Goal: Information Seeking & Learning: Compare options

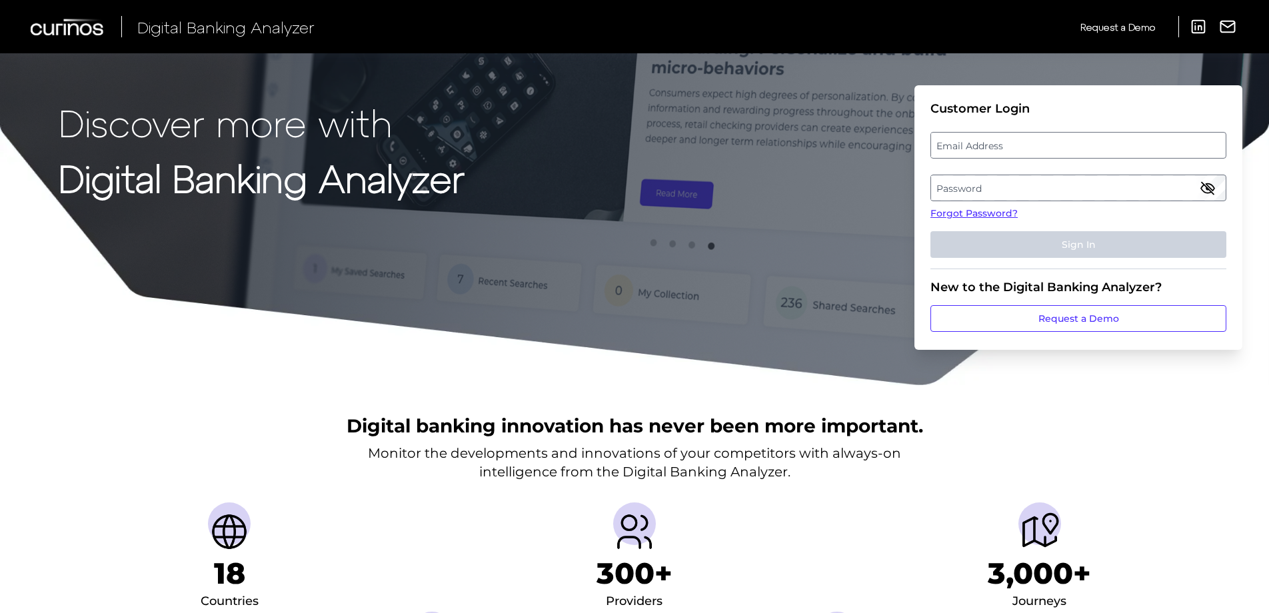
click at [1023, 145] on label "Email Address" at bounding box center [1078, 145] width 294 height 24
click at [1023, 145] on input "email" at bounding box center [1079, 145] width 296 height 27
click at [1021, 146] on input "Email Address" at bounding box center [1079, 145] width 296 height 27
type input "[PERSON_NAME][EMAIL_ADDRESS][PERSON_NAME][DOMAIN_NAME]"
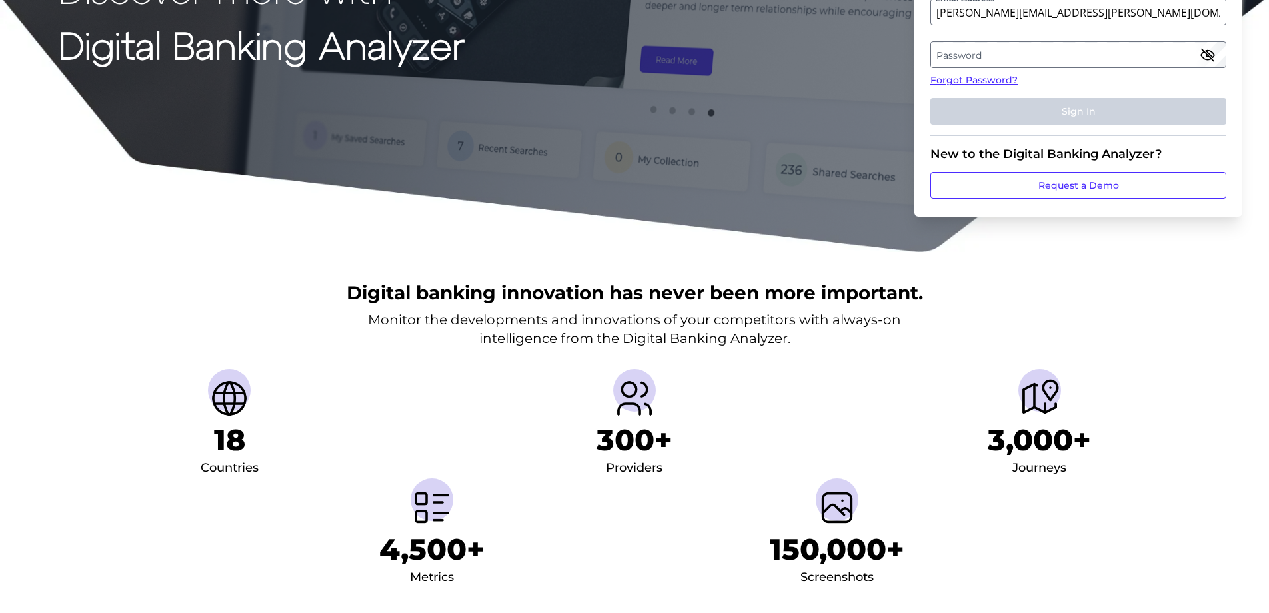
click at [1095, 60] on label "Password" at bounding box center [1078, 55] width 294 height 24
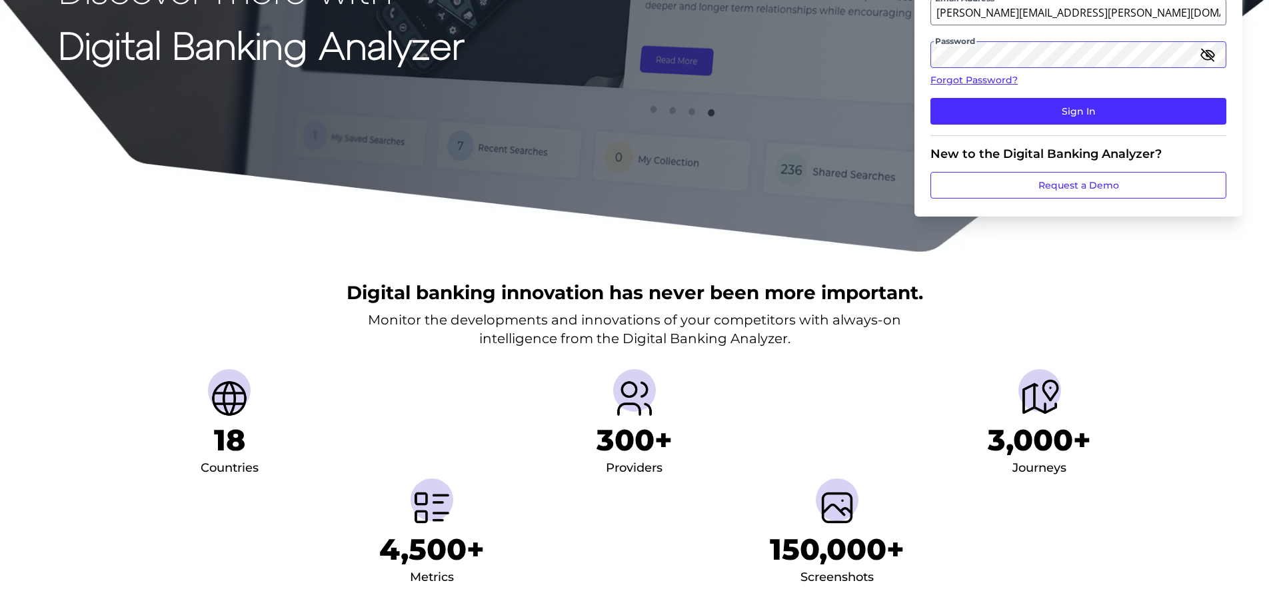
click at [931, 98] on button "Sign In" at bounding box center [1079, 111] width 296 height 27
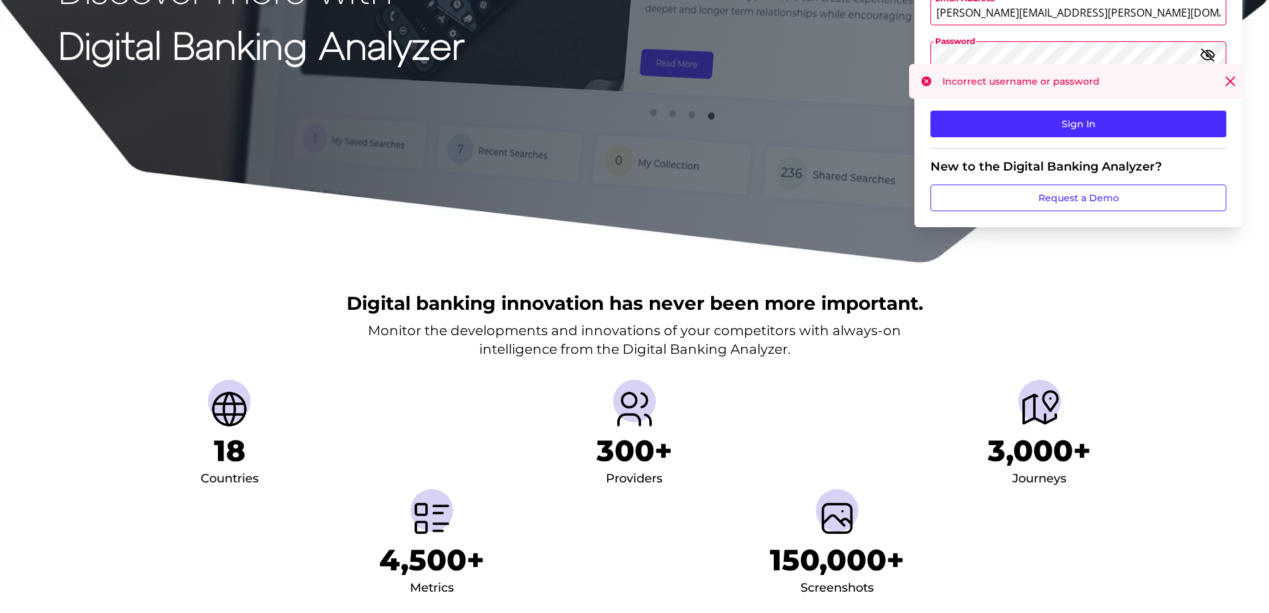
scroll to position [0, 0]
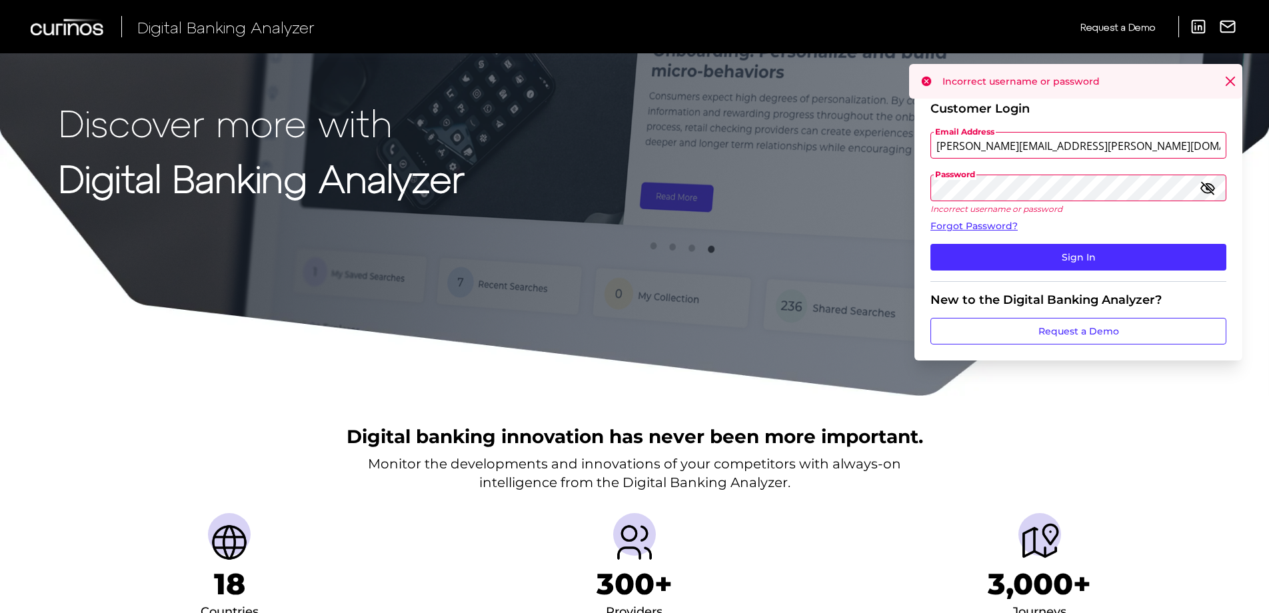
click at [1208, 184] on icon "button" at bounding box center [1207, 187] width 13 height 9
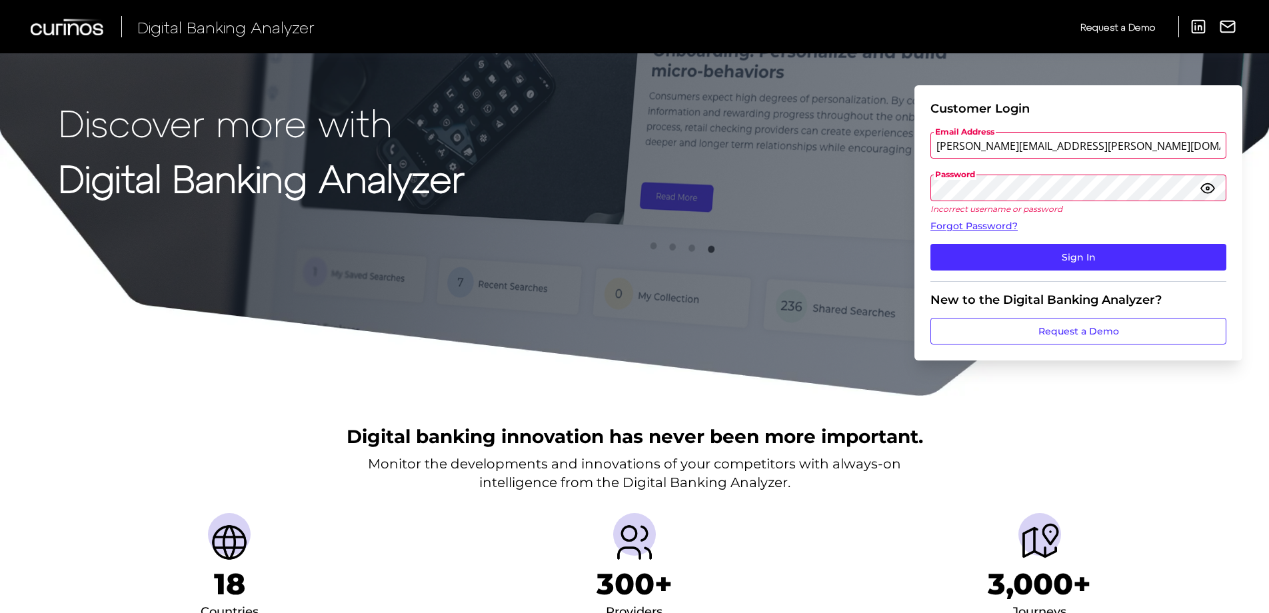
click at [777, 187] on div "Discover more with Digital Banking Analyzer Customer Login Email Address loren.…" at bounding box center [634, 198] width 1269 height 397
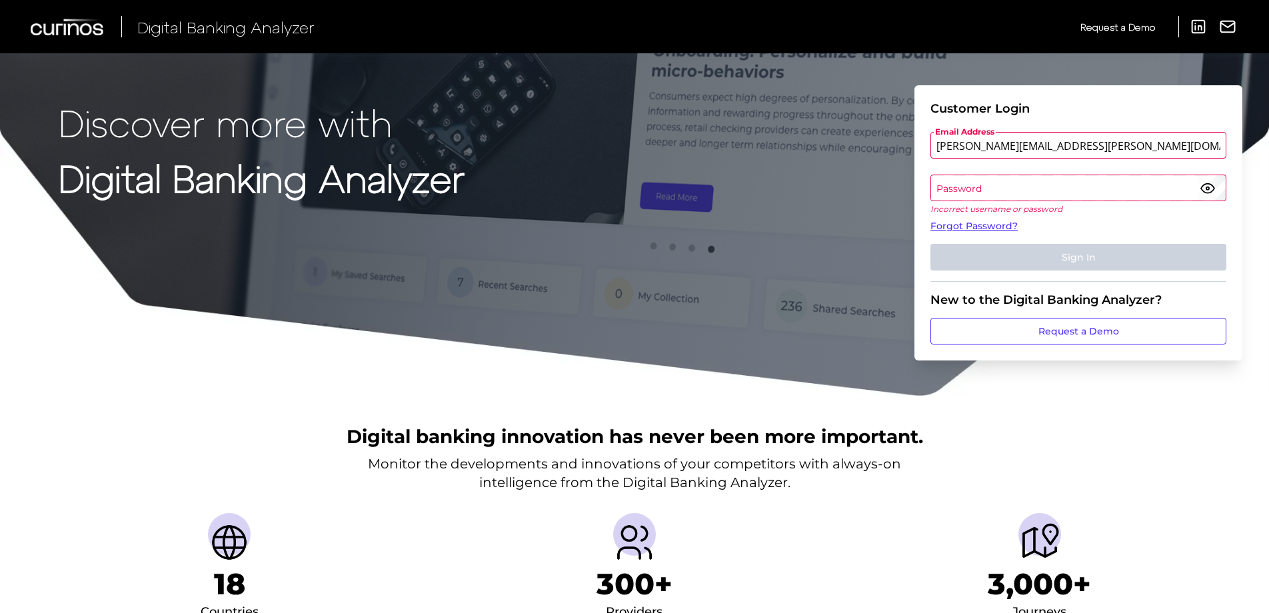
drag, startPoint x: 1051, startPoint y: 181, endPoint x: 1026, endPoint y: 196, distance: 29.0
click at [1026, 196] on label "Password" at bounding box center [1078, 188] width 294 height 24
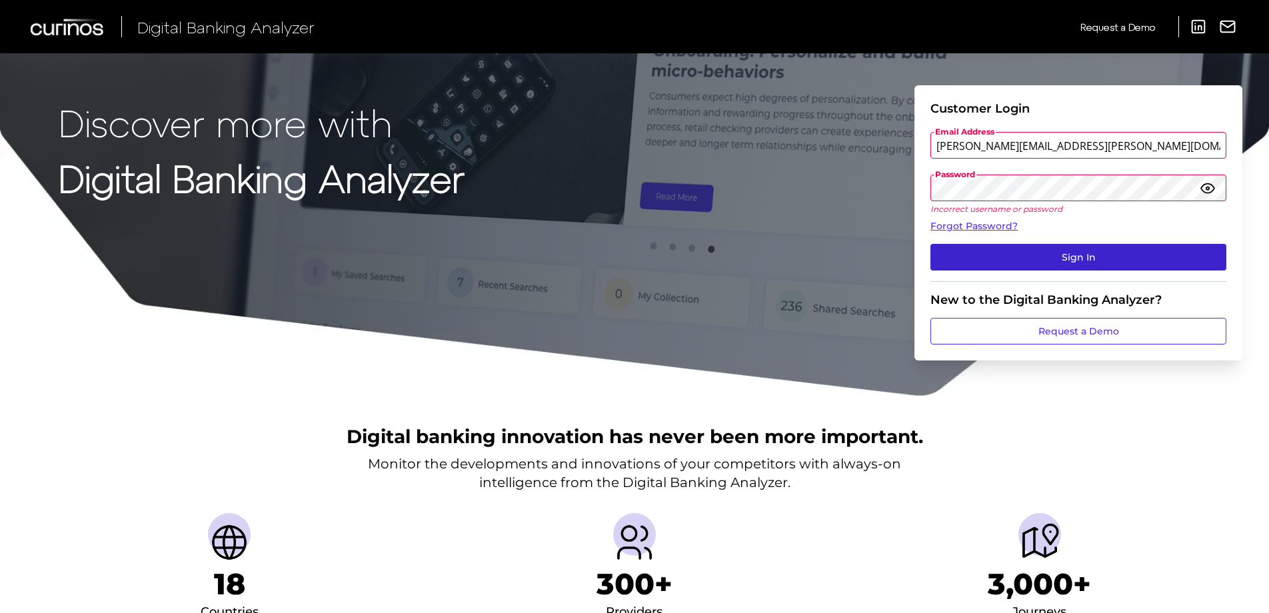
click at [1059, 254] on button "Sign In" at bounding box center [1079, 257] width 296 height 27
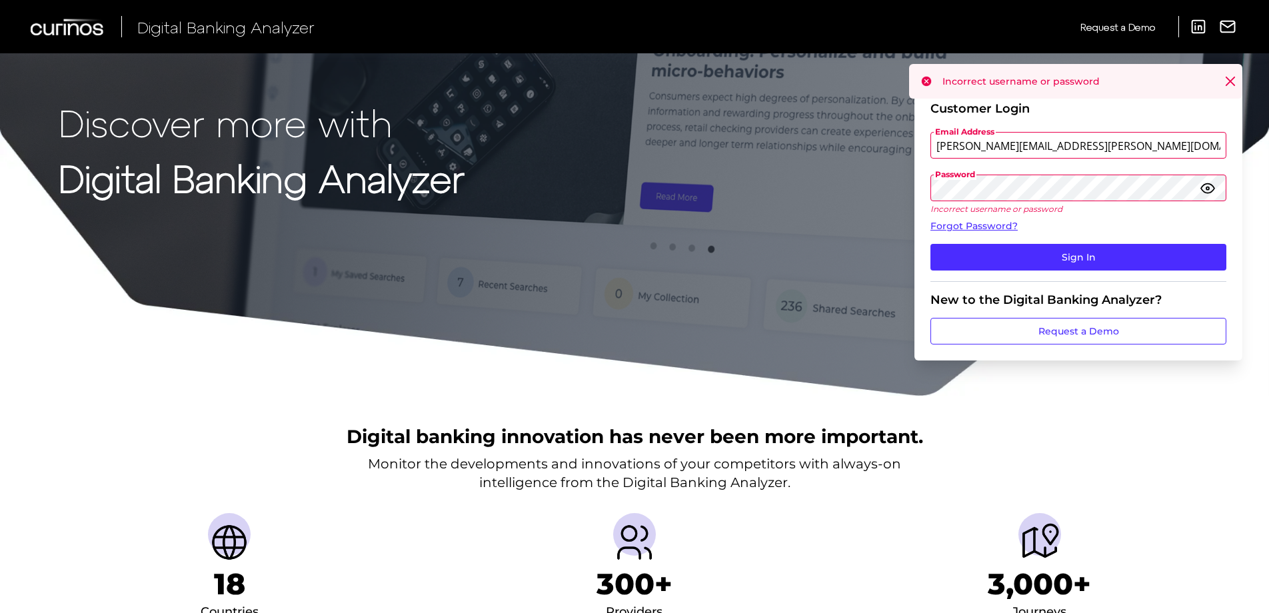
click at [833, 211] on div "Discover more with Digital Banking Analyzer Customer Login Email Address loren.…" at bounding box center [634, 198] width 1269 height 397
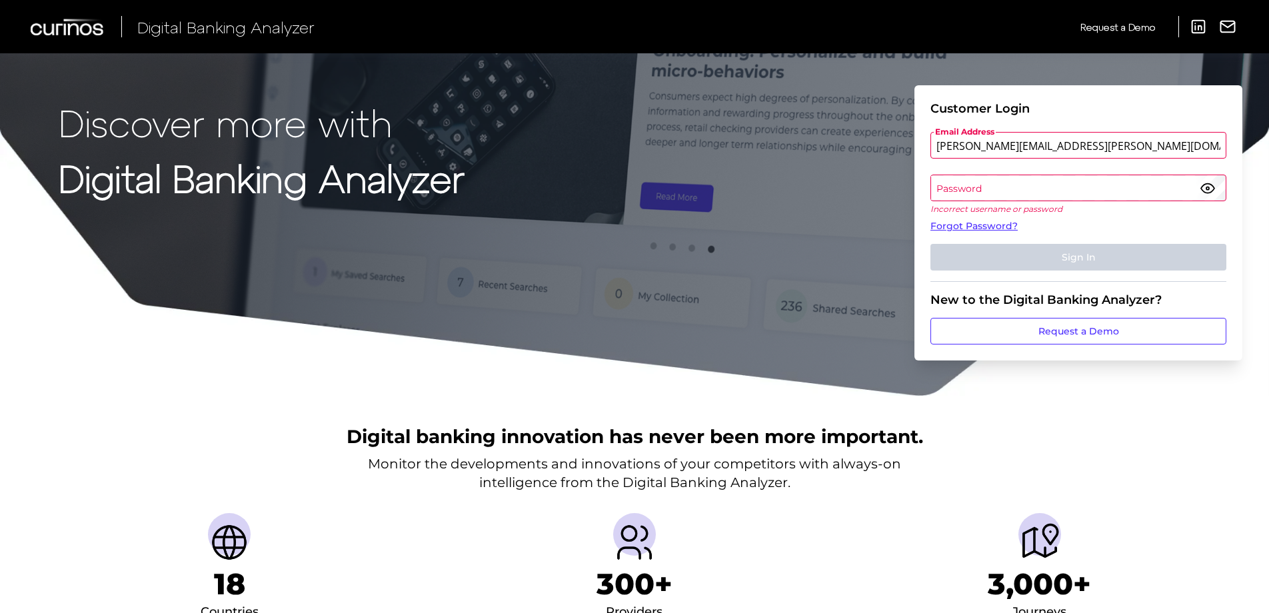
drag, startPoint x: 1012, startPoint y: 193, endPoint x: 955, endPoint y: 184, distance: 58.0
click at [955, 184] on label "Password" at bounding box center [1078, 188] width 294 height 24
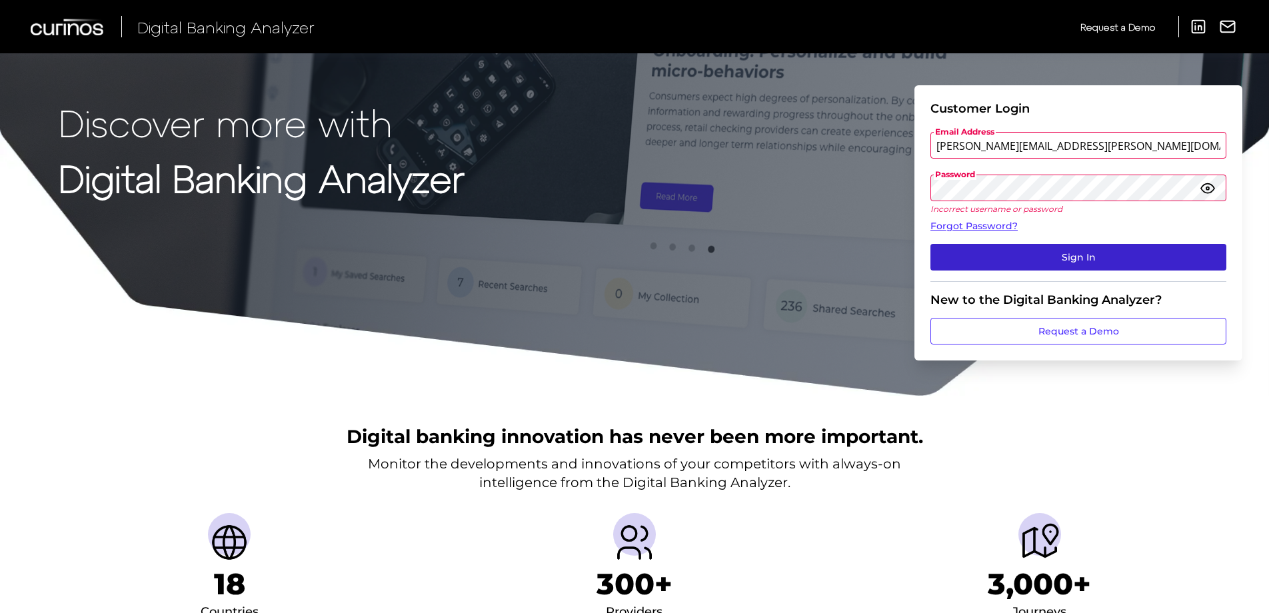
click at [1049, 258] on button "Sign In" at bounding box center [1079, 257] width 296 height 27
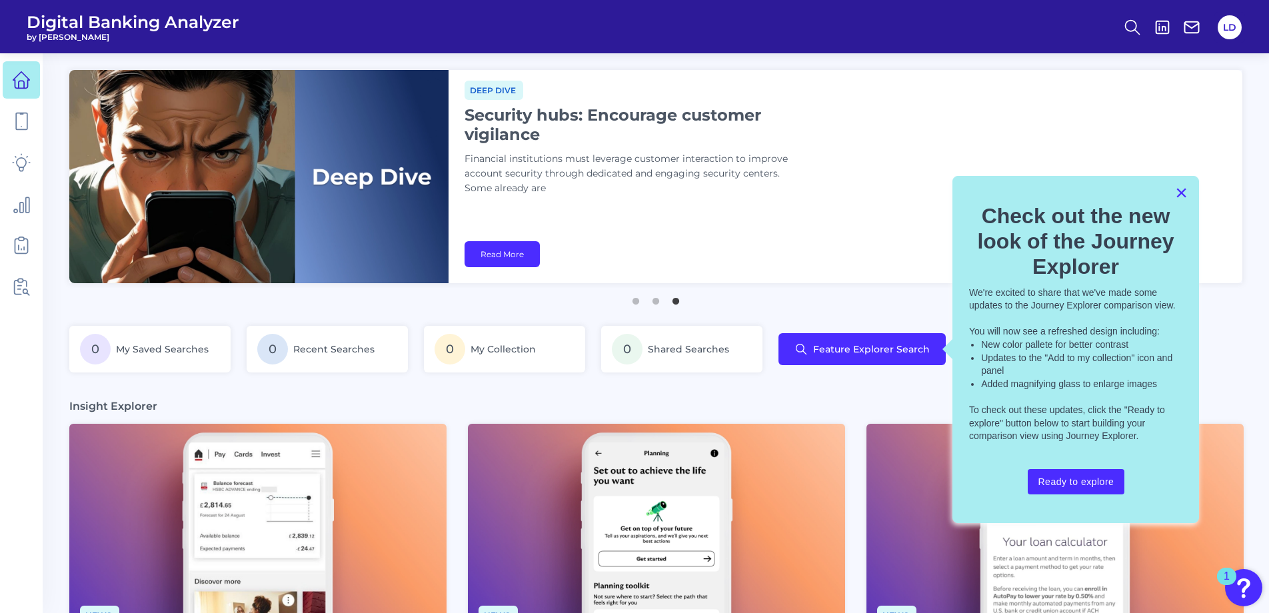
click at [1181, 187] on button "×" at bounding box center [1181, 192] width 13 height 21
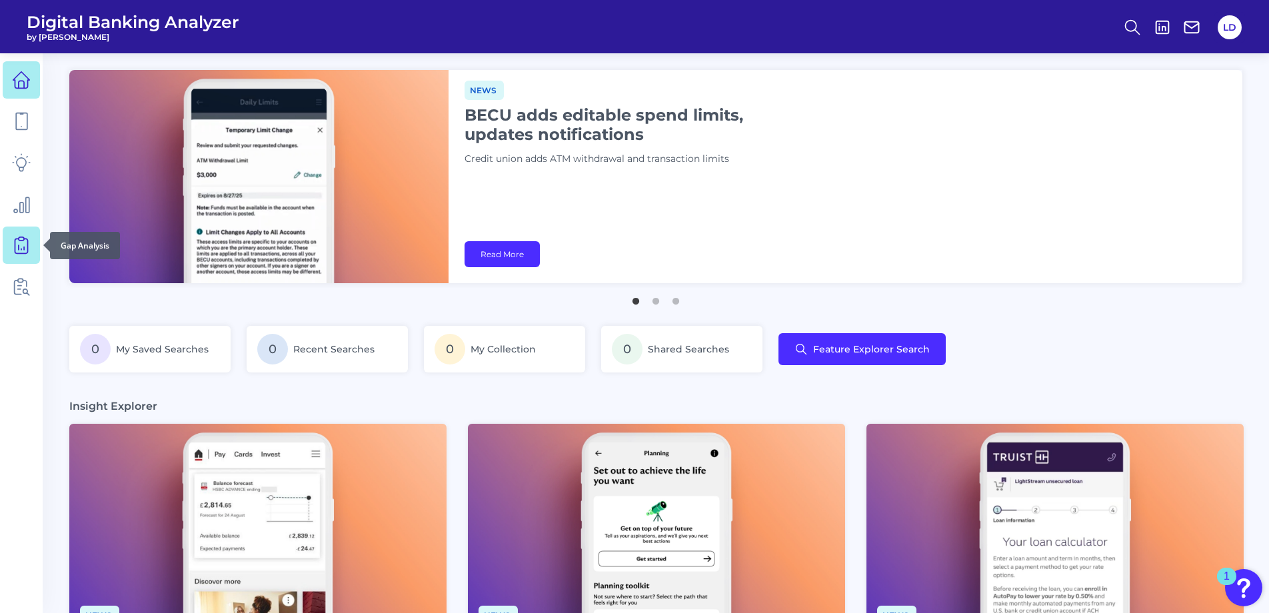
click at [22, 245] on icon at bounding box center [21, 245] width 19 height 19
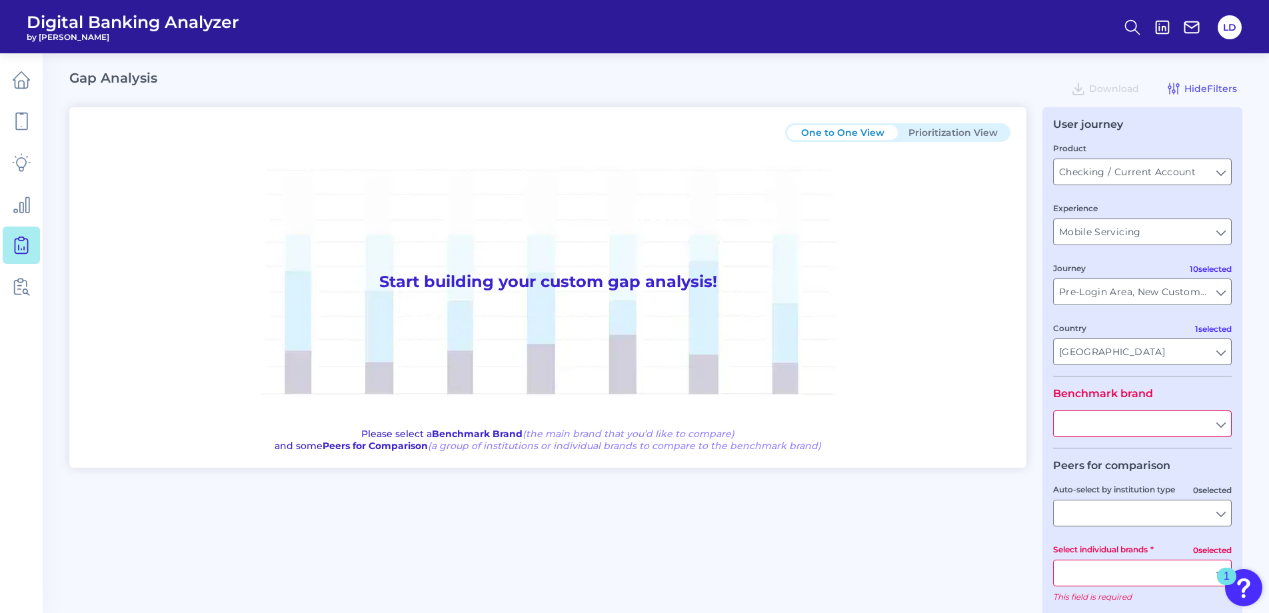
type input "All Journeys"
type input "All Countries"
click at [1223, 170] on input "Checking / Current Account" at bounding box center [1142, 171] width 177 height 25
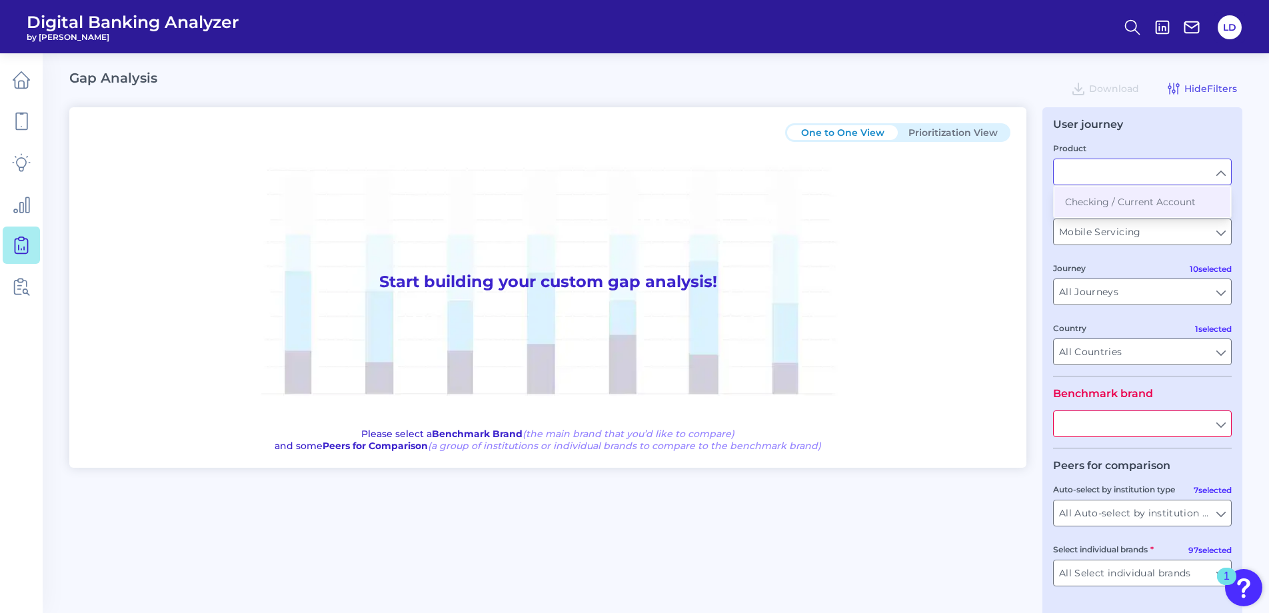
click at [1223, 170] on input "Product" at bounding box center [1142, 171] width 177 height 25
type input "Checking / Current Account"
click at [1205, 232] on input "Mobile Servicing" at bounding box center [1142, 231] width 177 height 25
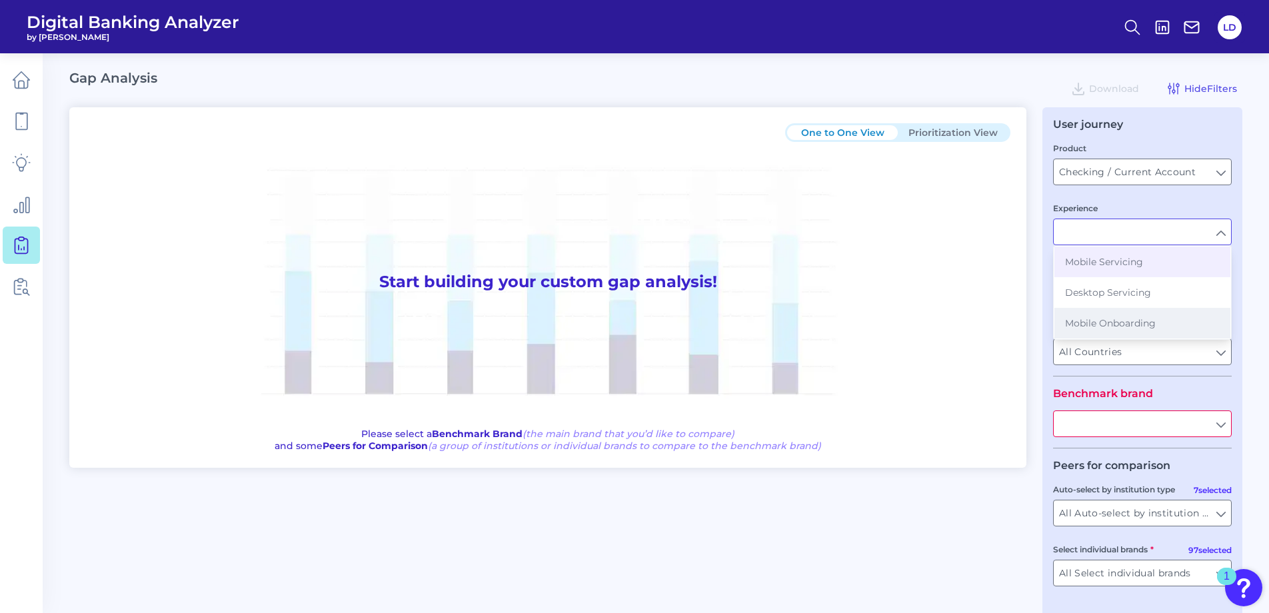
click at [1165, 327] on button "Mobile Onboarding" at bounding box center [1143, 323] width 176 height 31
type input "Mobile Onboarding"
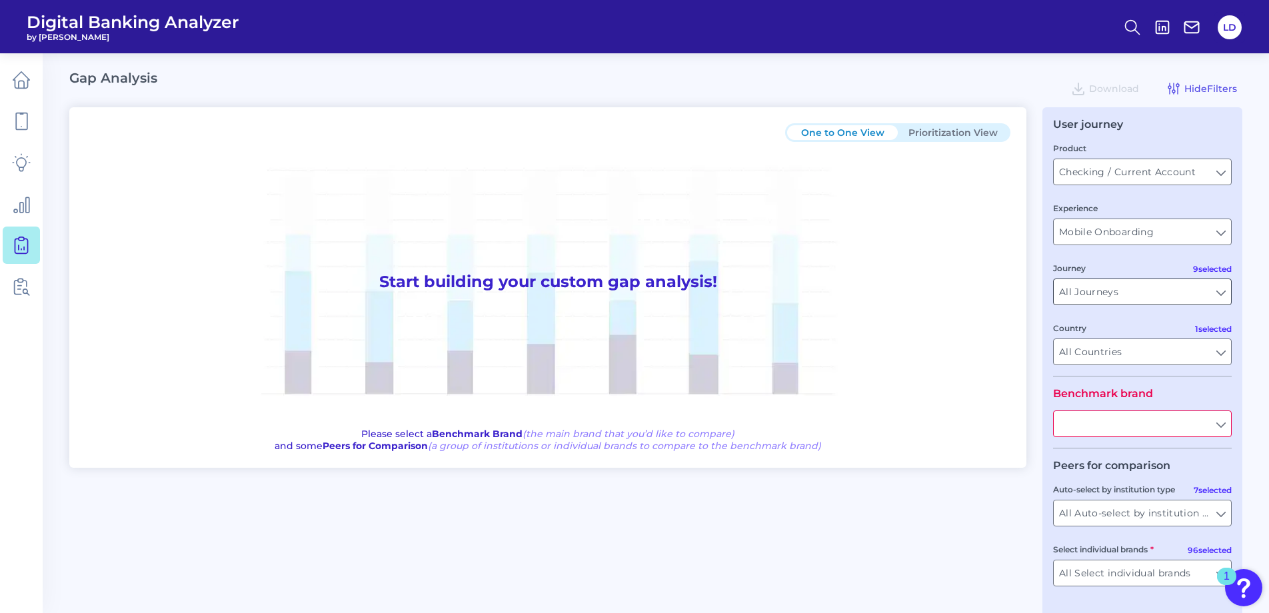
click at [1225, 296] on input "All Journeys" at bounding box center [1142, 291] width 177 height 25
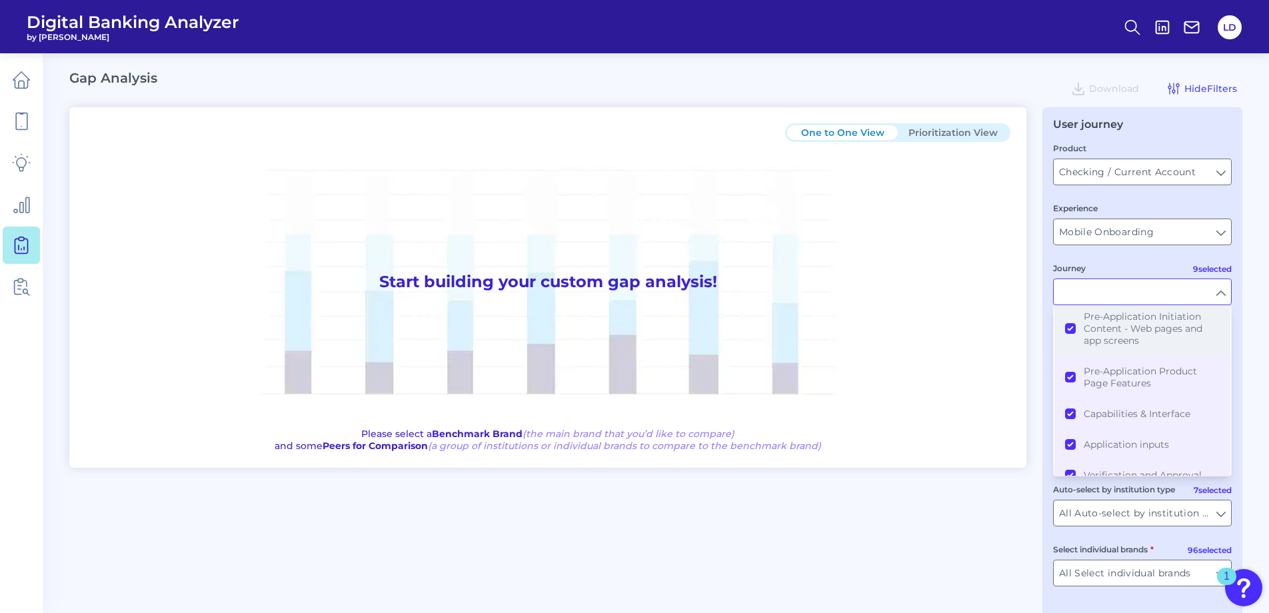
scroll to position [133, 0]
click at [879, 555] on div "One to One View Prioritization View Start building your custom gap analysis! Pl…" at bounding box center [655, 374] width 1173 height 535
type input "All Journeys"
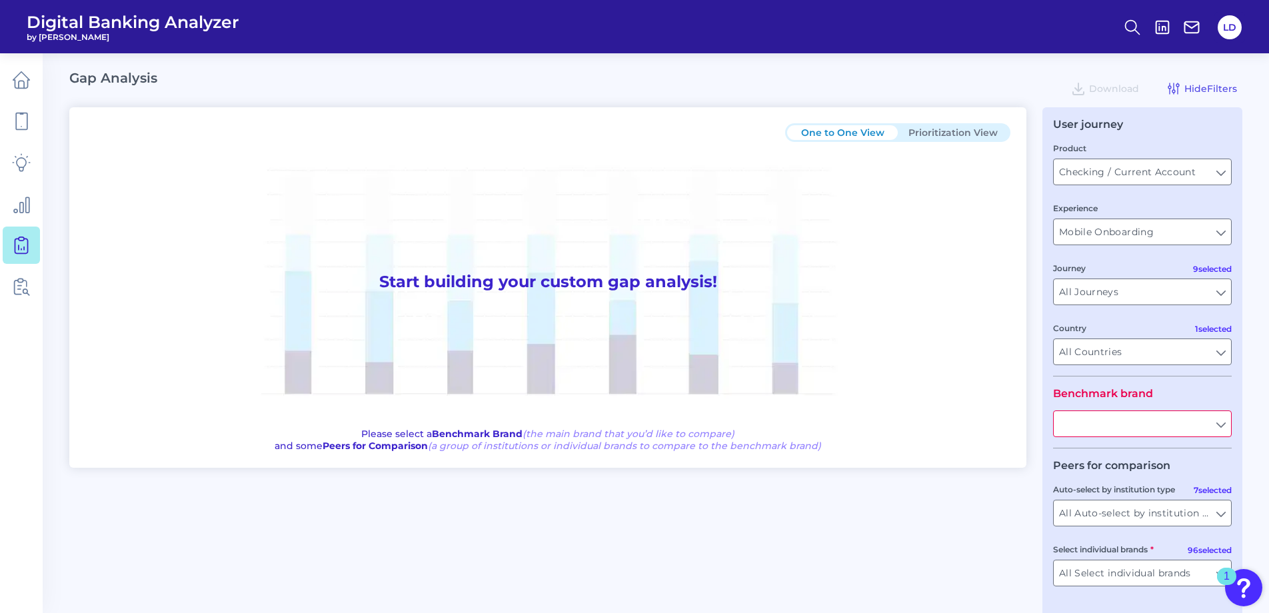
click at [1220, 423] on input "text" at bounding box center [1142, 423] width 177 height 25
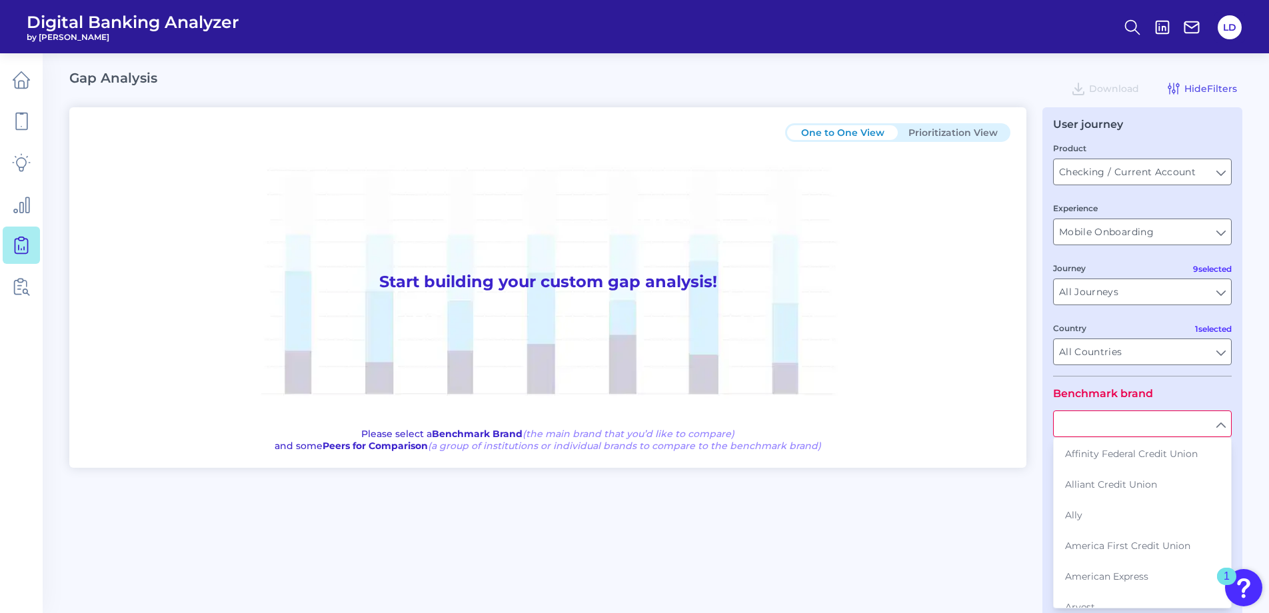
scroll to position [49, 0]
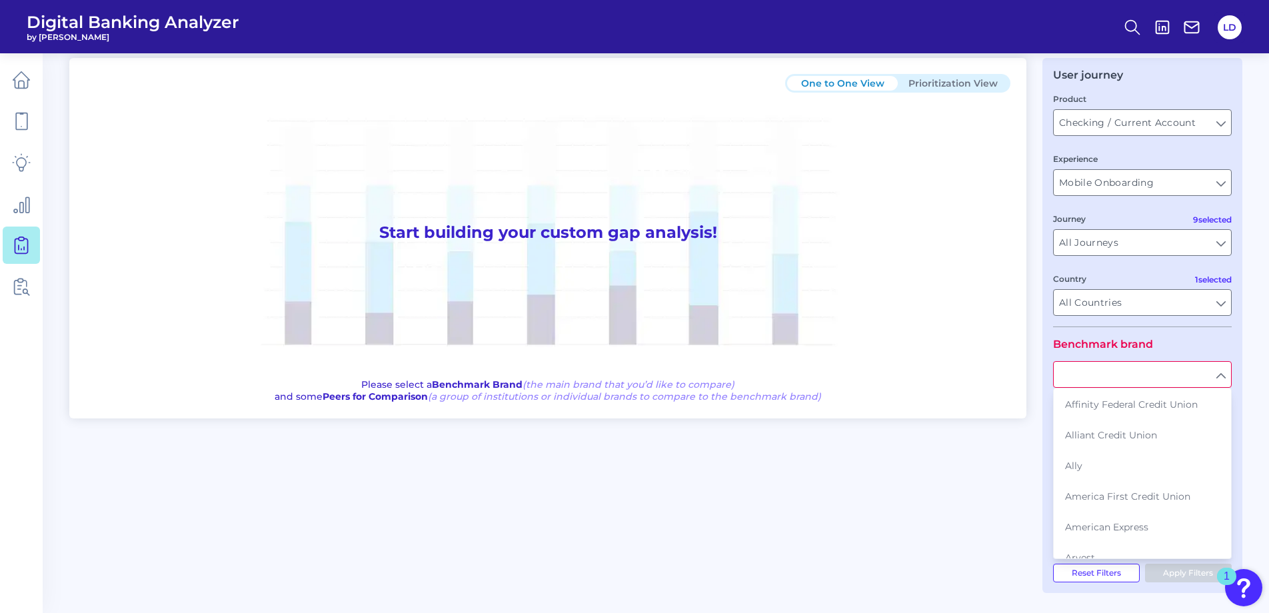
click at [976, 505] on div "One to One View Prioritization View Start building your custom gap analysis! Pl…" at bounding box center [655, 325] width 1173 height 535
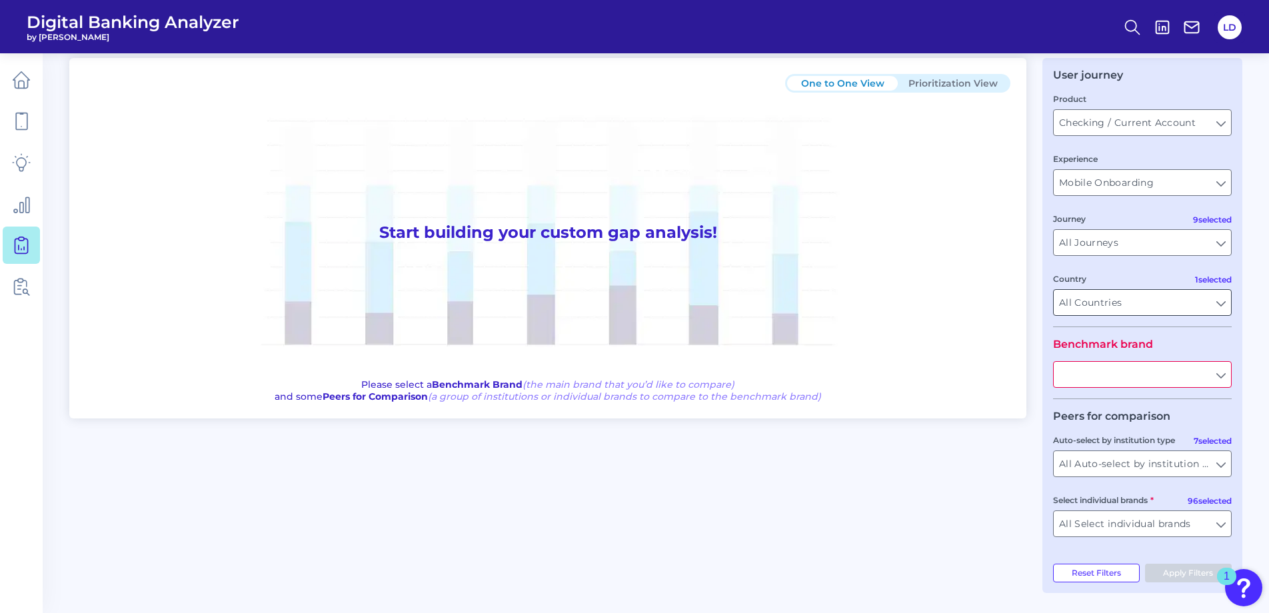
click at [1224, 303] on input "All Countries" at bounding box center [1142, 302] width 177 height 25
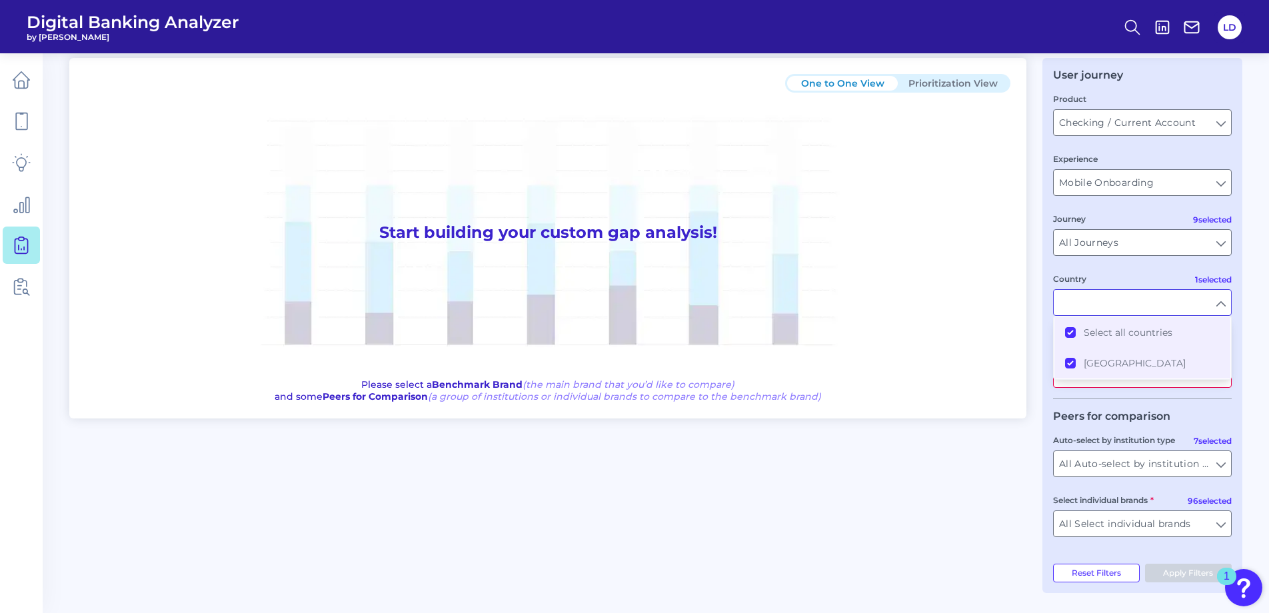
click at [1223, 303] on input "Country" at bounding box center [1142, 302] width 177 height 25
type input "All Countries"
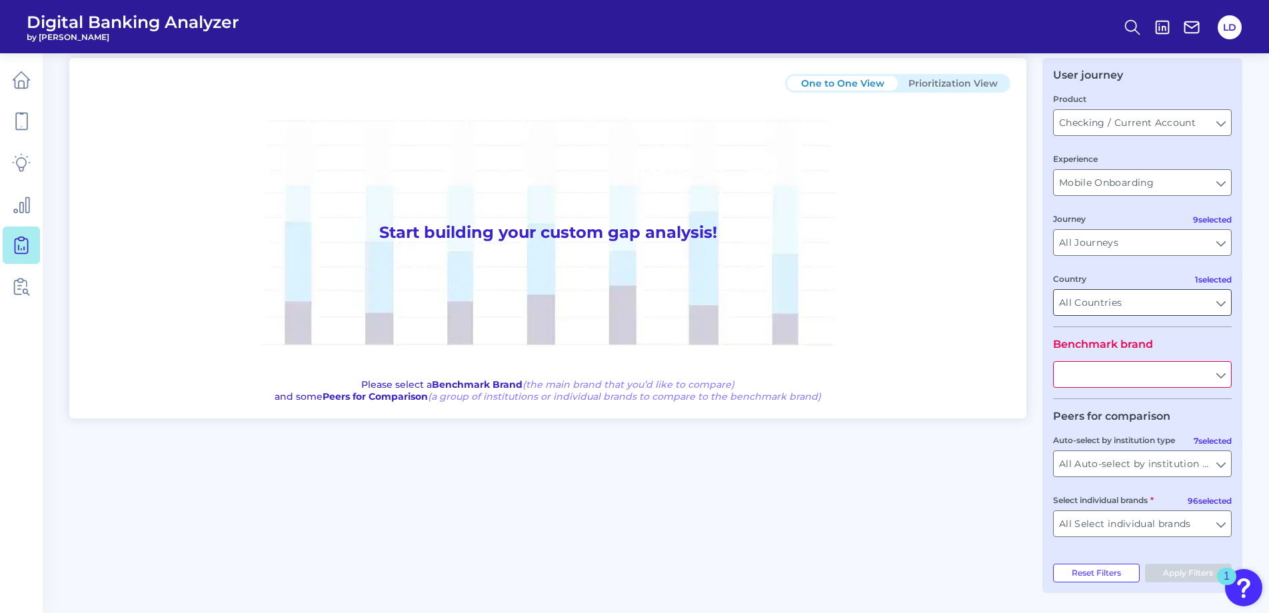
click at [1223, 303] on input "All Countries" at bounding box center [1142, 302] width 177 height 25
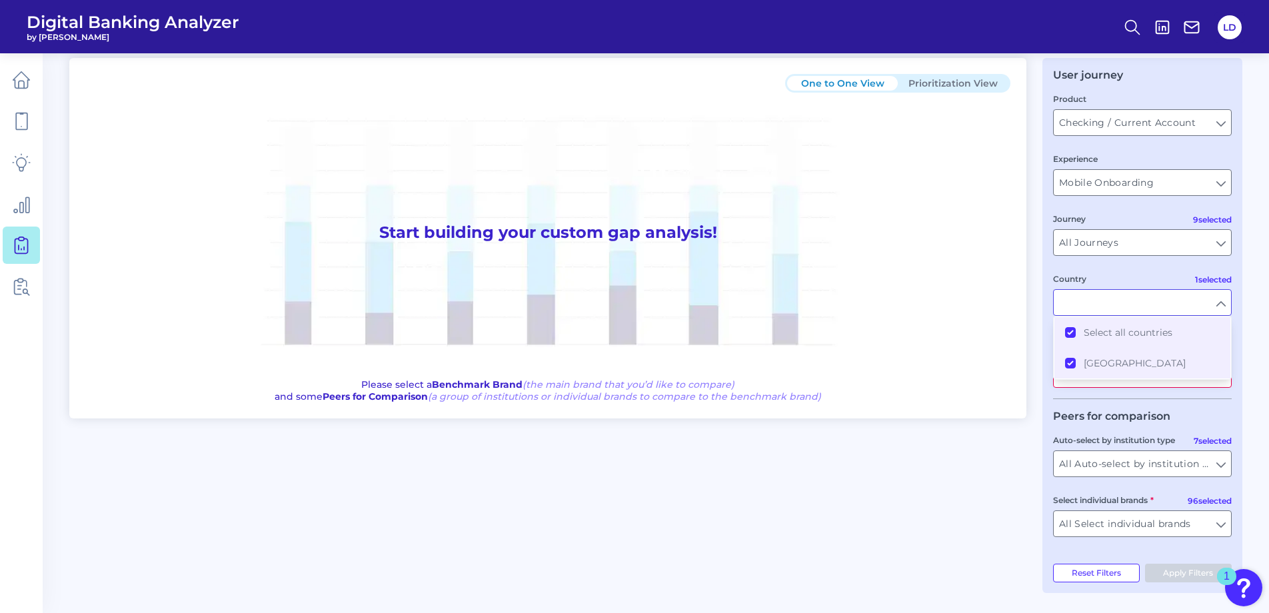
click at [1221, 309] on input "Country" at bounding box center [1142, 302] width 177 height 25
type input "All Countries"
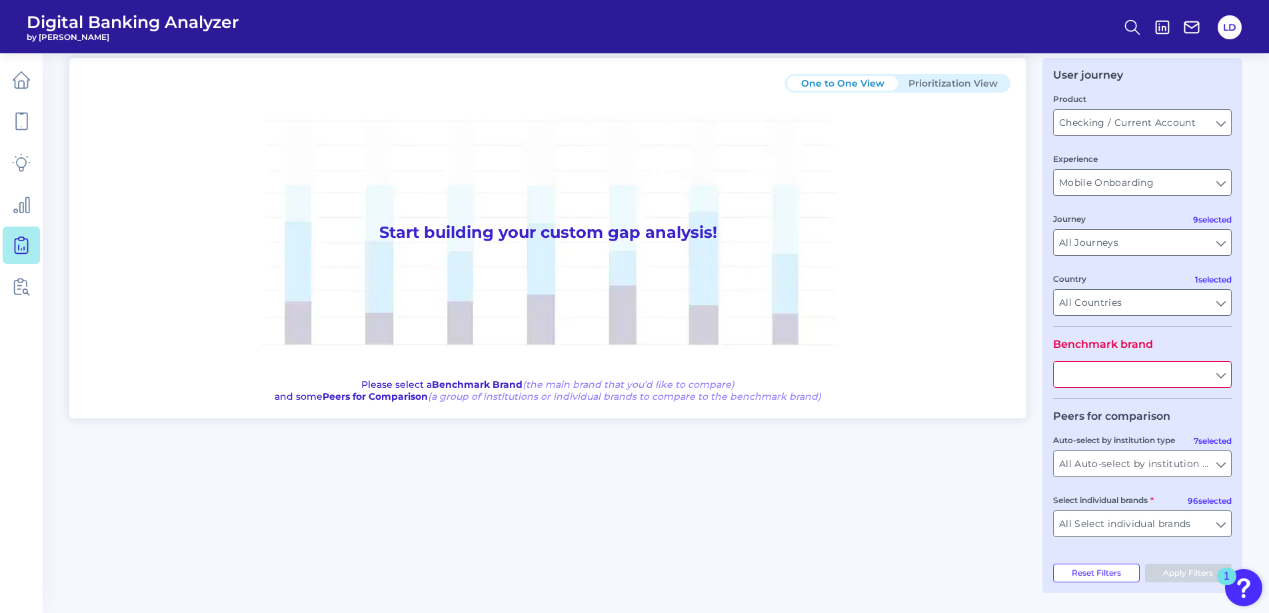
click at [1203, 367] on input "text" at bounding box center [1142, 374] width 177 height 25
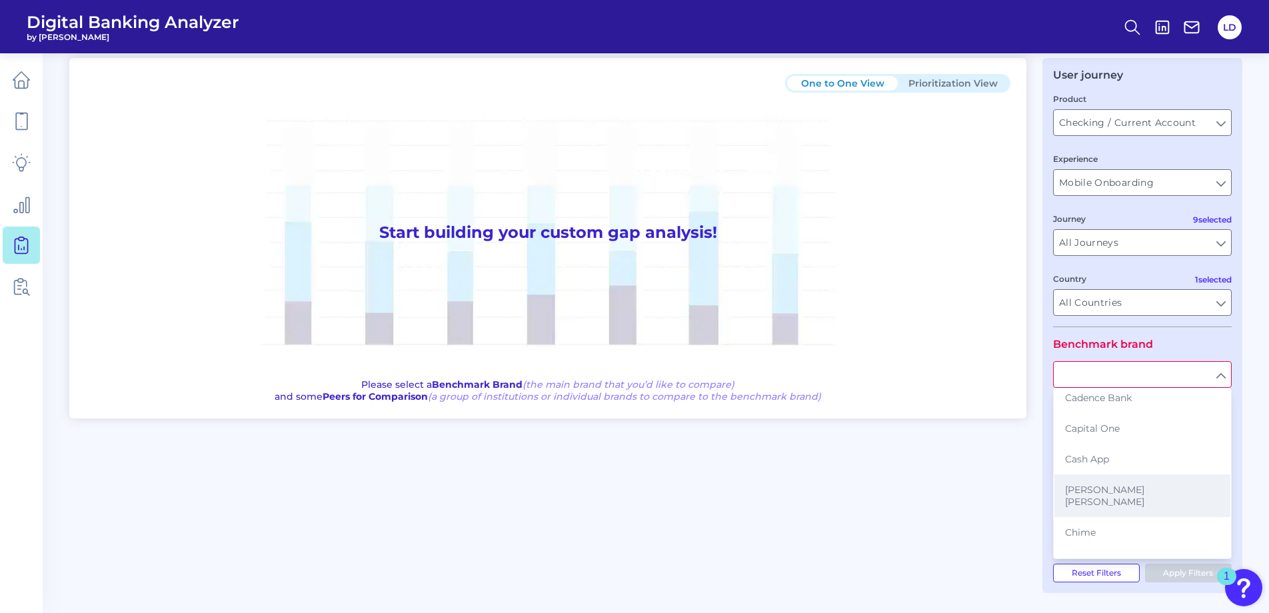
scroll to position [400, 0]
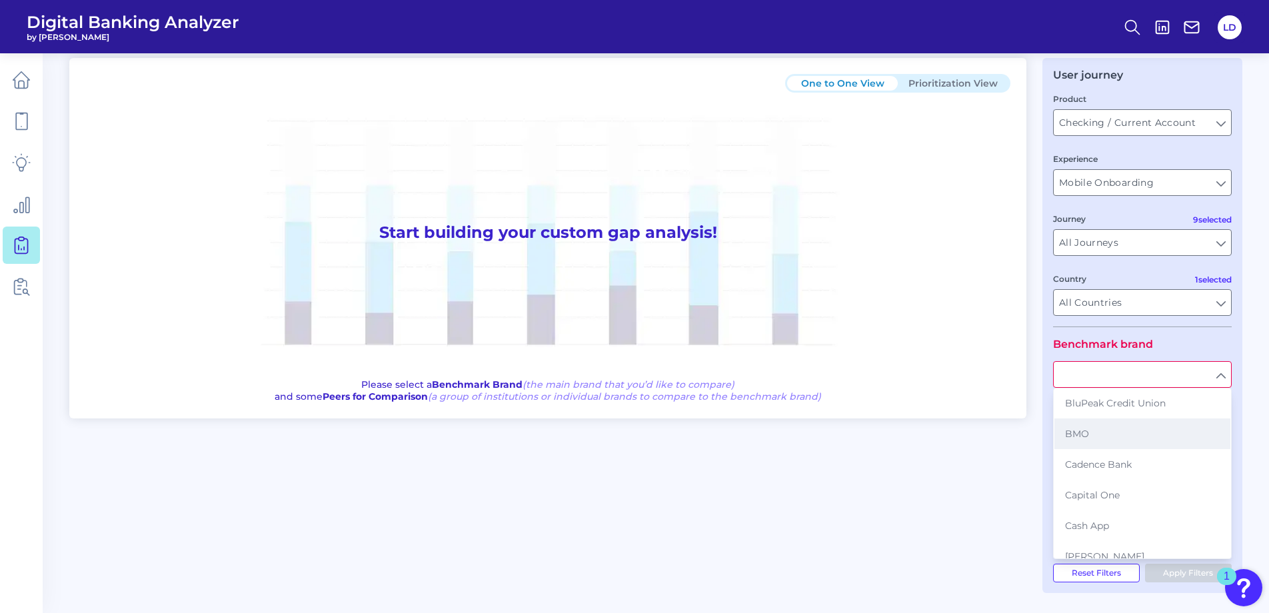
click at [1109, 441] on button "BMO" at bounding box center [1143, 434] width 176 height 31
type input "BMO"
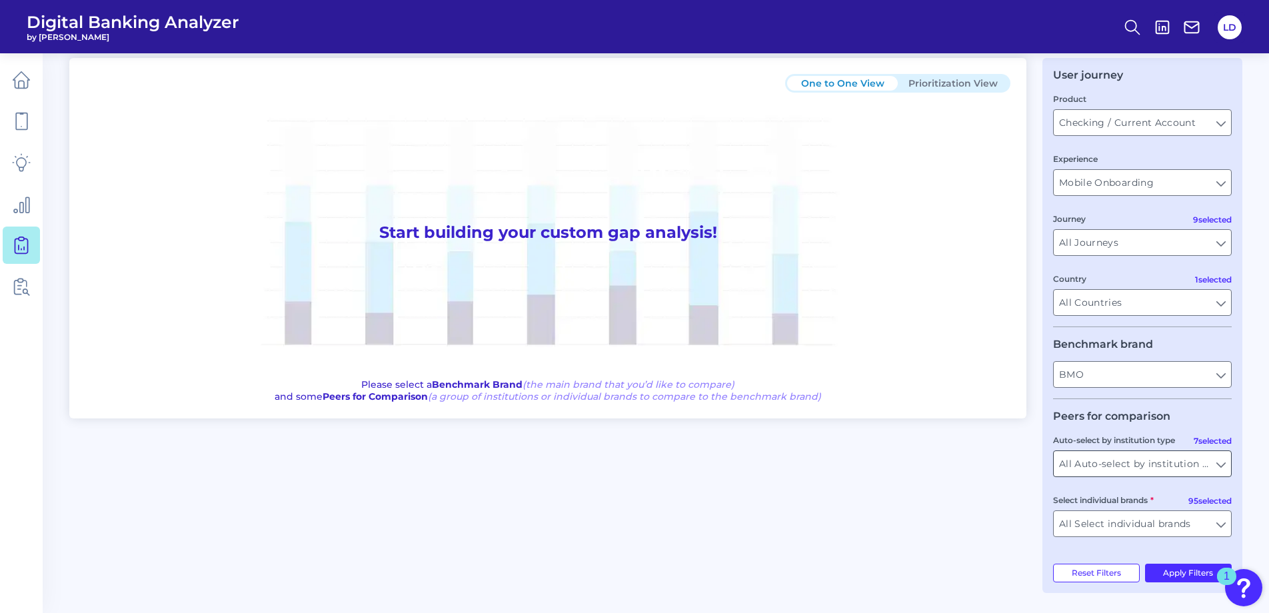
click at [1219, 465] on input "All Auto-select by institution types" at bounding box center [1142, 463] width 177 height 25
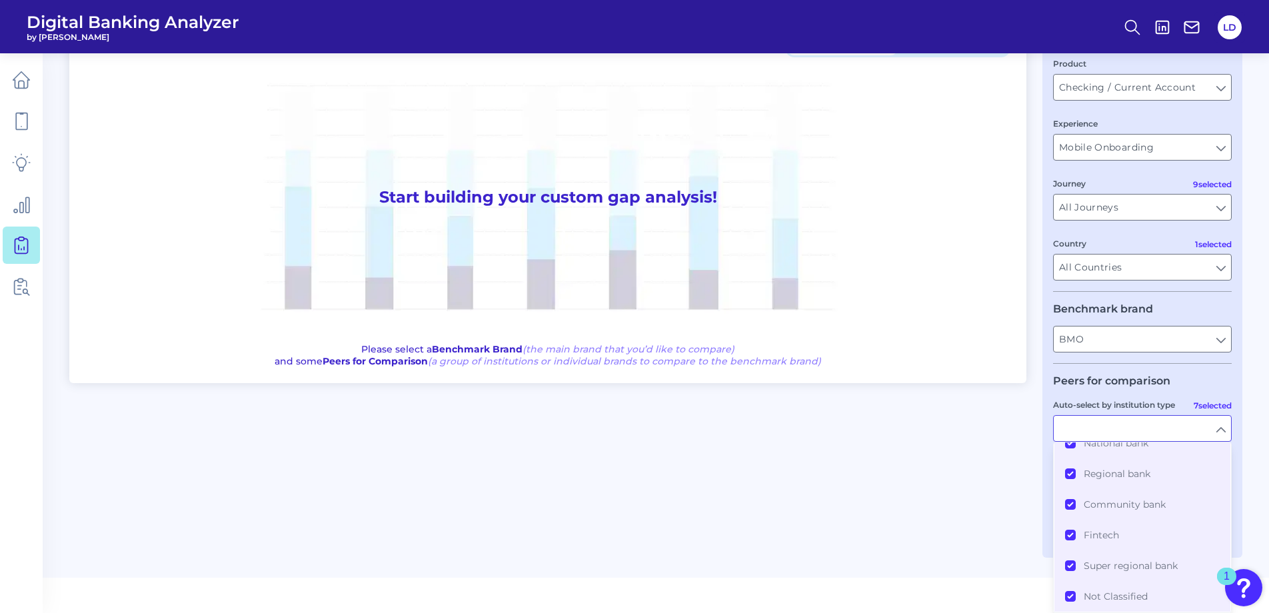
scroll to position [0, 0]
click at [1243, 511] on main "Gap Analysis Download Hide Filters One to One View Prioritization View Start bu…" at bounding box center [634, 246] width 1269 height 663
type input "All Auto-select by institution types"
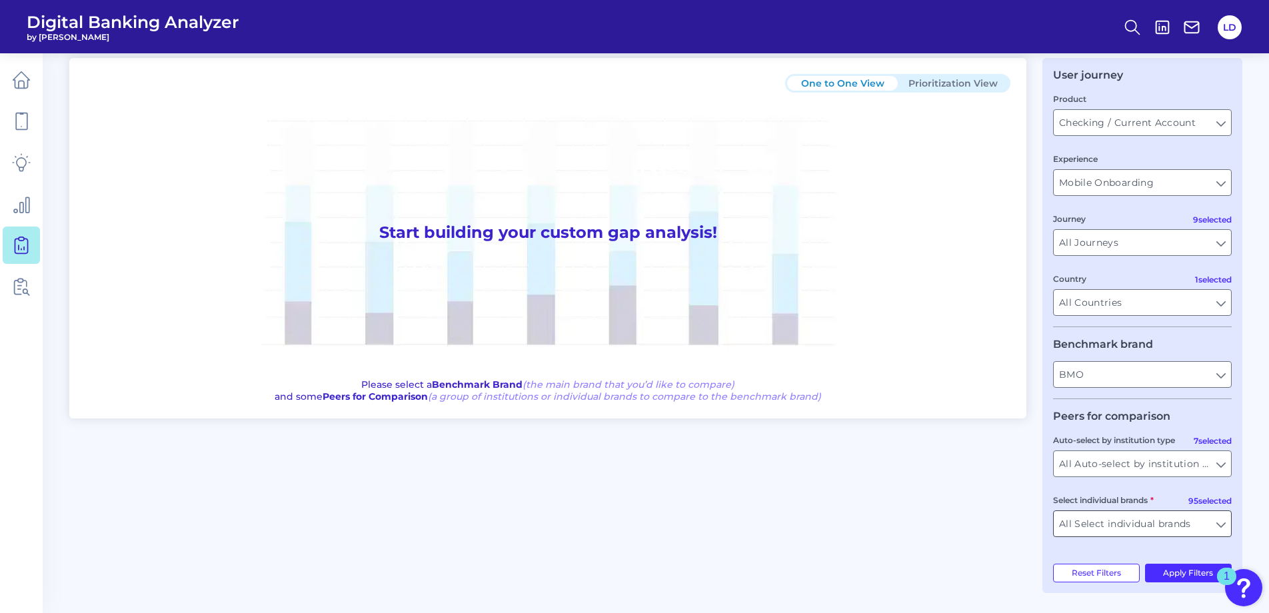
click at [1222, 524] on input "All Select individual brands" at bounding box center [1142, 523] width 177 height 25
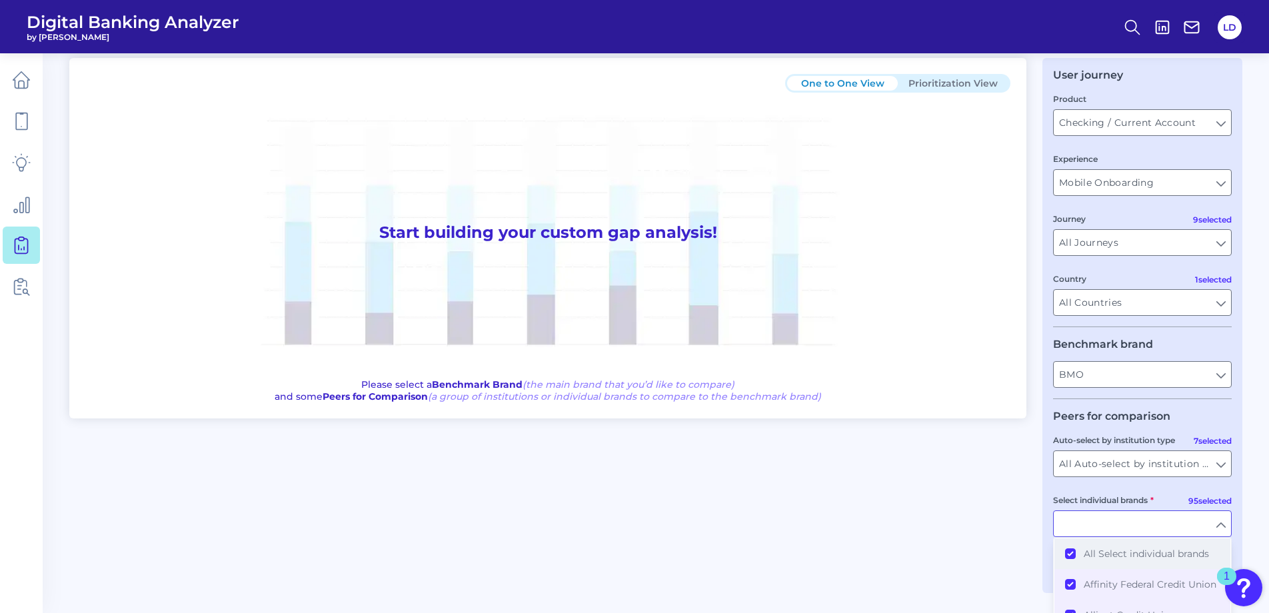
click at [1073, 561] on button "All Select individual brands" at bounding box center [1143, 554] width 176 height 31
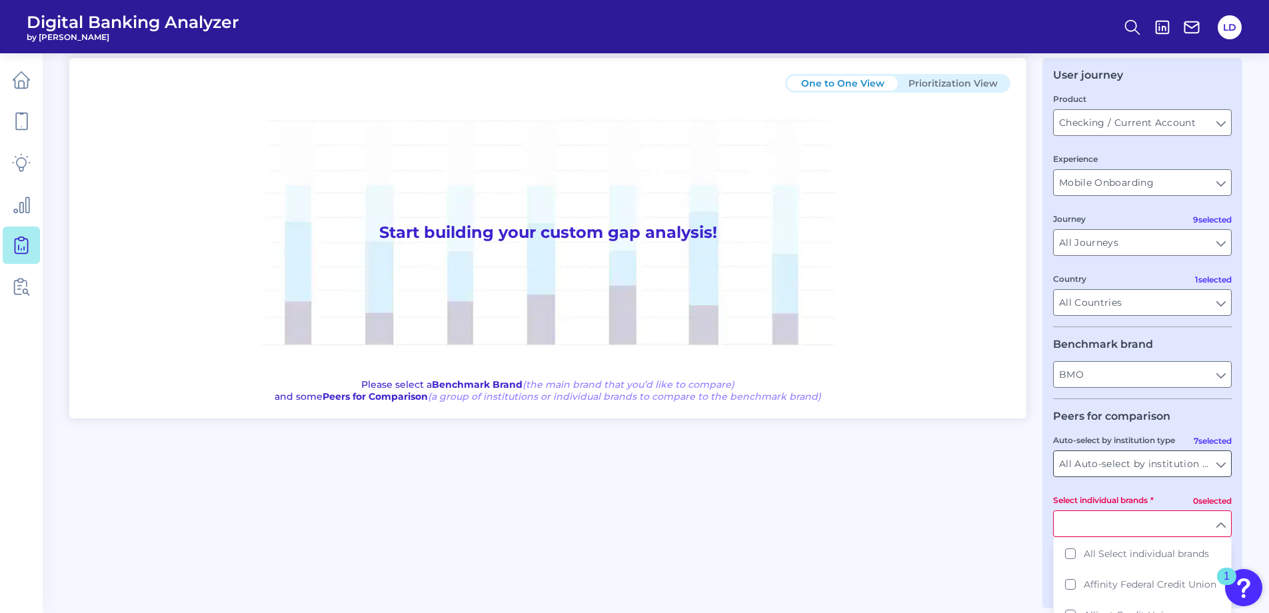
click at [1222, 461] on input "All Auto-select by institution types" at bounding box center [1142, 463] width 177 height 25
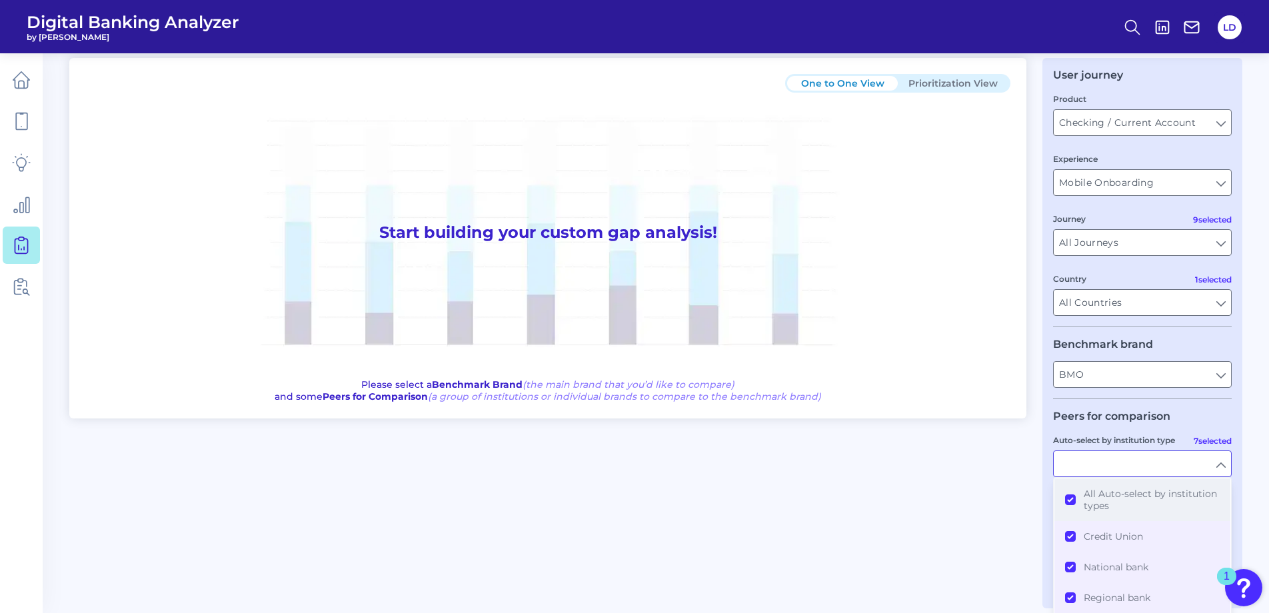
click at [1069, 494] on button "All Auto-select by institution types" at bounding box center [1143, 500] width 176 height 43
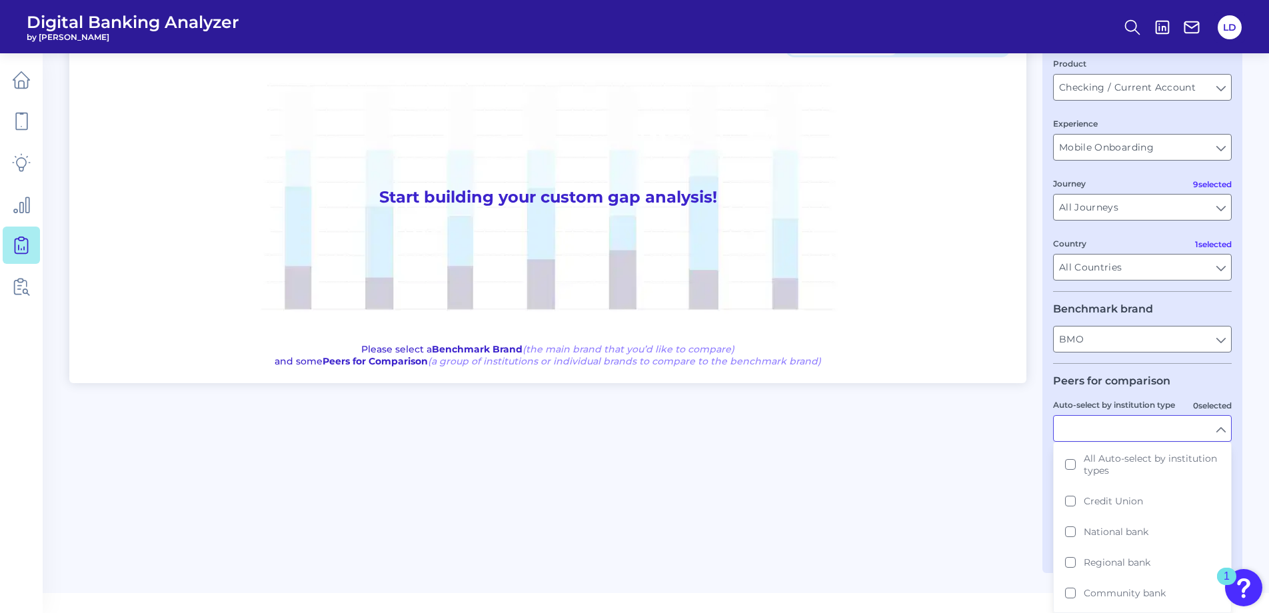
click at [1248, 452] on main "Gap Analysis Download Hide Filters One to One View Prioritization View Start bu…" at bounding box center [634, 254] width 1269 height 678
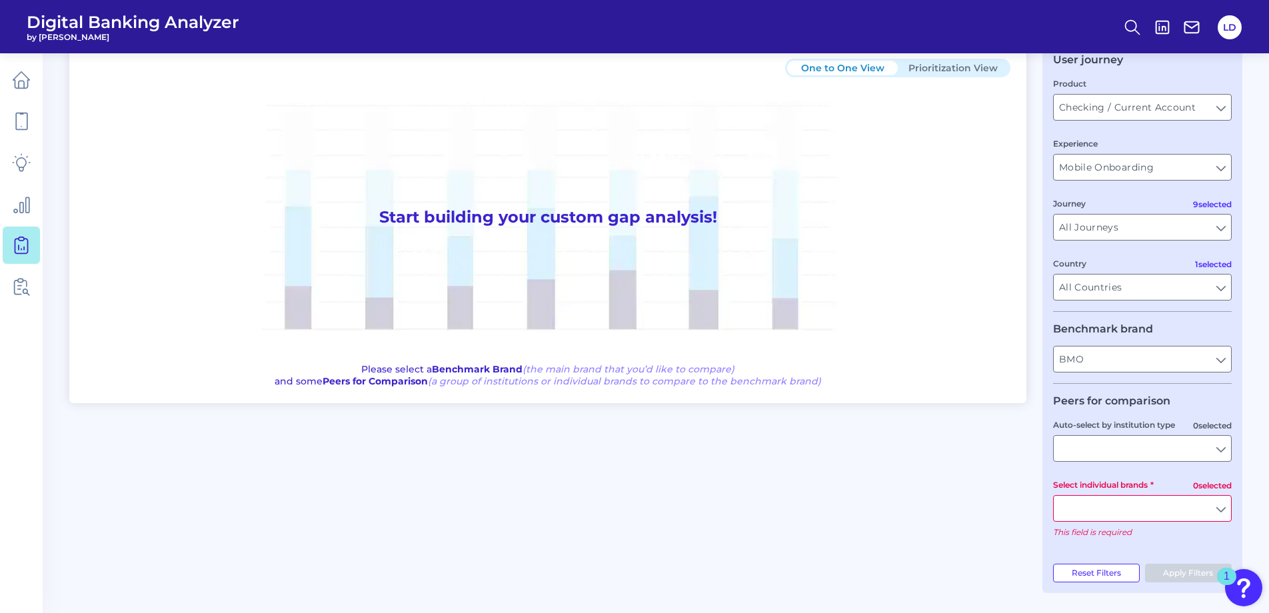
scroll to position [65, 0]
click at [1223, 503] on input "Select individual brands" at bounding box center [1142, 508] width 177 height 25
click at [1069, 539] on button "TD Bank" at bounding box center [1143, 538] width 176 height 31
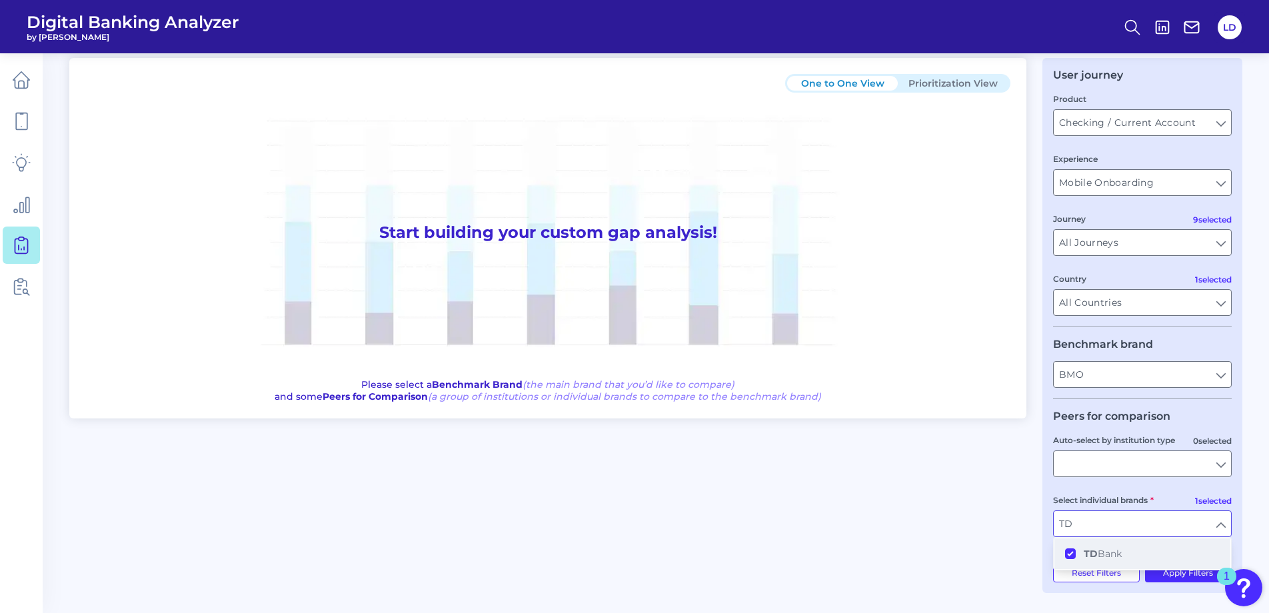
click at [1128, 560] on button "TD Bank" at bounding box center [1143, 554] width 176 height 31
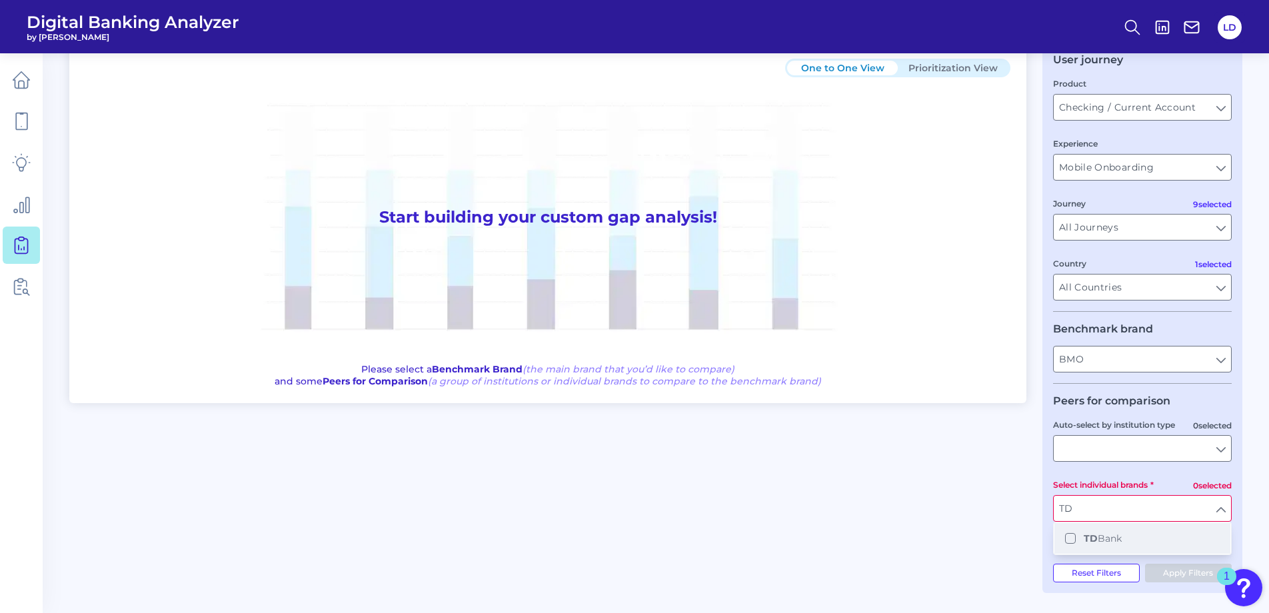
click at [1065, 542] on button "TD Bank" at bounding box center [1143, 538] width 176 height 31
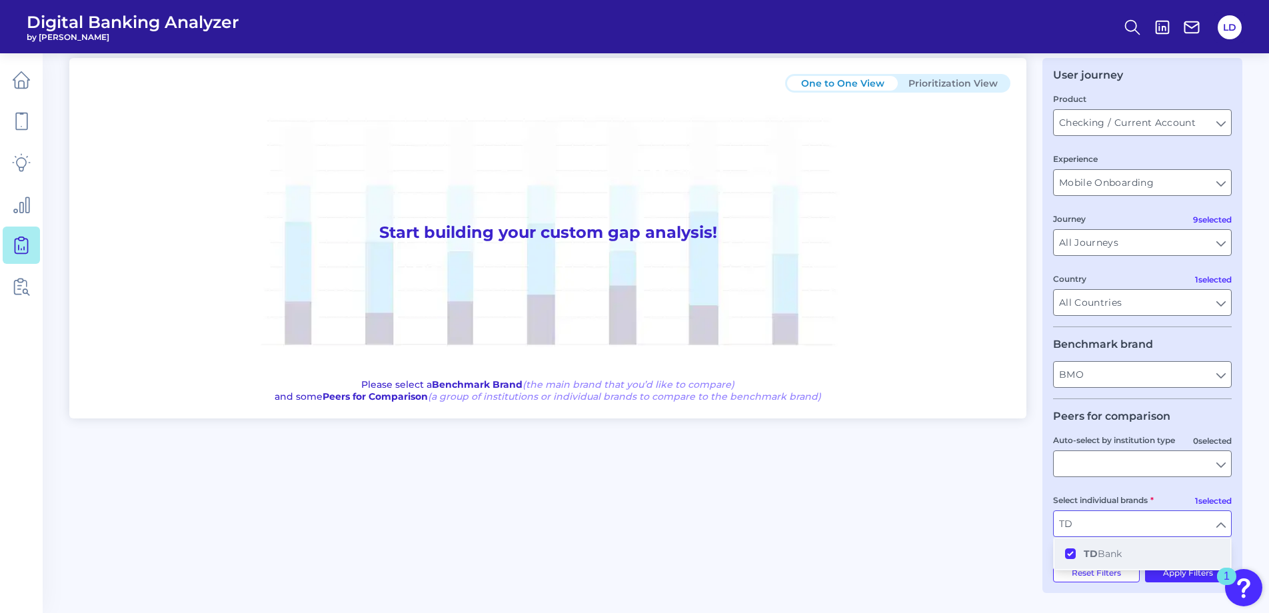
scroll to position [49, 0]
click at [958, 527] on div "One to One View Prioritization View Start building your custom gap analysis! Pl…" at bounding box center [655, 325] width 1173 height 535
type input "TD Bank"
click at [1176, 576] on button "Apply Filters" at bounding box center [1188, 573] width 87 height 19
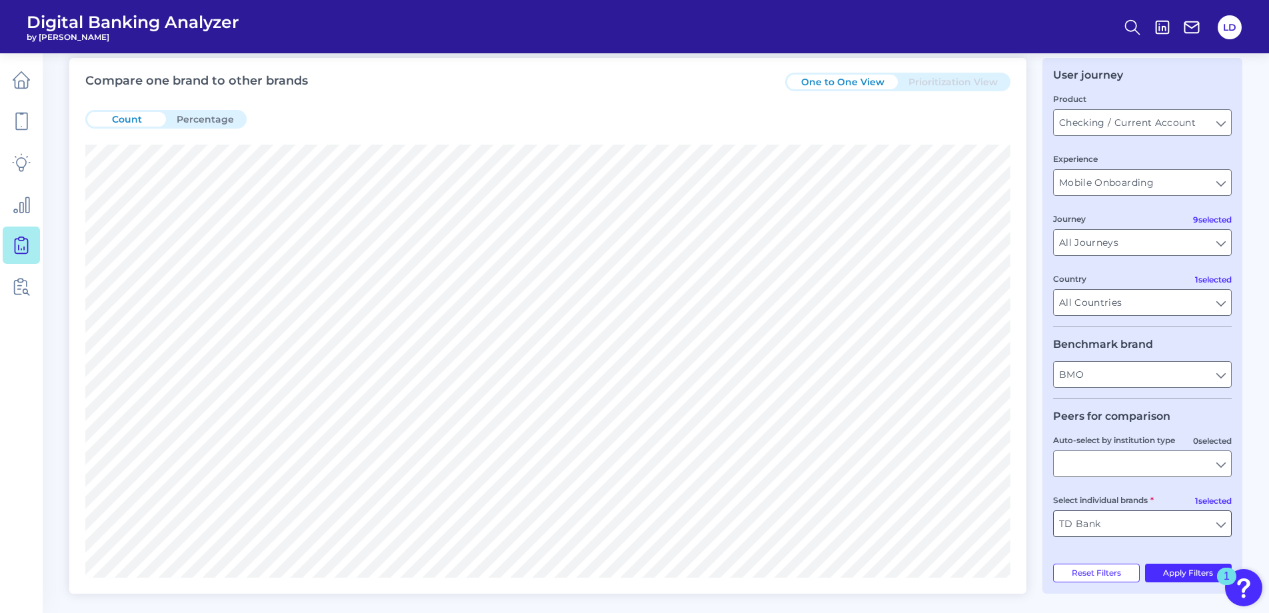
click at [1225, 528] on input "TD Bank" at bounding box center [1142, 523] width 177 height 25
click at [1077, 556] on button "Wells Fargo" at bounding box center [1143, 554] width 176 height 31
click at [1191, 579] on button "Apply Filters" at bounding box center [1188, 573] width 87 height 19
type input "TD Bank, Wells Fargo"
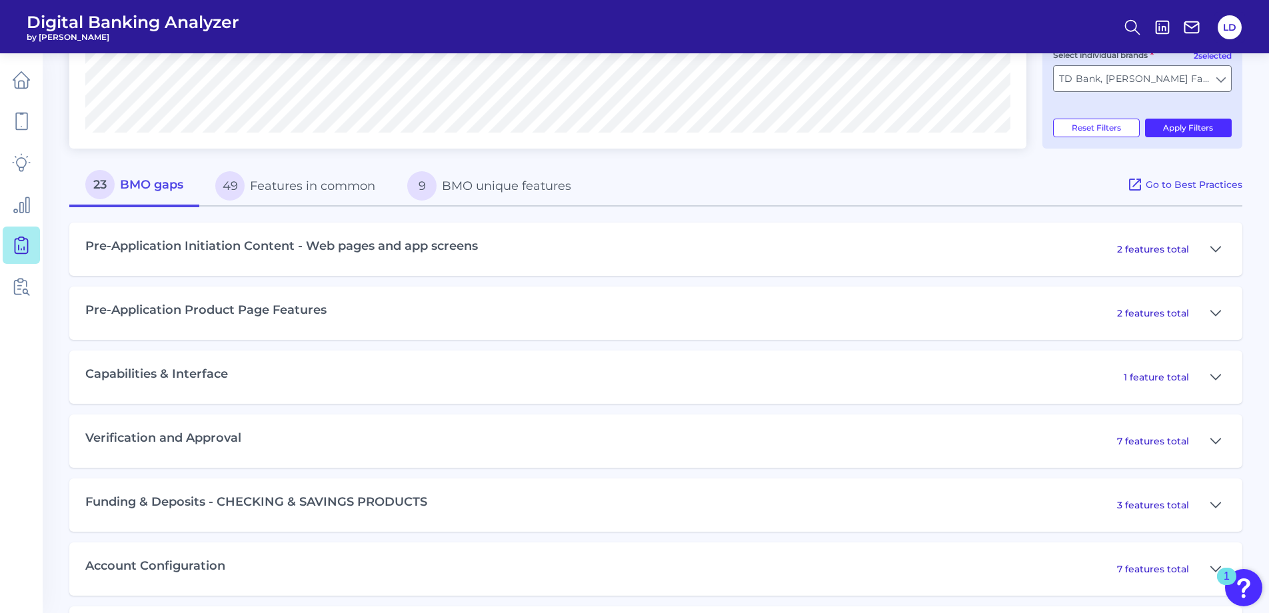
scroll to position [95, 0]
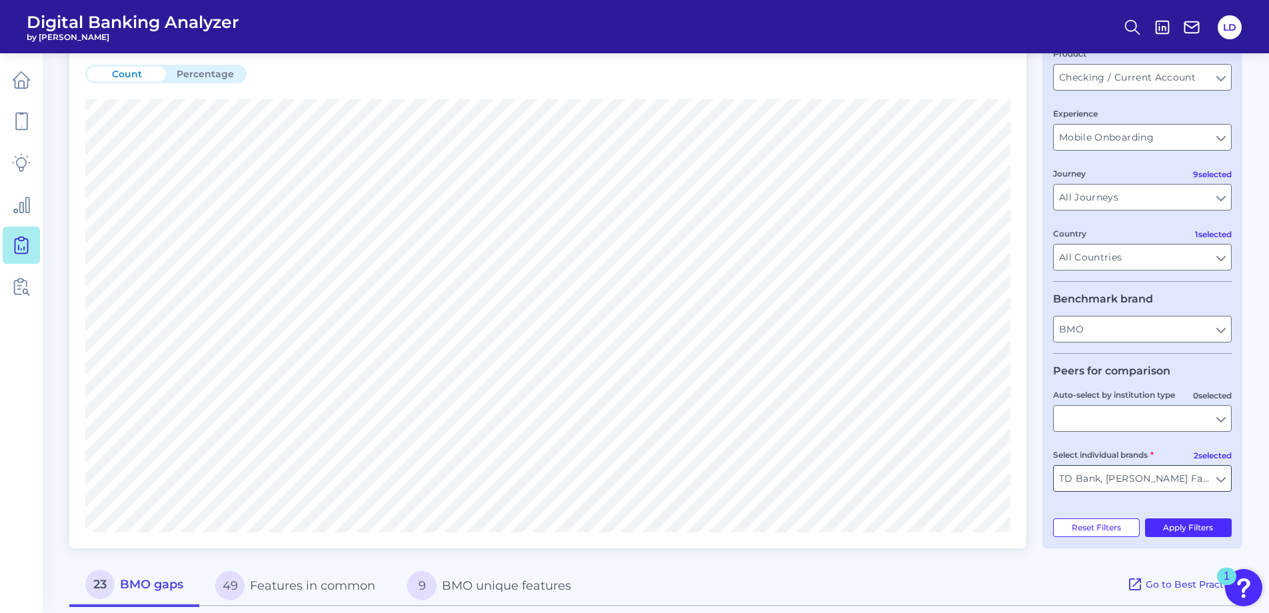
click at [1215, 479] on input "TD Bank, Wells Fargo" at bounding box center [1142, 478] width 177 height 25
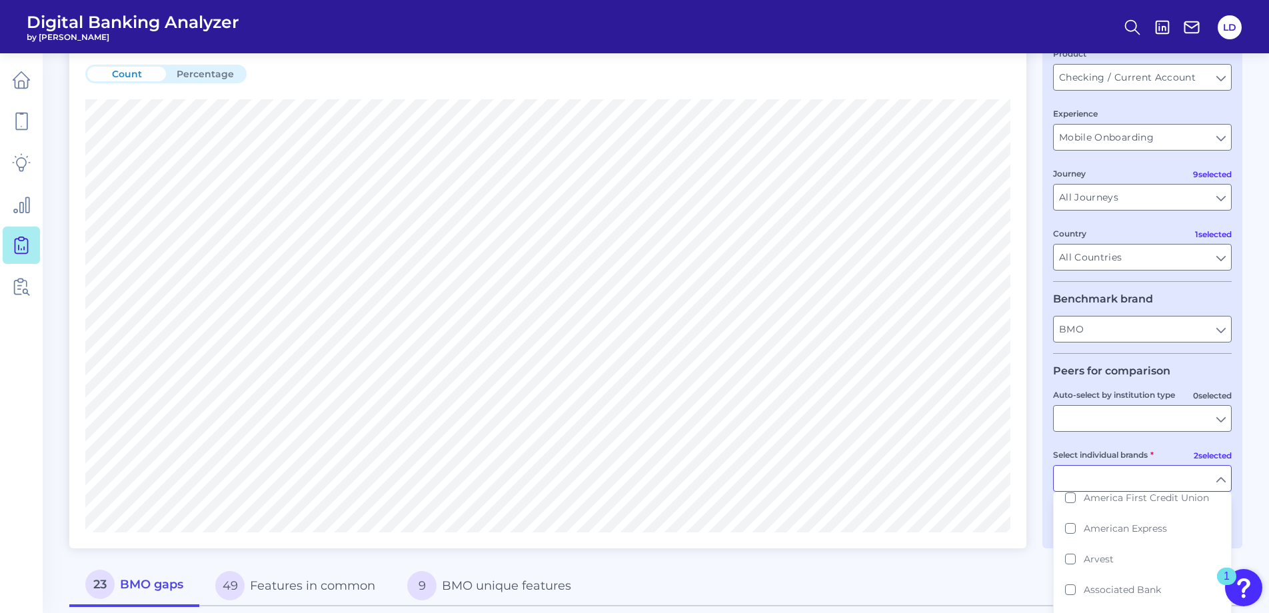
scroll to position [0, 0]
click at [966, 529] on div "Compare one brand to other brands One to One View Prioritization View Count Per…" at bounding box center [547, 281] width 957 height 536
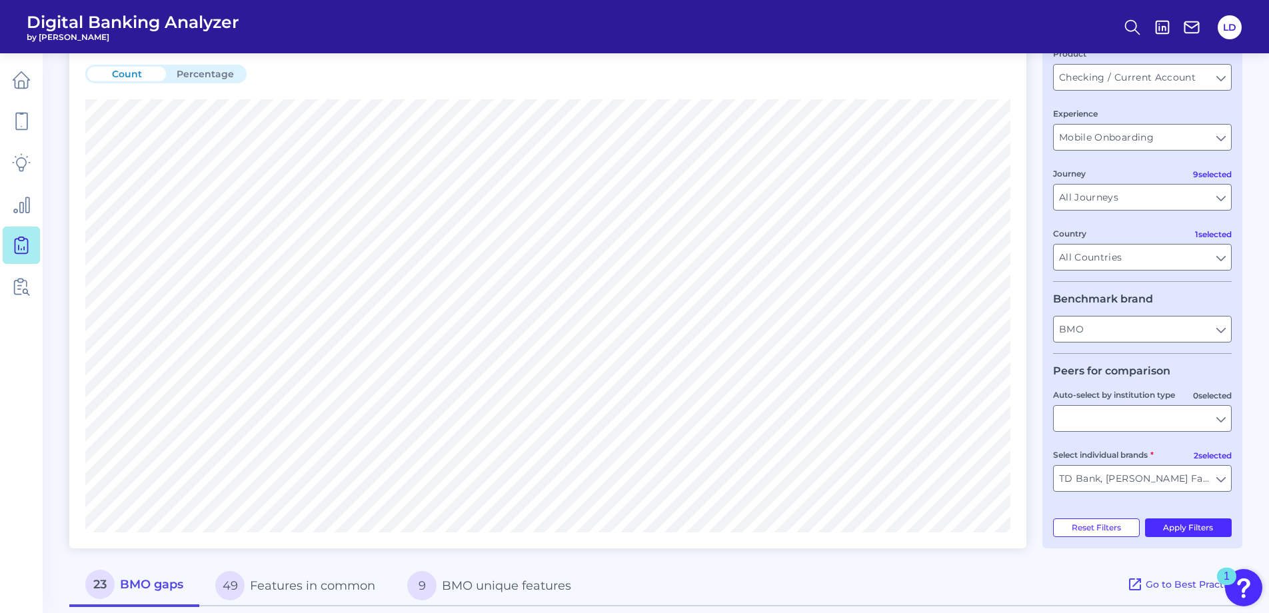
click at [993, 474] on div "Compare one brand to other brands One to One View Prioritization View Count Per…" at bounding box center [655, 536] width 1173 height 1047
click at [1213, 529] on button "Apply Filters" at bounding box center [1188, 528] width 87 height 19
type input "TD Bank, Wells Fargo"
click at [1217, 481] on input "TD Bank, Wells Fargo" at bounding box center [1142, 478] width 177 height 25
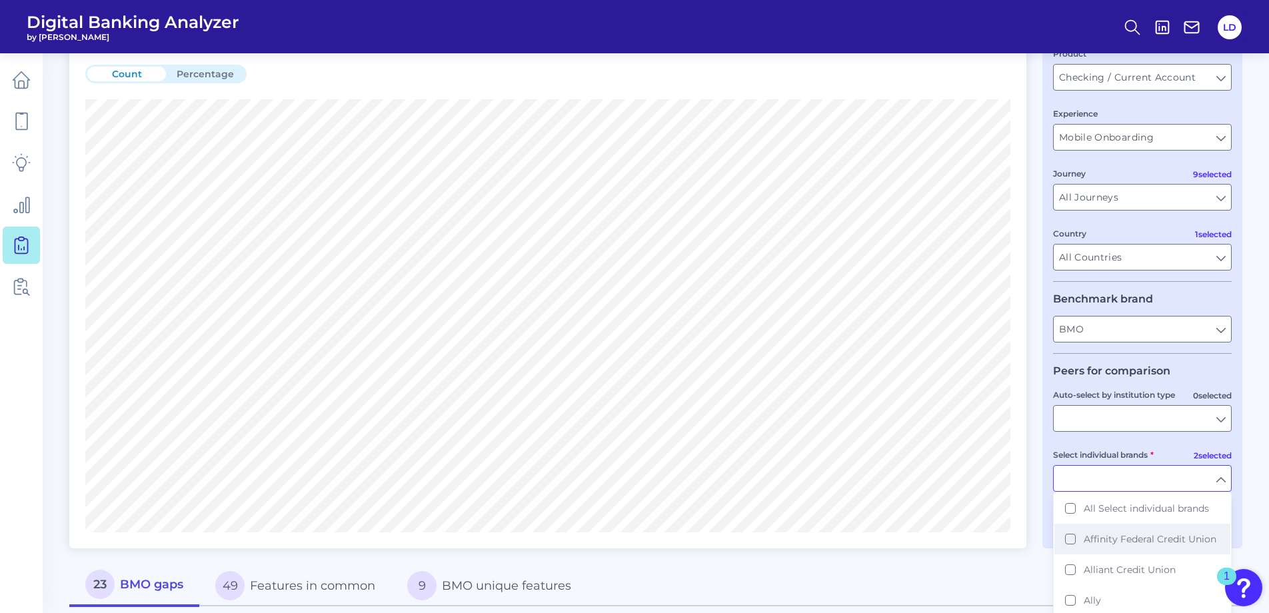
scroll to position [133, 0]
click at [817, 560] on div "Compare one brand to other brands One to One View Prioritization View Count Per…" at bounding box center [655, 536] width 1173 height 1047
type input "TD Bank, Wells Fargo"
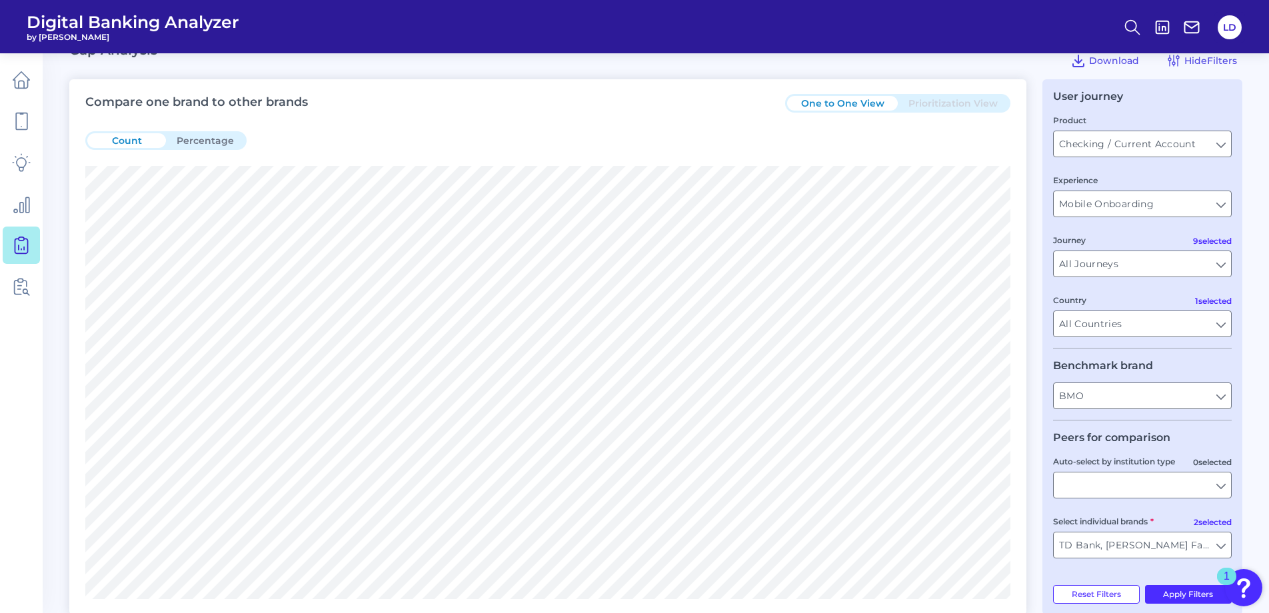
scroll to position [0, 0]
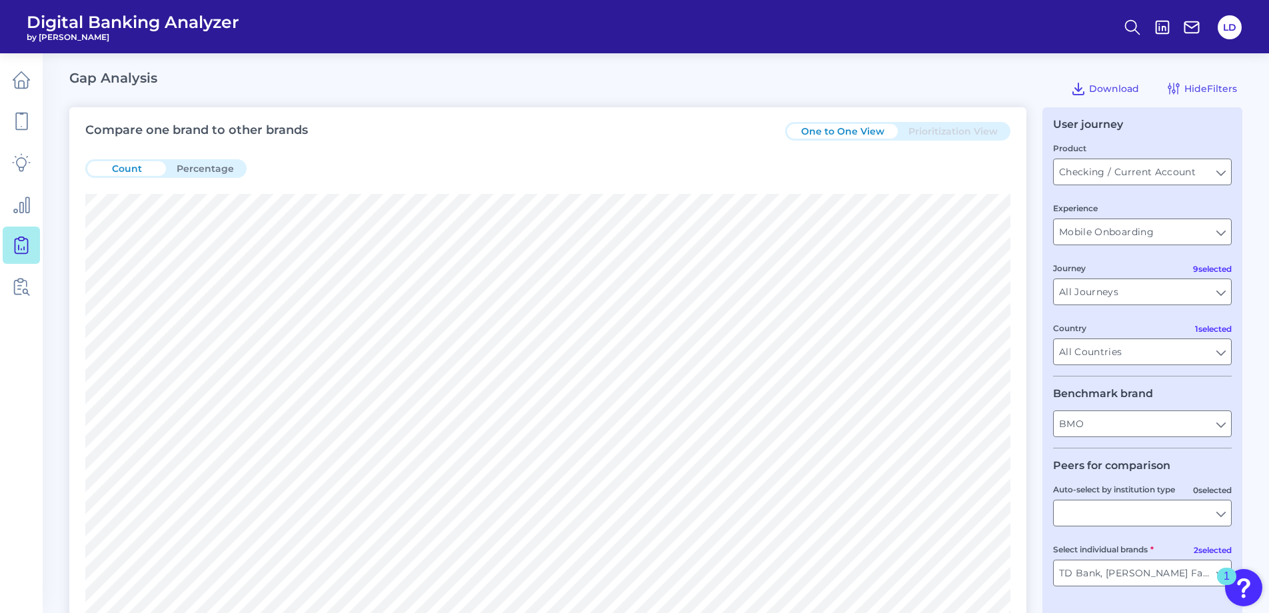
click at [1200, 549] on div "Select individual brands TD Bank, Wells Fargo TD Bank, Wells Fargo" at bounding box center [1142, 565] width 179 height 44
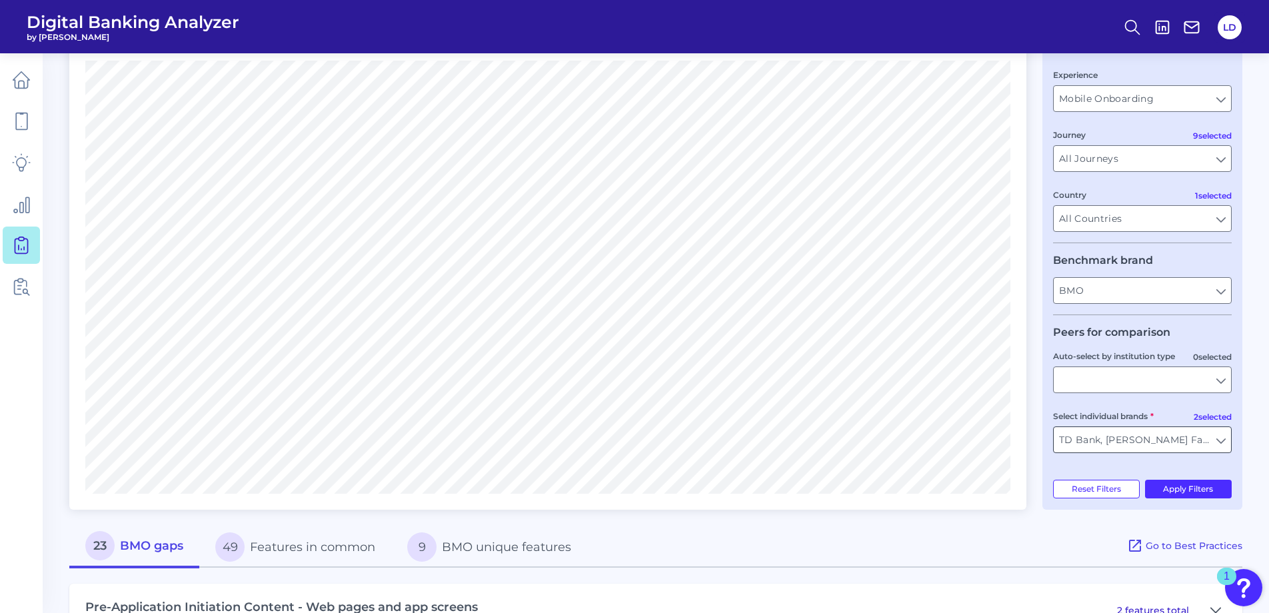
click at [1223, 443] on input "TD Bank, Wells Fargo" at bounding box center [1142, 439] width 177 height 25
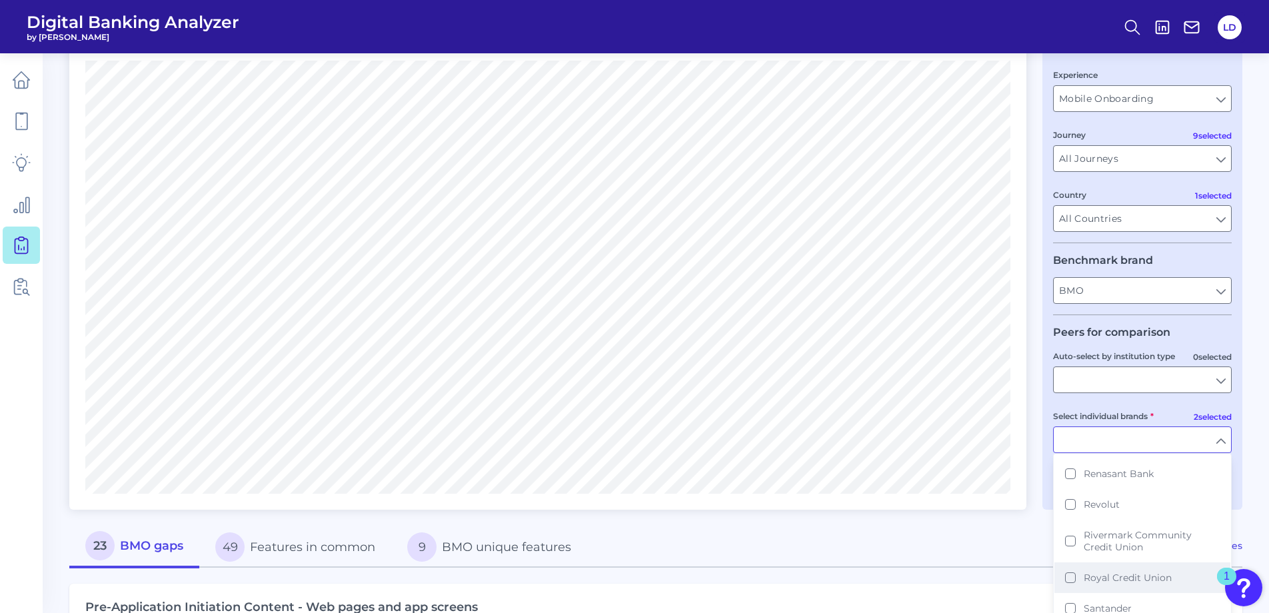
scroll to position [2467, 0]
click at [1076, 500] on button "TD Bank" at bounding box center [1143, 508] width 176 height 31
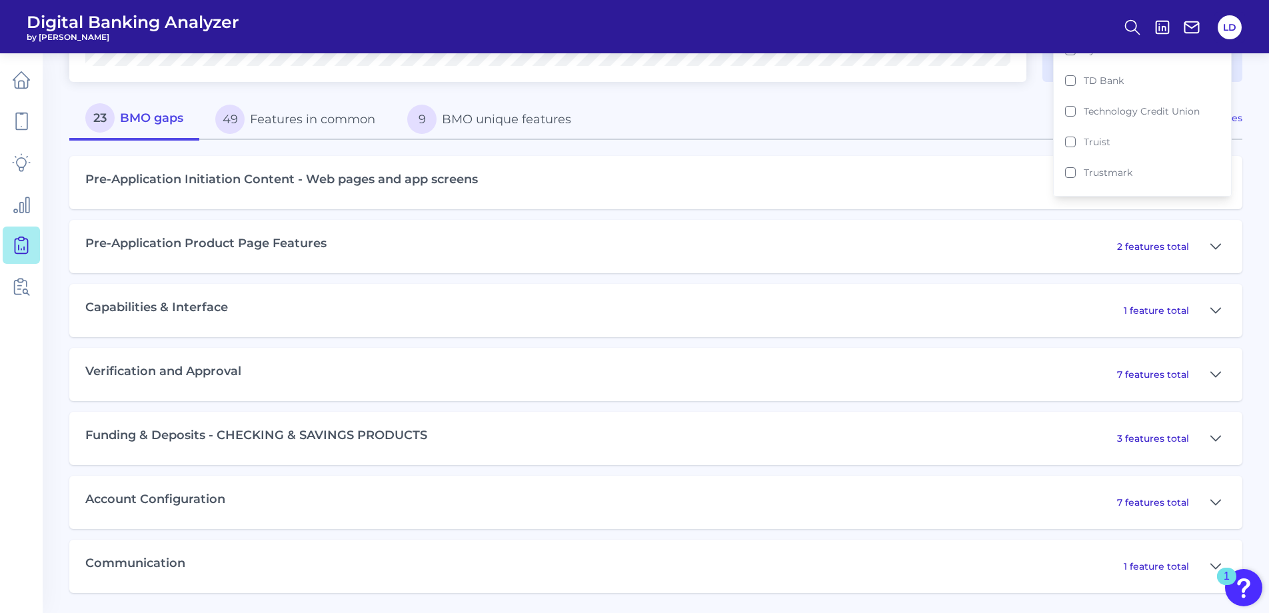
type input "[PERSON_NAME] Fargo"
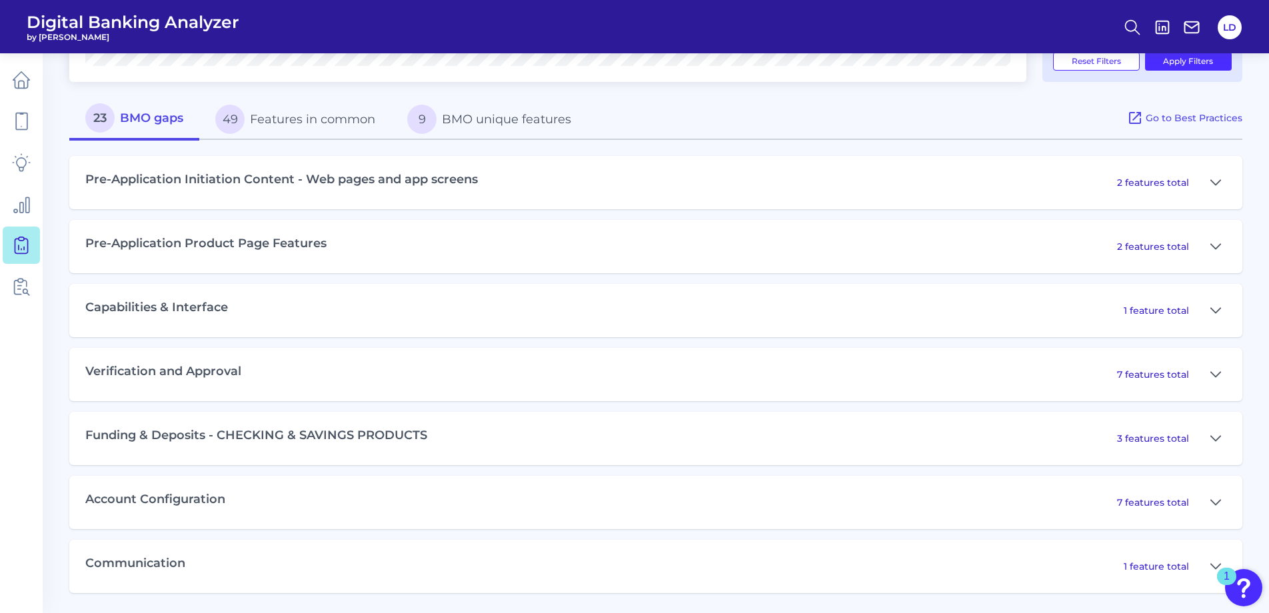
scroll to position [361, 0]
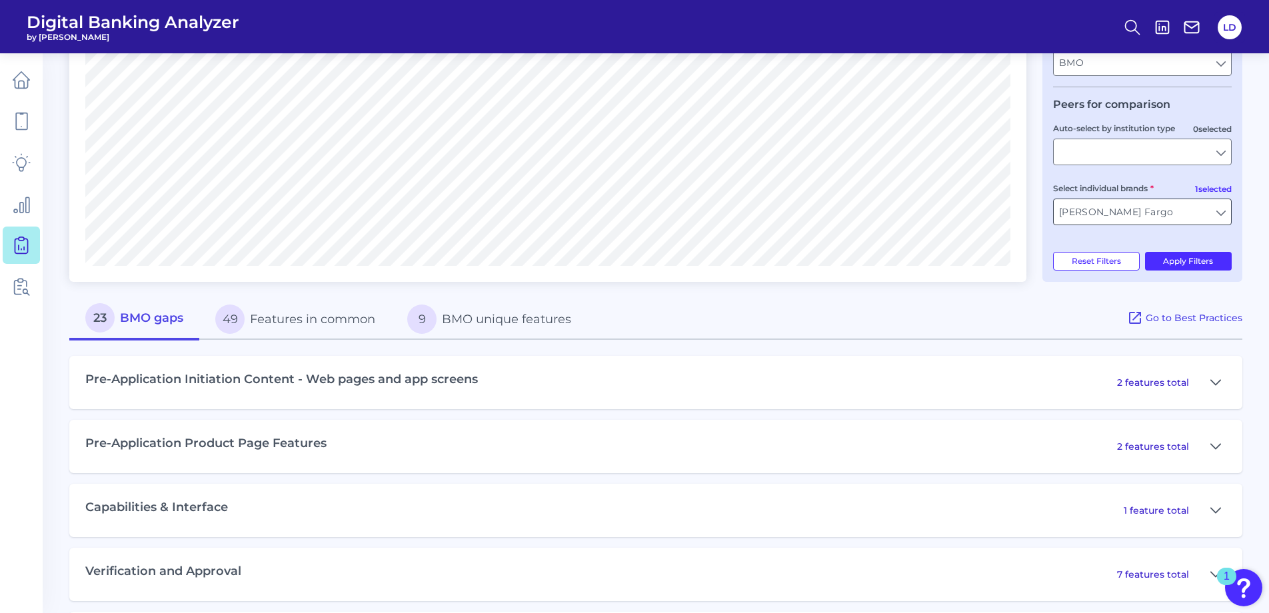
click at [1223, 213] on input "[PERSON_NAME] Fargo" at bounding box center [1142, 211] width 177 height 25
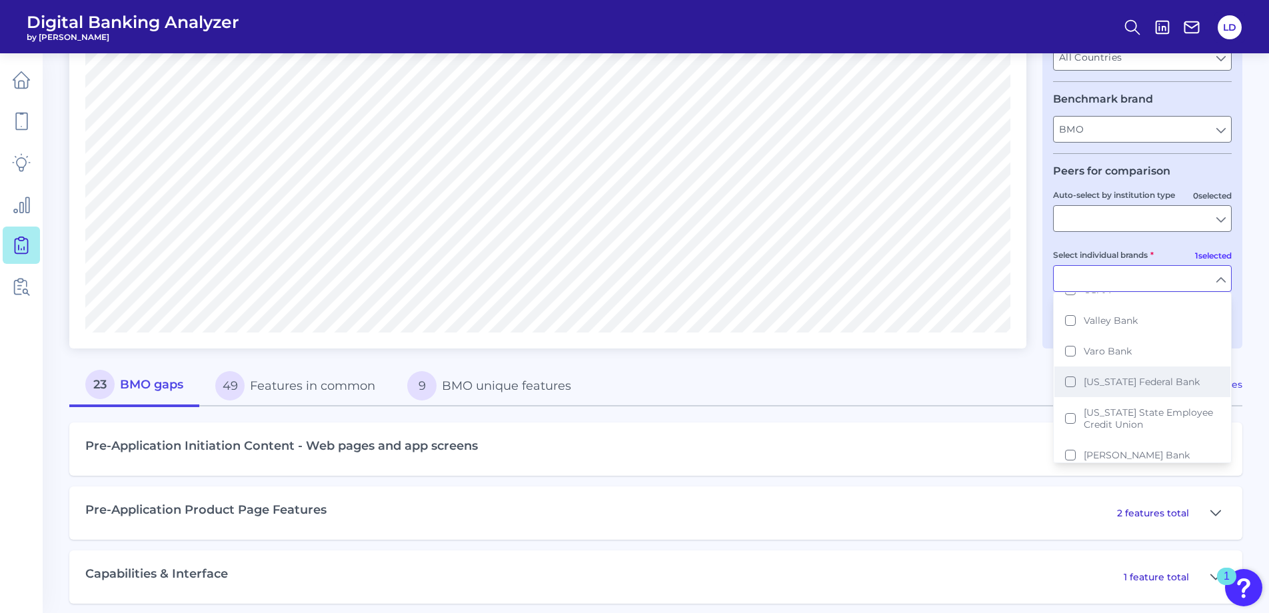
scroll to position [2867, 0]
click at [1075, 409] on button "[PERSON_NAME] Fargo" at bounding box center [1143, 419] width 176 height 31
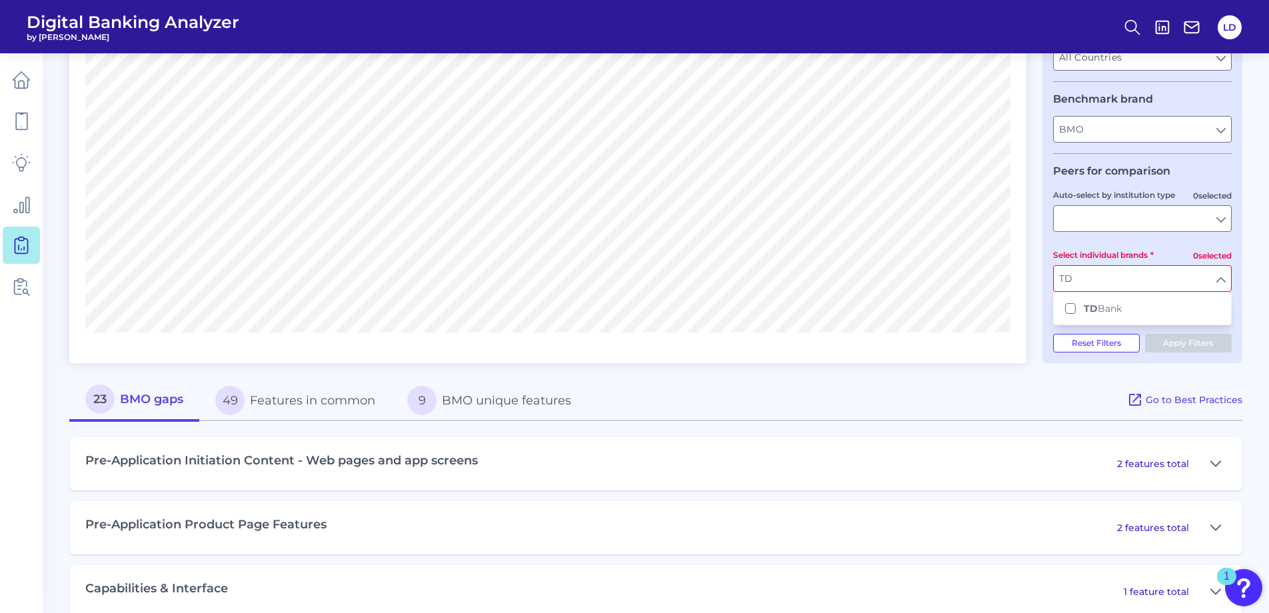
scroll to position [0, 0]
click at [1078, 309] on button "TD Bank" at bounding box center [1143, 308] width 176 height 31
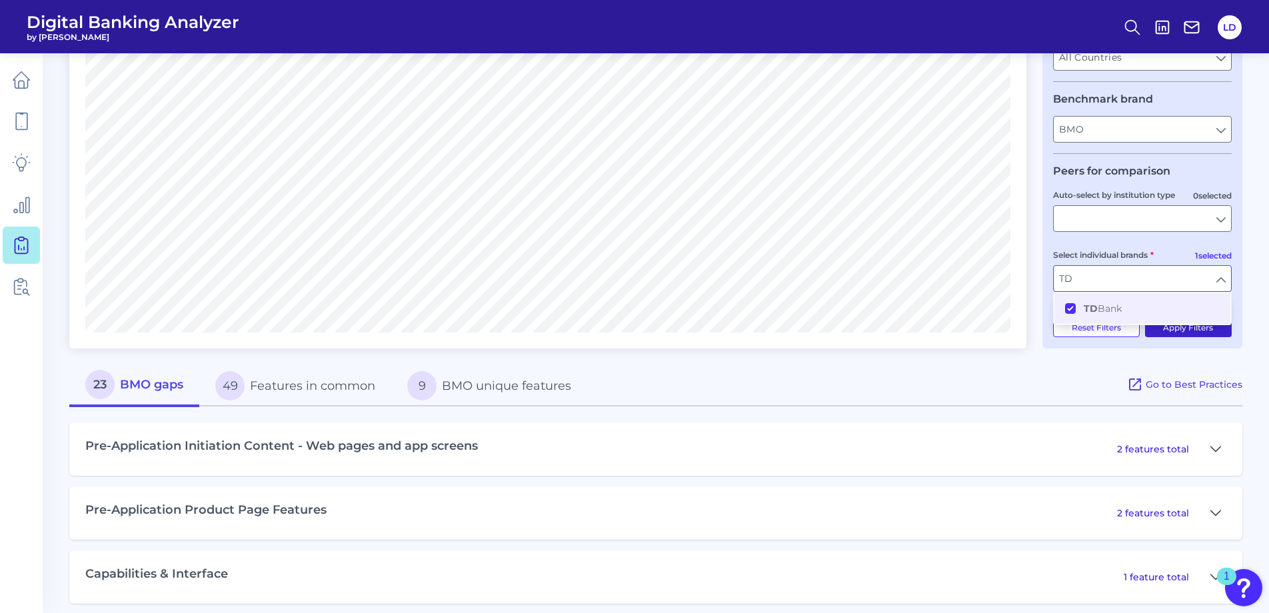
click at [1178, 326] on button "Apply Filters" at bounding box center [1188, 328] width 87 height 19
type input "TD Bank"
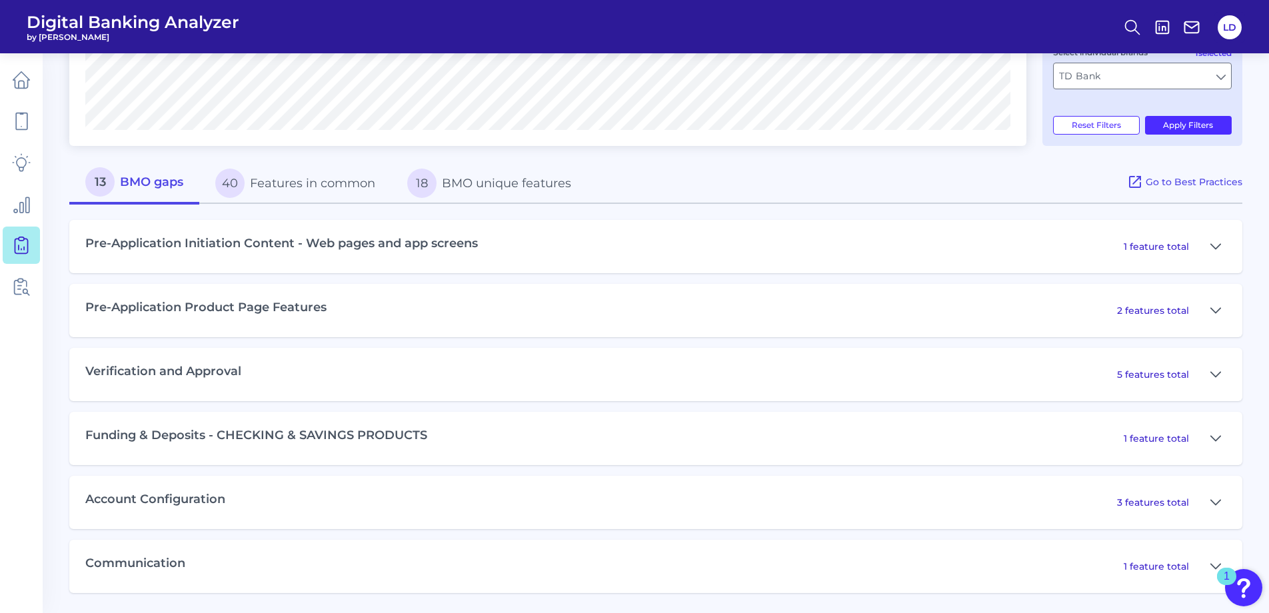
click at [117, 373] on h3 "Verification and Approval" at bounding box center [163, 372] width 156 height 15
click at [215, 375] on h3 "Verification and Approval" at bounding box center [163, 372] width 156 height 15
click at [1197, 375] on div "5 features total" at bounding box center [1171, 374] width 109 height 21
click at [1204, 373] on div "5 features total" at bounding box center [1171, 374] width 109 height 21
click at [1214, 373] on icon at bounding box center [1216, 375] width 11 height 16
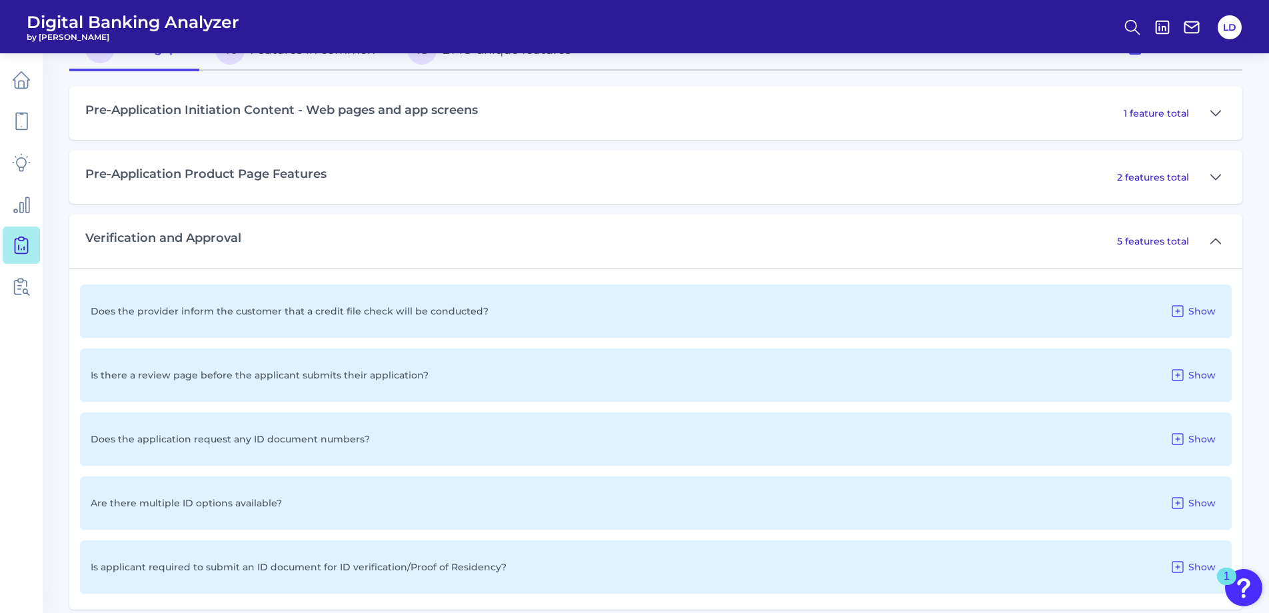
scroll to position [697, 0]
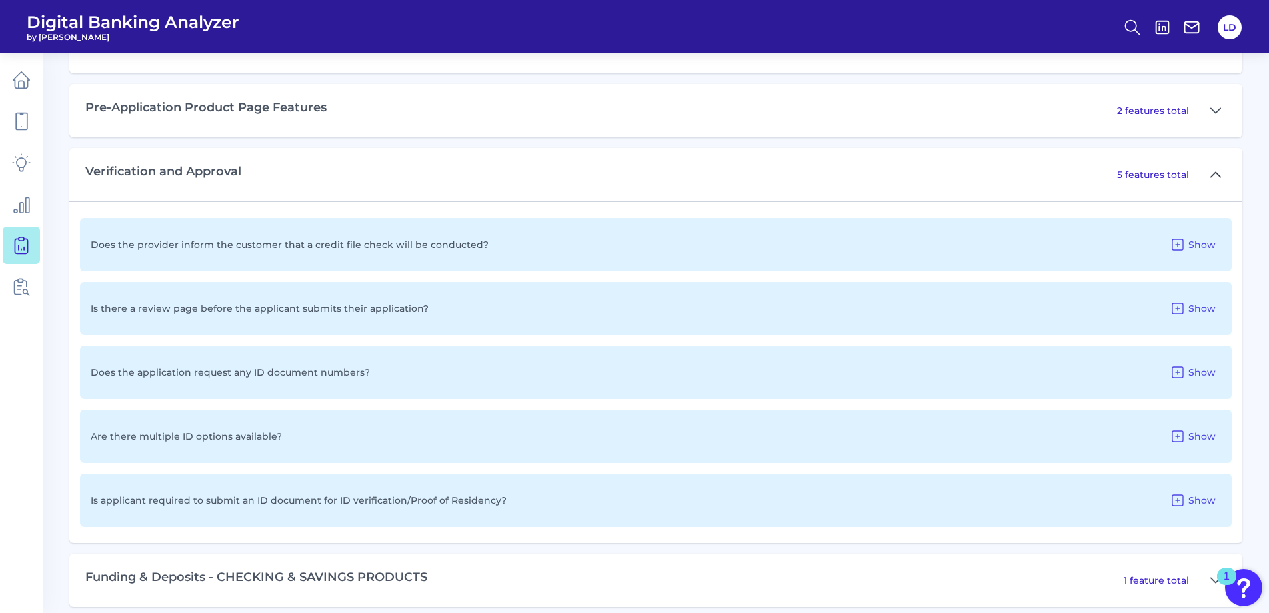
click at [1216, 177] on icon at bounding box center [1216, 175] width 11 height 16
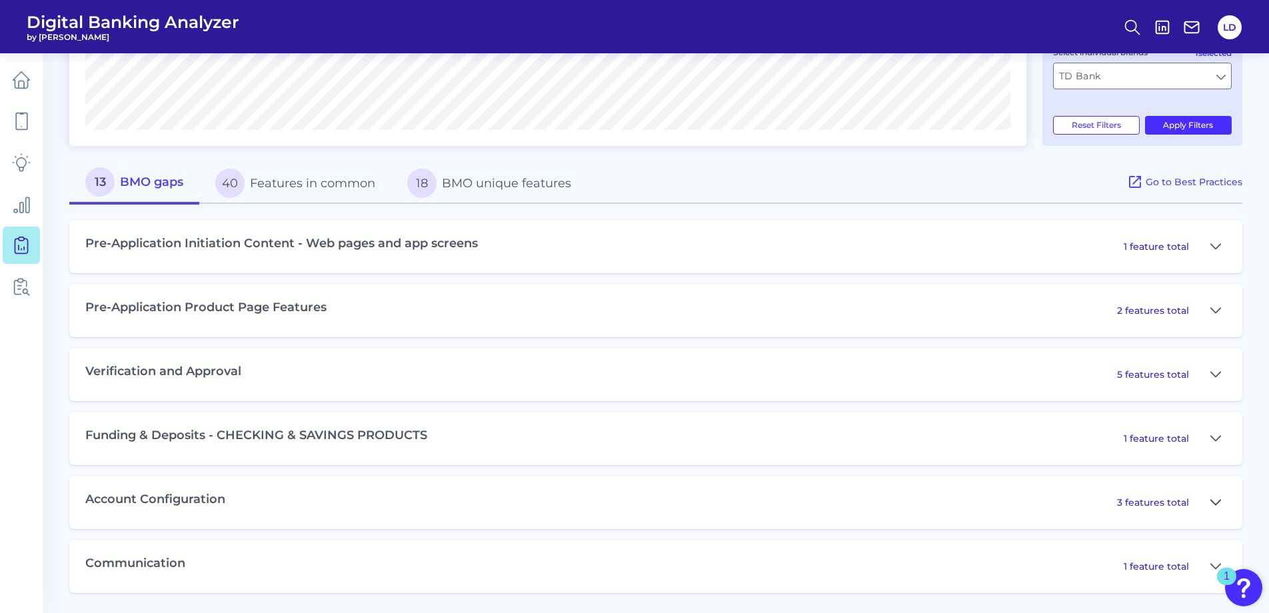
click at [1215, 500] on icon at bounding box center [1216, 503] width 11 height 16
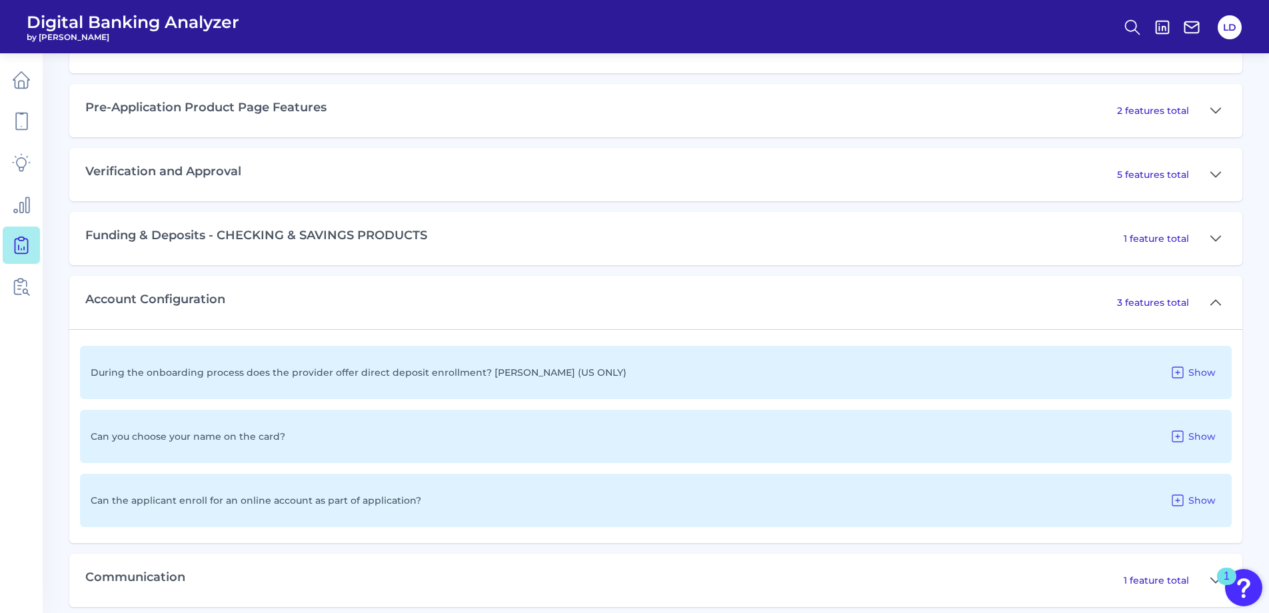
scroll to position [711, 0]
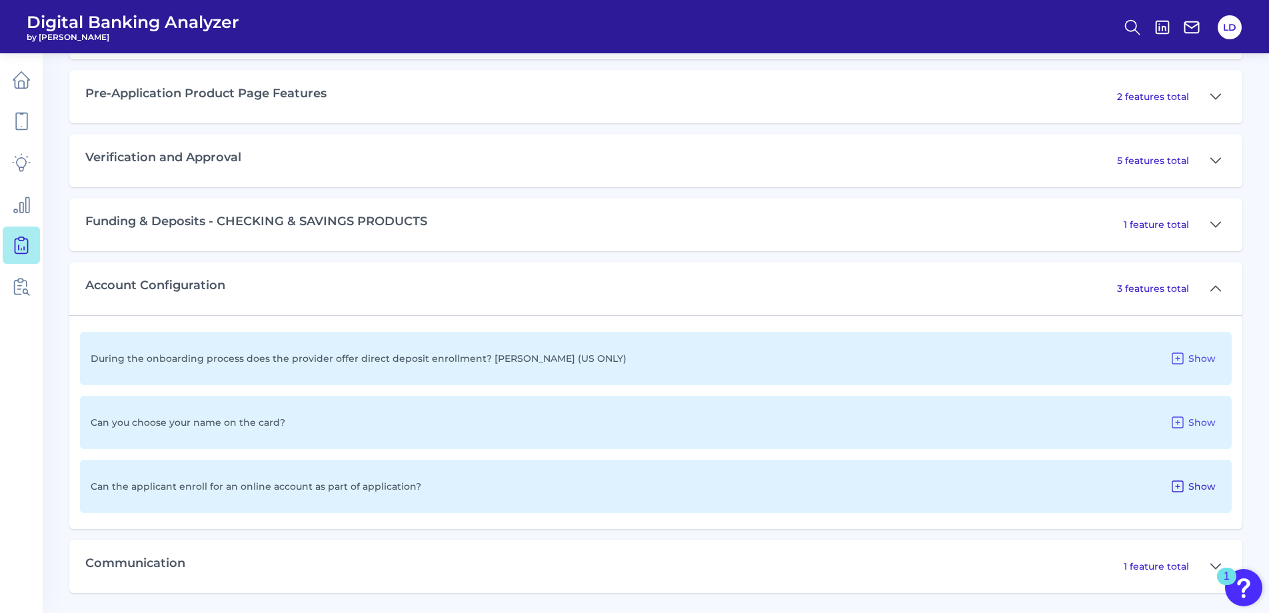
click at [1203, 486] on span "Show" at bounding box center [1202, 487] width 27 height 12
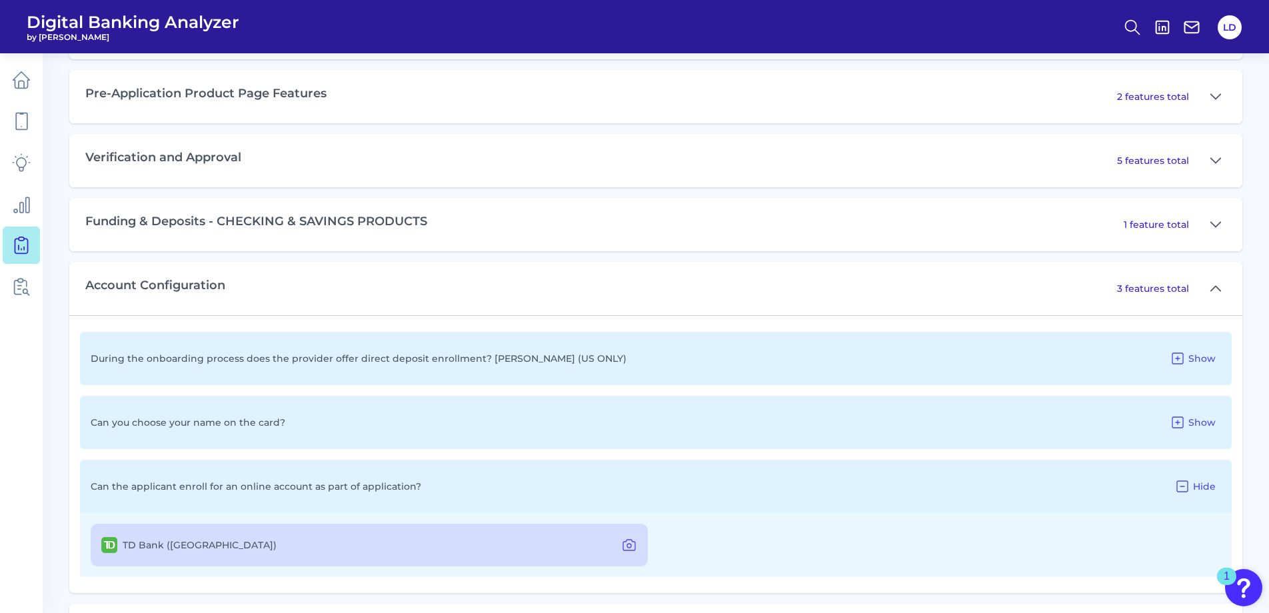
scroll to position [775, 0]
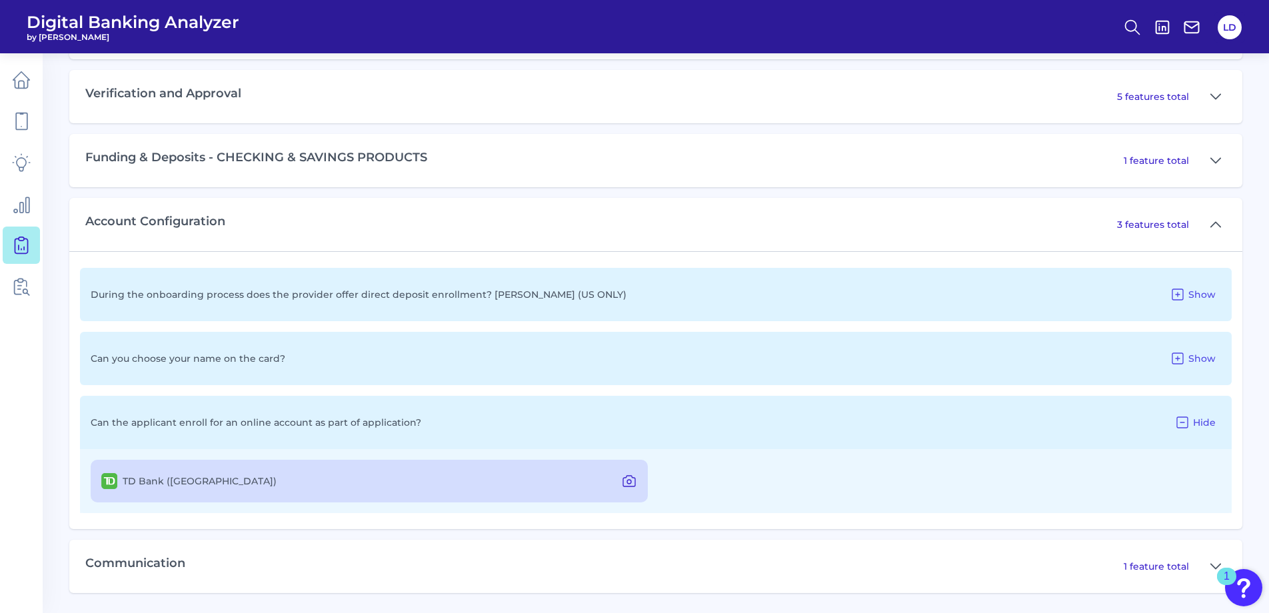
click at [631, 481] on icon at bounding box center [629, 482] width 4 height 4
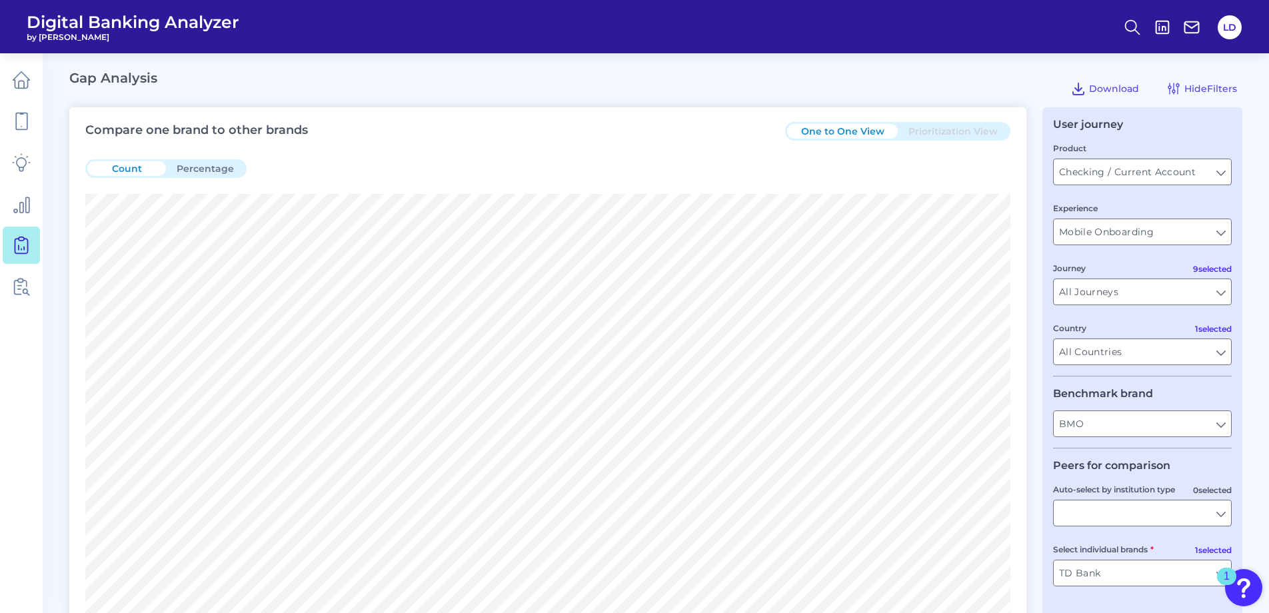
scroll to position [333, 0]
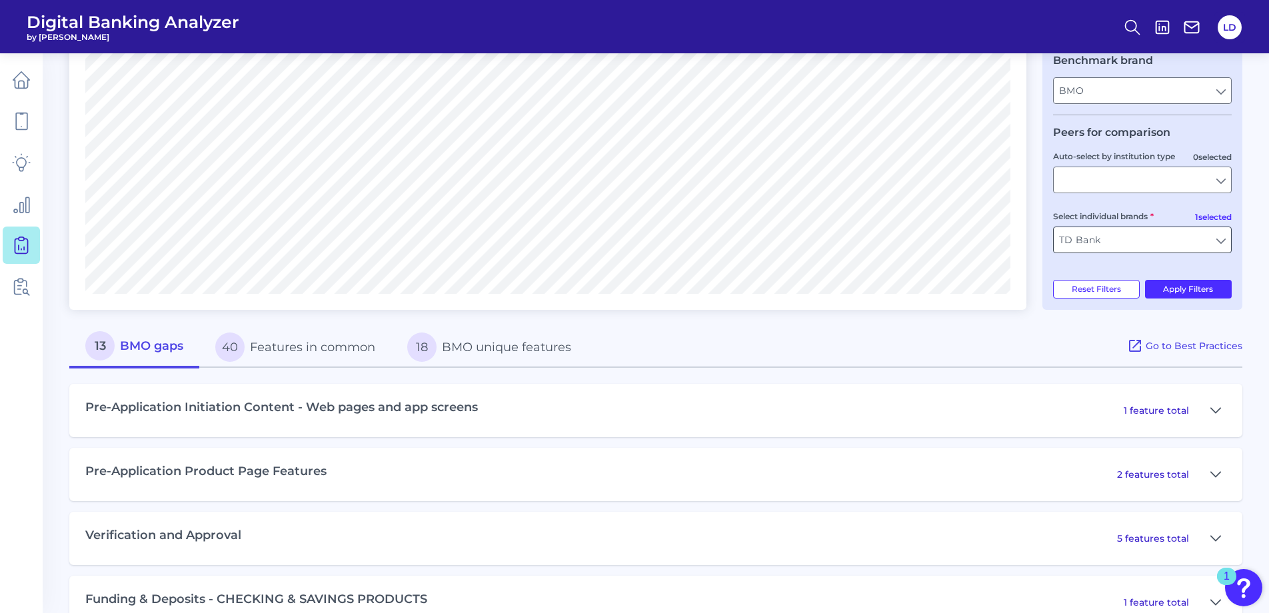
click at [1219, 245] on input "TD Bank" at bounding box center [1142, 239] width 177 height 25
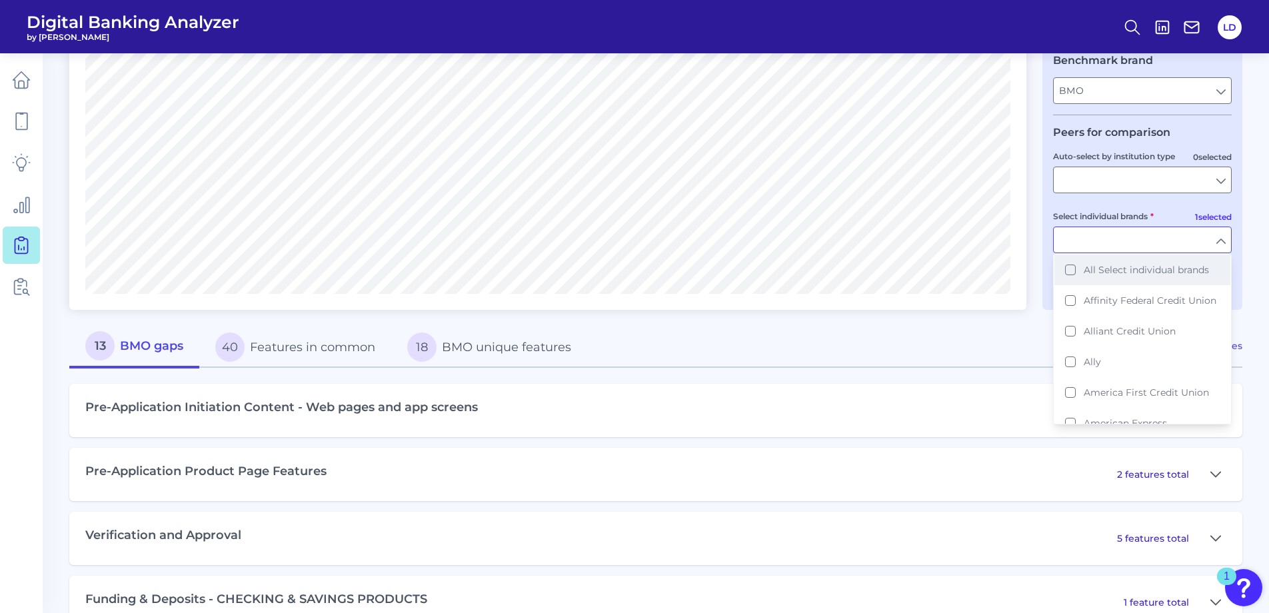
click at [1063, 271] on button "All Select individual brands" at bounding box center [1143, 270] width 176 height 31
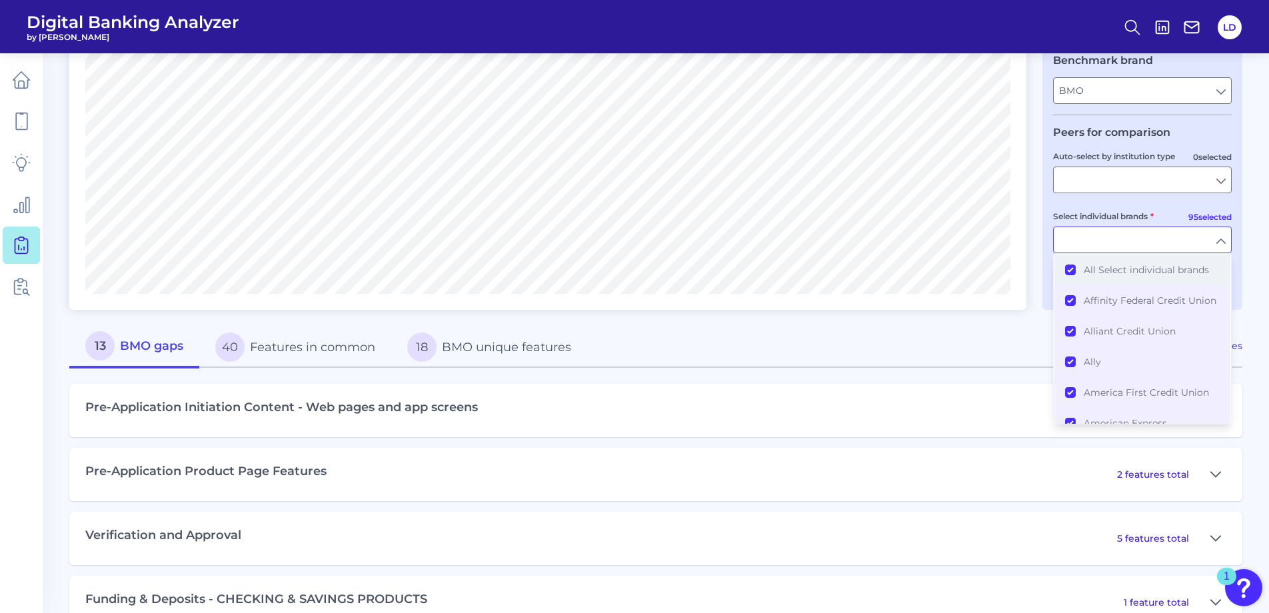
click at [1071, 273] on button "All Select individual brands" at bounding box center [1143, 270] width 176 height 31
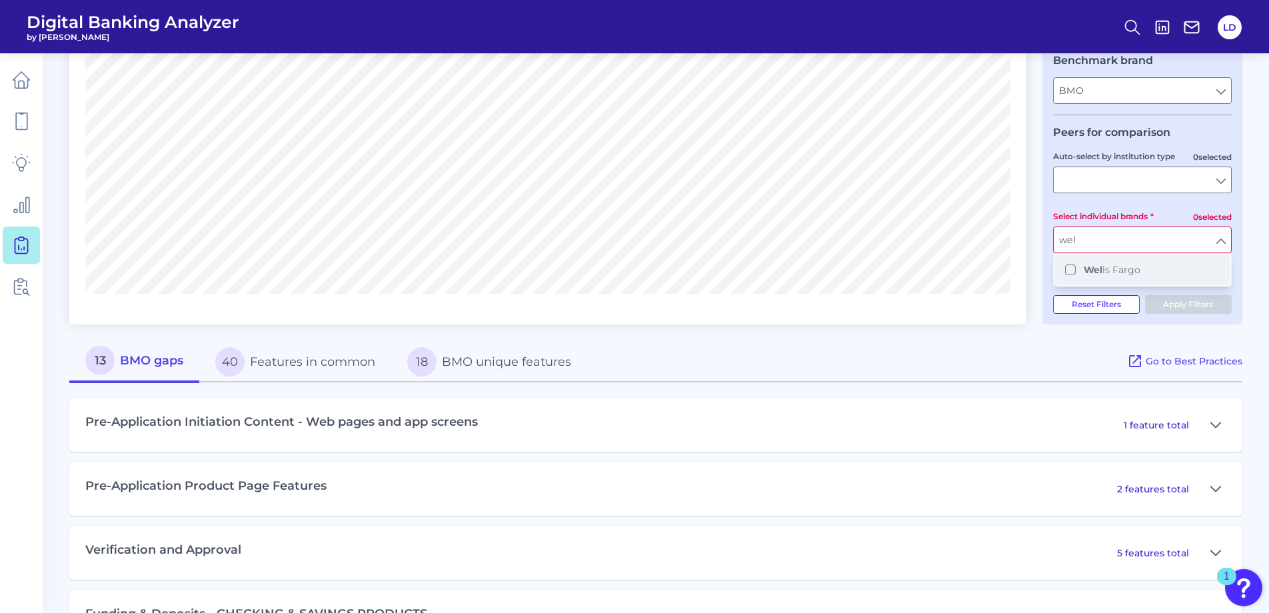
click at [1071, 271] on button "Wel ls Fargo" at bounding box center [1143, 270] width 176 height 31
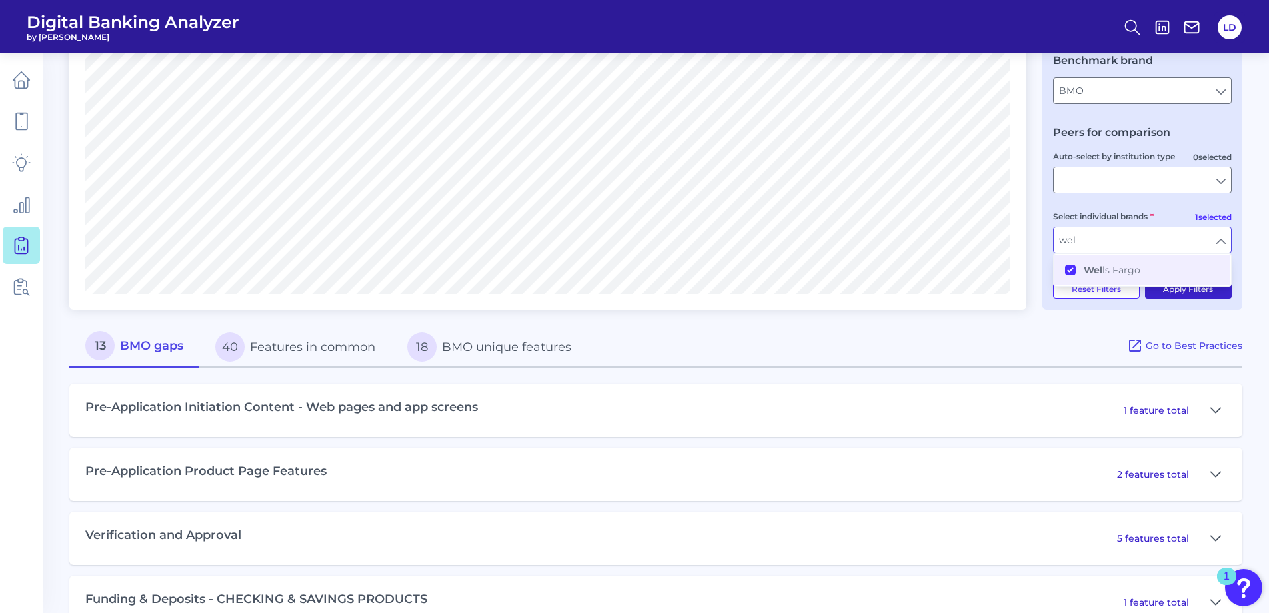
click at [1199, 297] on button "Apply Filters" at bounding box center [1188, 289] width 87 height 19
type input "[PERSON_NAME] Fargo"
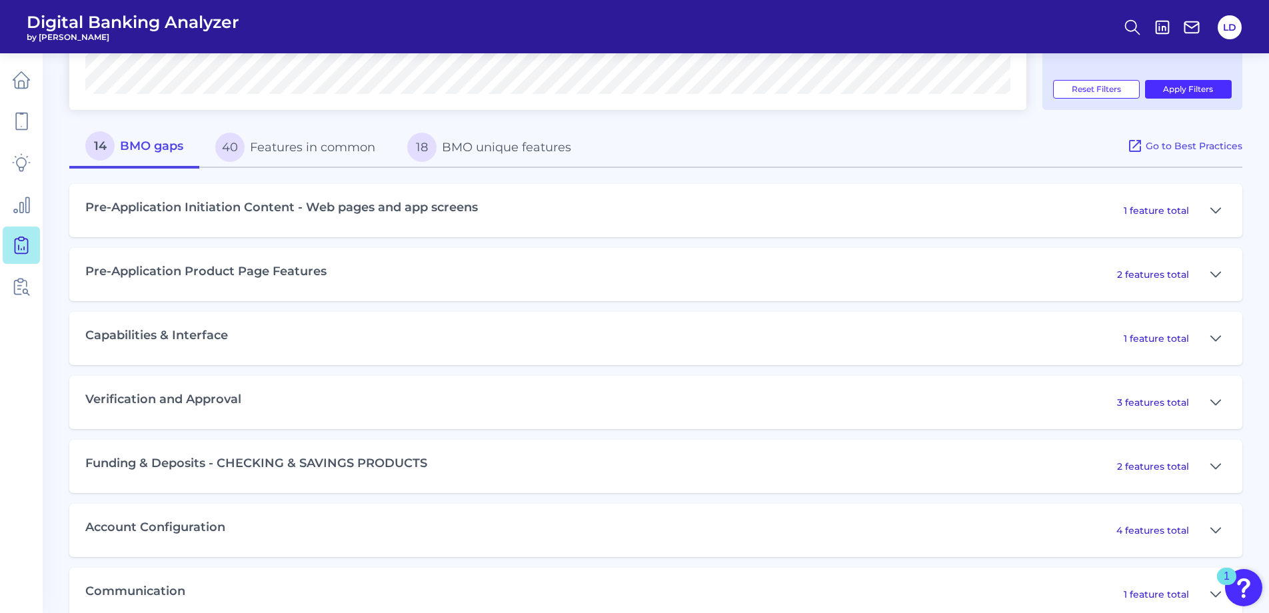
scroll to position [561, 0]
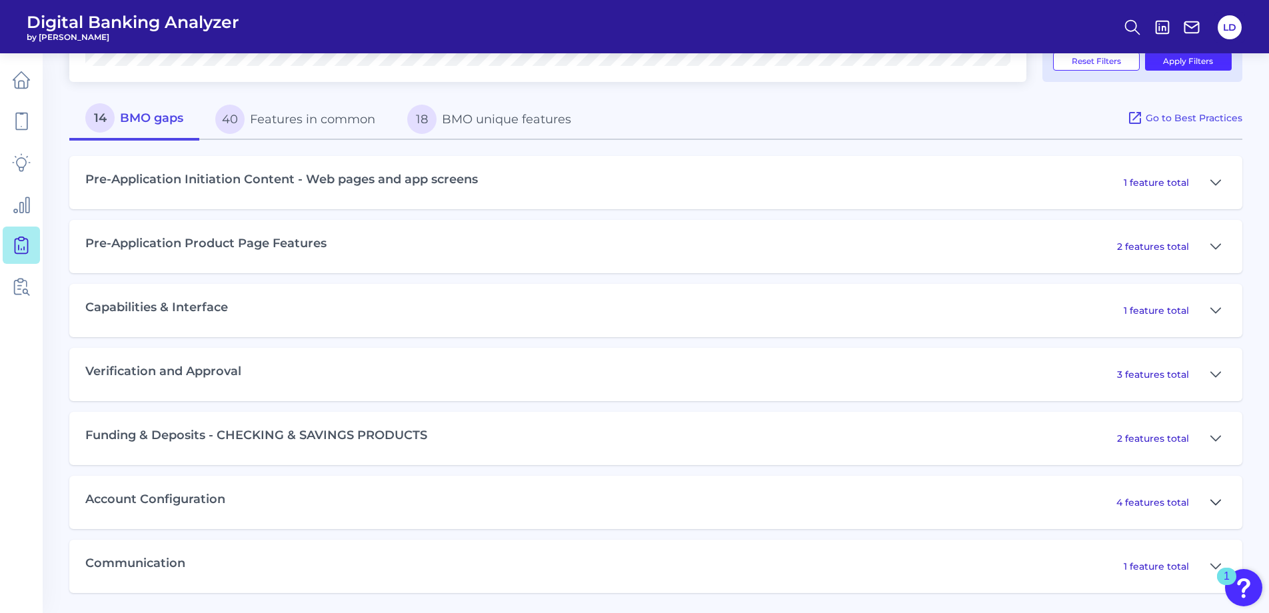
click at [1217, 499] on icon at bounding box center [1216, 503] width 11 height 16
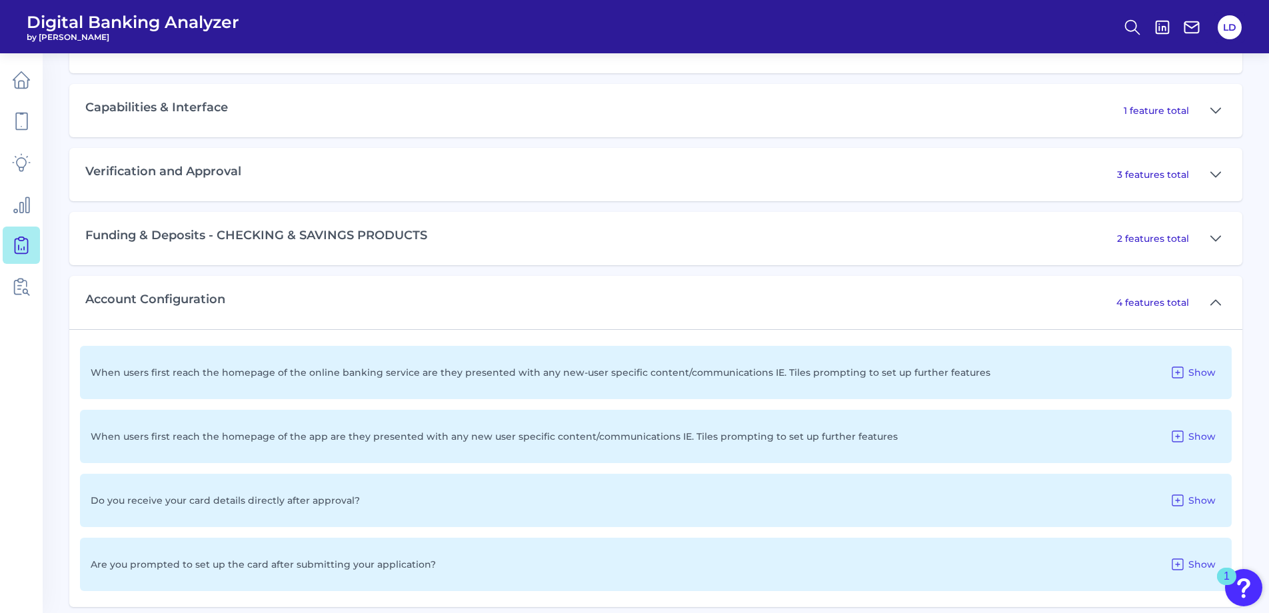
scroll to position [839, 0]
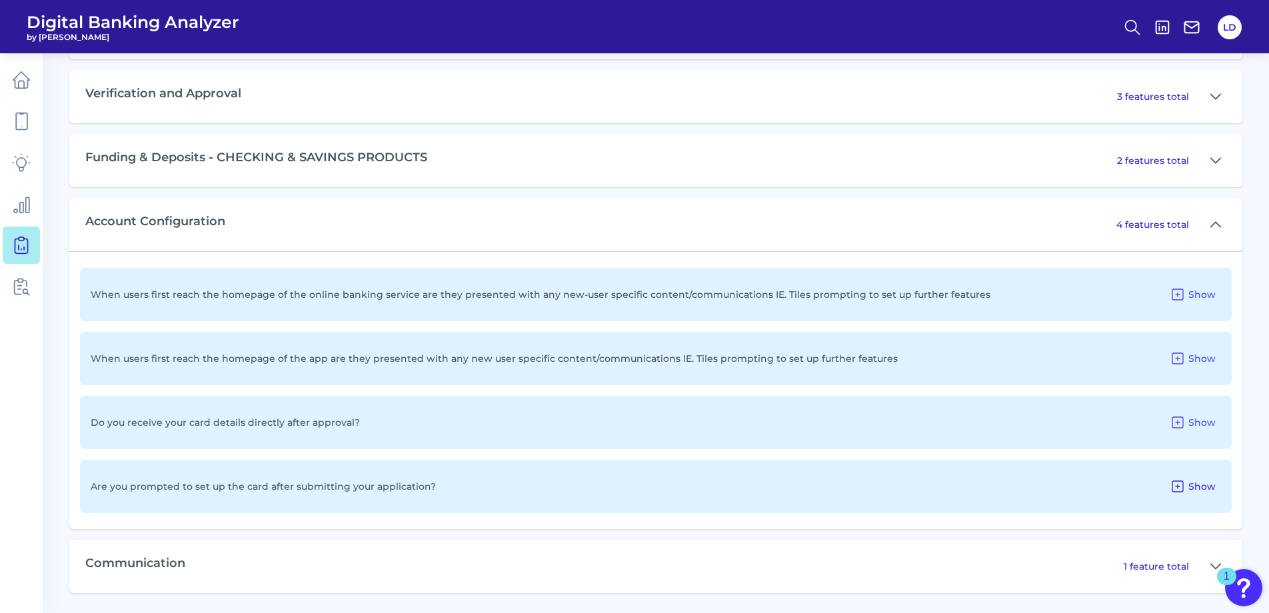
click at [1213, 485] on span "Show" at bounding box center [1202, 487] width 27 height 12
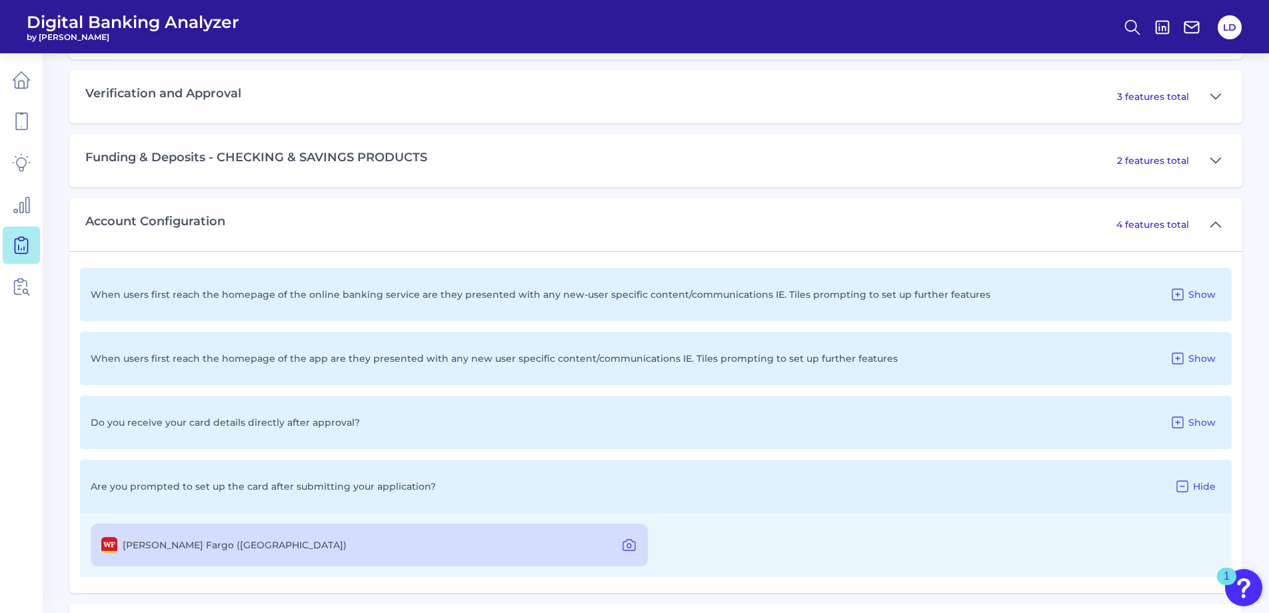
scroll to position [903, 0]
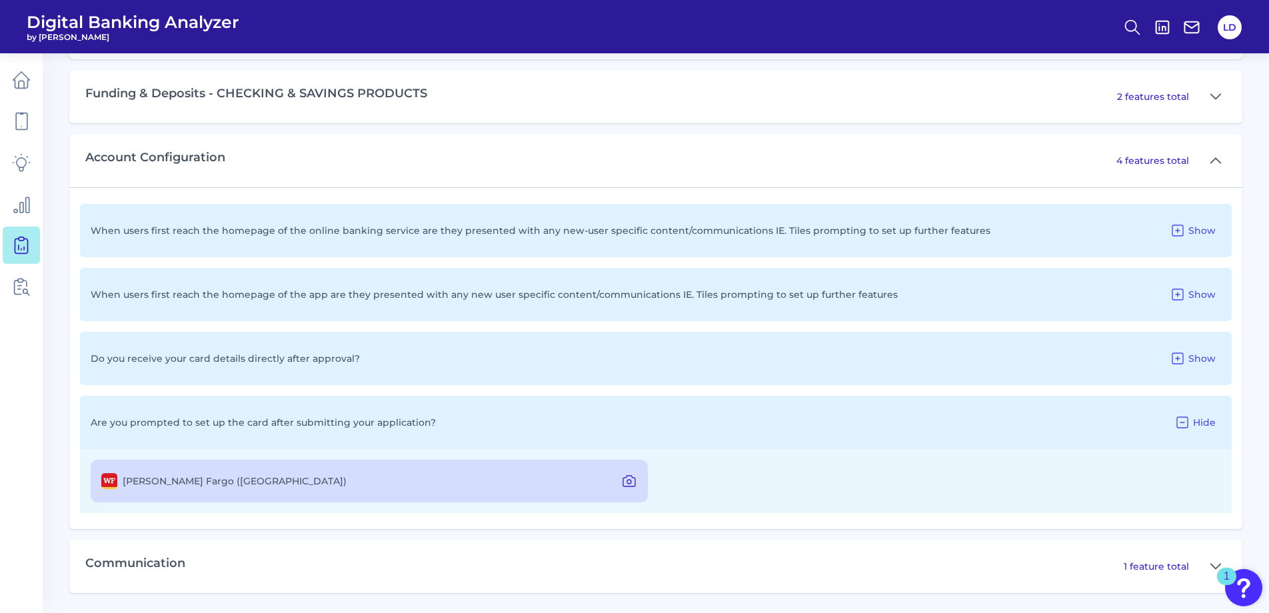
click at [635, 486] on icon at bounding box center [629, 481] width 12 height 11
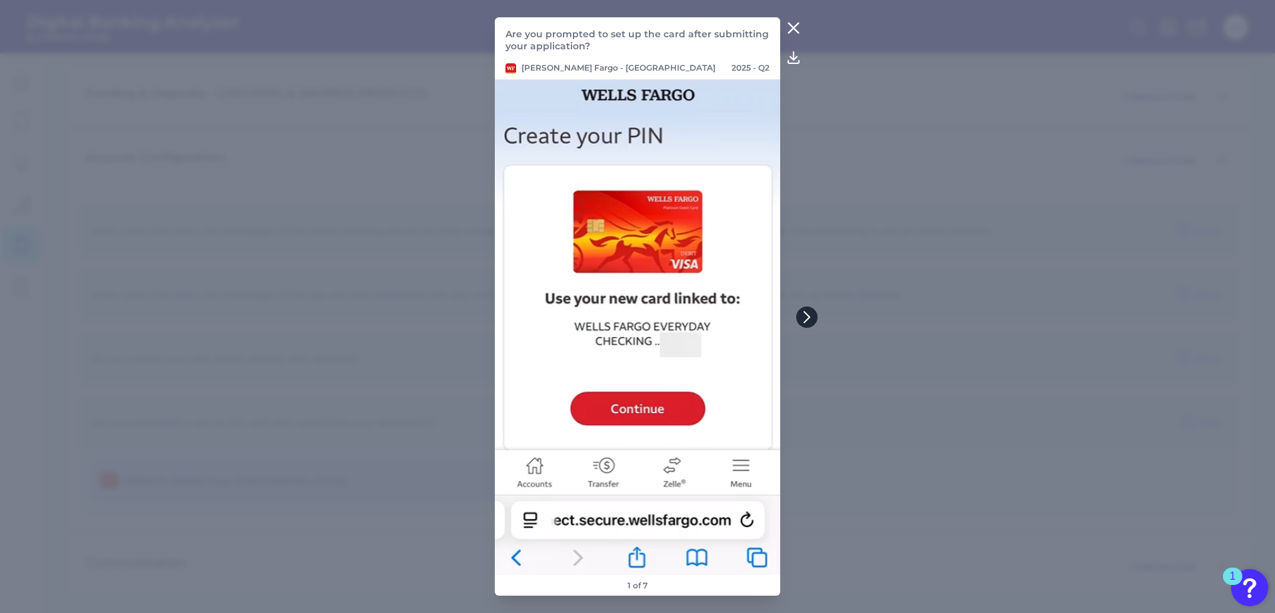
click at [811, 319] on icon at bounding box center [807, 317] width 12 height 12
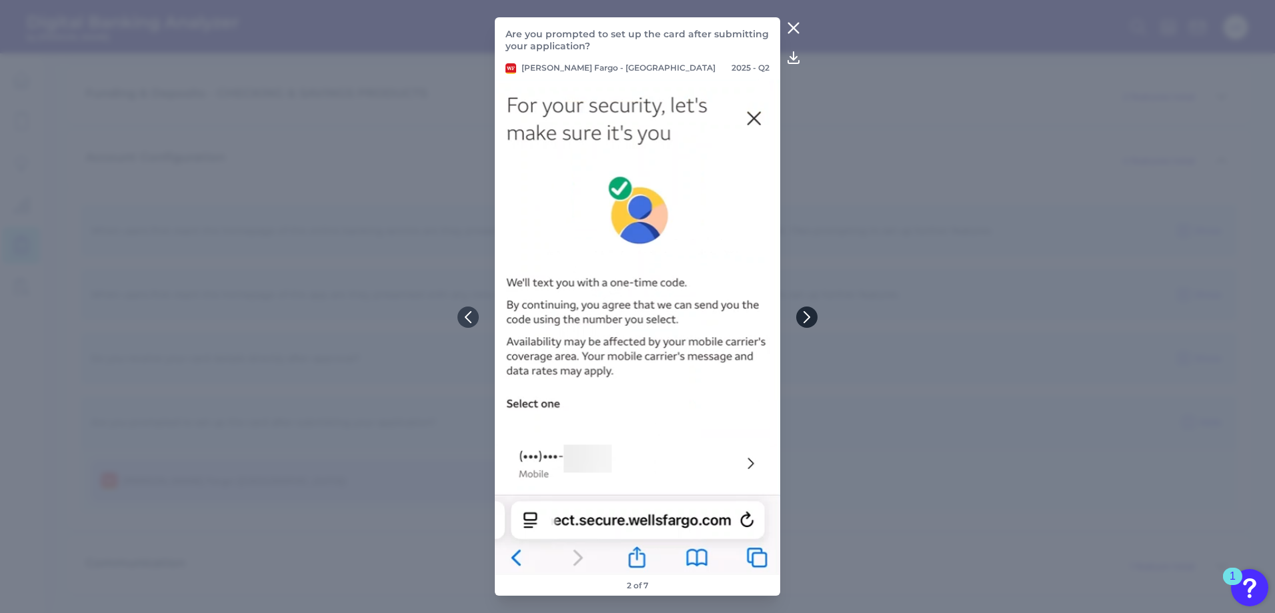
click at [811, 319] on icon at bounding box center [807, 317] width 12 height 12
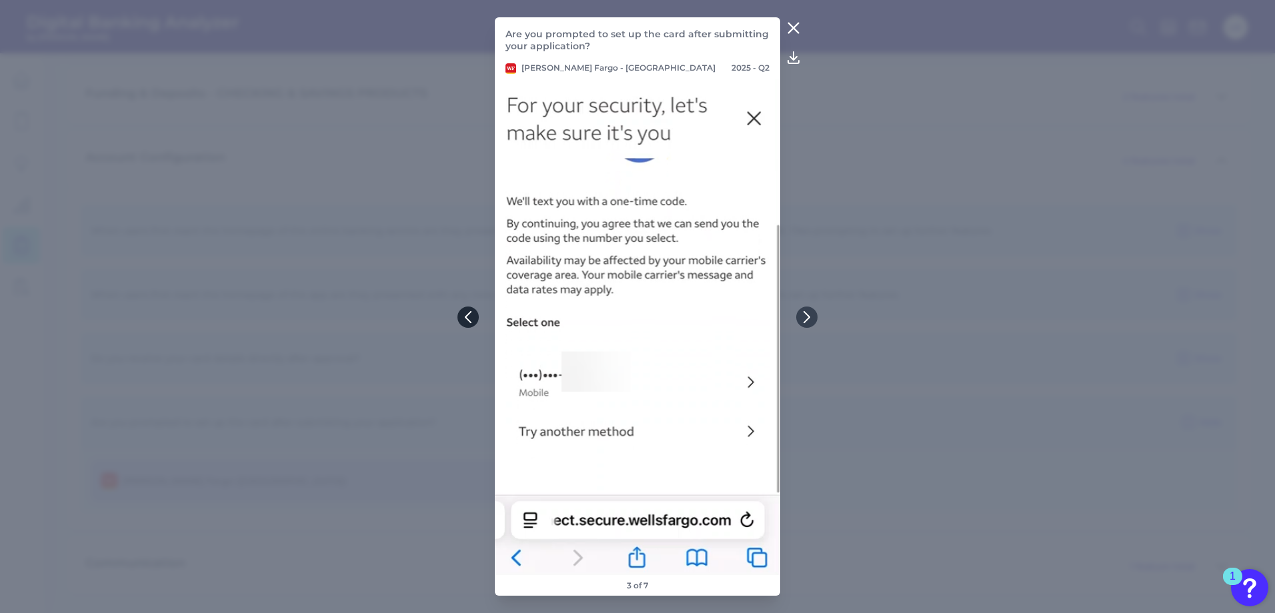
click at [474, 317] on button at bounding box center [467, 317] width 21 height 21
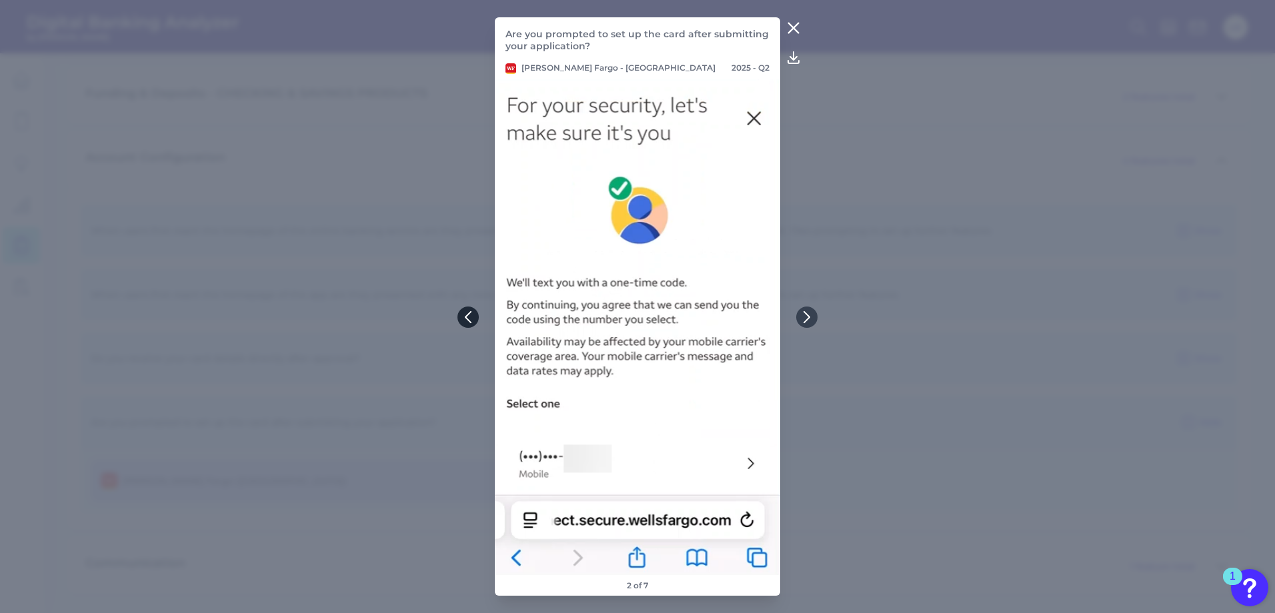
click at [467, 316] on icon at bounding box center [467, 317] width 5 height 11
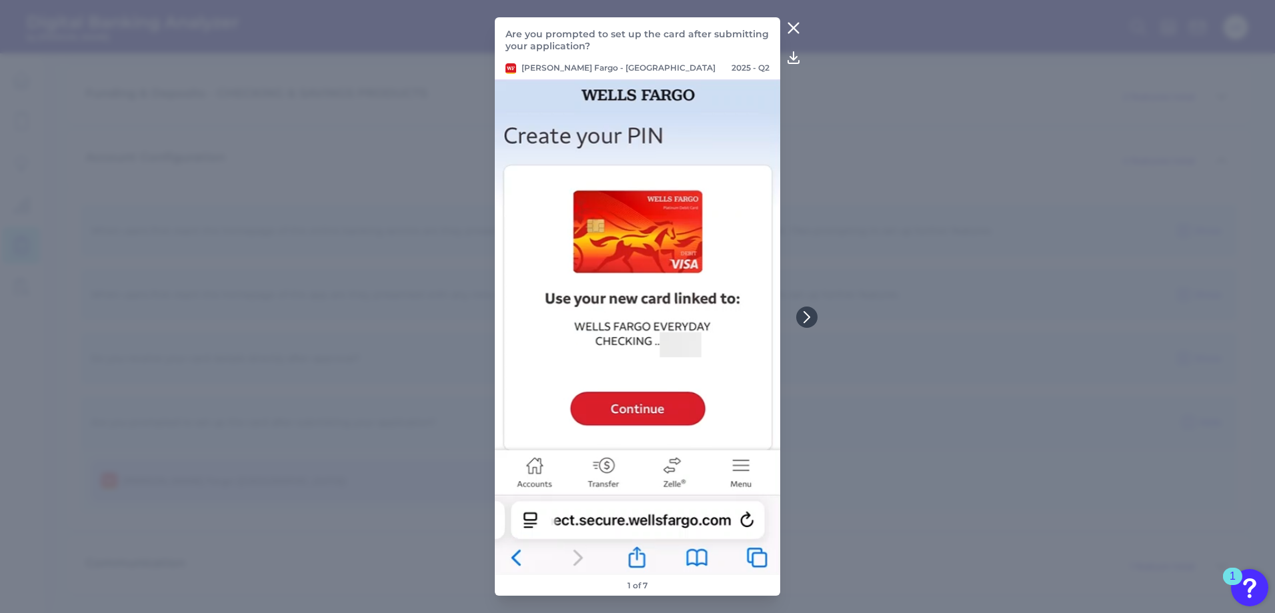
click at [634, 407] on img at bounding box center [637, 327] width 285 height 496
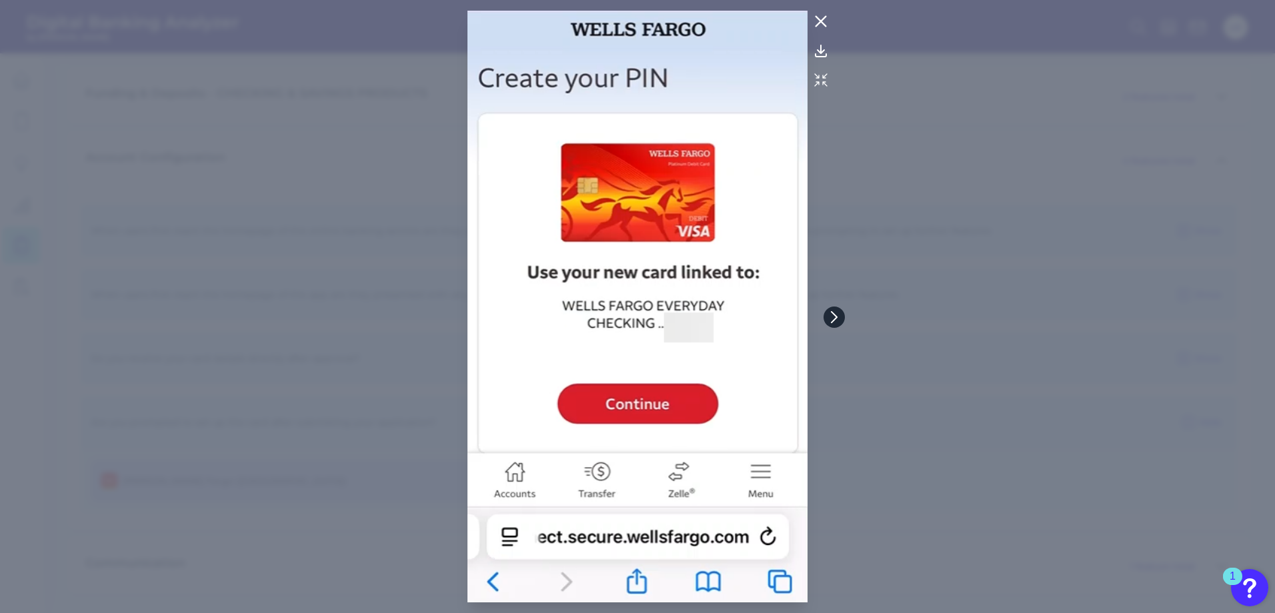
click at [839, 319] on icon at bounding box center [834, 317] width 12 height 12
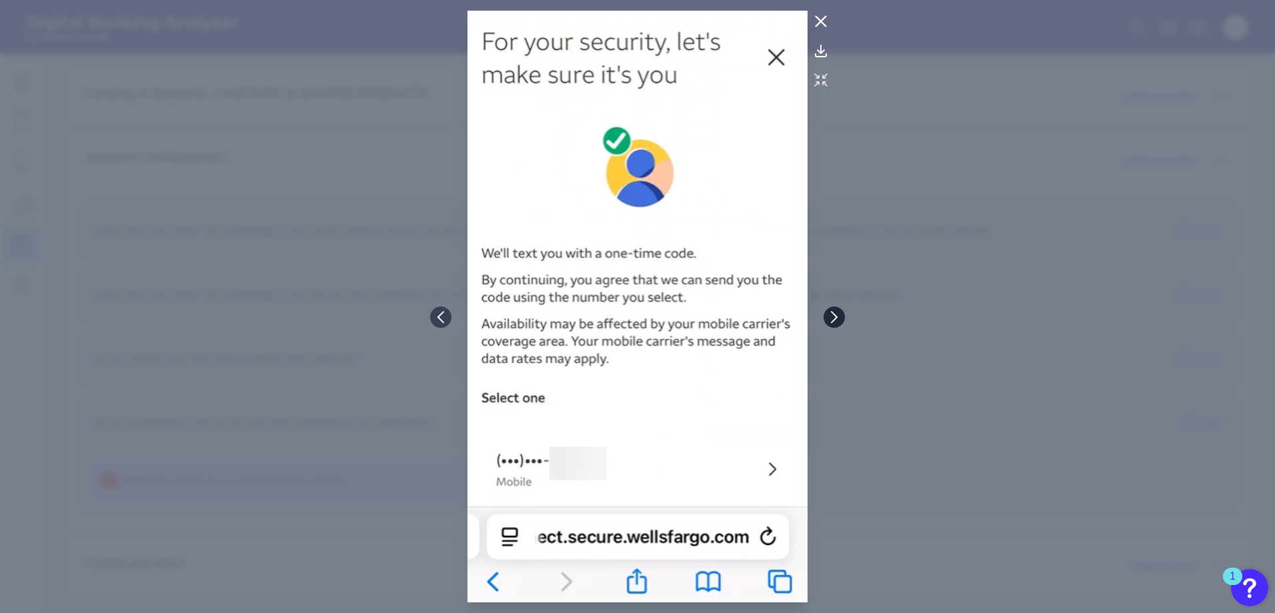
click at [839, 319] on icon at bounding box center [834, 317] width 12 height 12
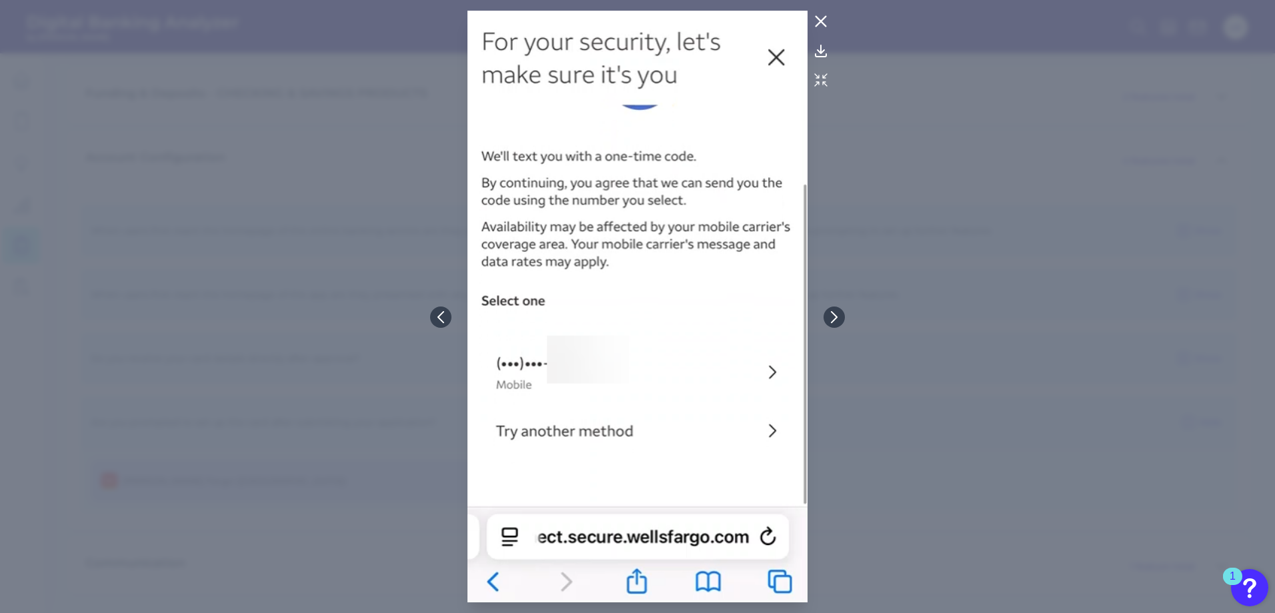
click at [779, 59] on img at bounding box center [637, 307] width 341 height 592
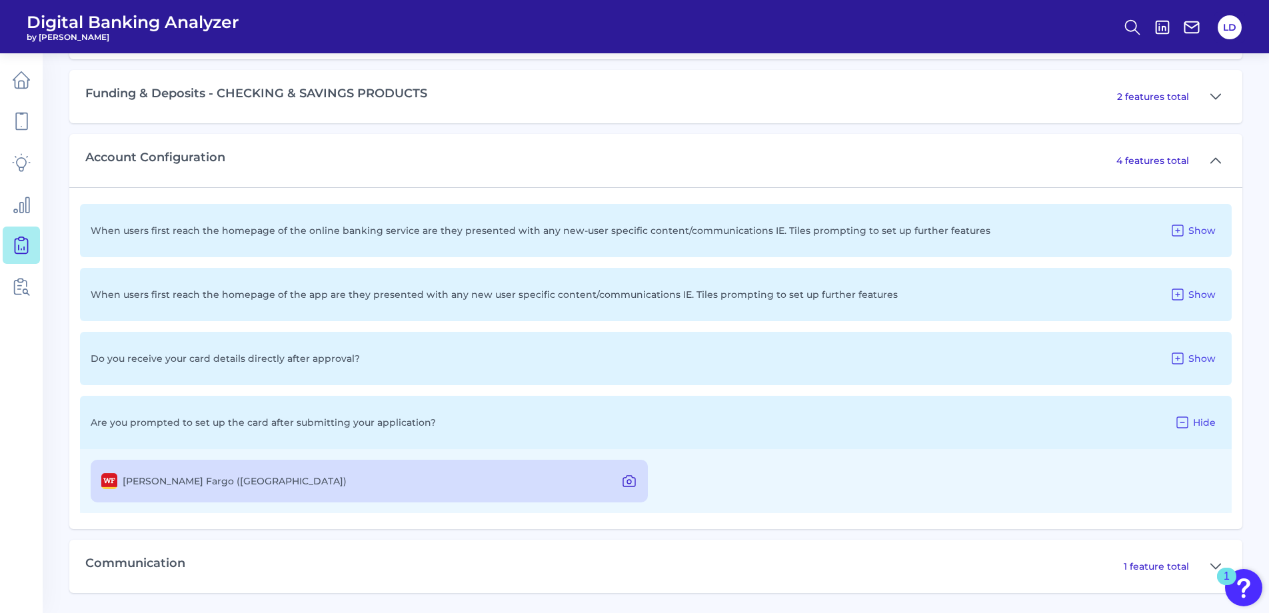
click at [630, 487] on icon at bounding box center [629, 481] width 16 height 16
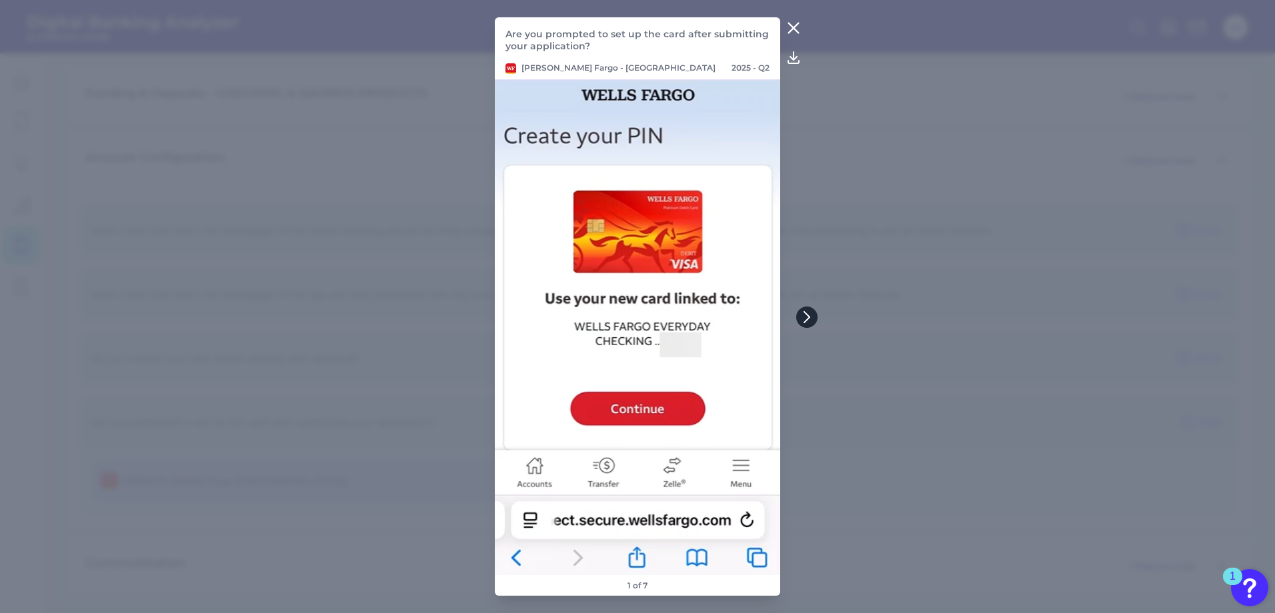
click at [805, 315] on icon at bounding box center [807, 317] width 12 height 12
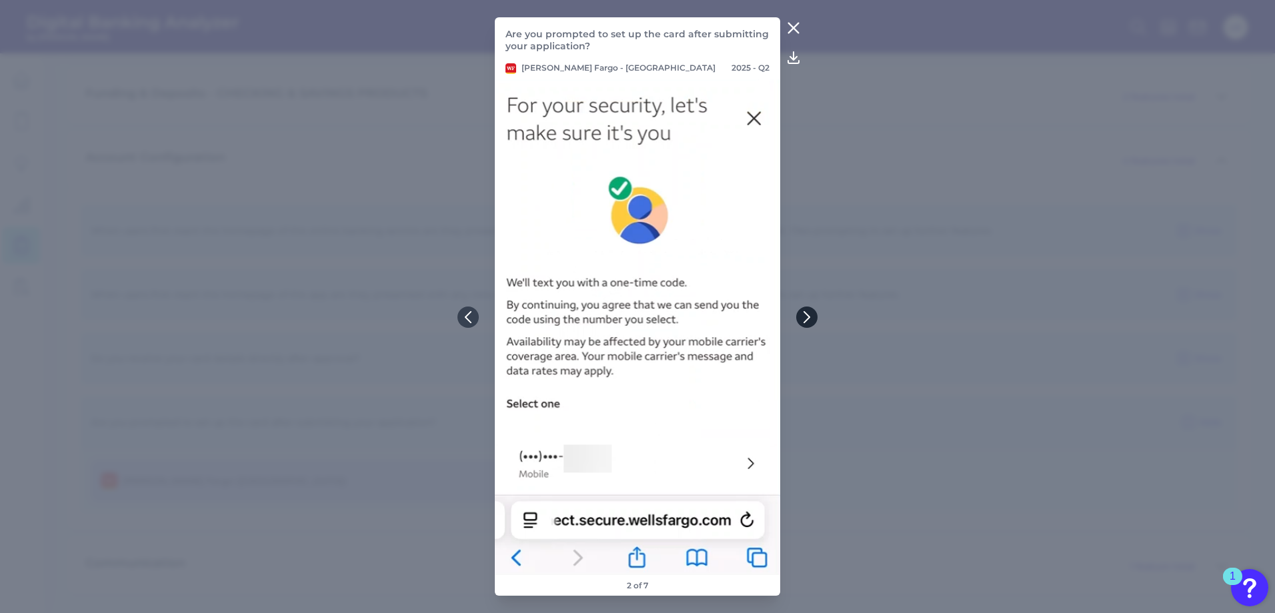
click at [805, 315] on icon at bounding box center [807, 317] width 12 height 12
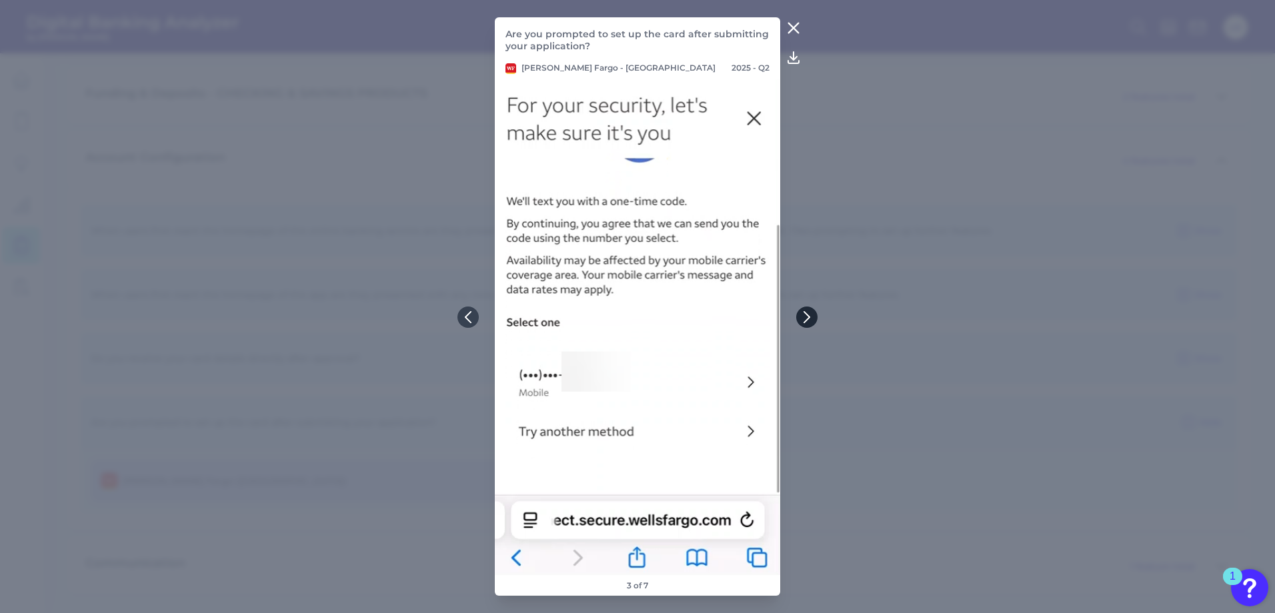
click at [808, 313] on icon at bounding box center [807, 317] width 12 height 12
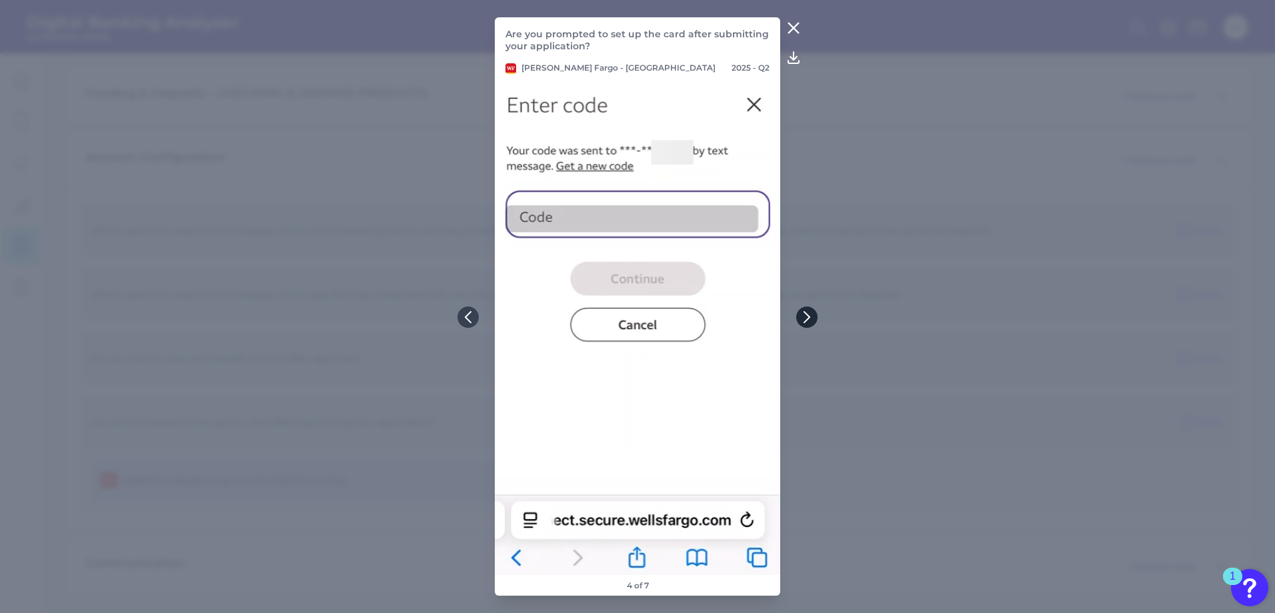
click at [808, 313] on icon at bounding box center [807, 317] width 12 height 12
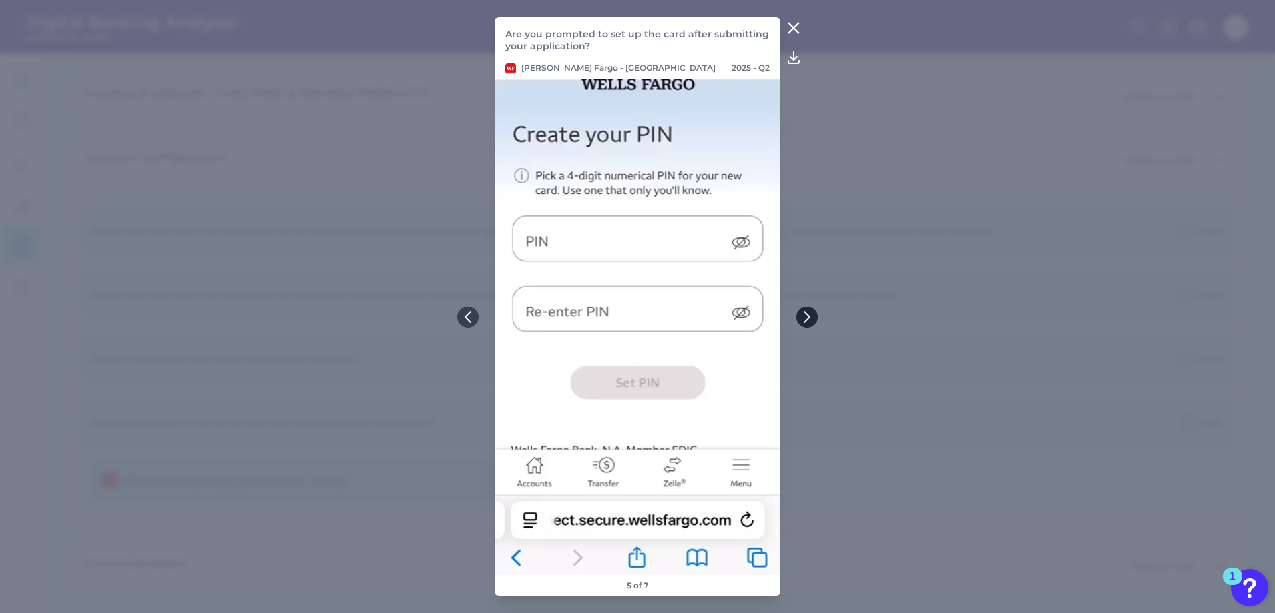
click at [808, 313] on icon at bounding box center [807, 317] width 12 height 12
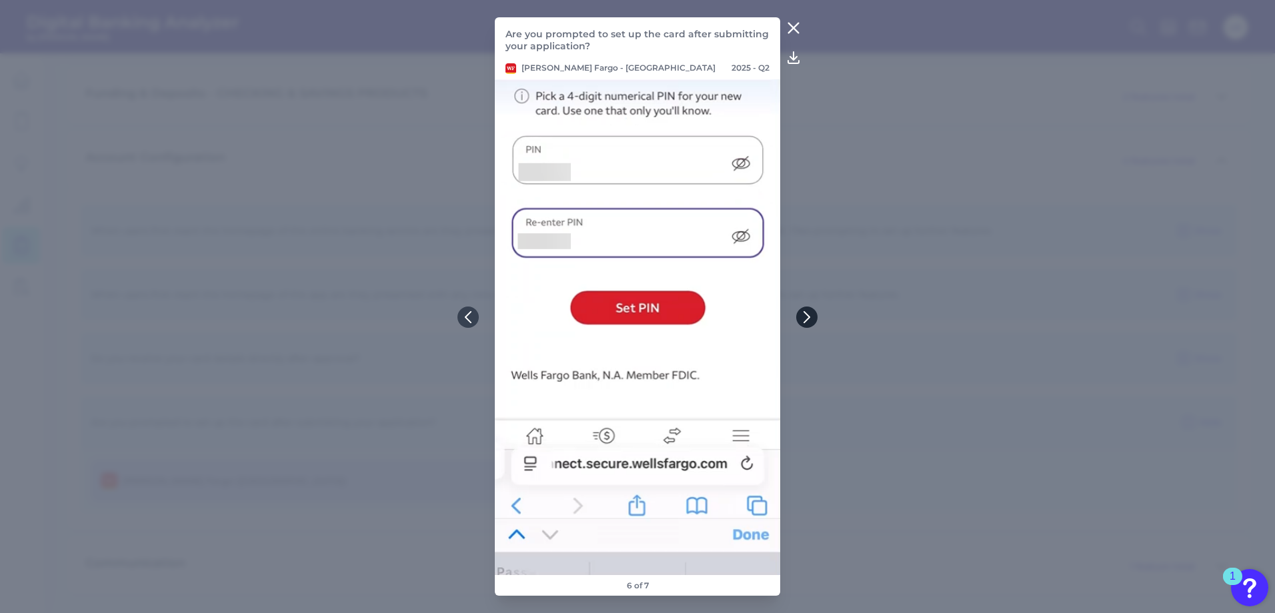
click at [808, 313] on icon at bounding box center [807, 317] width 12 height 12
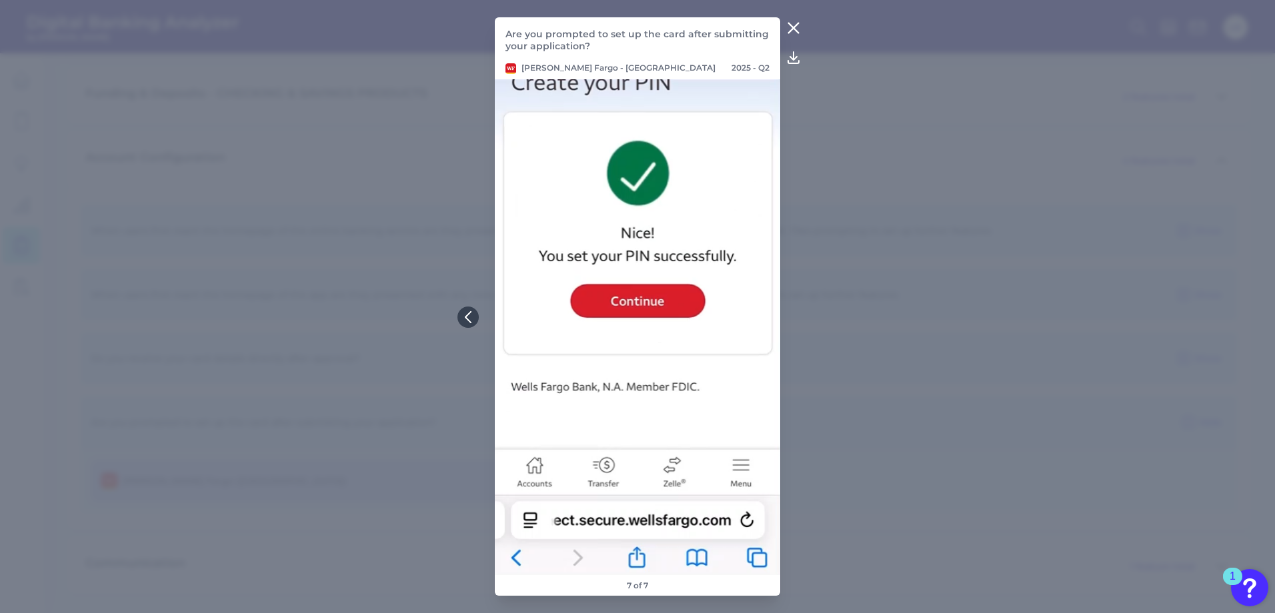
click at [787, 31] on icon at bounding box center [793, 28] width 16 height 16
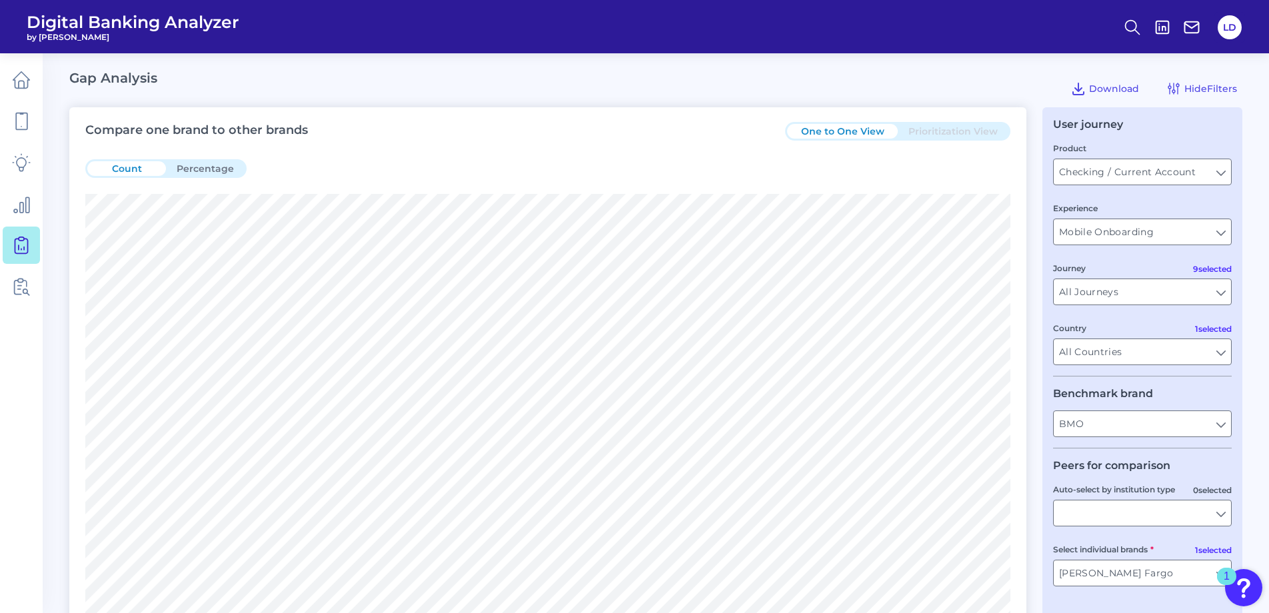
scroll to position [267, 0]
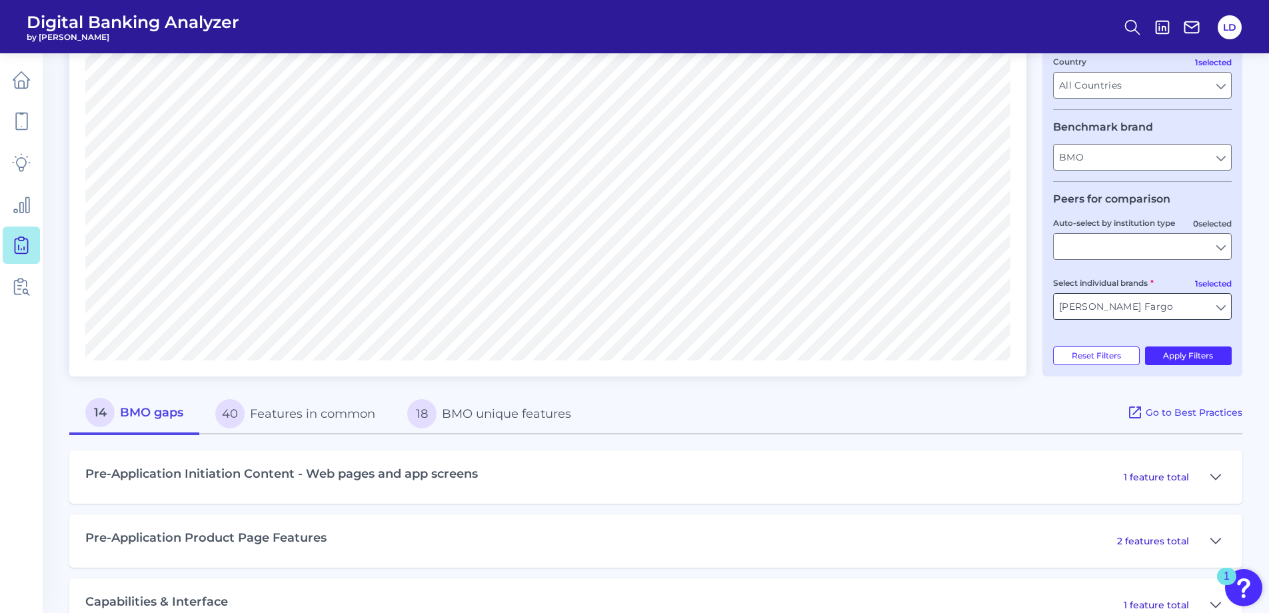
click at [1221, 308] on input "[PERSON_NAME] Fargo" at bounding box center [1142, 306] width 177 height 25
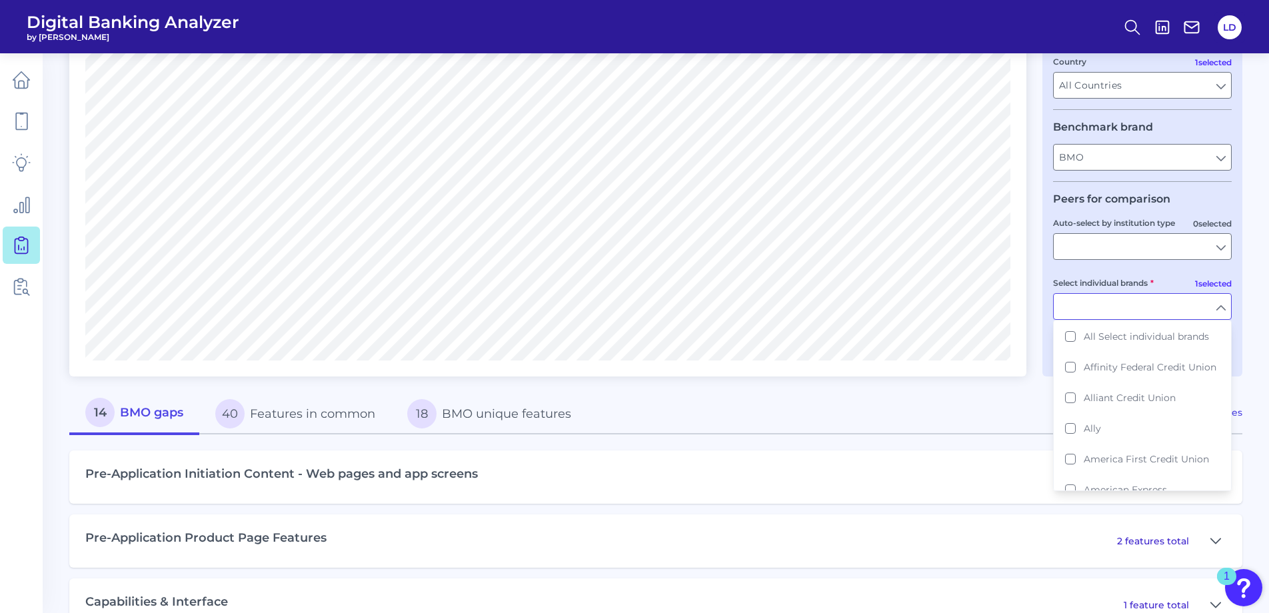
click at [1245, 259] on main "Gap Analysis Download Hide Filters Compare one brand to other brands One to One…" at bounding box center [634, 491] width 1269 height 1517
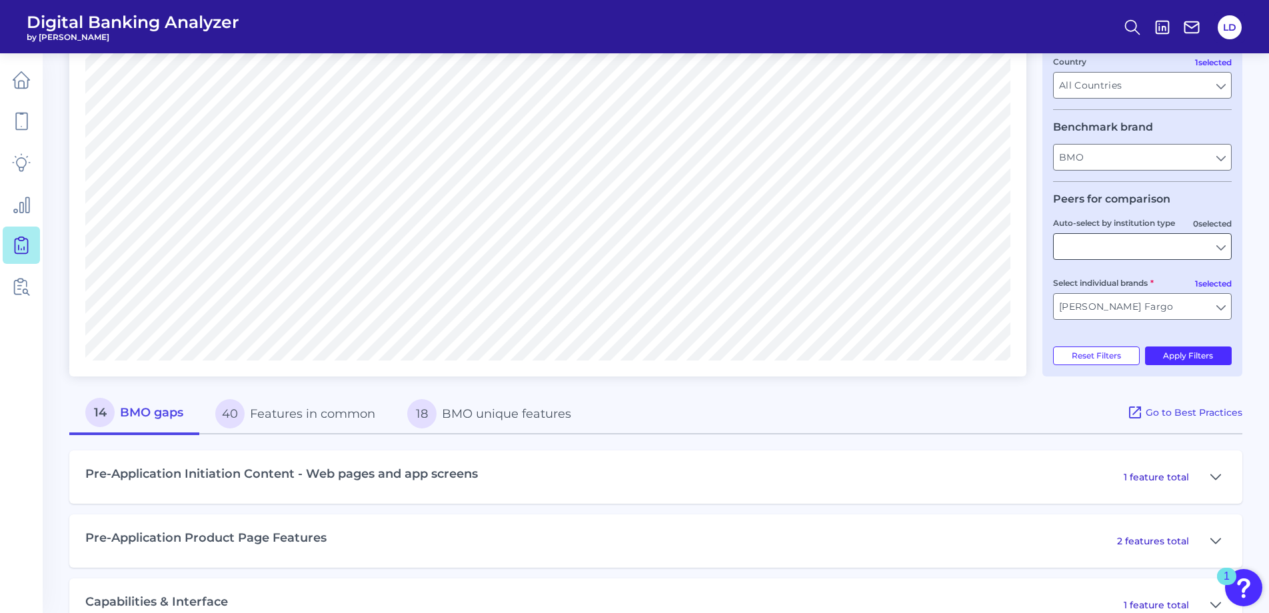
click at [1221, 245] on input "Auto-select by institution type" at bounding box center [1142, 246] width 177 height 25
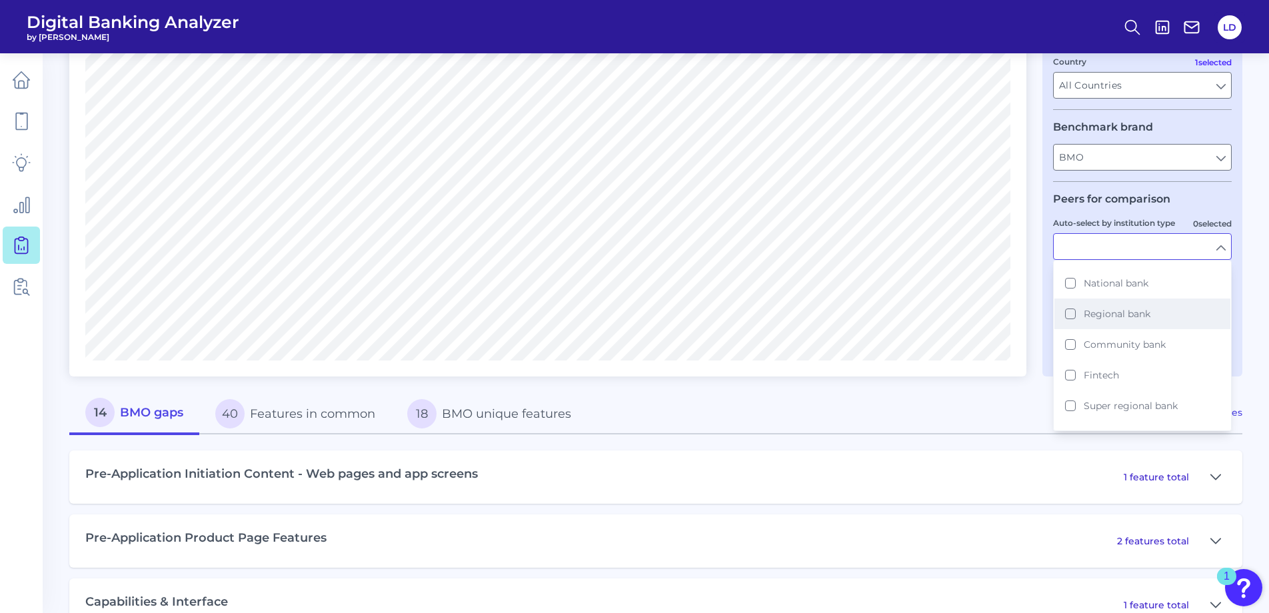
scroll to position [89, 0]
click at [1071, 353] on button "Fintech" at bounding box center [1143, 353] width 176 height 31
type input "Cash App, Chime, Current Bank, Dave, Green FI, Lending Club, Monzo, Revolut, So…"
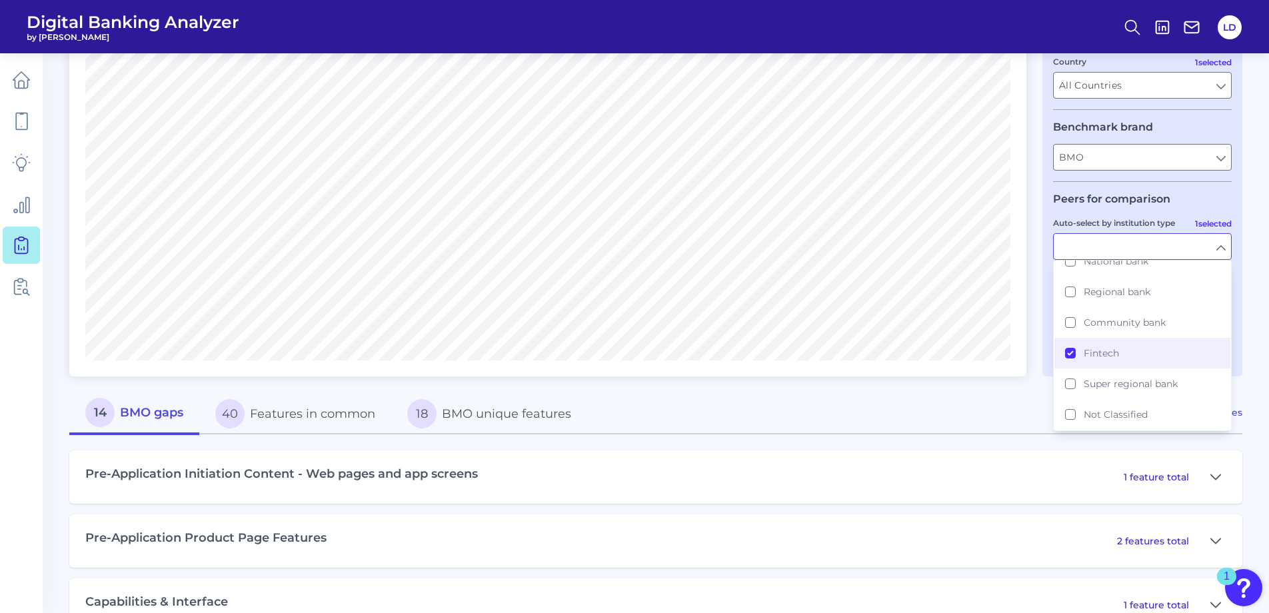
click at [1256, 305] on main "Gap Analysis Download Hide Filters Compare one brand to other brands One to One…" at bounding box center [634, 491] width 1269 height 1517
type input "Fintech"
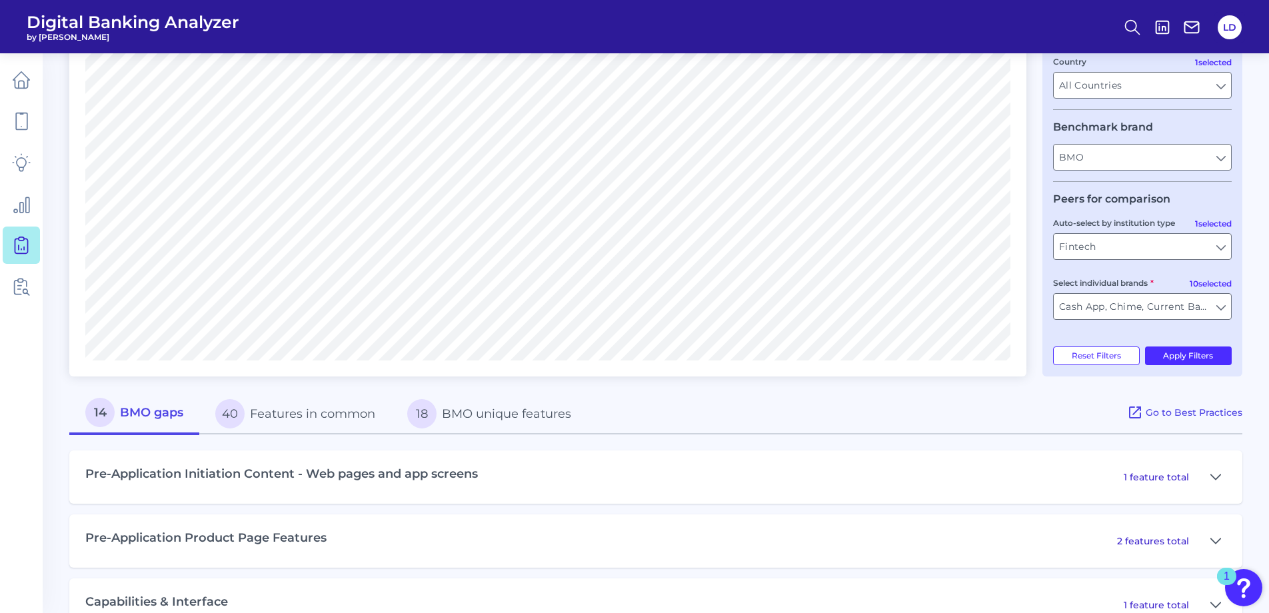
scroll to position [0, 0]
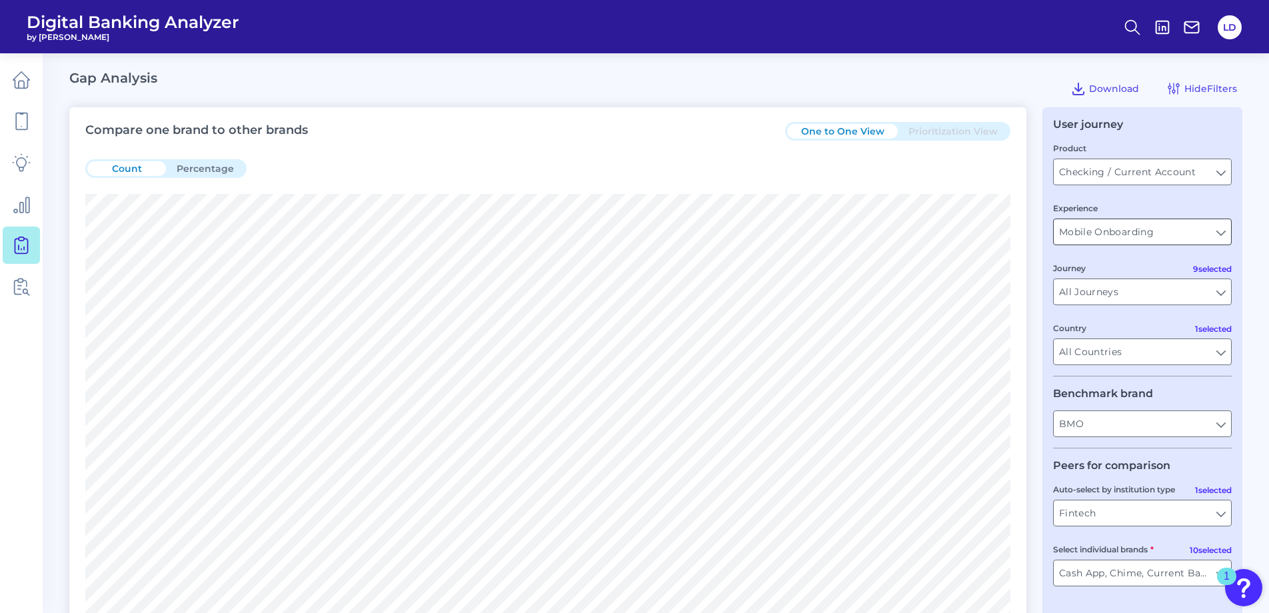
click at [1217, 227] on input "Mobile Onboarding" at bounding box center [1142, 231] width 177 height 25
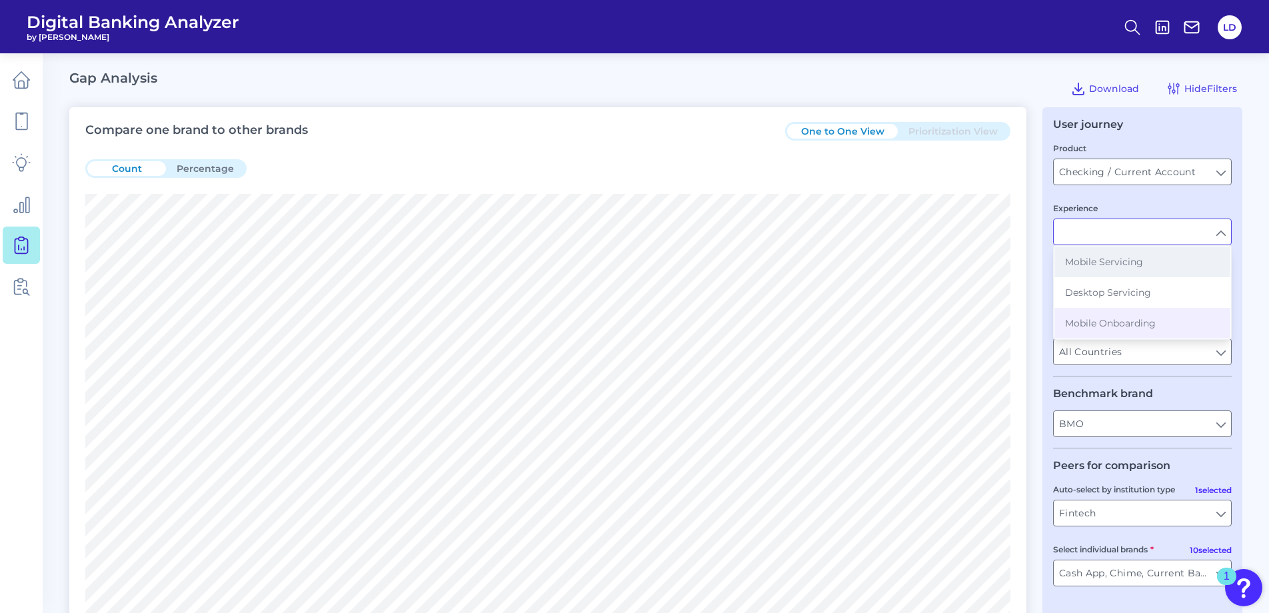
click at [1157, 254] on button "Mobile Servicing" at bounding box center [1143, 262] width 176 height 31
type input "Mobile Servicing"
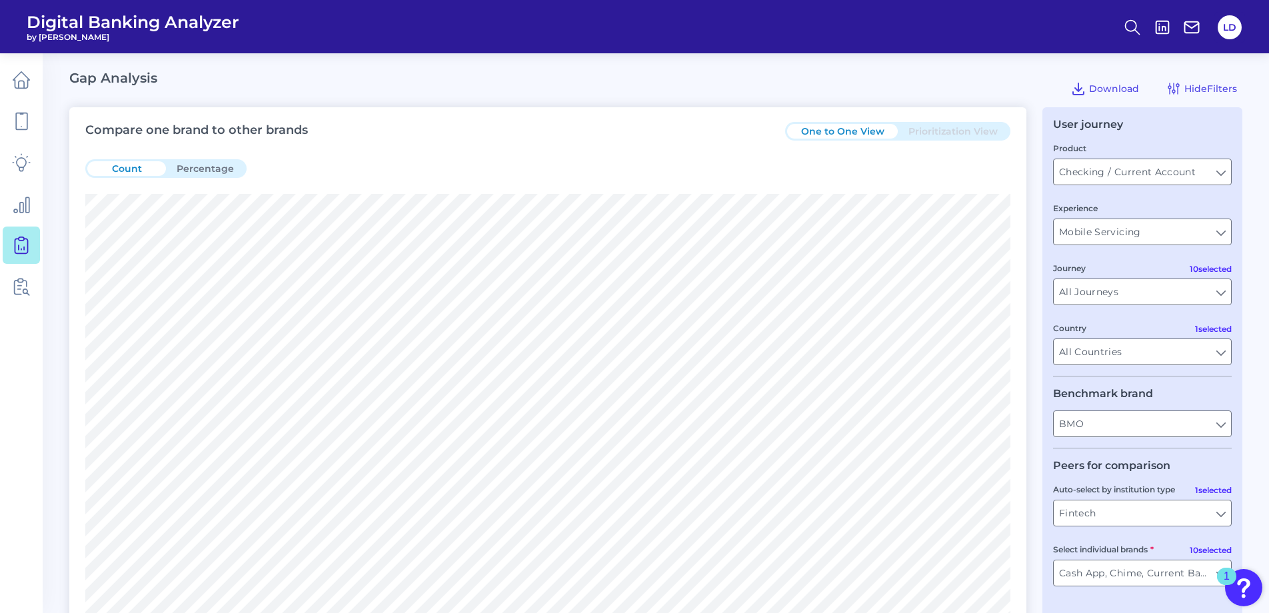
type input "All Auto-select by institution types"
type input "All Select individual brands"
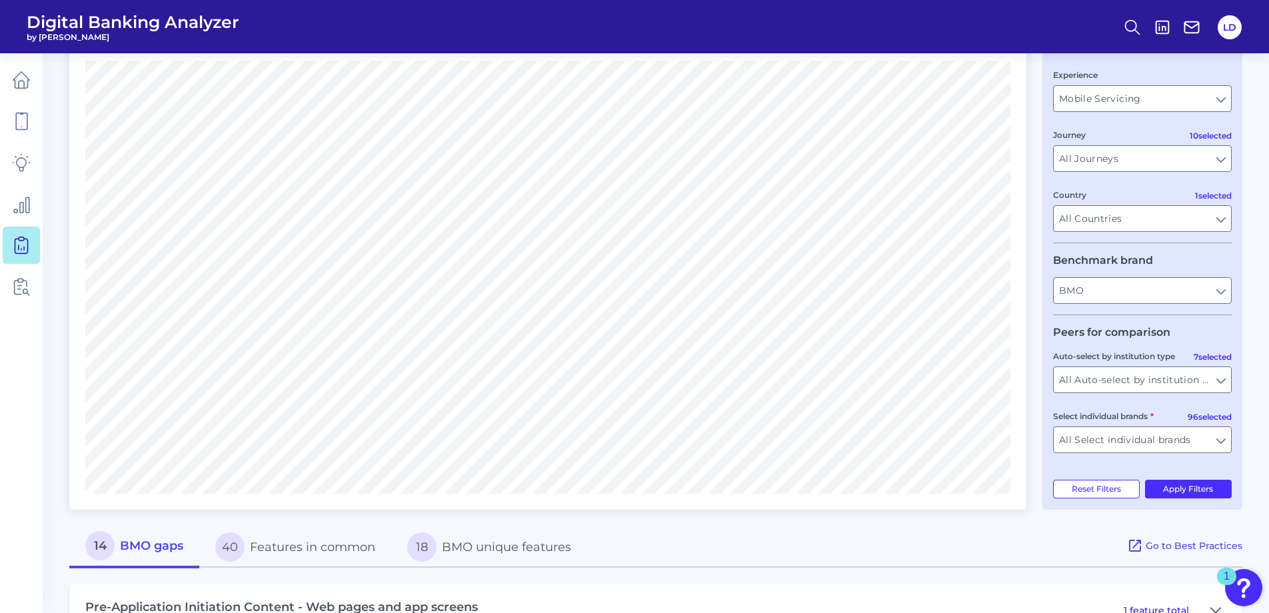
scroll to position [200, 0]
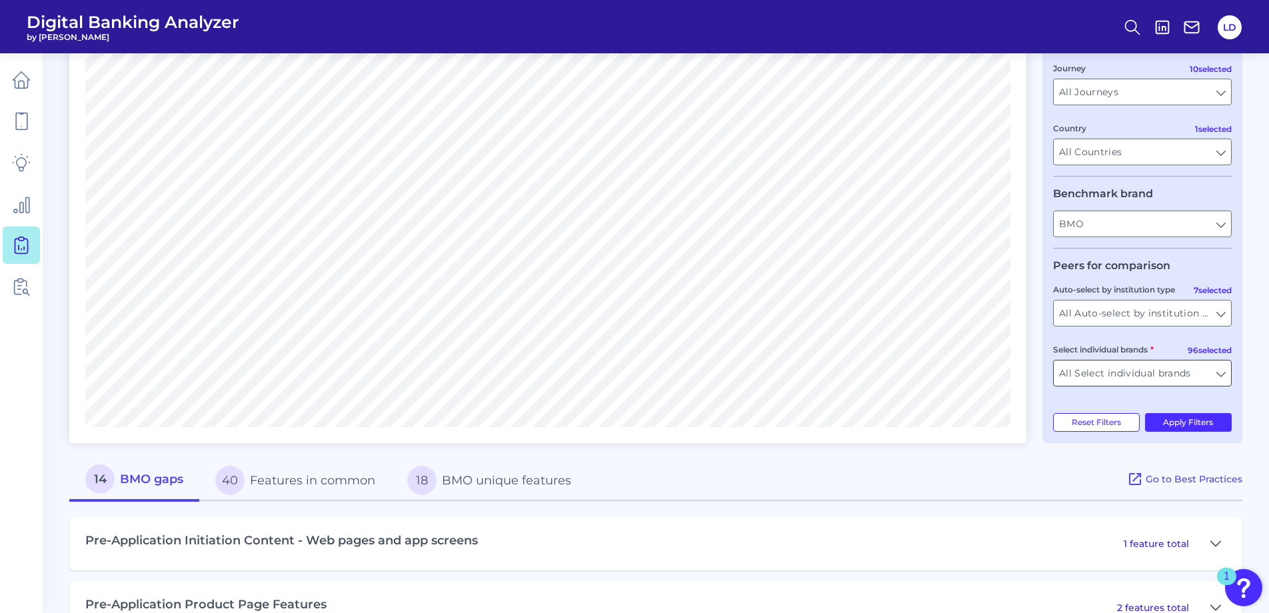
click at [1227, 368] on input "All Select individual brands" at bounding box center [1142, 373] width 177 height 25
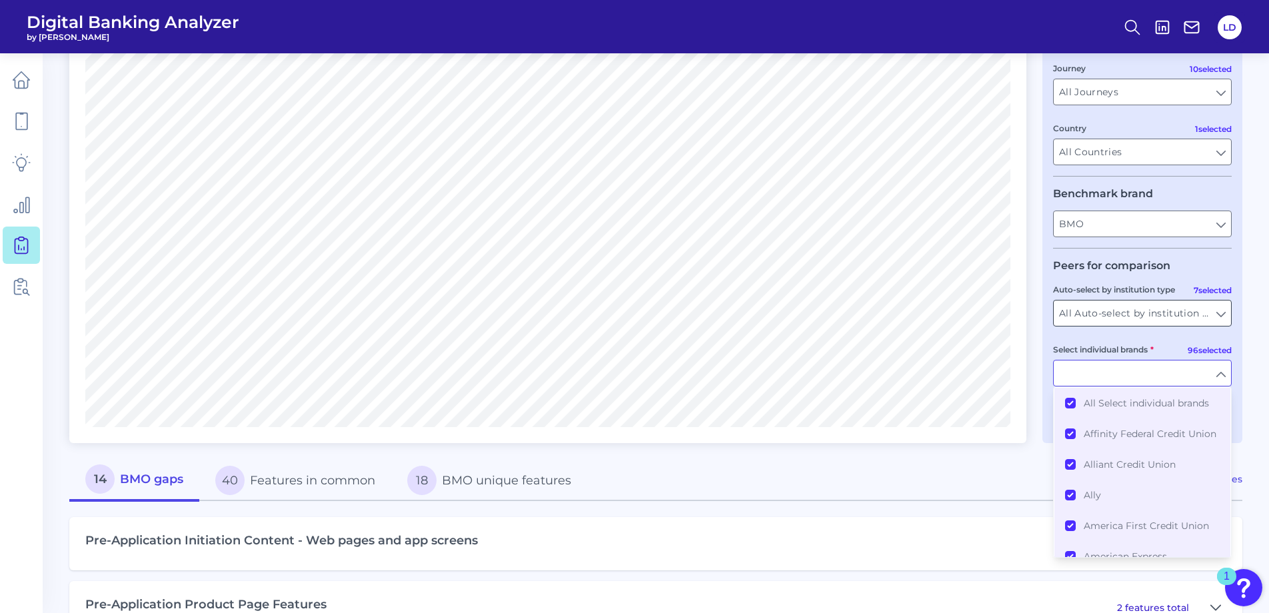
click at [1224, 316] on input "All Auto-select by institution types" at bounding box center [1142, 313] width 177 height 25
type input "All Select individual brands"
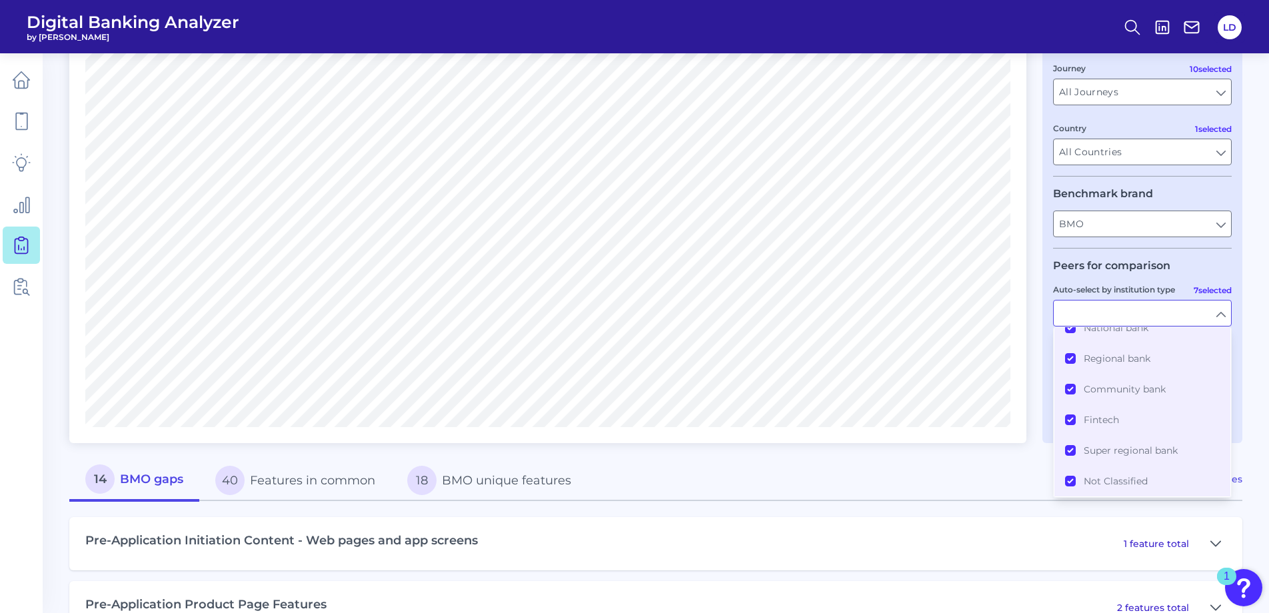
scroll to position [0, 0]
click at [1071, 355] on button "All Auto-select by institution types" at bounding box center [1143, 349] width 176 height 43
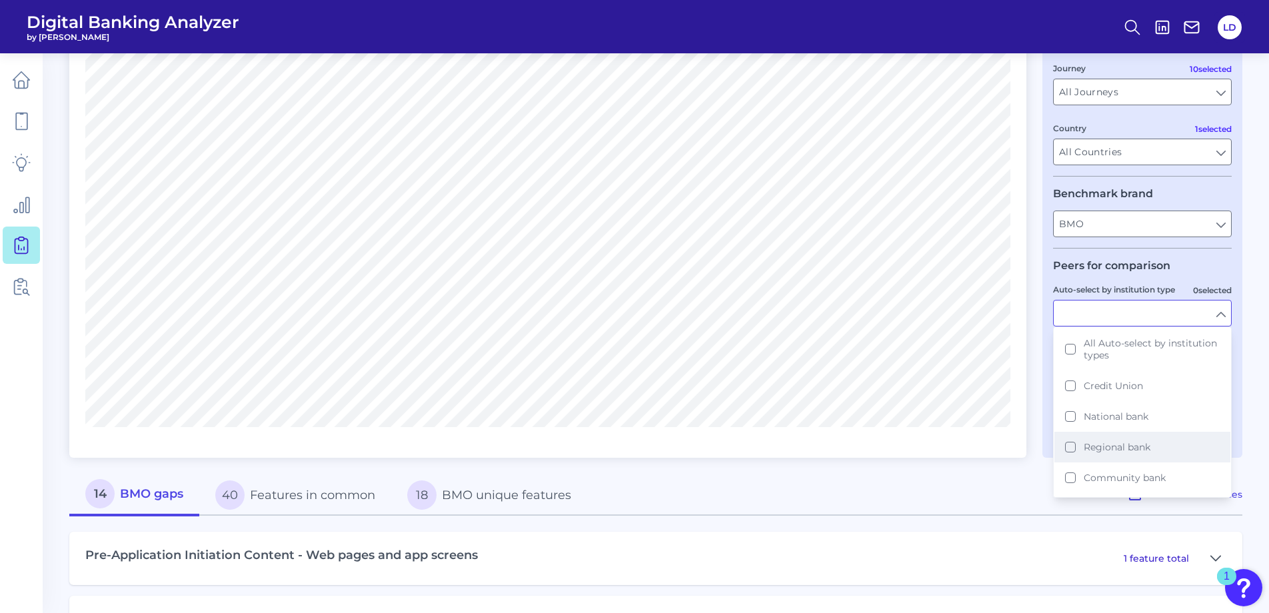
scroll to position [89, 0]
click at [1070, 421] on button "Fintech" at bounding box center [1143, 420] width 176 height 31
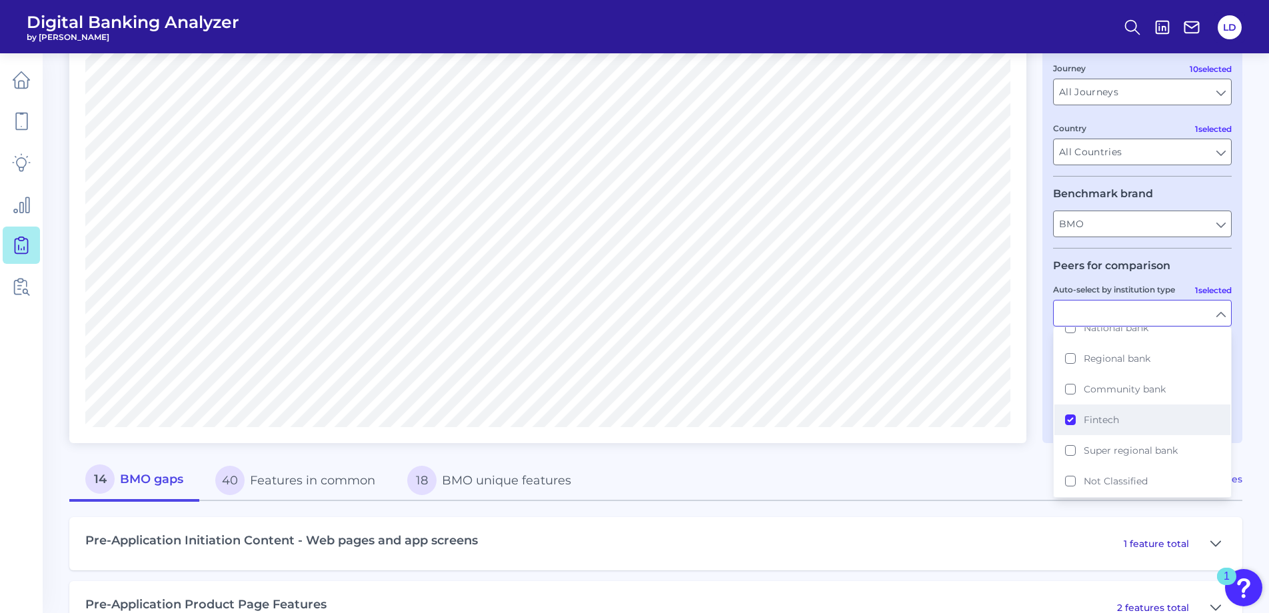
type input "Cash App, Chime, Current Bank, Dave, Green FI, Lending Club, Monzo, Revolut, Ro…"
click at [1257, 399] on main "Gap Analysis Download Hide Filters Compare one brand to other brands One to One…" at bounding box center [634, 558] width 1269 height 1517
type input "Fintech"
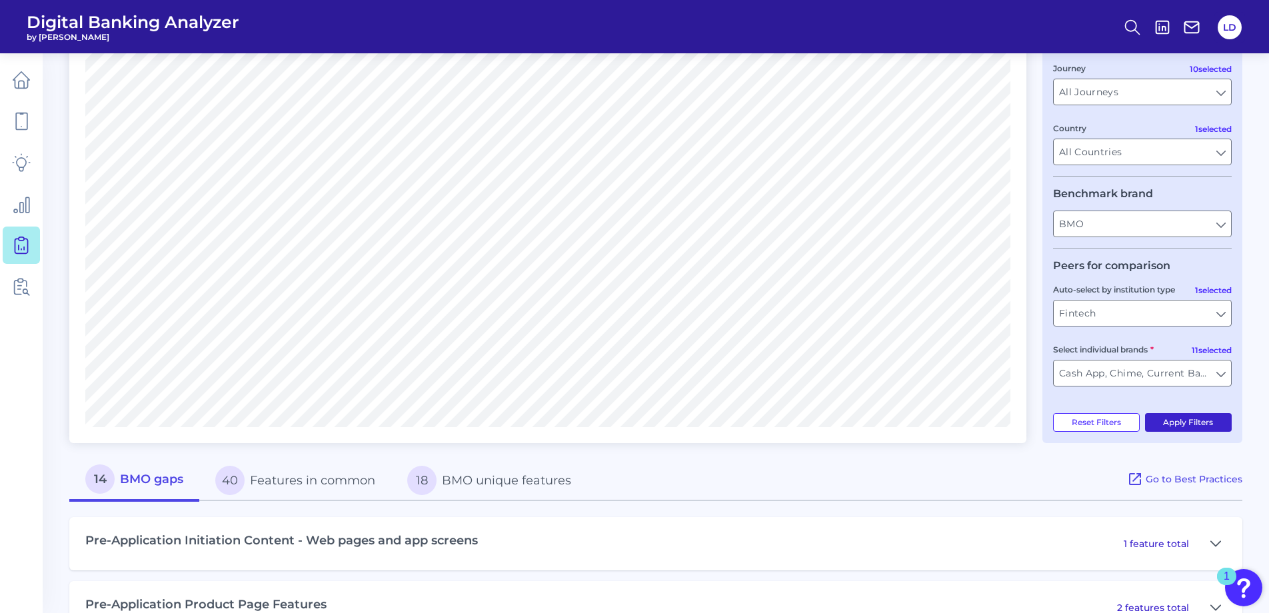
click at [1209, 417] on button "Apply Filters" at bounding box center [1188, 422] width 87 height 19
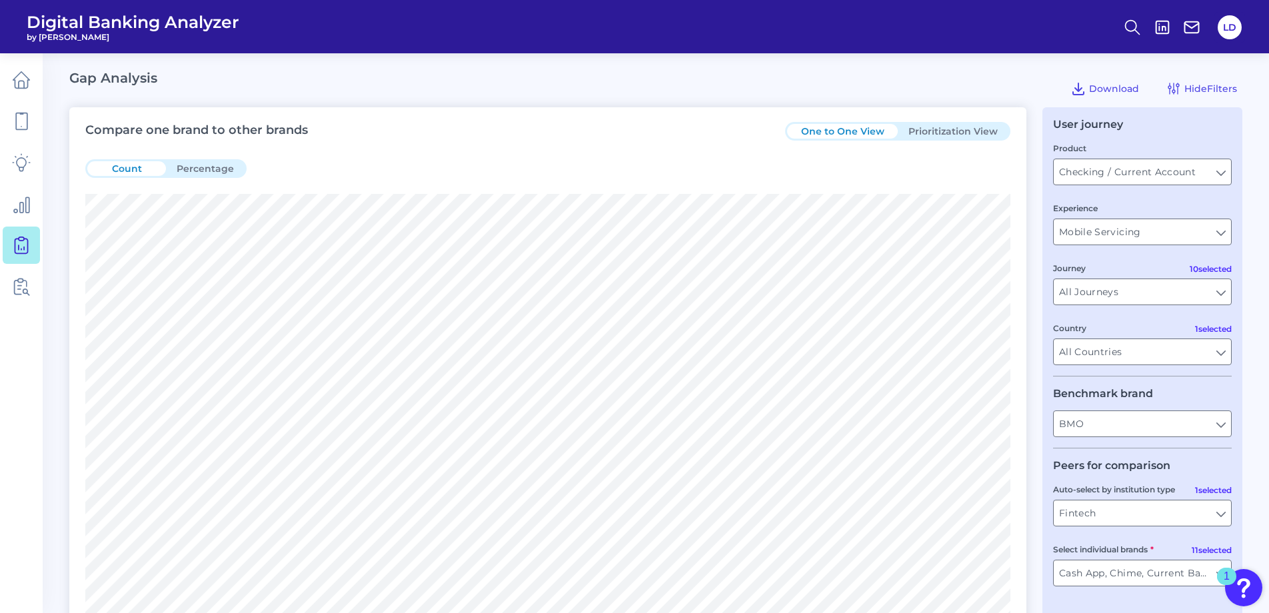
scroll to position [400, 0]
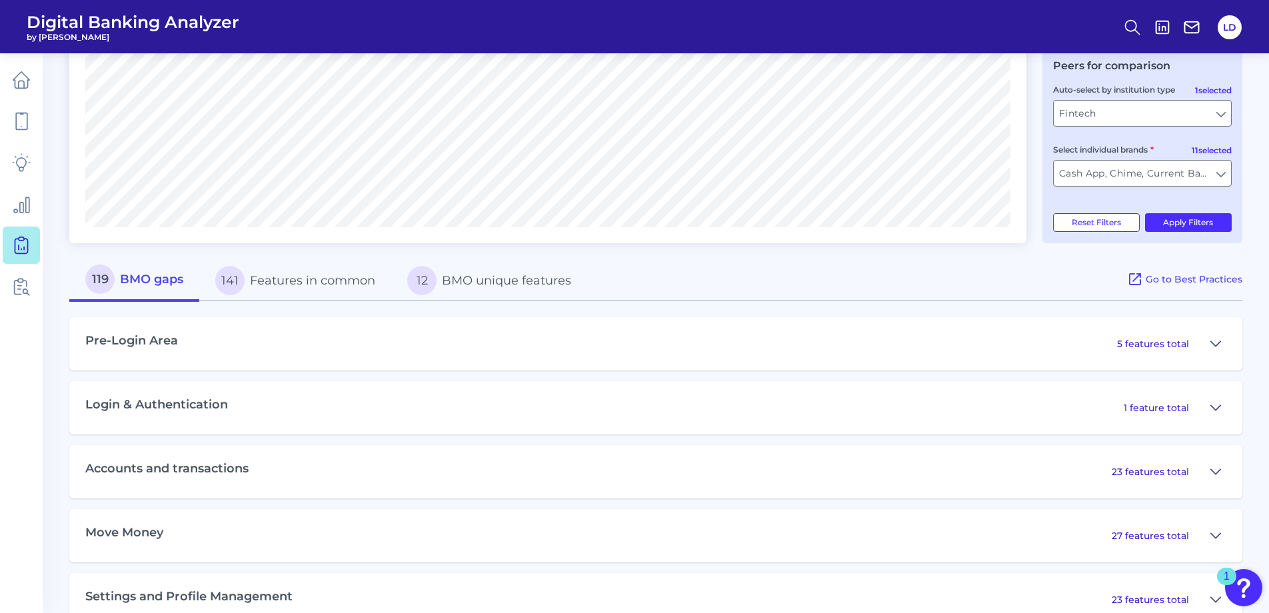
click at [125, 284] on button "119 BMO gaps" at bounding box center [134, 280] width 130 height 43
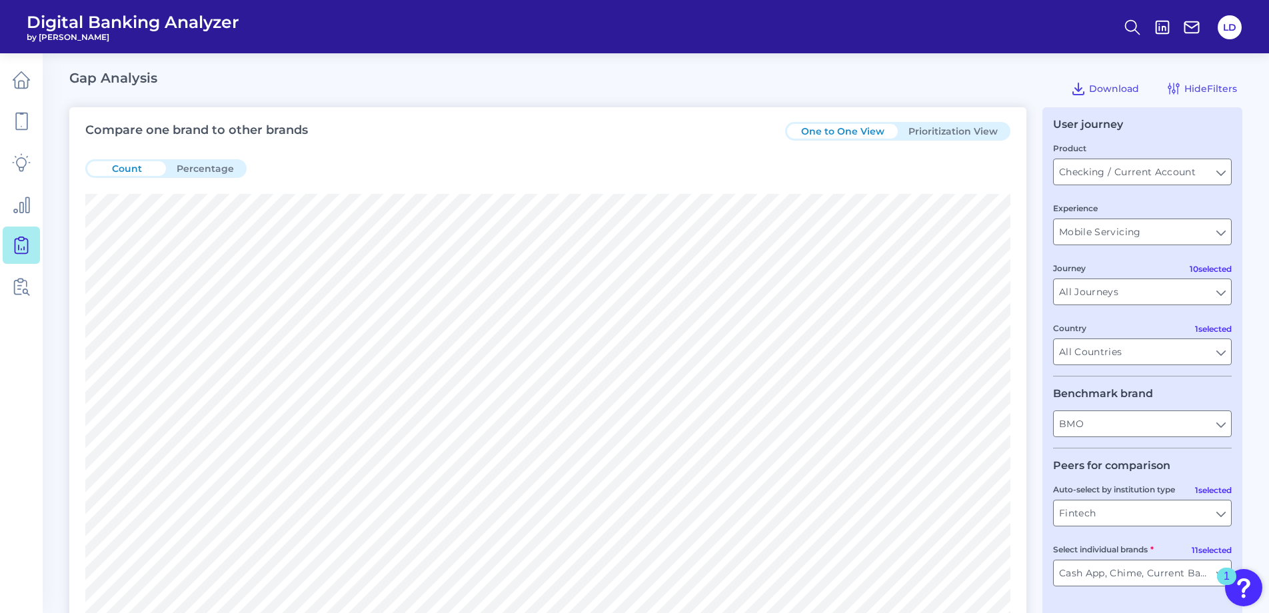
click at [970, 131] on button "Prioritization View" at bounding box center [953, 131] width 111 height 15
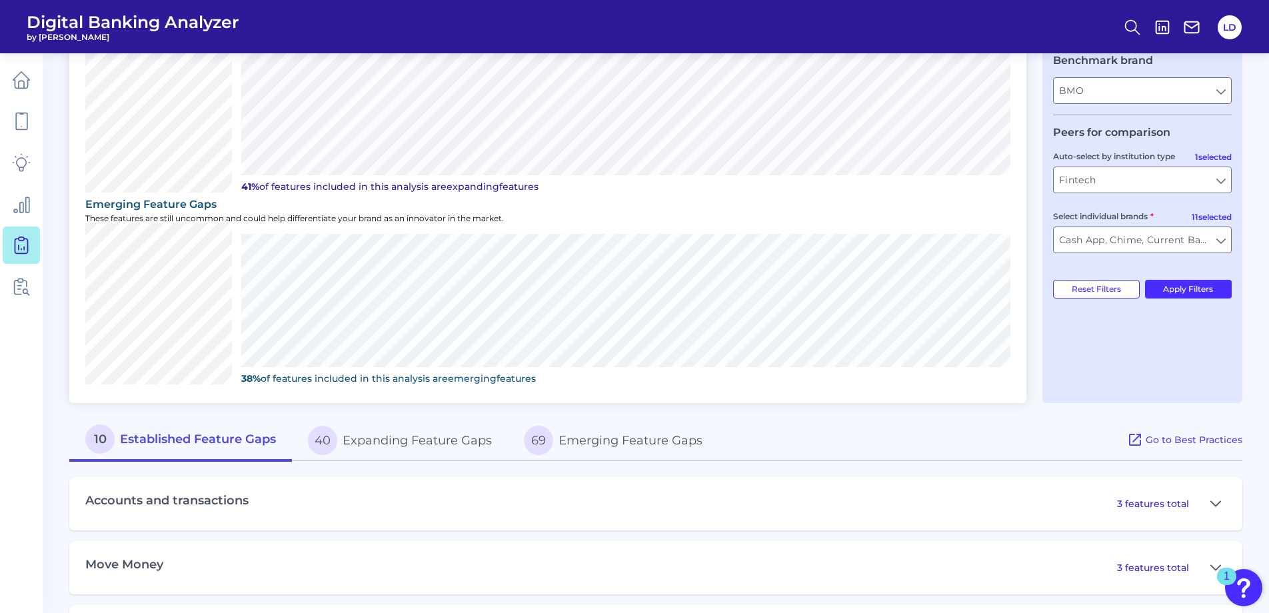
scroll to position [463, 0]
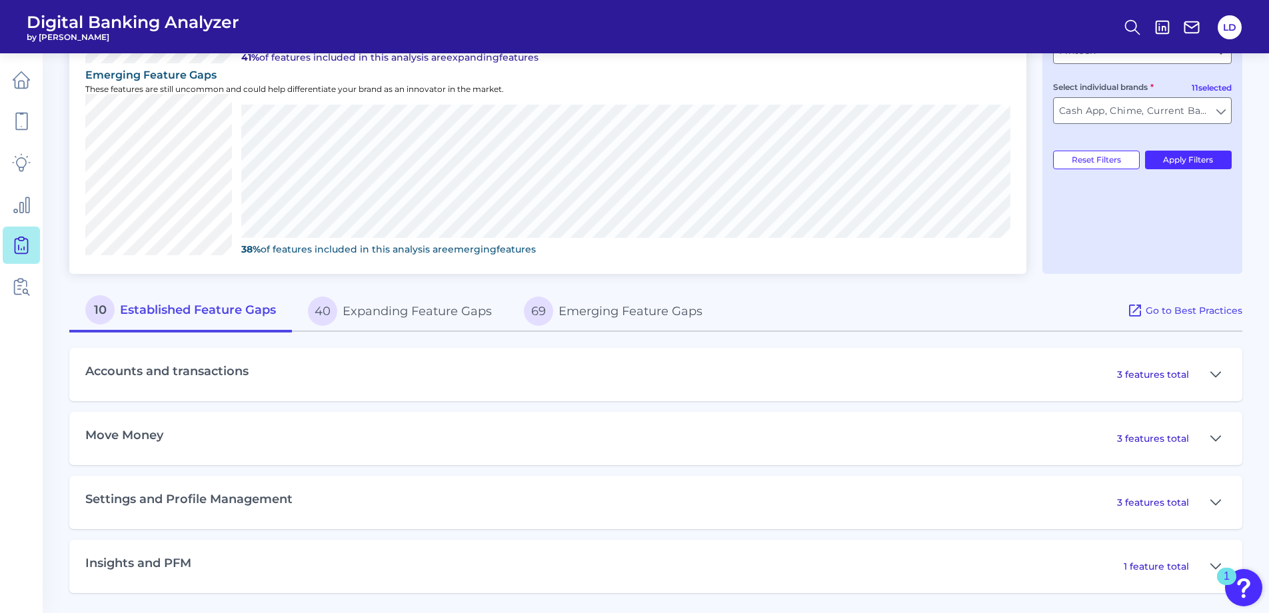
click at [177, 431] on div "Move Money 3 features total" at bounding box center [655, 438] width 1173 height 53
click at [154, 432] on h3 "Move Money" at bounding box center [124, 436] width 78 height 15
click at [1210, 441] on button at bounding box center [1215, 438] width 21 height 21
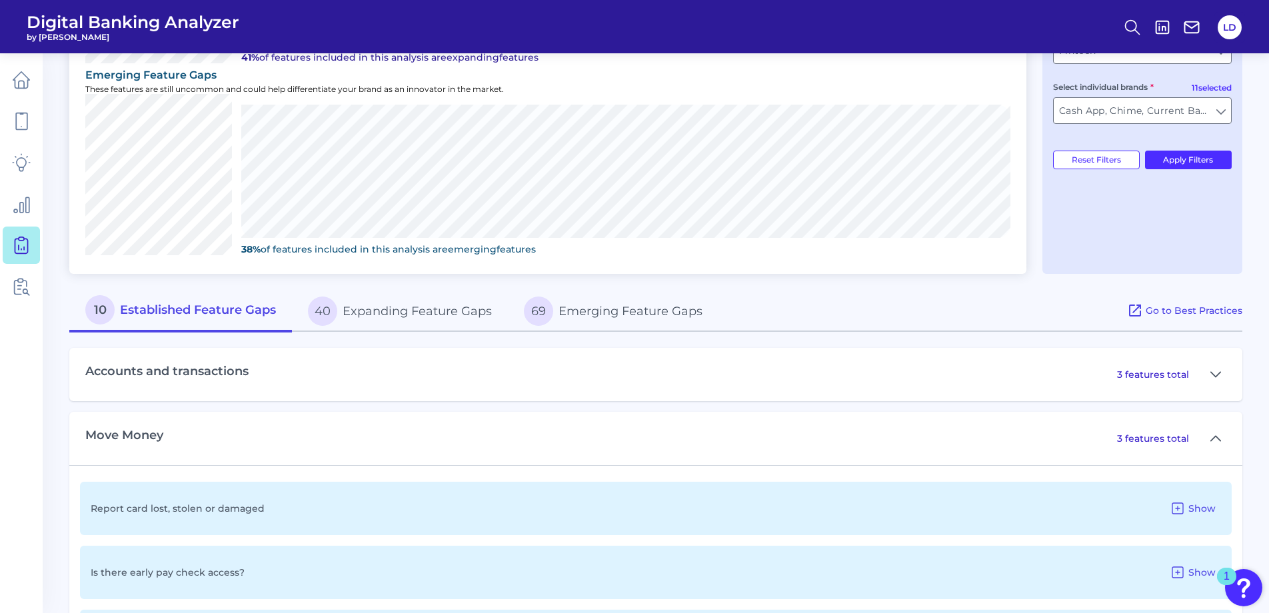
scroll to position [596, 0]
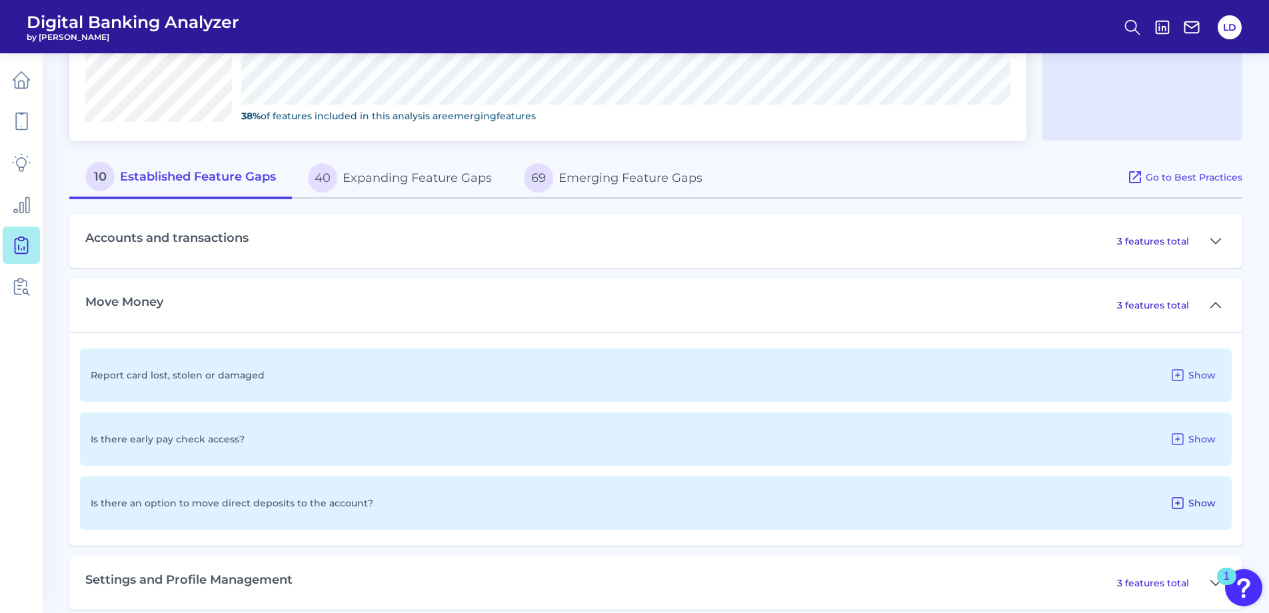
click at [1200, 504] on span "Show" at bounding box center [1202, 503] width 27 height 12
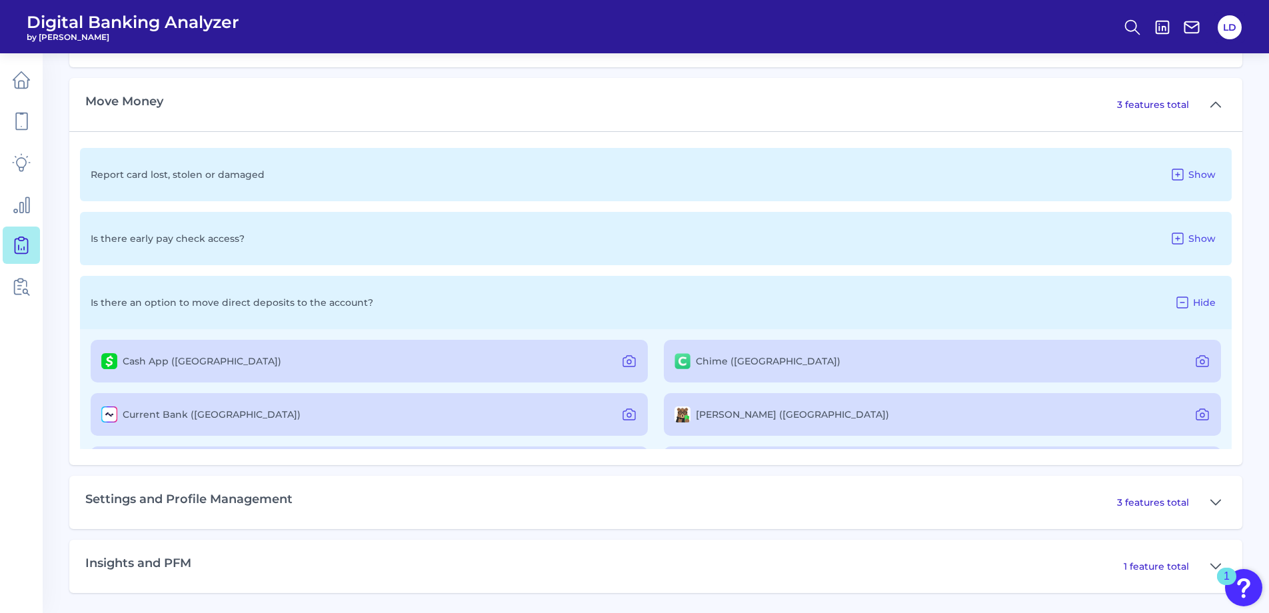
scroll to position [133, 0]
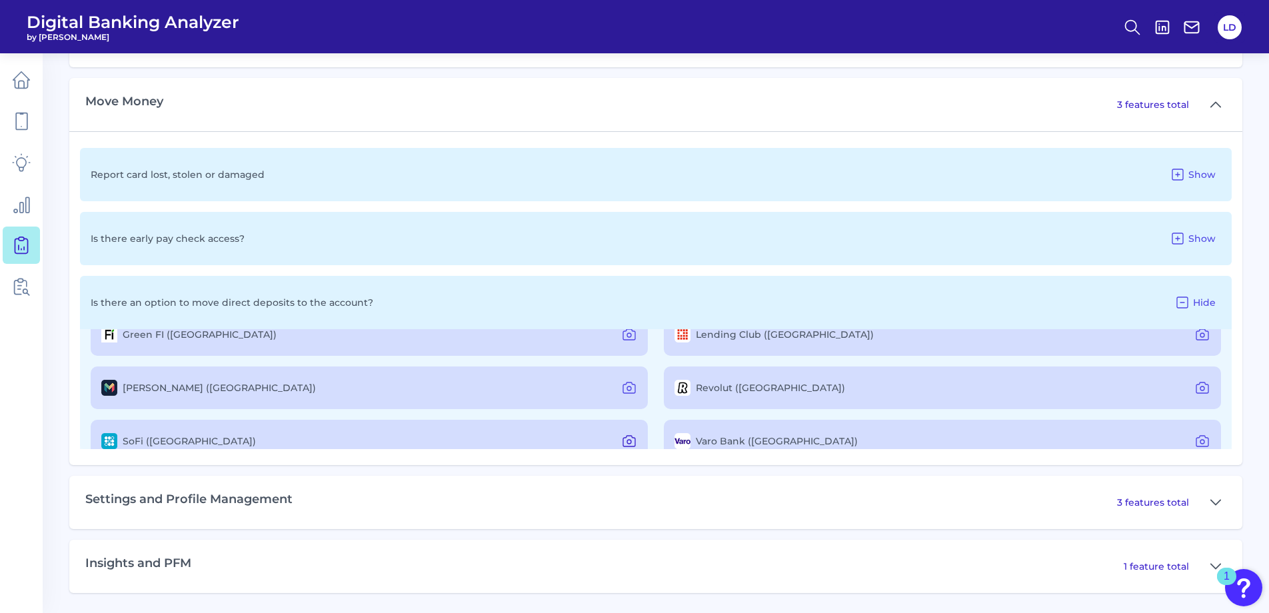
click at [625, 442] on icon at bounding box center [629, 441] width 16 height 16
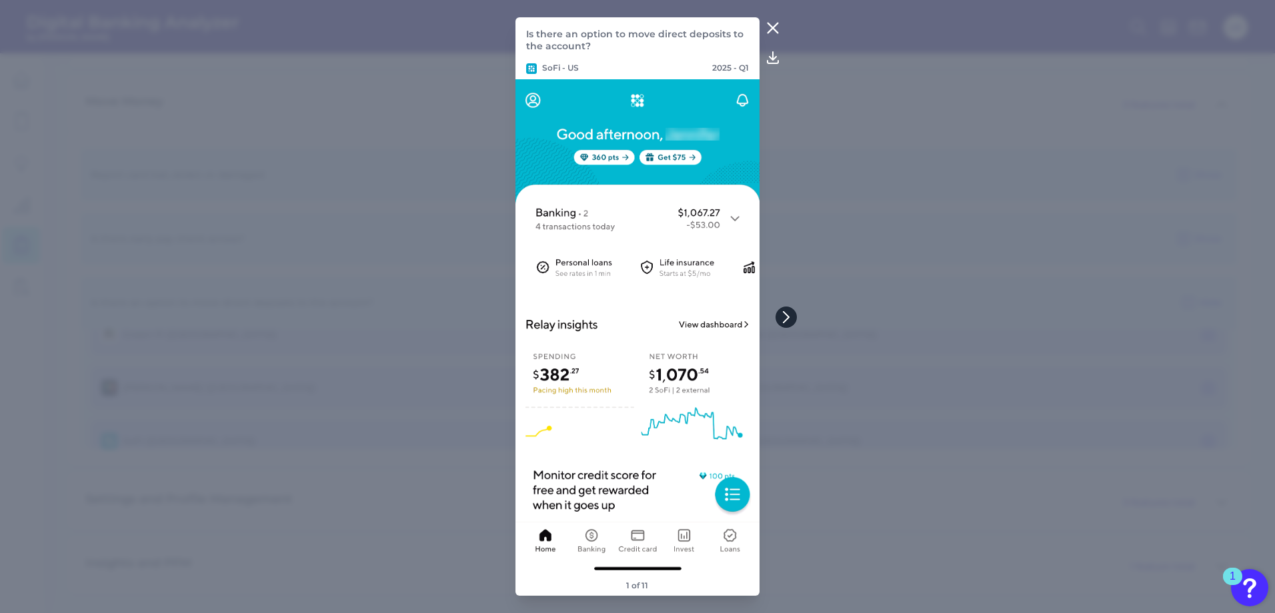
click at [785, 309] on button at bounding box center [785, 317] width 21 height 21
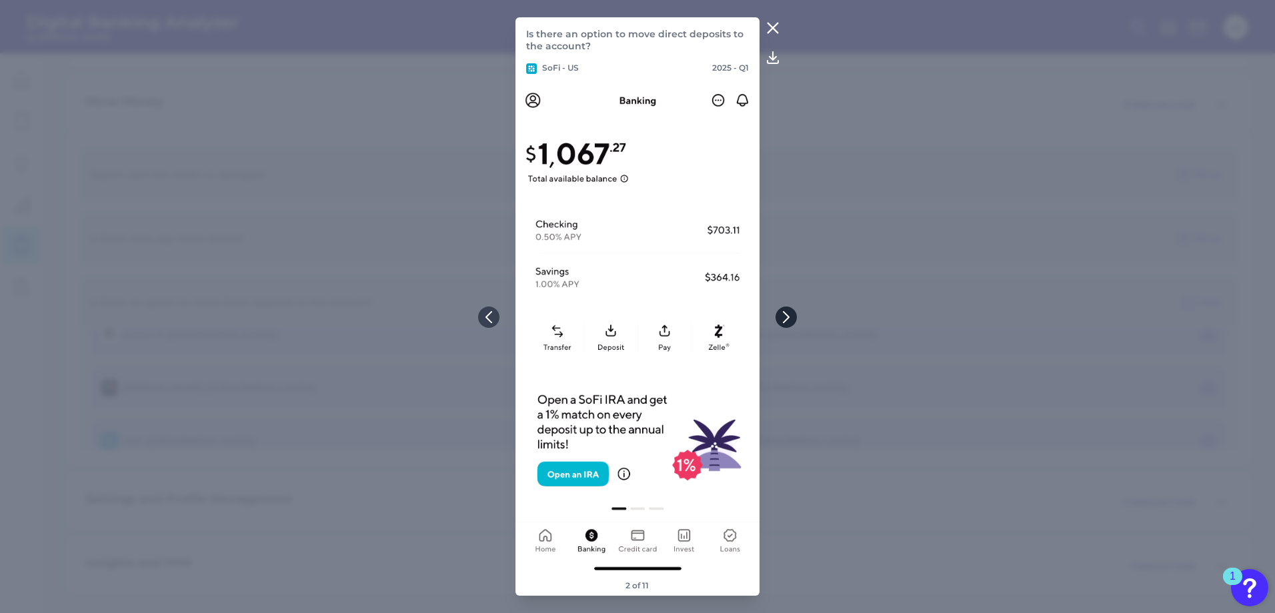
click at [785, 313] on icon at bounding box center [786, 317] width 12 height 12
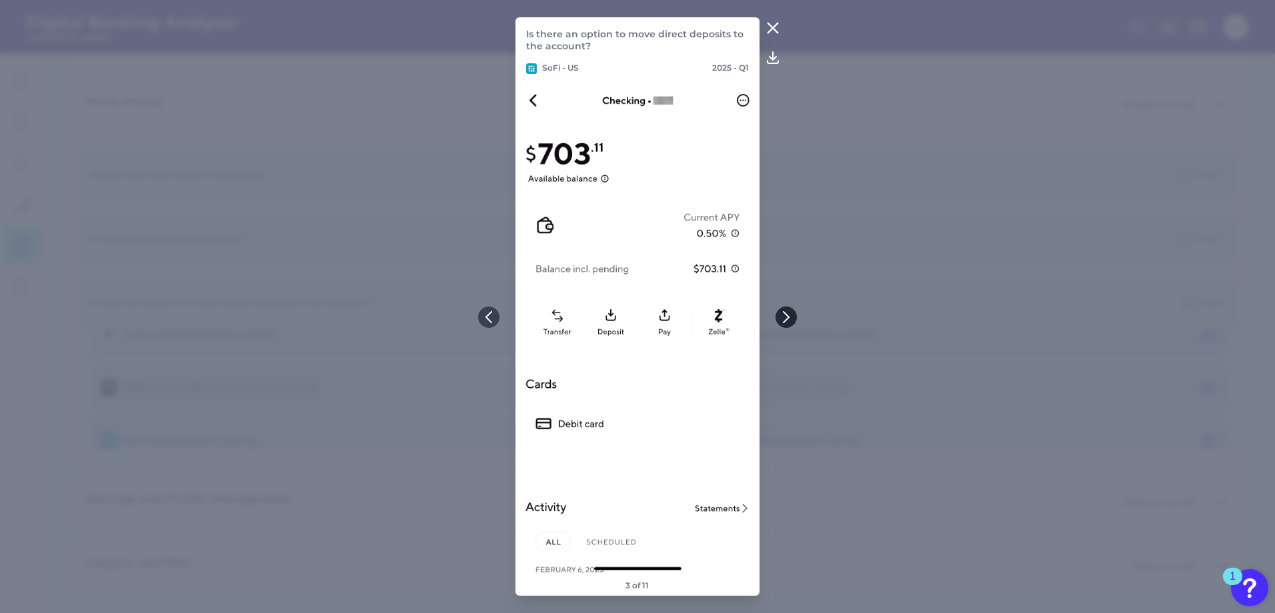
click at [785, 313] on icon at bounding box center [786, 317] width 12 height 12
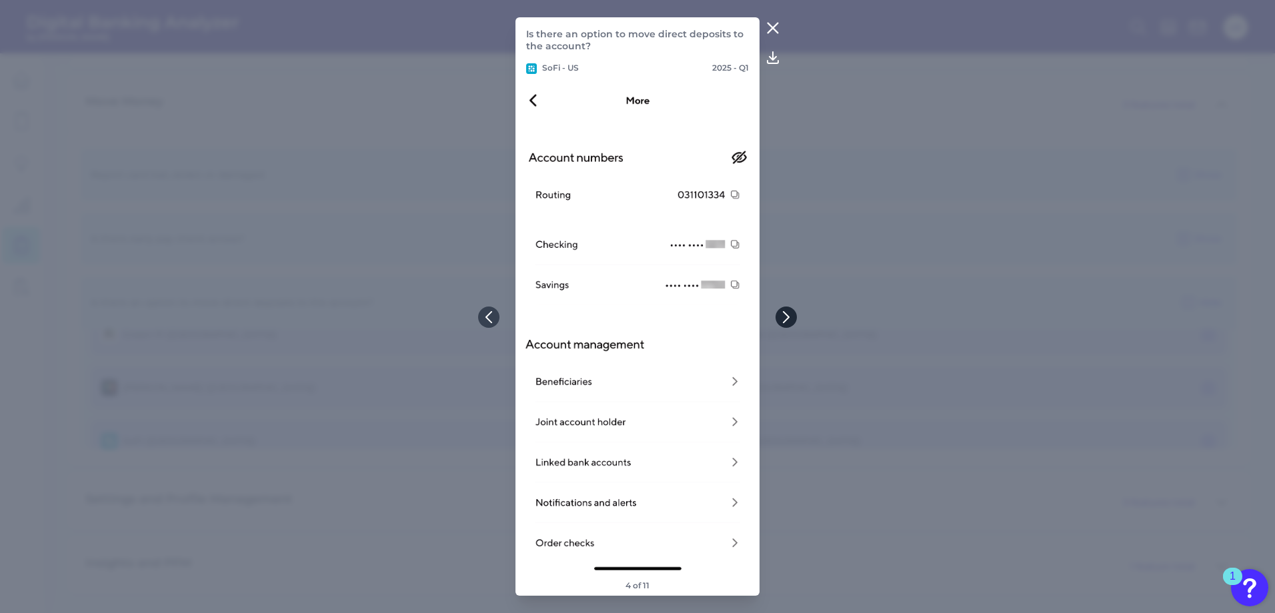
click at [785, 313] on icon at bounding box center [786, 317] width 12 height 12
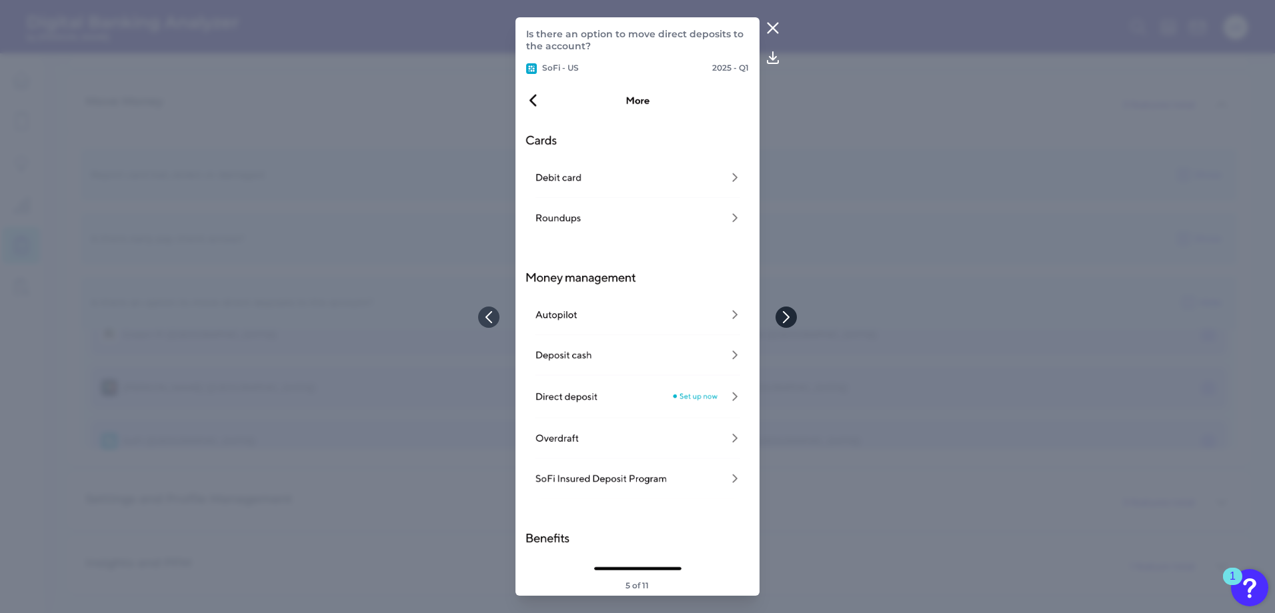
click at [785, 313] on icon at bounding box center [786, 317] width 12 height 12
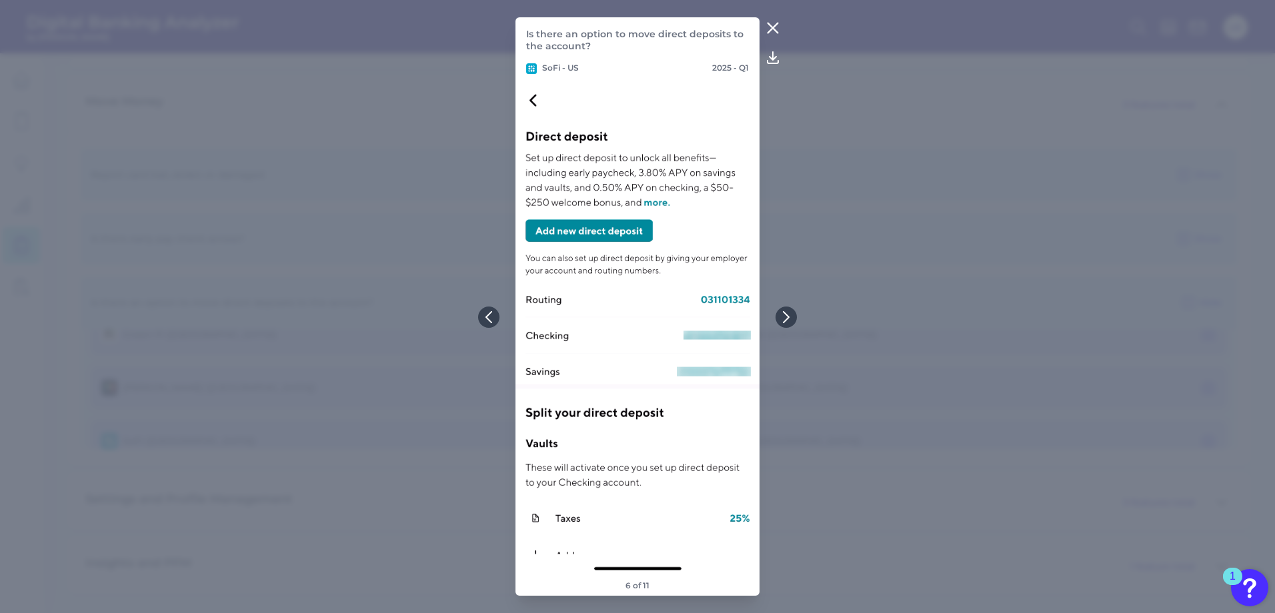
click at [770, 28] on icon at bounding box center [773, 28] width 16 height 16
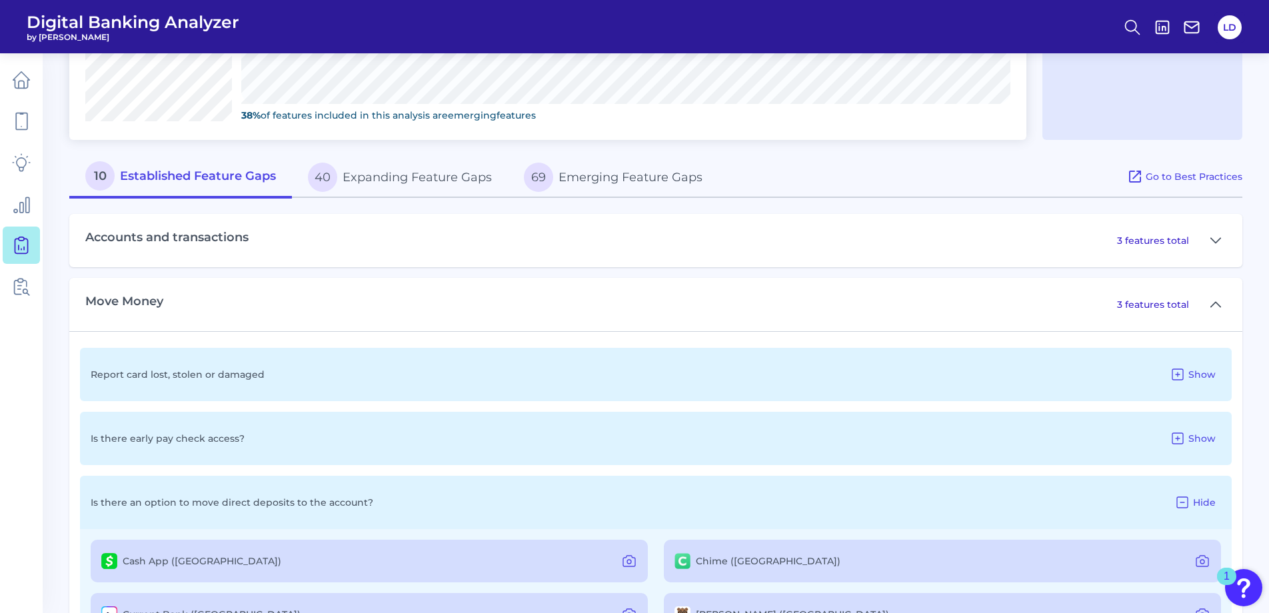
scroll to position [730, 0]
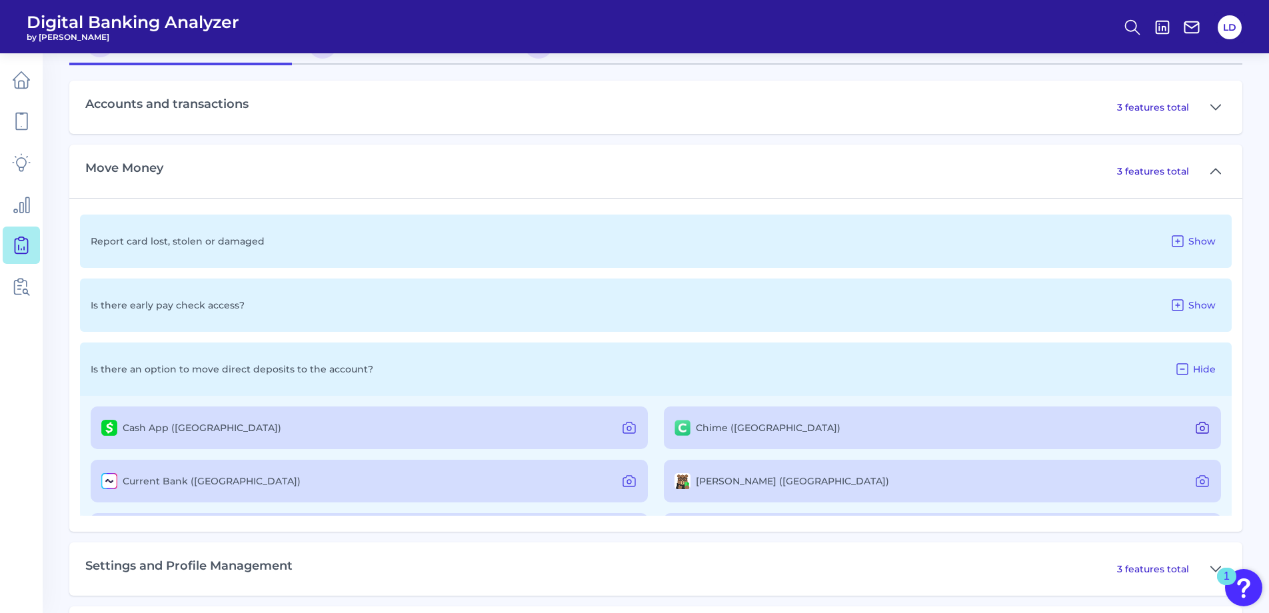
click at [1201, 427] on icon at bounding box center [1203, 429] width 4 height 4
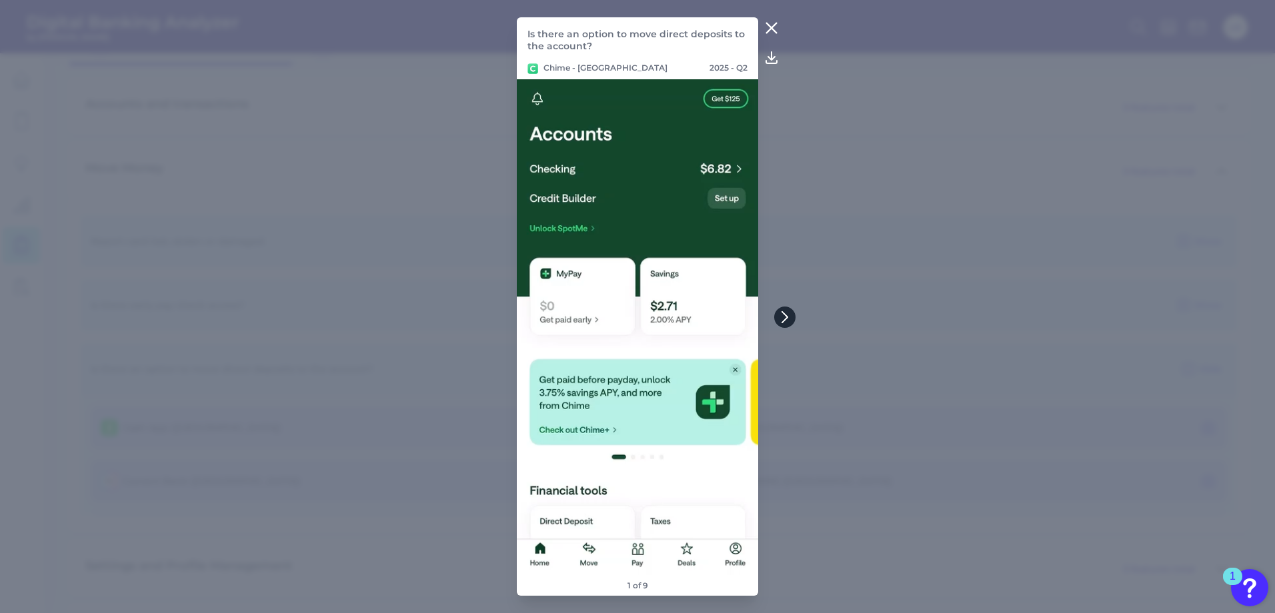
click at [789, 314] on icon at bounding box center [785, 317] width 12 height 12
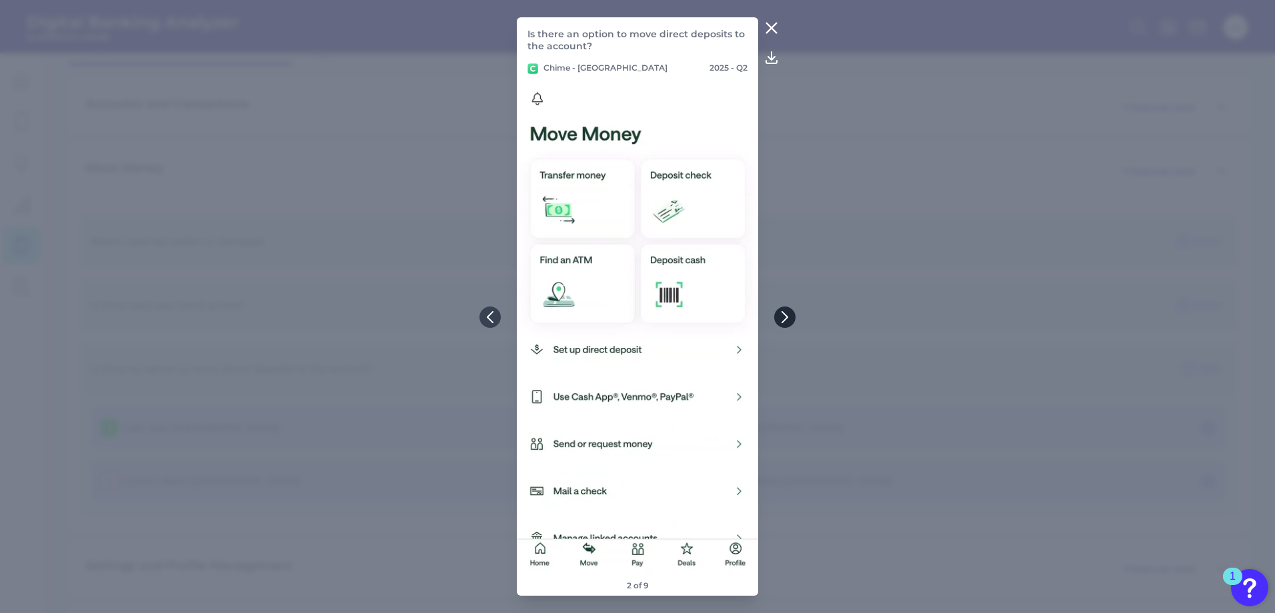
click at [789, 314] on icon at bounding box center [785, 317] width 12 height 12
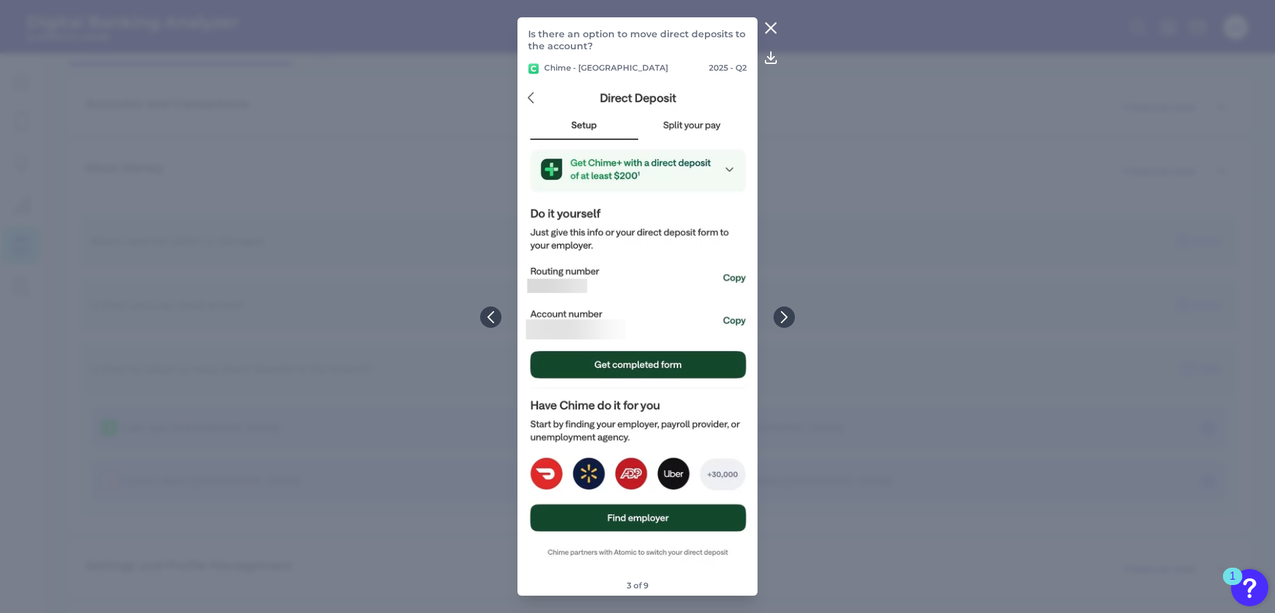
click at [771, 23] on icon at bounding box center [771, 28] width 16 height 16
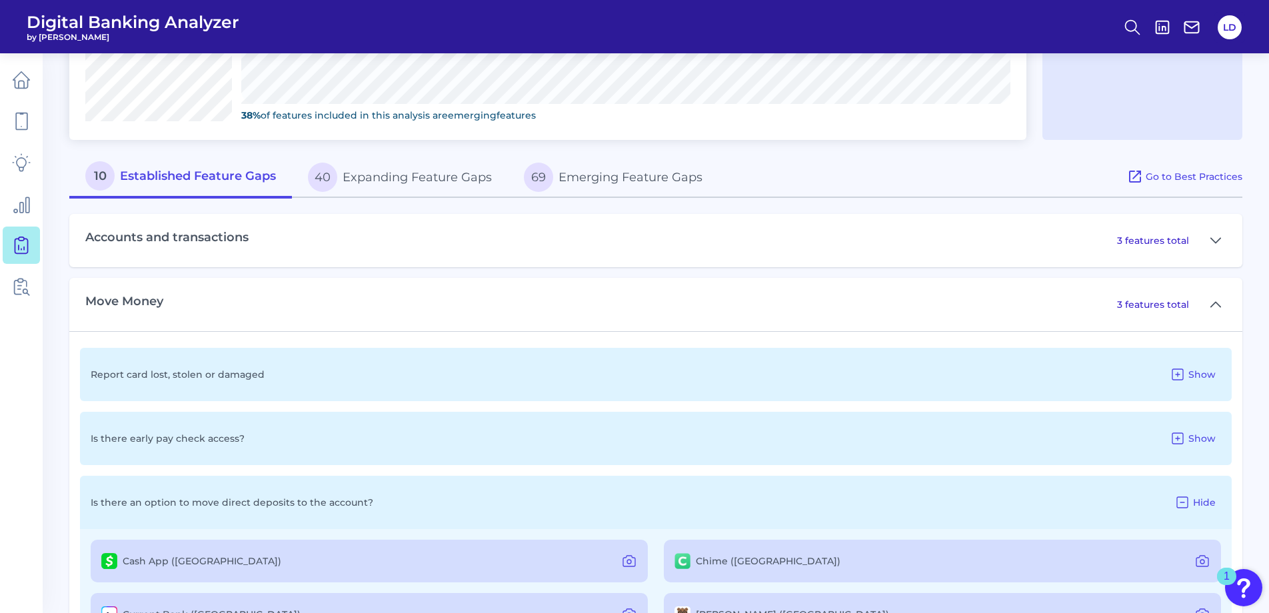
scroll to position [663, 0]
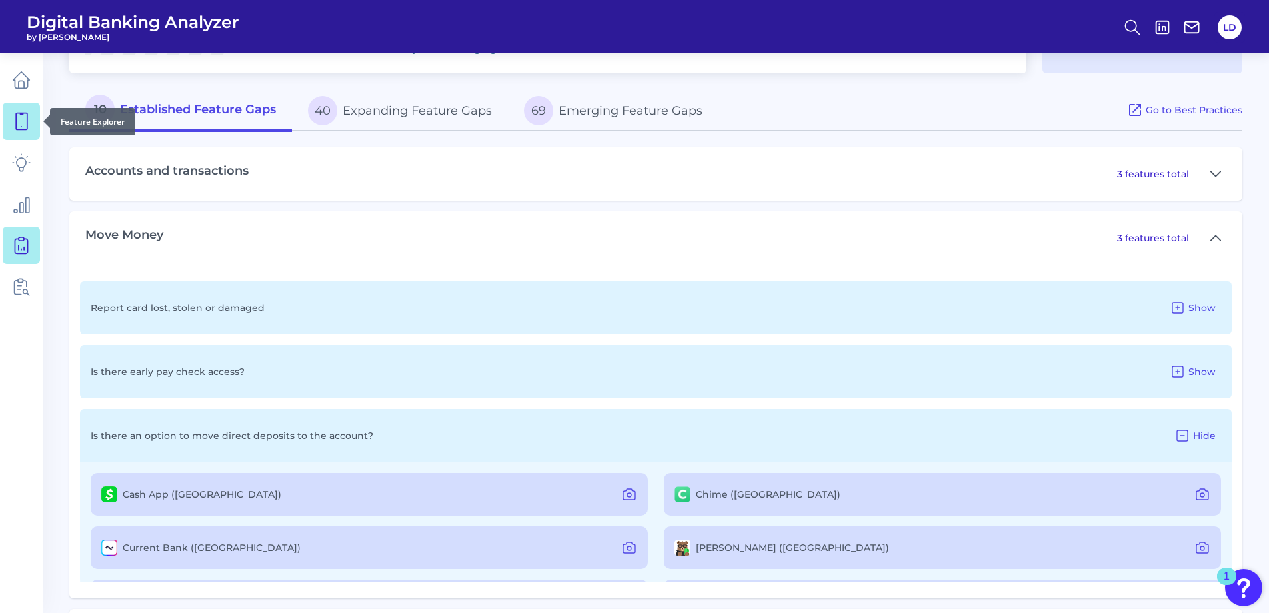
click at [15, 126] on icon at bounding box center [21, 121] width 19 height 19
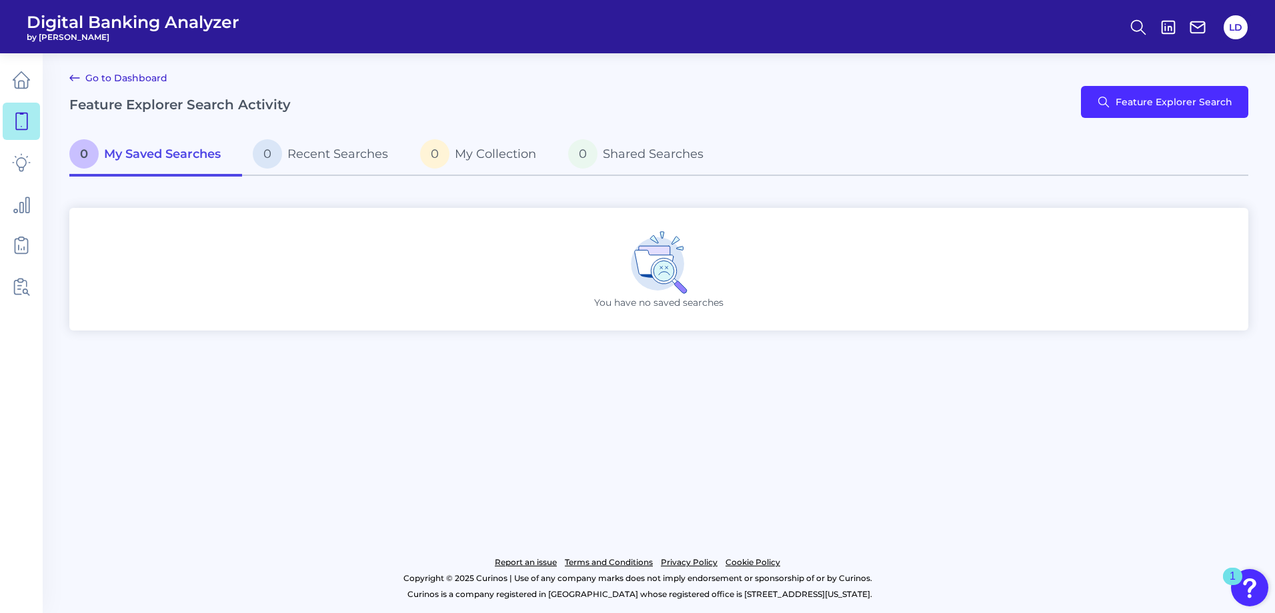
drag, startPoint x: 562, startPoint y: 497, endPoint x: 571, endPoint y: 491, distance: 11.5
click at [562, 497] on main "Go to Dashboard Feature Explorer Search Activity Feature Explorer Search 0 My S…" at bounding box center [637, 306] width 1275 height 613
click at [1179, 96] on button "Feature Explorer Search" at bounding box center [1164, 102] width 167 height 32
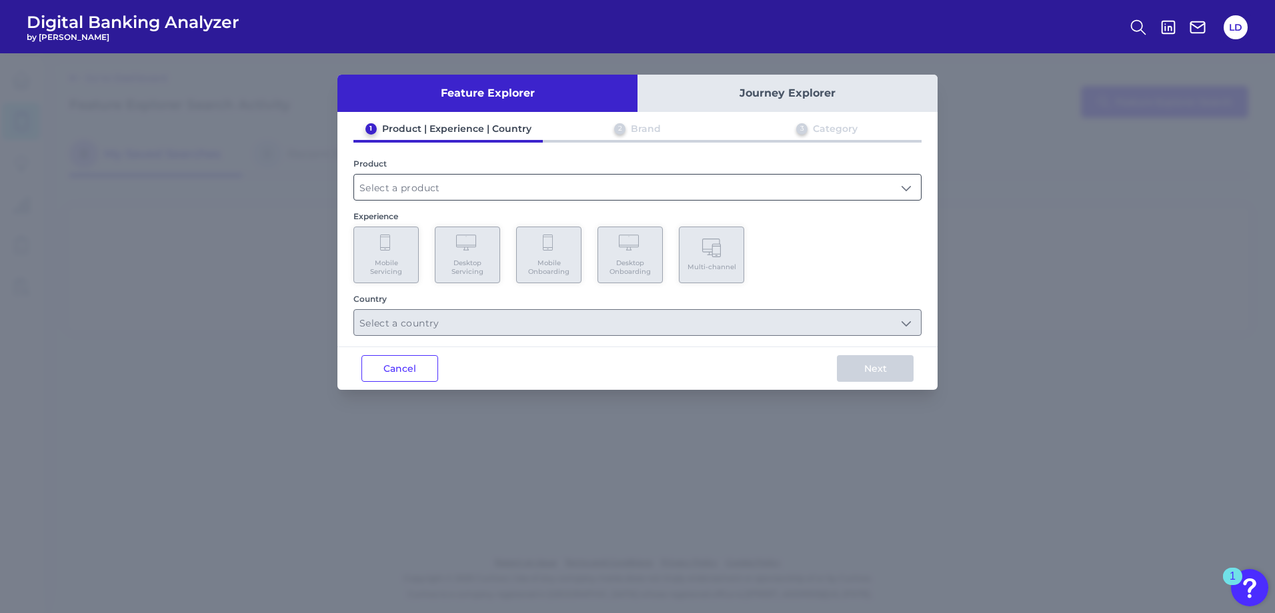
click at [511, 195] on input "text" at bounding box center [637, 187] width 567 height 25
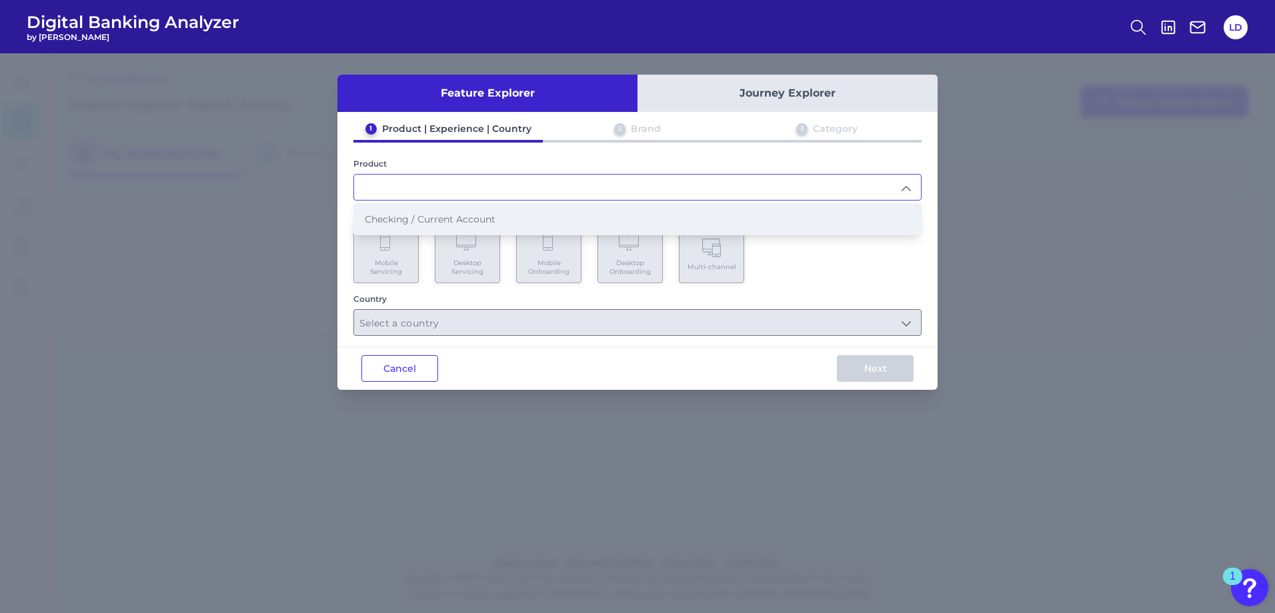
click at [513, 217] on li "Checking / Current Account" at bounding box center [637, 219] width 567 height 31
type input "Checking / Current Account"
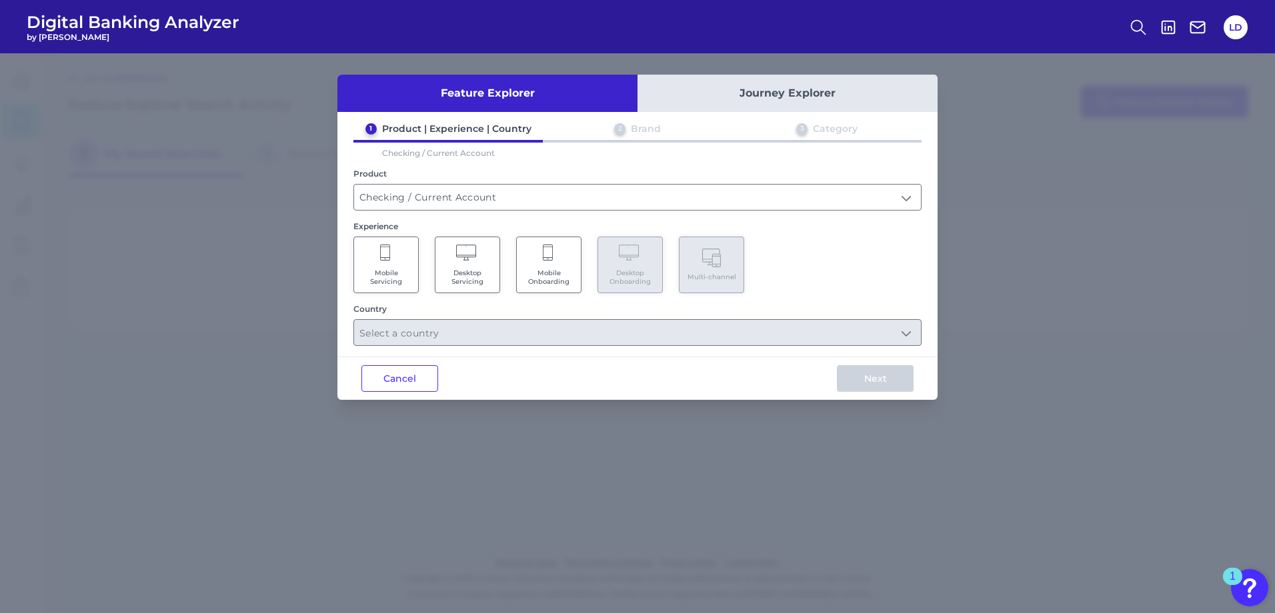
click at [391, 271] on span "Mobile Servicing" at bounding box center [386, 277] width 51 height 17
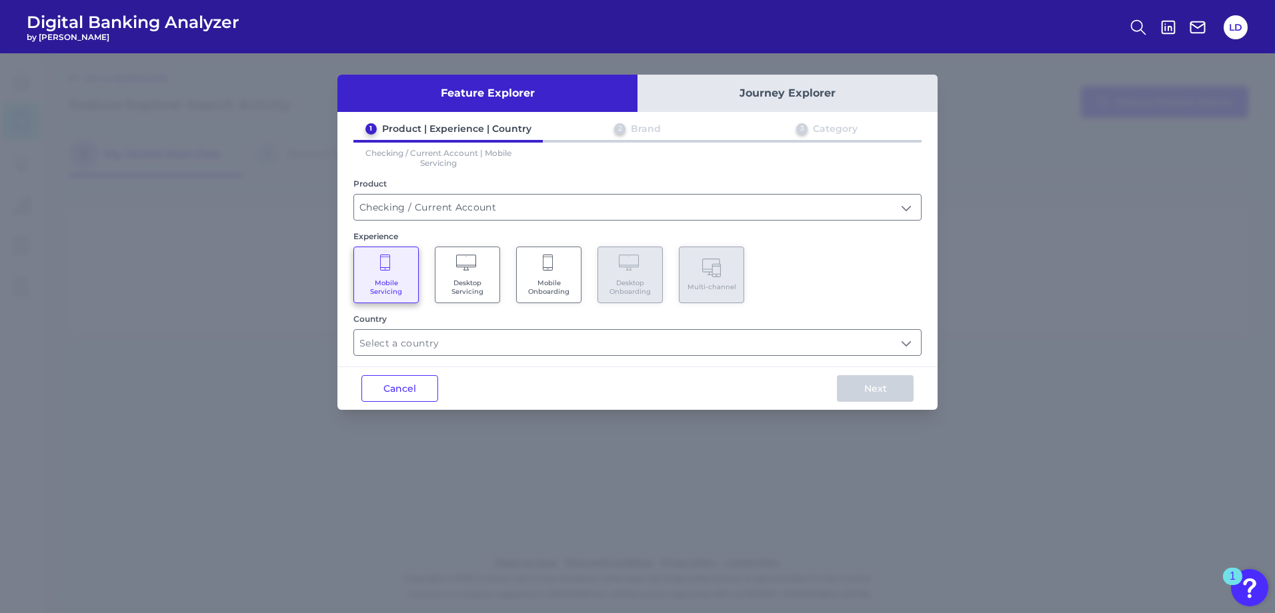
click at [553, 274] on Onboarding "Mobile Onboarding" at bounding box center [548, 275] width 65 height 57
click at [905, 343] on input "text" at bounding box center [637, 342] width 567 height 25
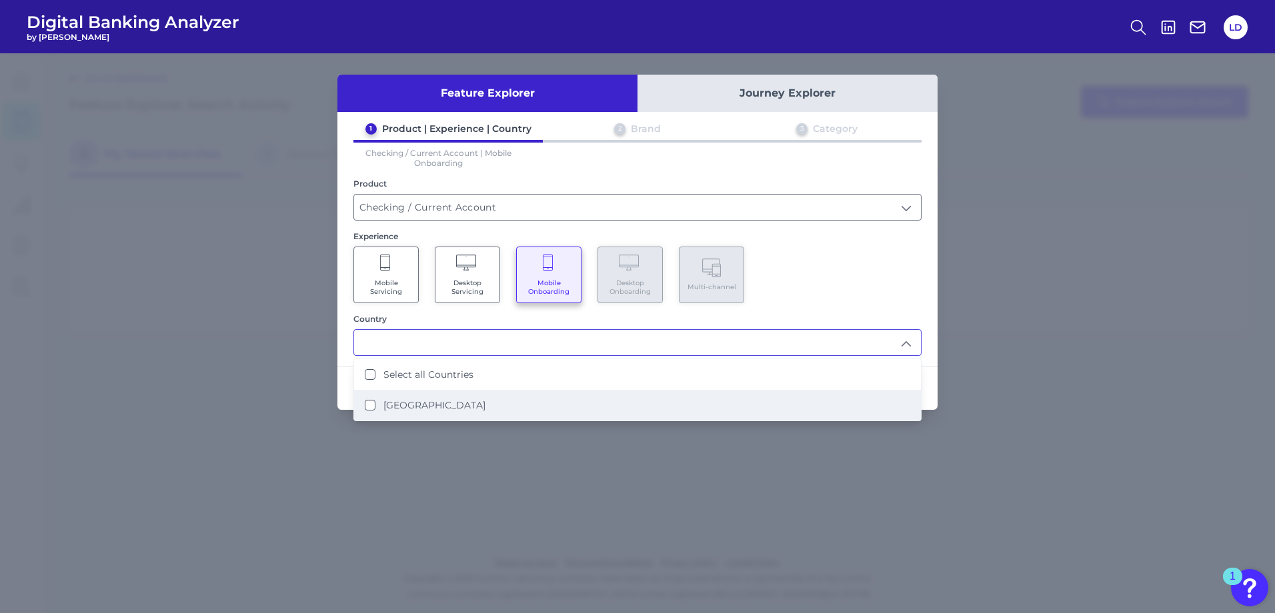
click at [519, 398] on li "[GEOGRAPHIC_DATA]" at bounding box center [637, 405] width 567 height 31
type input "Select all Countries"
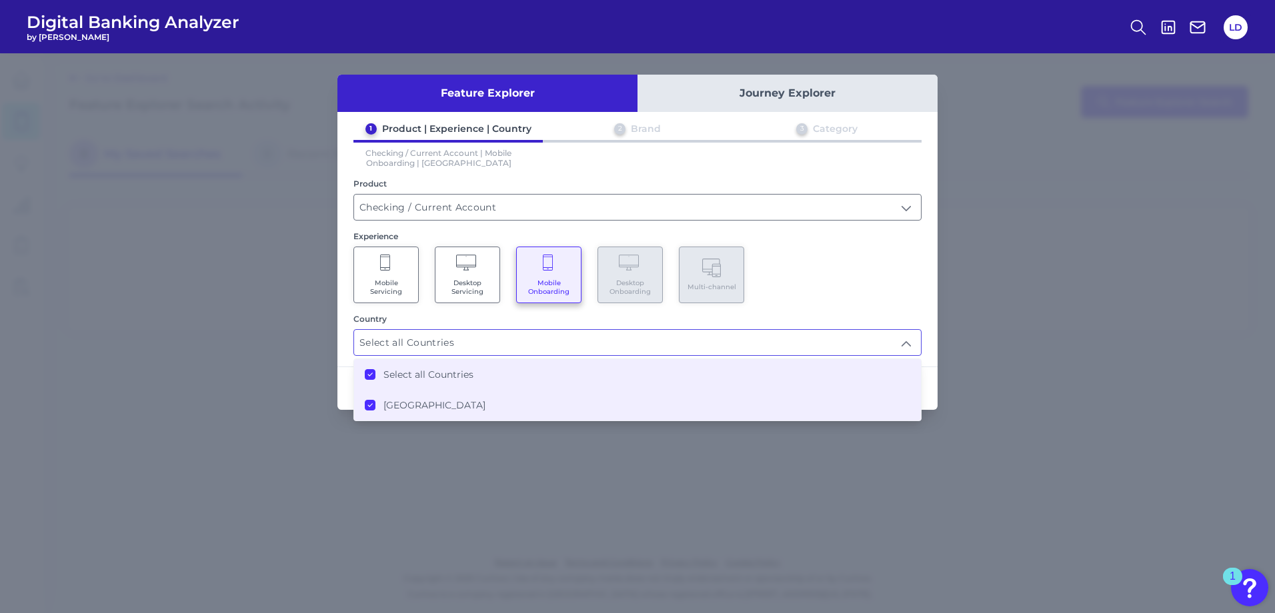
click at [373, 374] on icon at bounding box center [370, 374] width 7 height 7
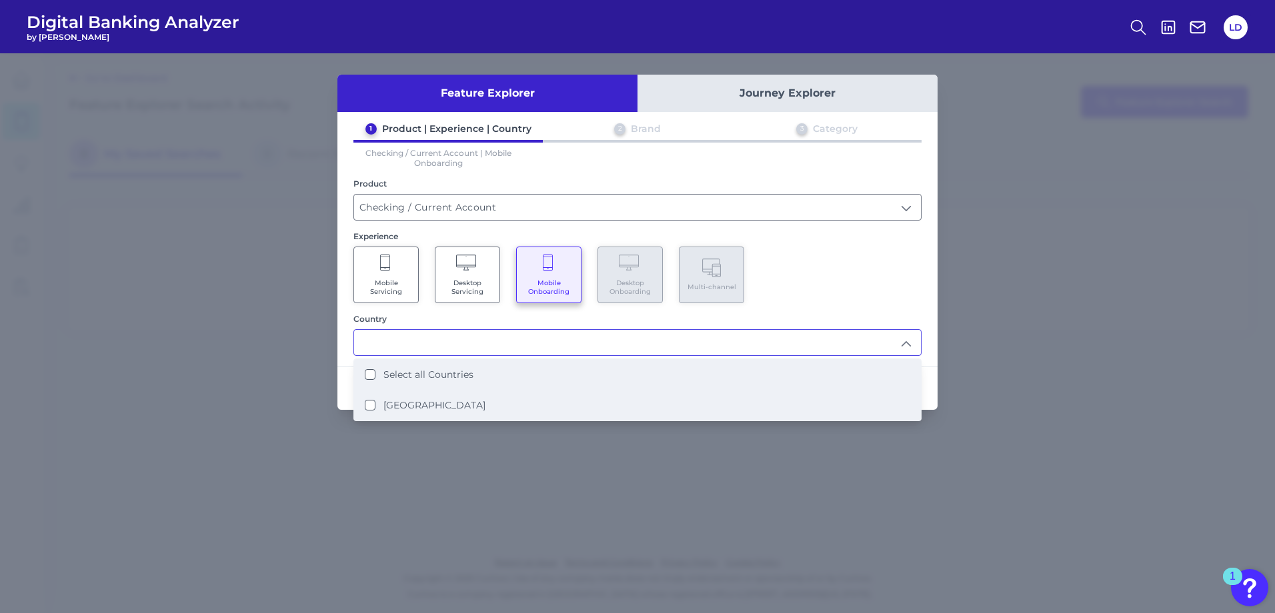
click at [372, 405] on States "[GEOGRAPHIC_DATA]" at bounding box center [370, 405] width 11 height 11
type input "Select all Countries"
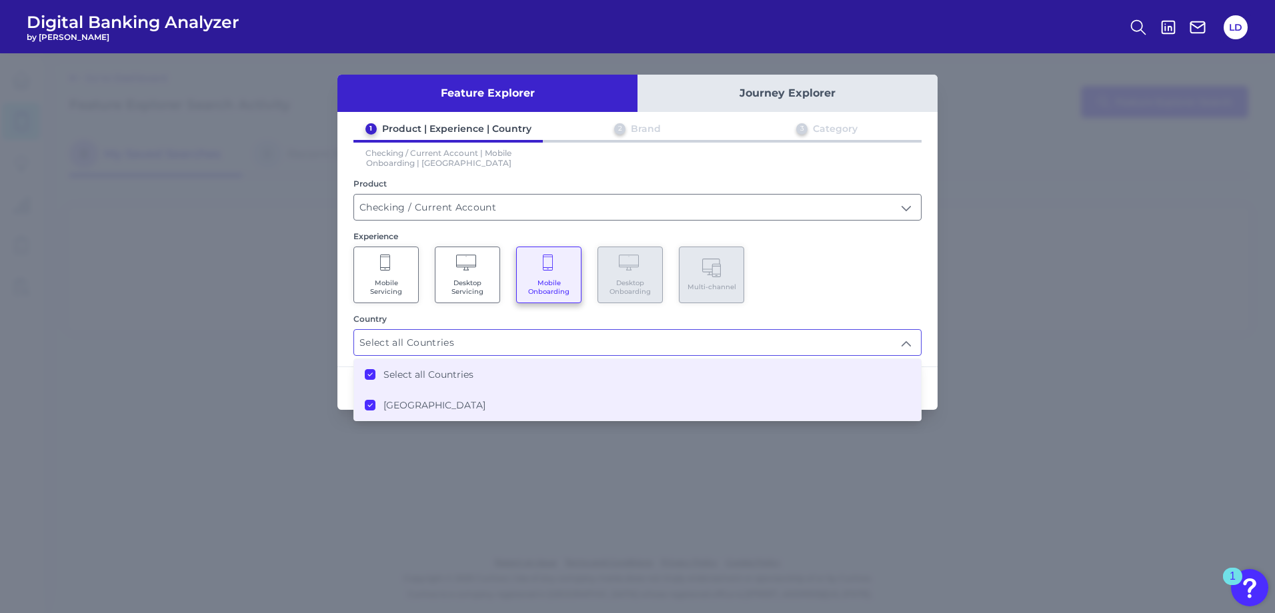
click at [1055, 237] on div "Feature Explorer Journey Explorer 1 Product | Experience | Country 2 Brand 3 Ca…" at bounding box center [637, 333] width 1275 height 560
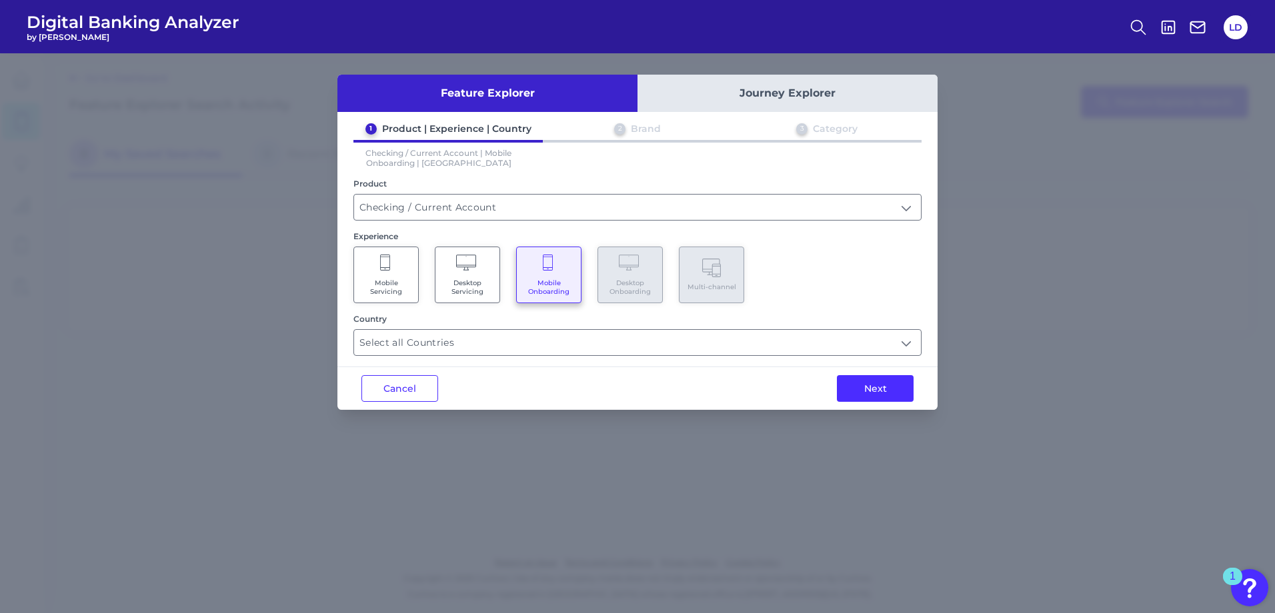
click at [871, 384] on button "Next" at bounding box center [875, 388] width 77 height 27
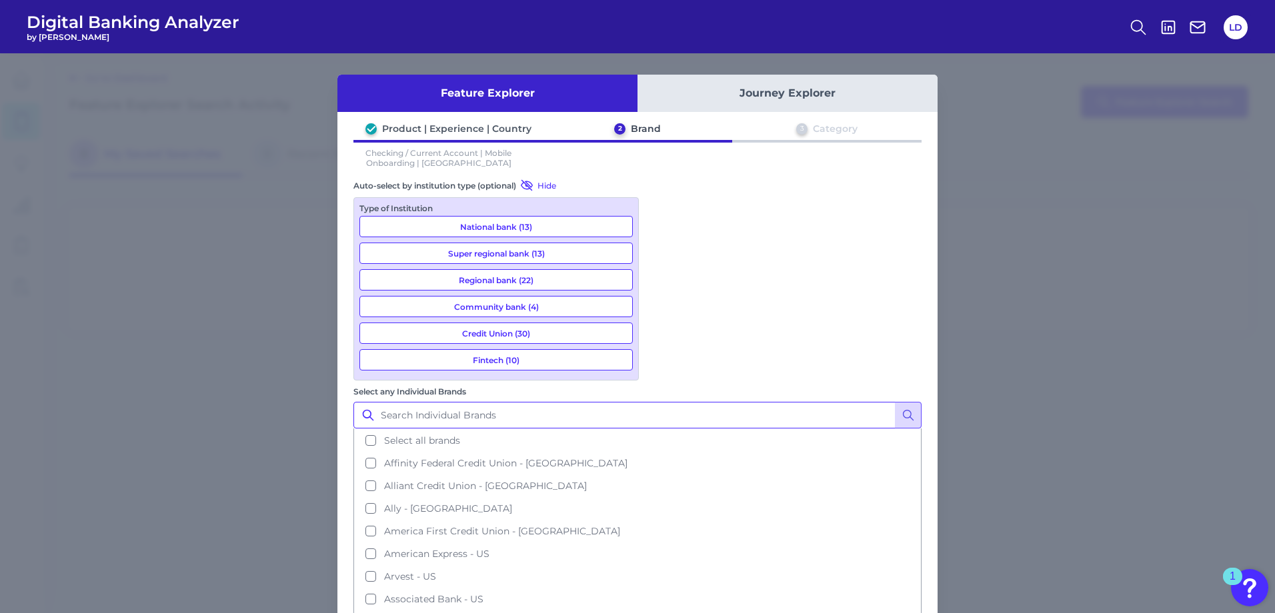
click at [691, 402] on input "Select any Individual Brands" at bounding box center [637, 415] width 568 height 27
click at [911, 411] on circle at bounding box center [907, 415] width 8 height 8
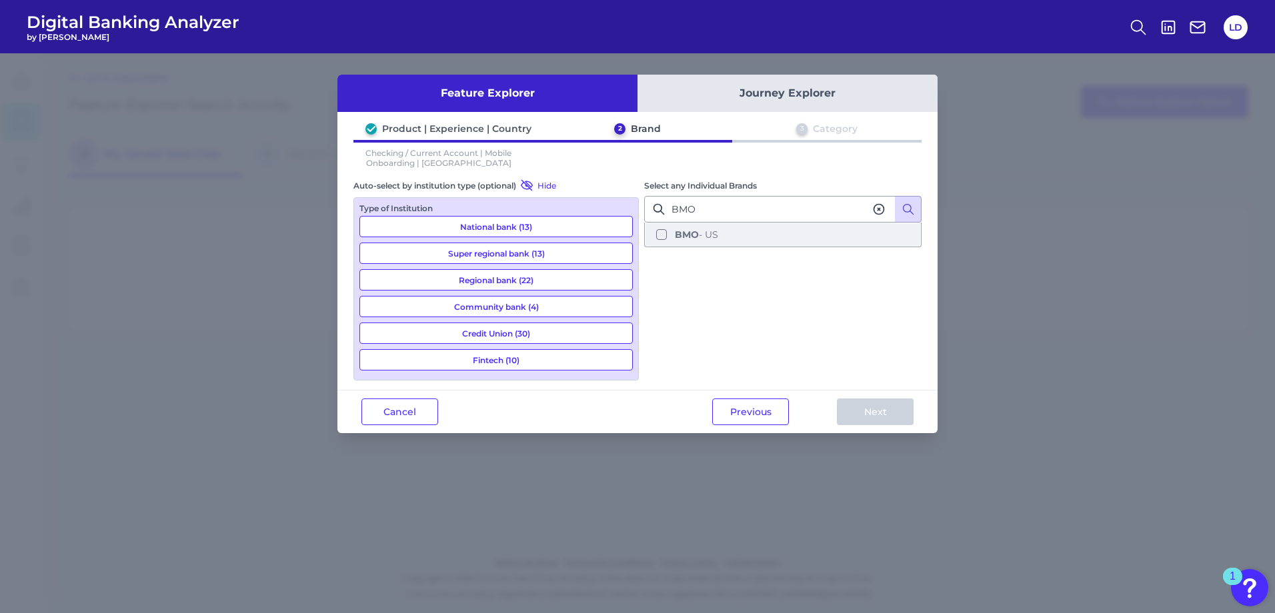
click at [655, 237] on button "BMO - US" at bounding box center [782, 234] width 275 height 23
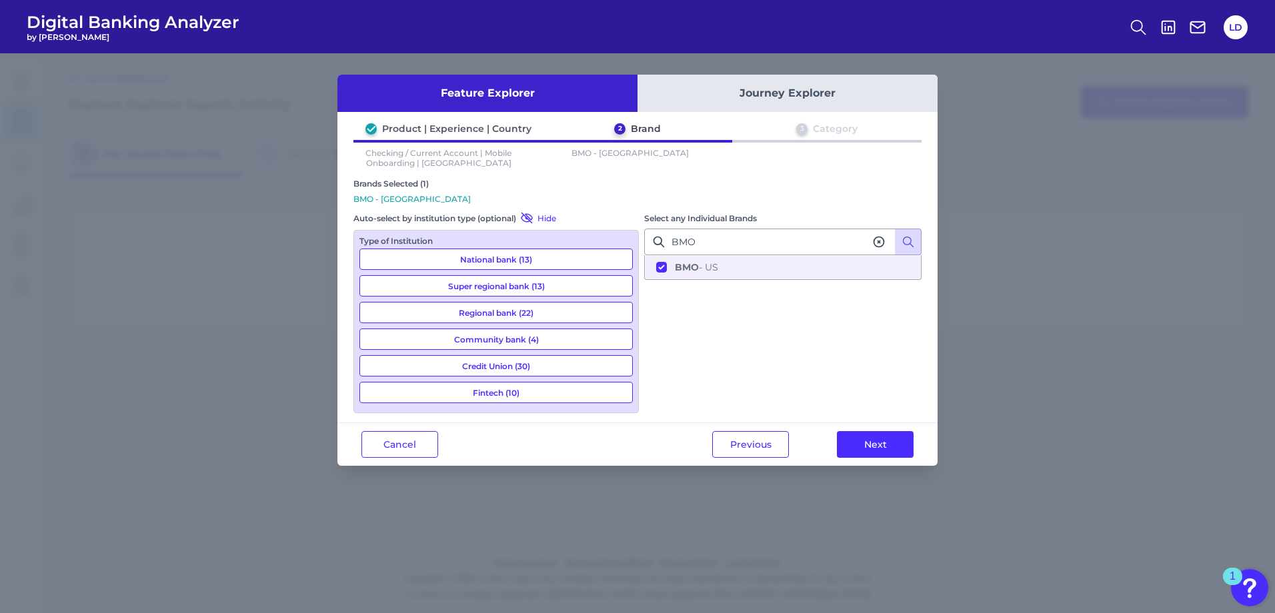
click at [808, 336] on div "Select any Individual Brands BMO BMO - US" at bounding box center [782, 311] width 277 height 201
click at [814, 245] on input "BMO" at bounding box center [782, 242] width 277 height 27
drag, startPoint x: 790, startPoint y: 339, endPoint x: 836, endPoint y: 273, distance: 80.5
click at [791, 337] on div "Select any Individual Brands BMO BMO - US" at bounding box center [782, 311] width 277 height 201
drag, startPoint x: 769, startPoint y: 237, endPoint x: 546, endPoint y: 243, distance: 222.8
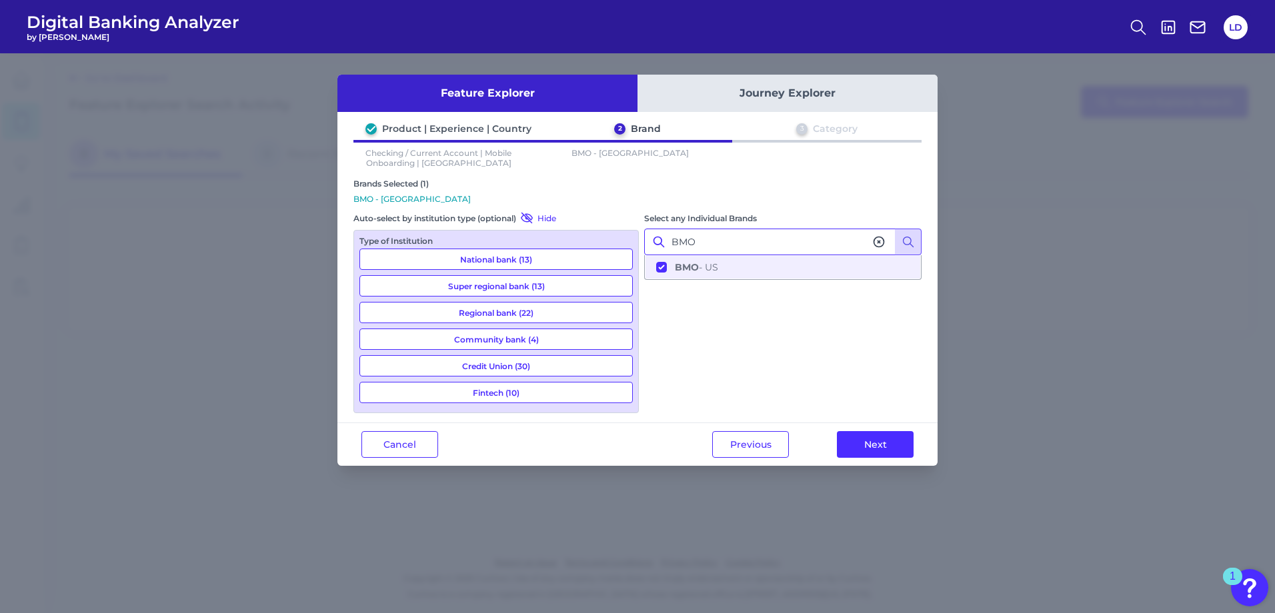
click at [547, 243] on div "Brands Selected (1) BMO - US Auto-select by institution type (optional) Hide Ty…" at bounding box center [637, 295] width 568 height 233
type input "="
click at [899, 201] on div "Brands Selected (1) BMO - US Auto-select by institution type (optional) Hide Ty…" at bounding box center [637, 295] width 568 height 233
click at [801, 239] on input "Select any Individual Brands" at bounding box center [782, 242] width 277 height 27
type input "capital one"
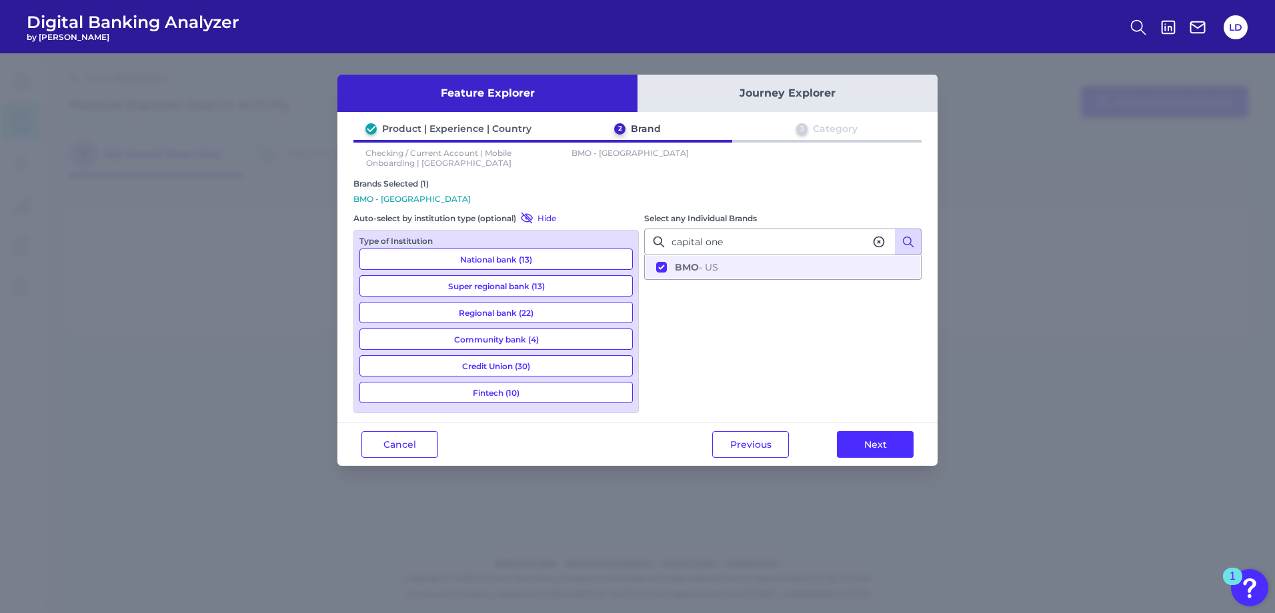
click at [914, 235] on button at bounding box center [908, 242] width 27 height 27
click at [656, 263] on button "Capital One - US" at bounding box center [782, 267] width 275 height 23
click at [761, 159] on div "Checking / Current Account | Mobile Onboarding | US BMO - US | Capital One - US" at bounding box center [637, 154] width 568 height 28
click at [745, 393] on div "Select any Individual Brands capital one Capital One - US" at bounding box center [782, 311] width 277 height 201
click at [877, 236] on icon at bounding box center [878, 241] width 13 height 13
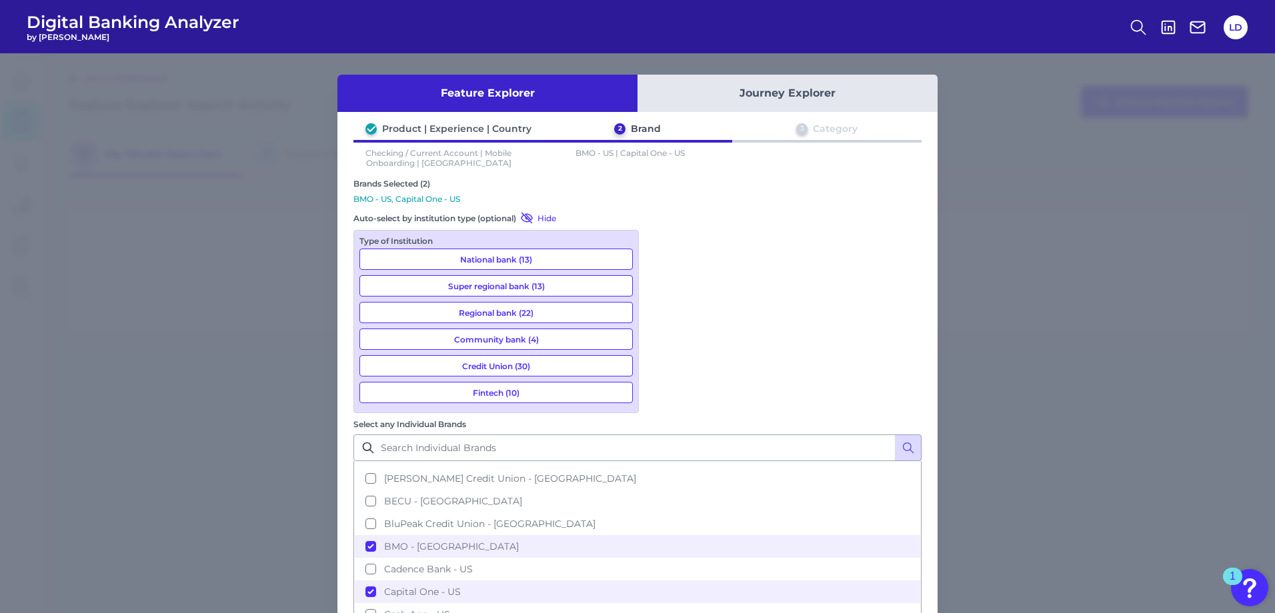
scroll to position [467, 0]
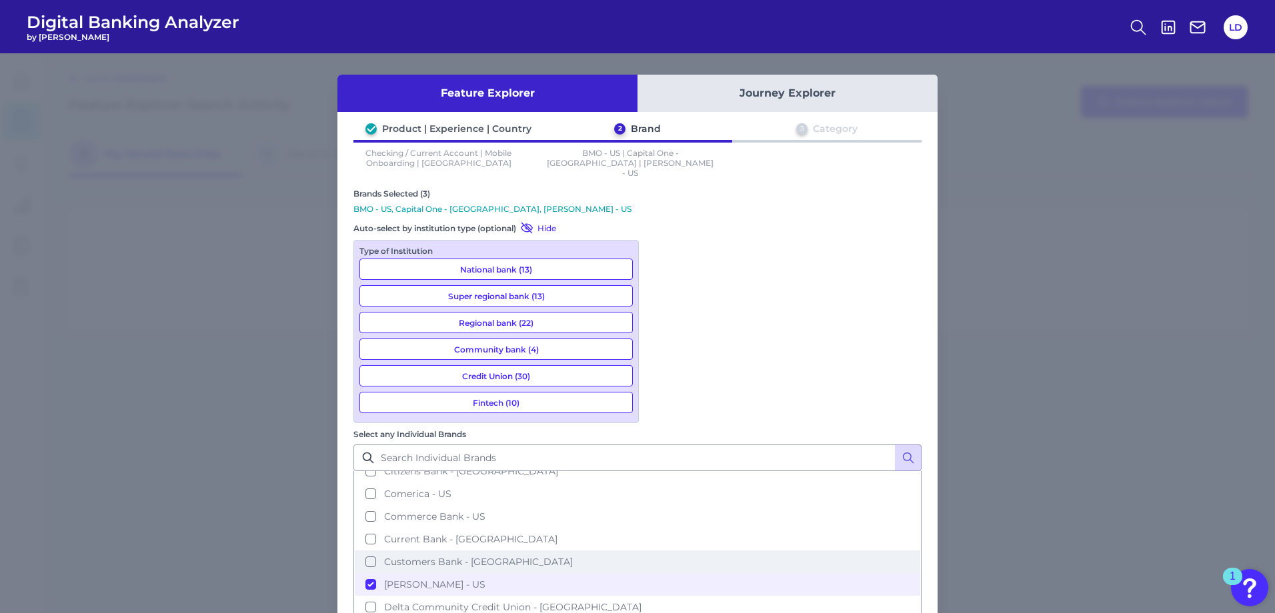
scroll to position [600, 0]
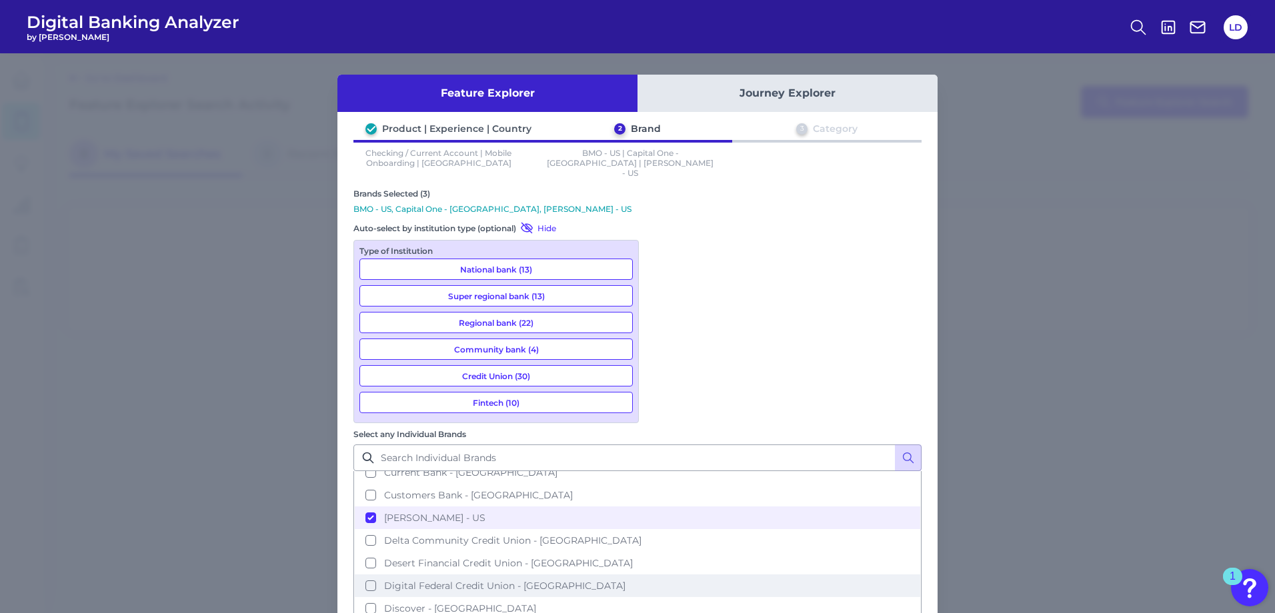
click at [625, 580] on span "Digital Federal Credit Union - [GEOGRAPHIC_DATA]" at bounding box center [504, 586] width 241 height 12
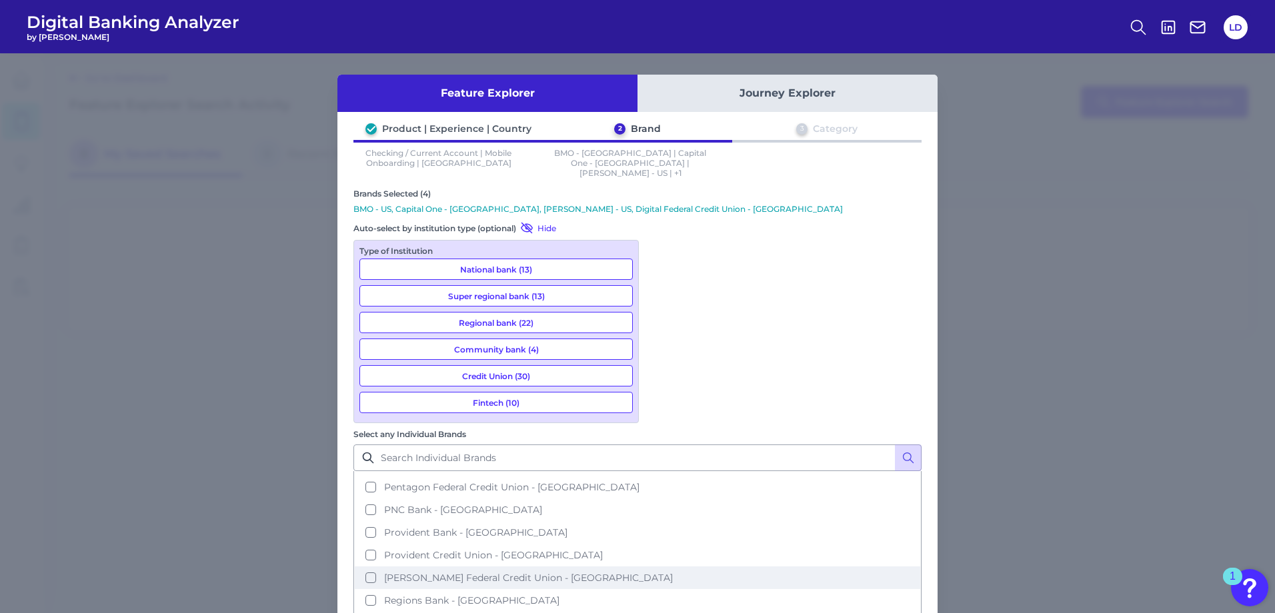
scroll to position [1267, 0]
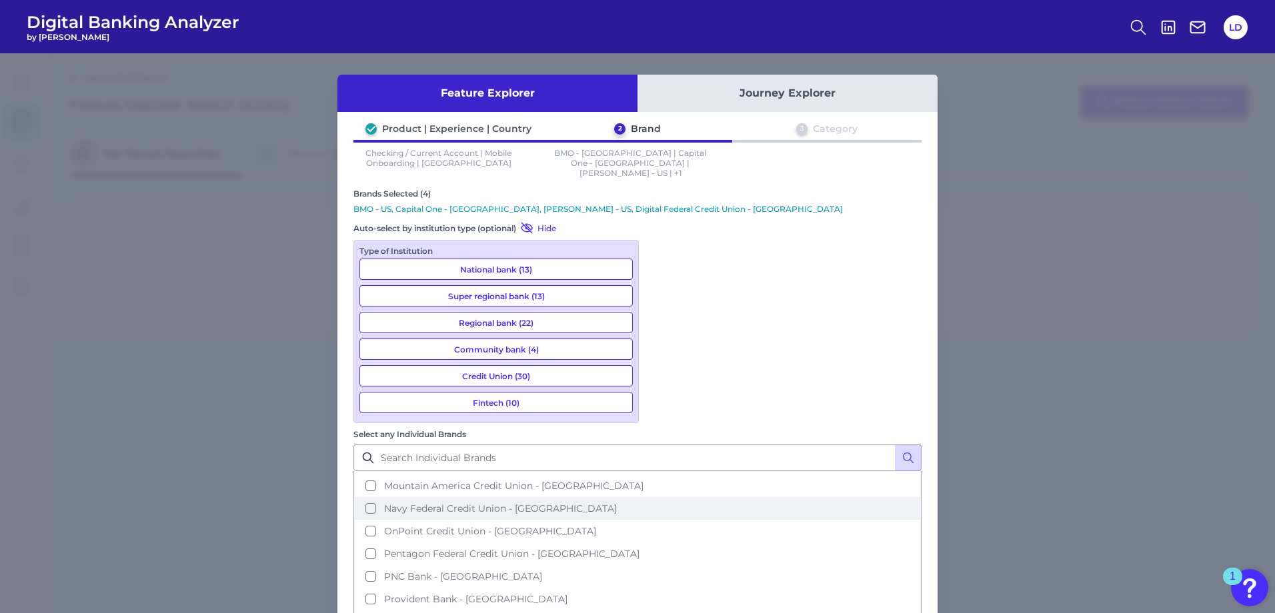
click at [660, 497] on button "Navy Federal Credit Union - [GEOGRAPHIC_DATA]" at bounding box center [637, 508] width 565 height 23
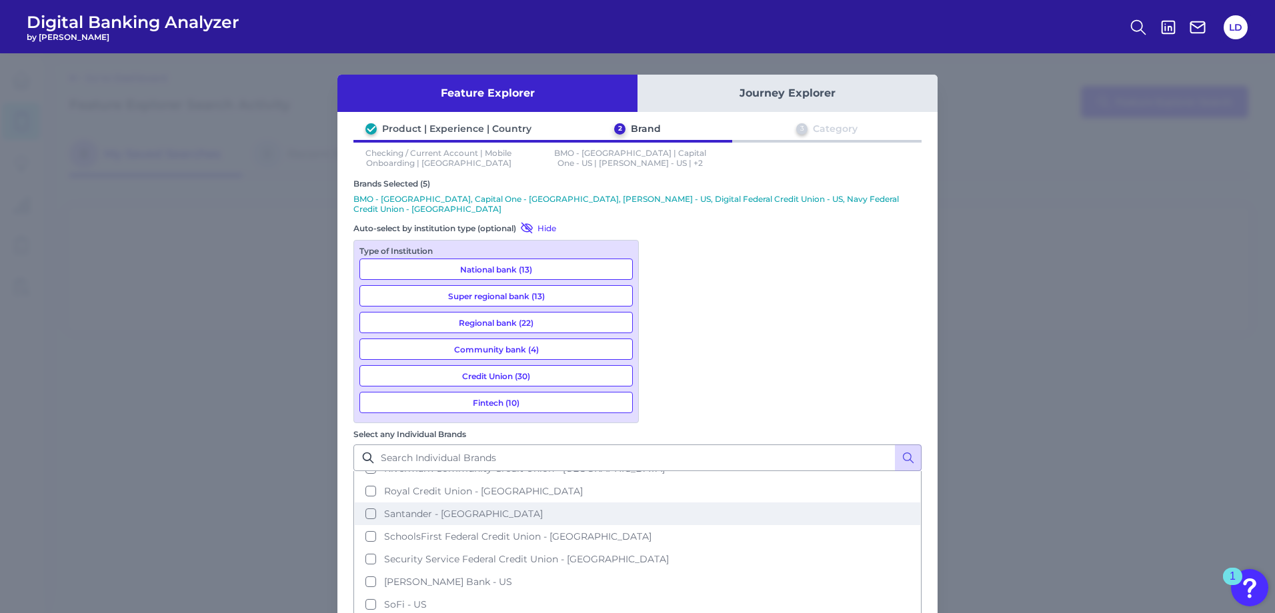
scroll to position [1600, 0]
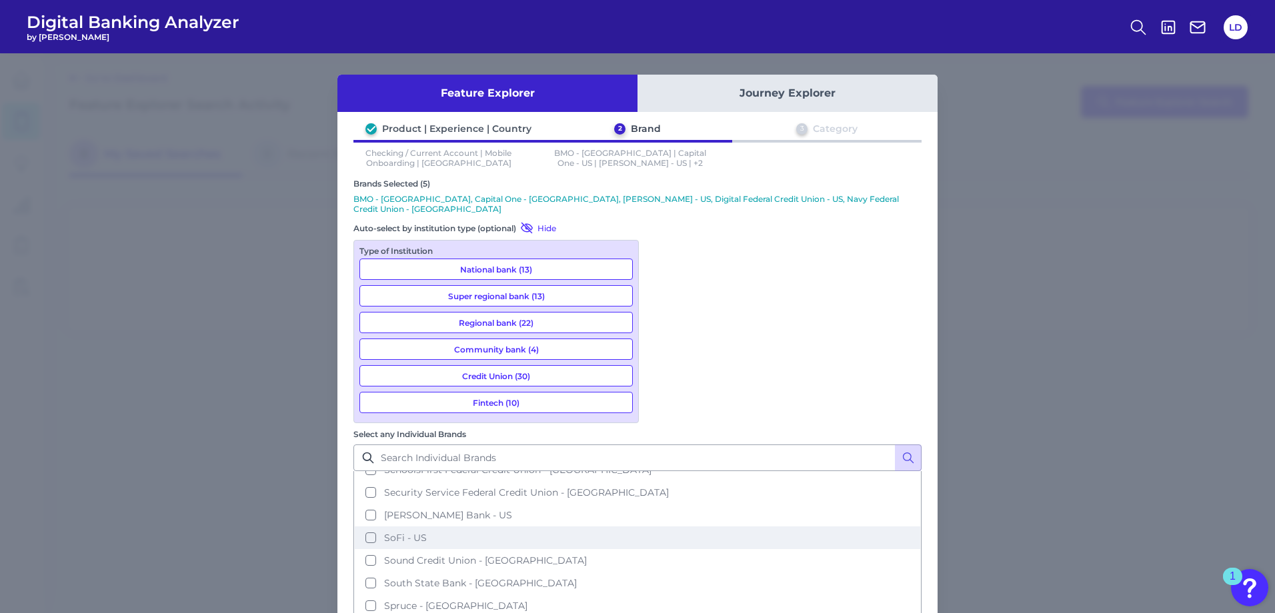
click at [427, 532] on span "SoFi - US" at bounding box center [405, 538] width 43 height 12
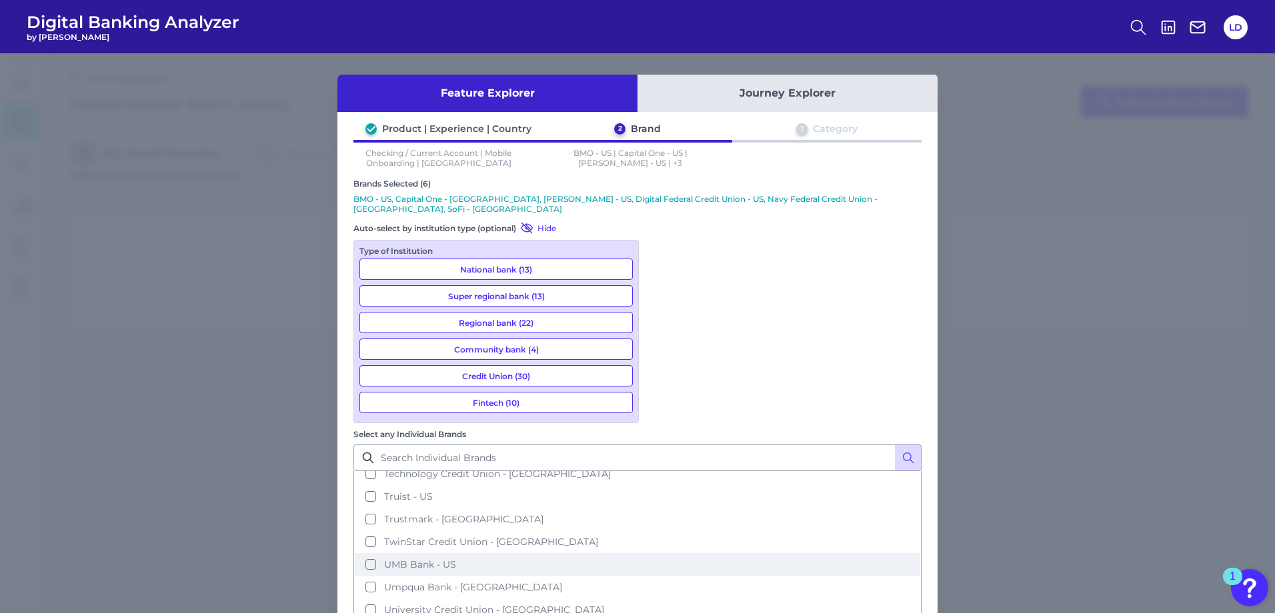
scroll to position [1867, 0]
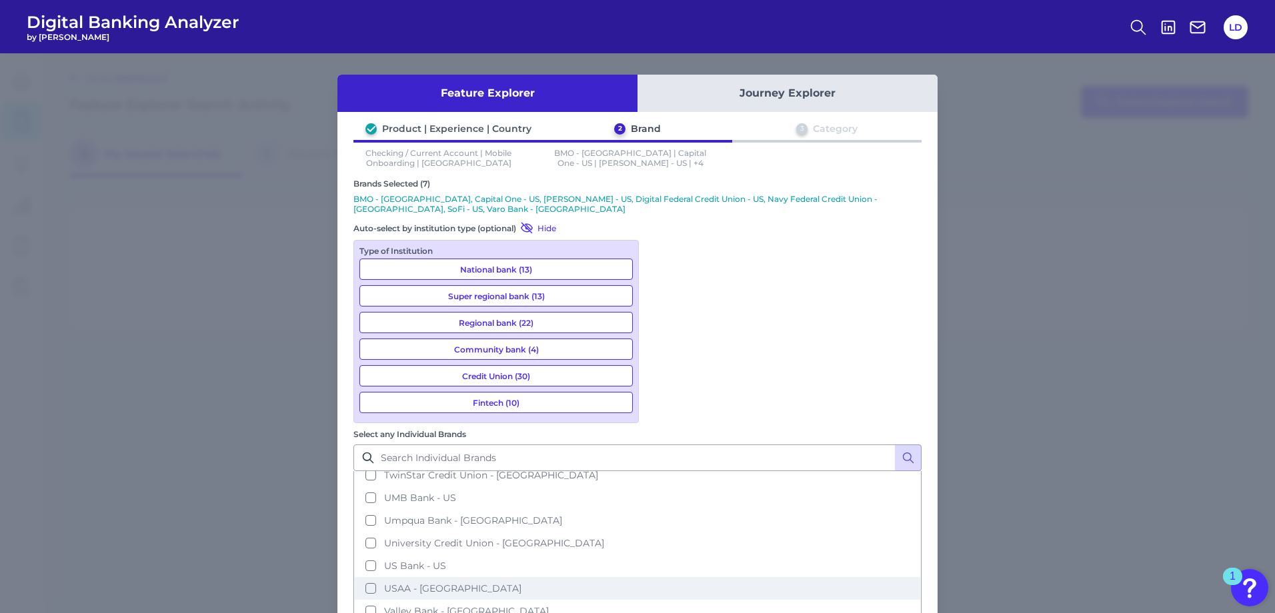
scroll to position [2000, 0]
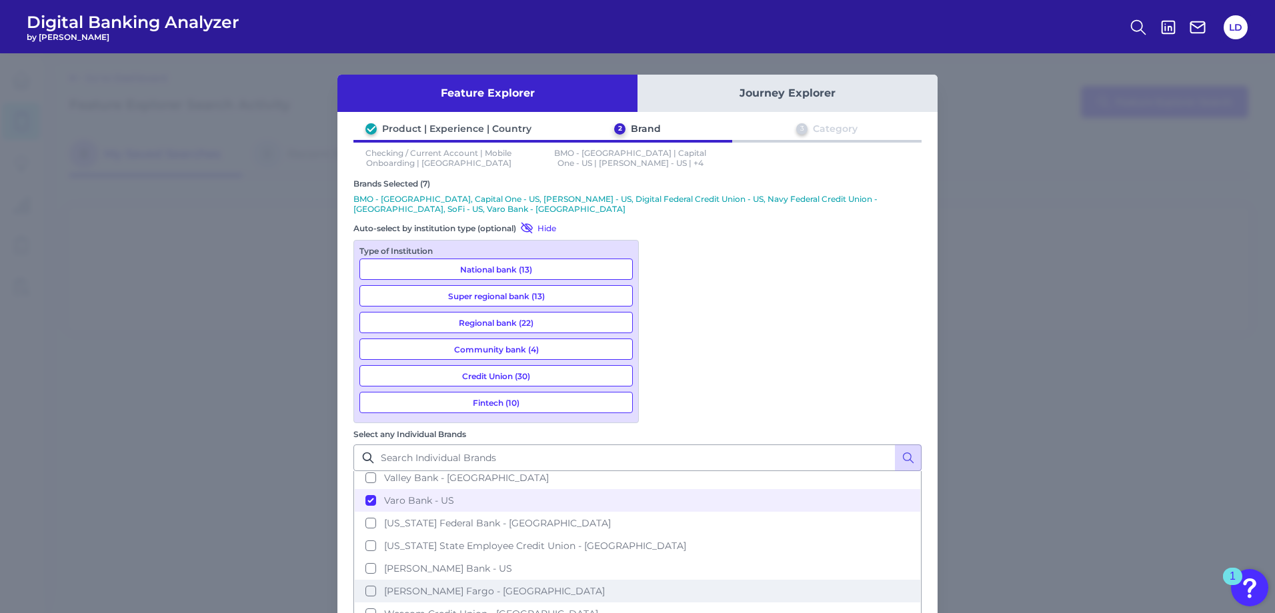
click at [605, 585] on span "[PERSON_NAME] Fargo - [GEOGRAPHIC_DATA]" at bounding box center [494, 591] width 221 height 12
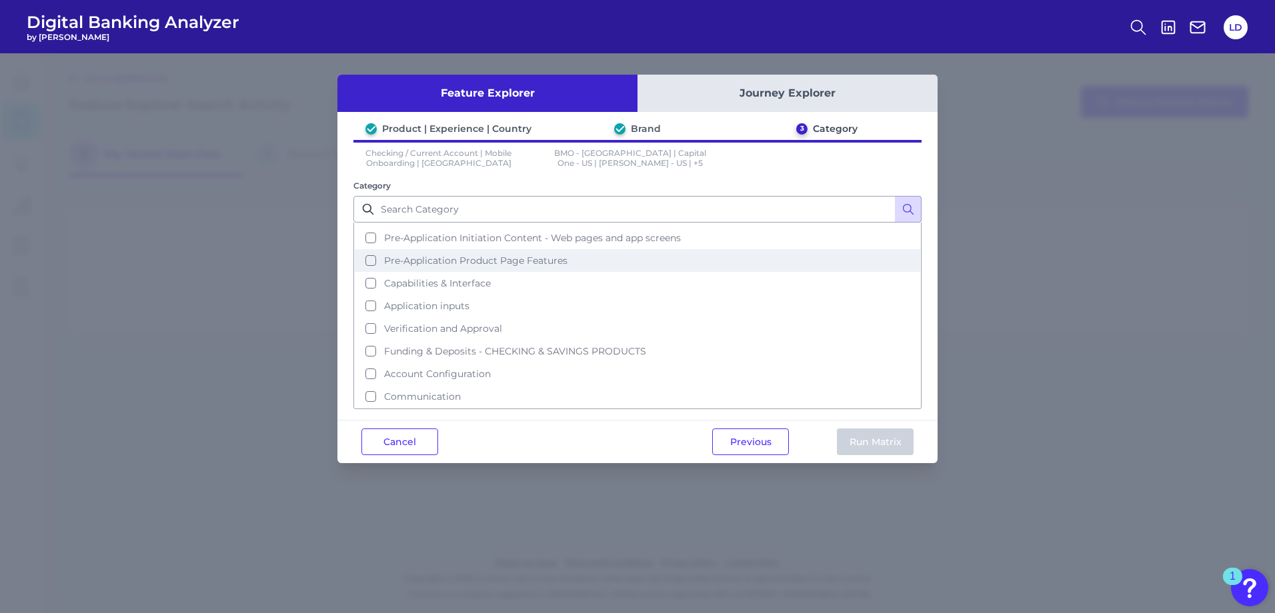
scroll to position [0, 0]
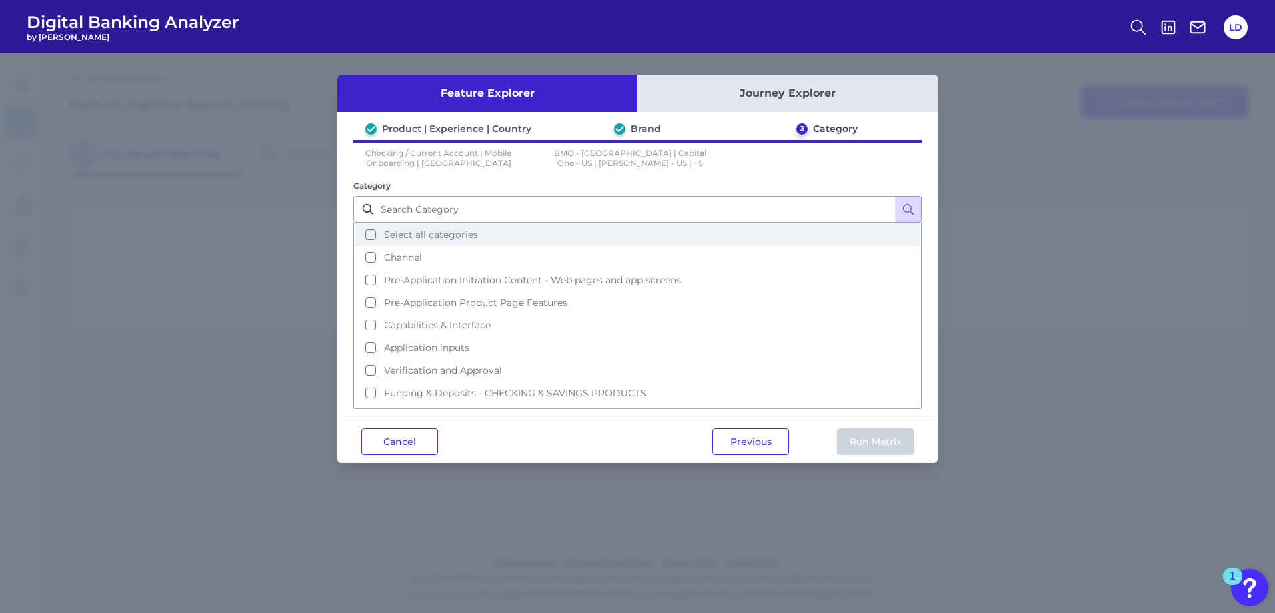
click at [368, 235] on button "Select all categories" at bounding box center [637, 234] width 565 height 23
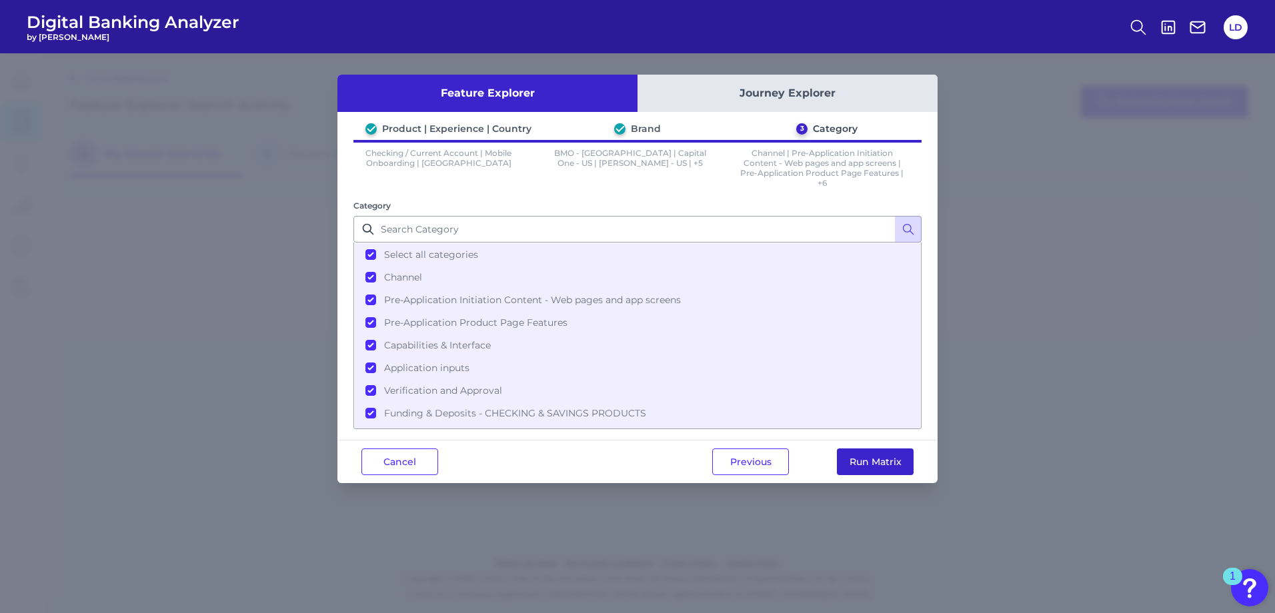
click at [905, 458] on button "Run Matrix" at bounding box center [875, 462] width 77 height 27
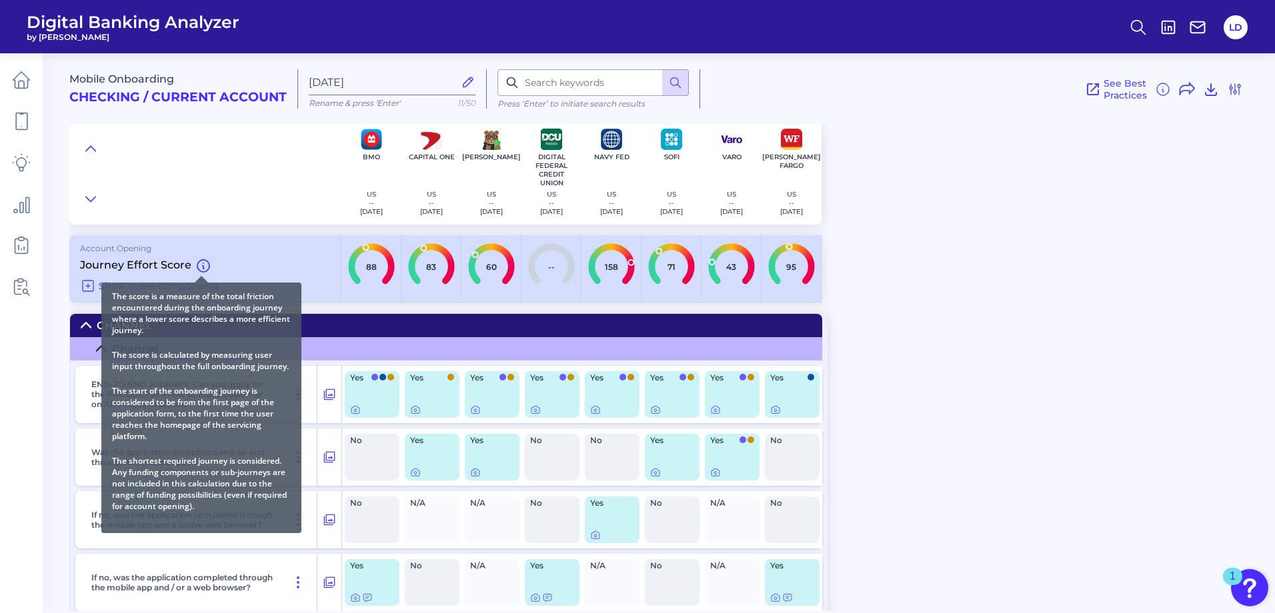
click at [201, 263] on icon at bounding box center [203, 265] width 13 height 13
click at [203, 263] on icon at bounding box center [203, 265] width 13 height 13
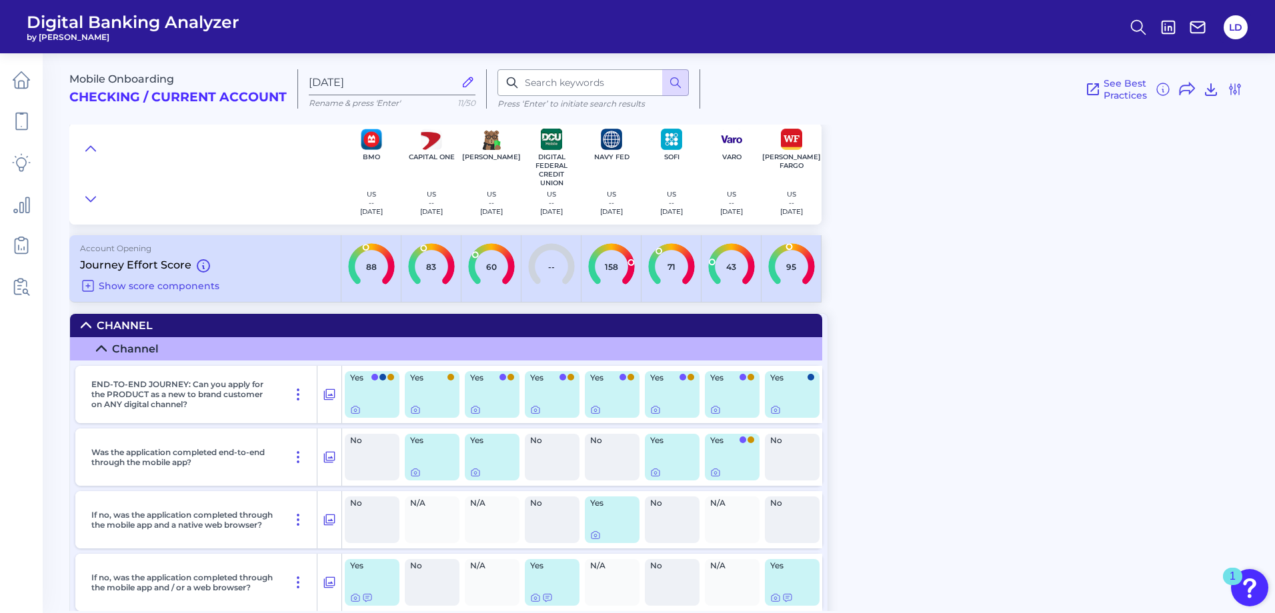
click at [279, 243] on p "Account Opening" at bounding box center [205, 248] width 250 height 10
click at [177, 281] on span "Show score components" at bounding box center [159, 286] width 121 height 12
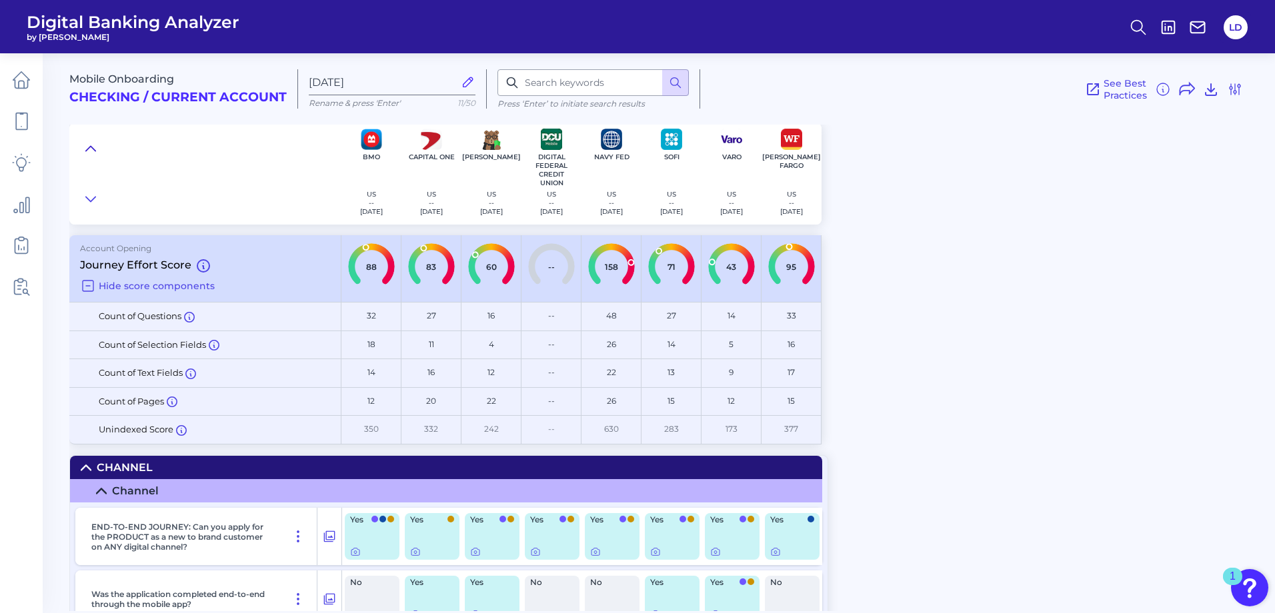
click at [93, 144] on icon at bounding box center [90, 148] width 11 height 13
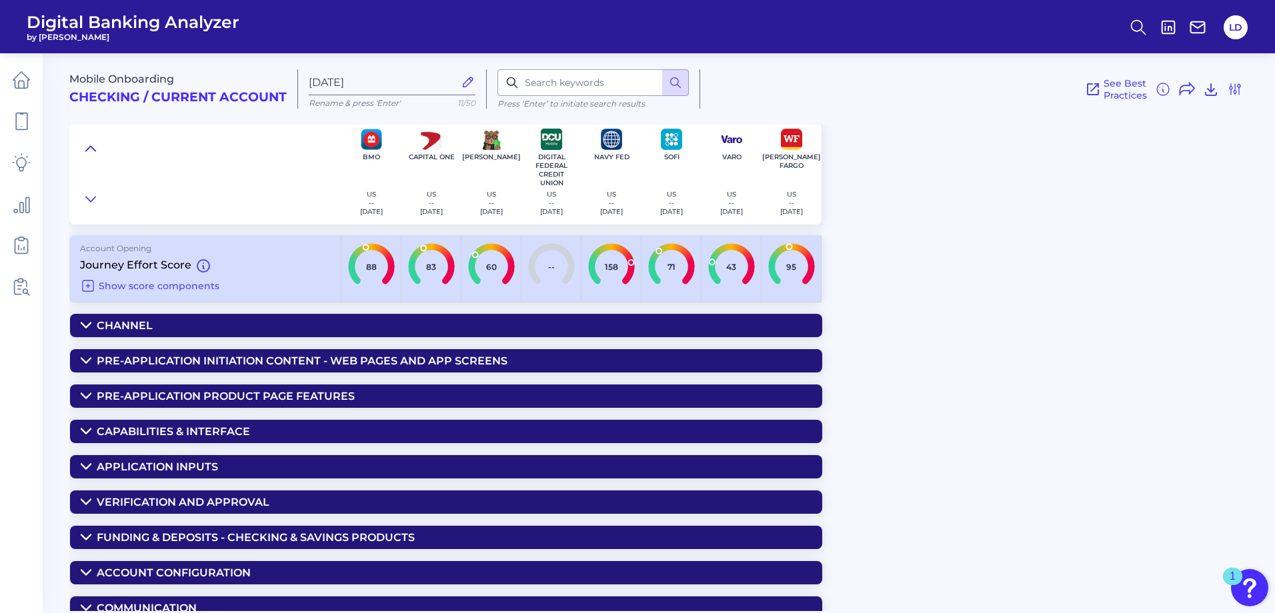
click at [87, 147] on icon at bounding box center [90, 148] width 11 height 13
click at [88, 201] on icon at bounding box center [90, 199] width 11 height 13
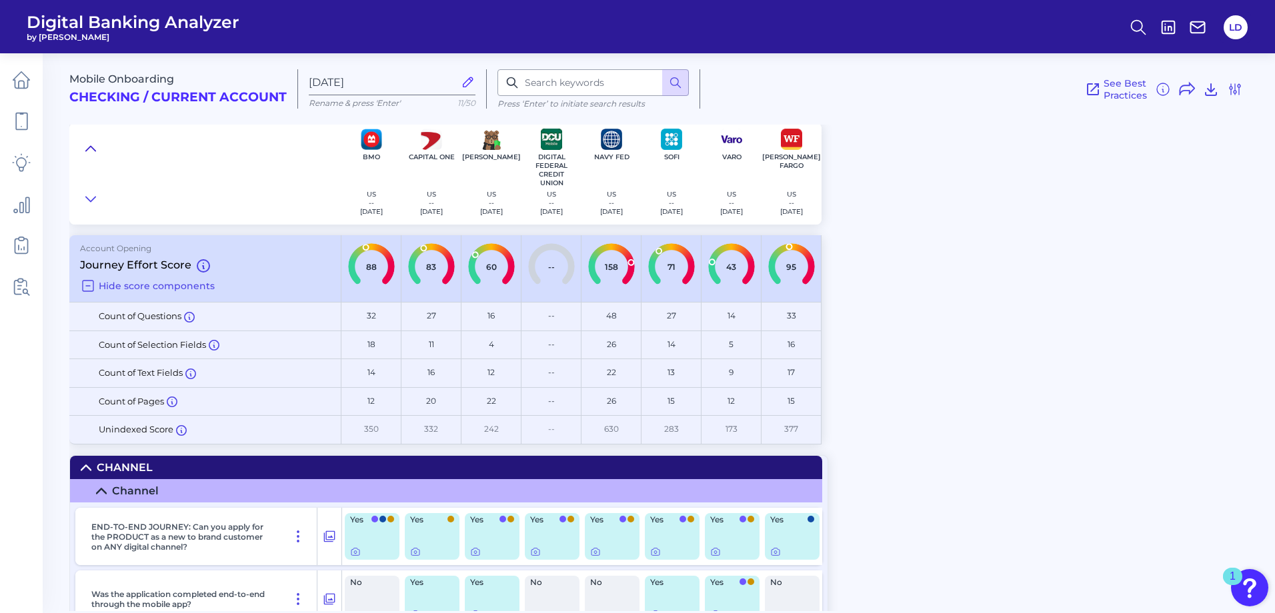
click at [89, 146] on icon at bounding box center [90, 148] width 11 height 13
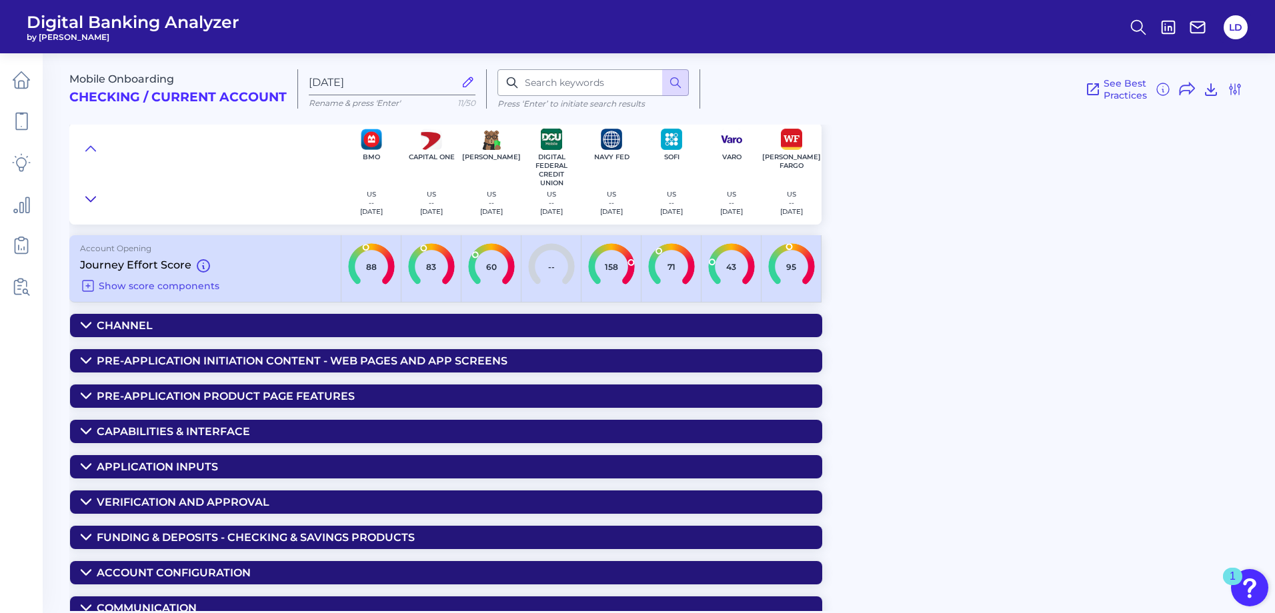
click at [89, 207] on button at bounding box center [90, 199] width 21 height 19
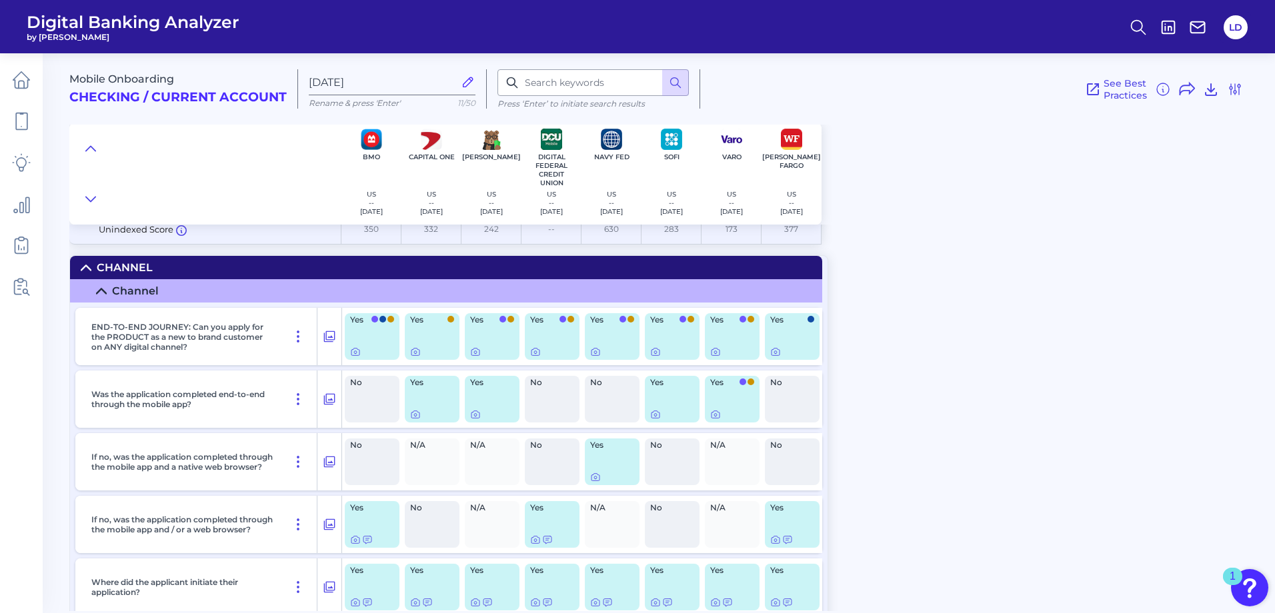
scroll to position [133, 0]
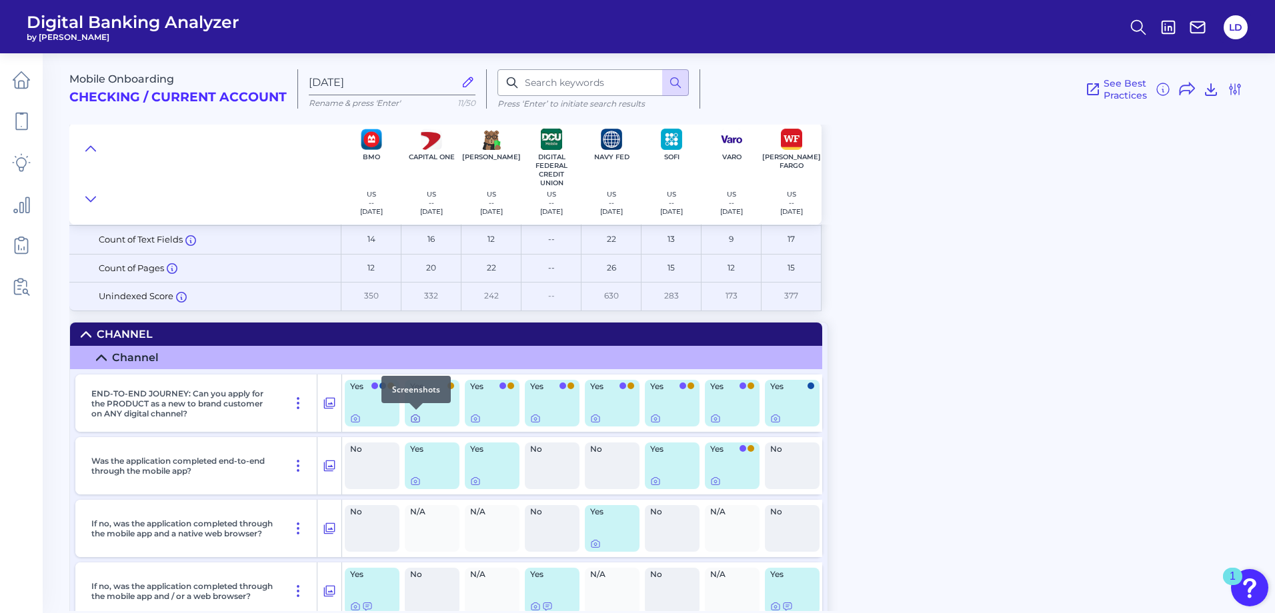
click at [414, 420] on icon at bounding box center [415, 419] width 3 height 3
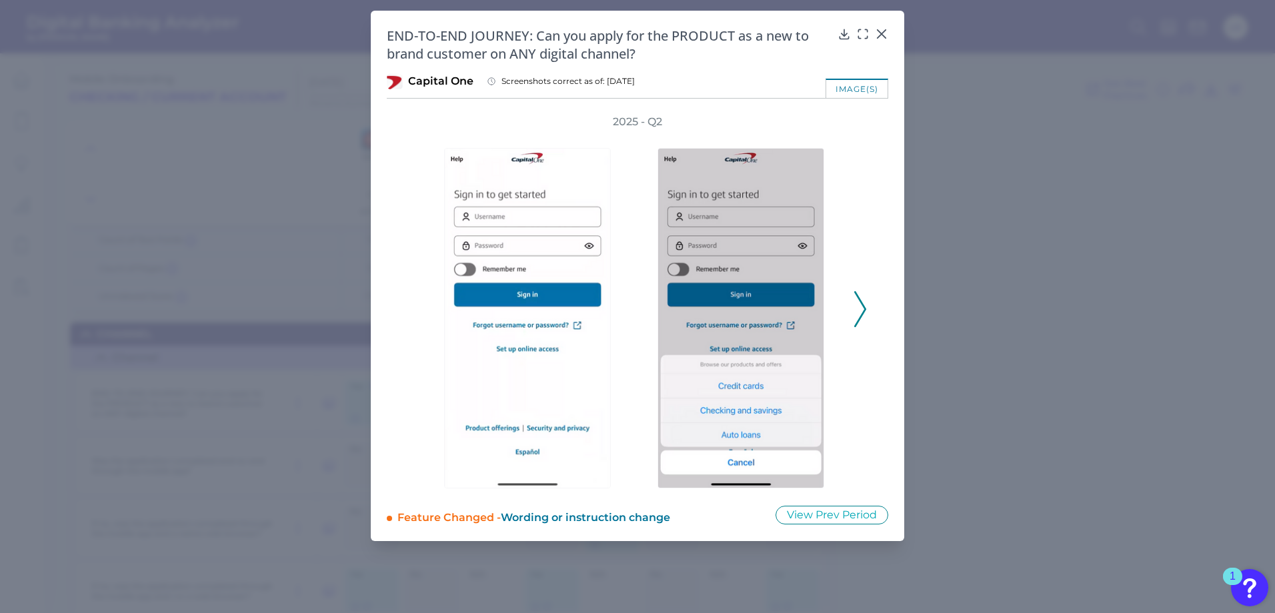
click at [865, 309] on polyline at bounding box center [860, 309] width 10 height 34
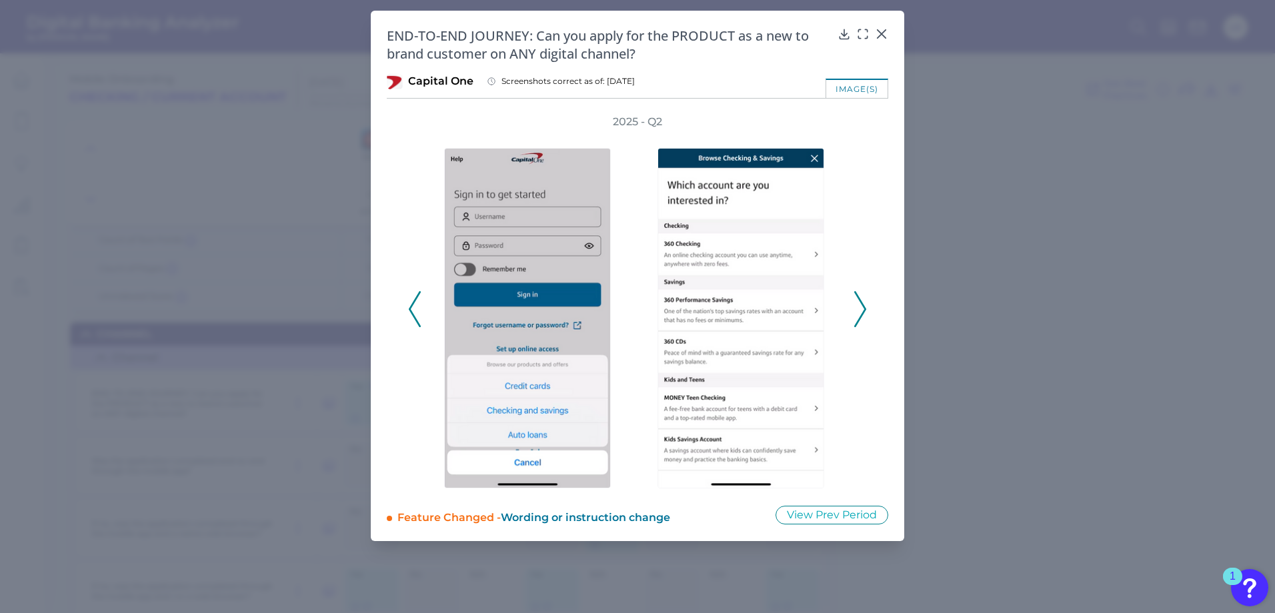
click at [865, 309] on polyline at bounding box center [860, 309] width 10 height 34
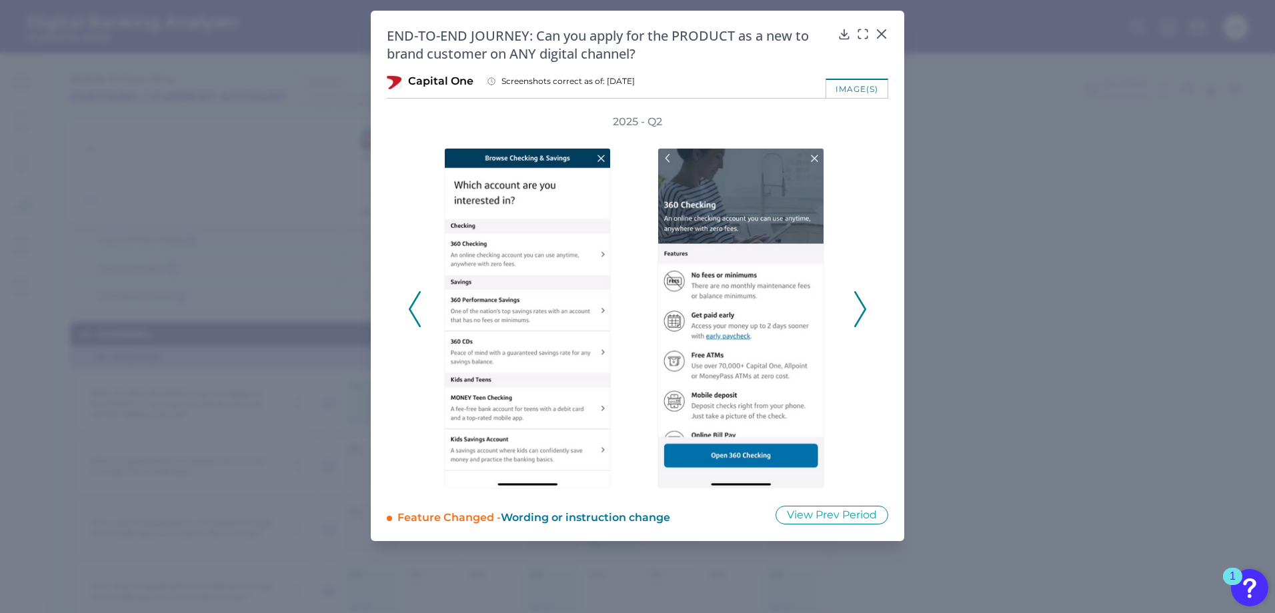
click at [865, 309] on polyline at bounding box center [860, 309] width 10 height 34
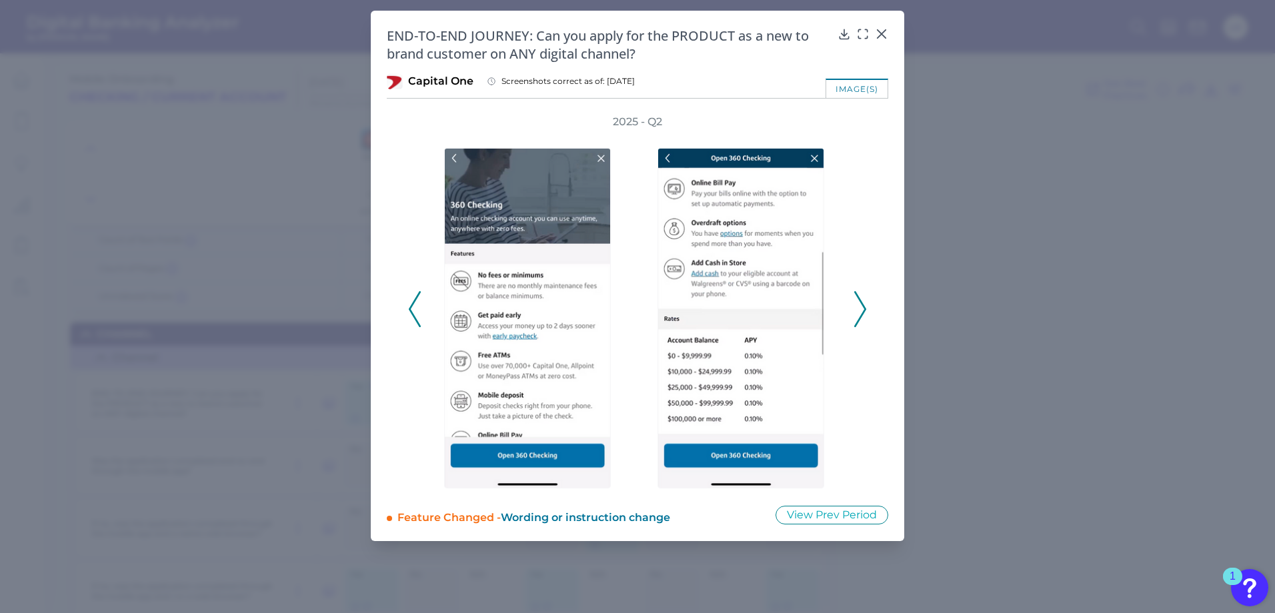
click at [865, 309] on polyline at bounding box center [860, 309] width 10 height 34
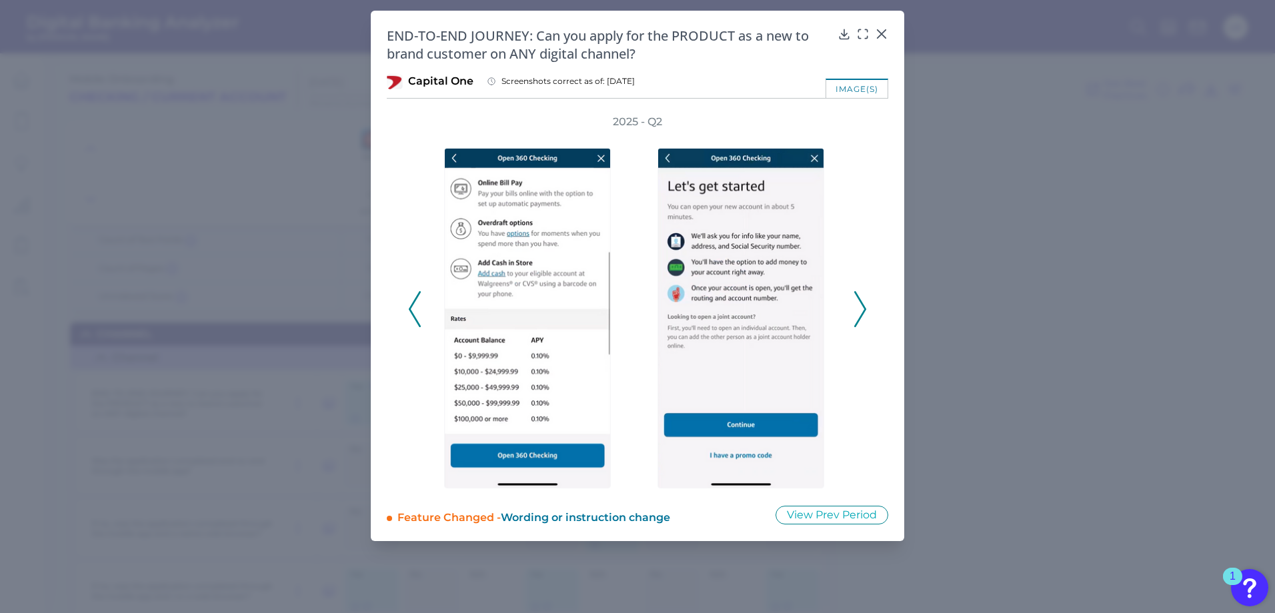
click at [865, 309] on polyline at bounding box center [860, 309] width 10 height 34
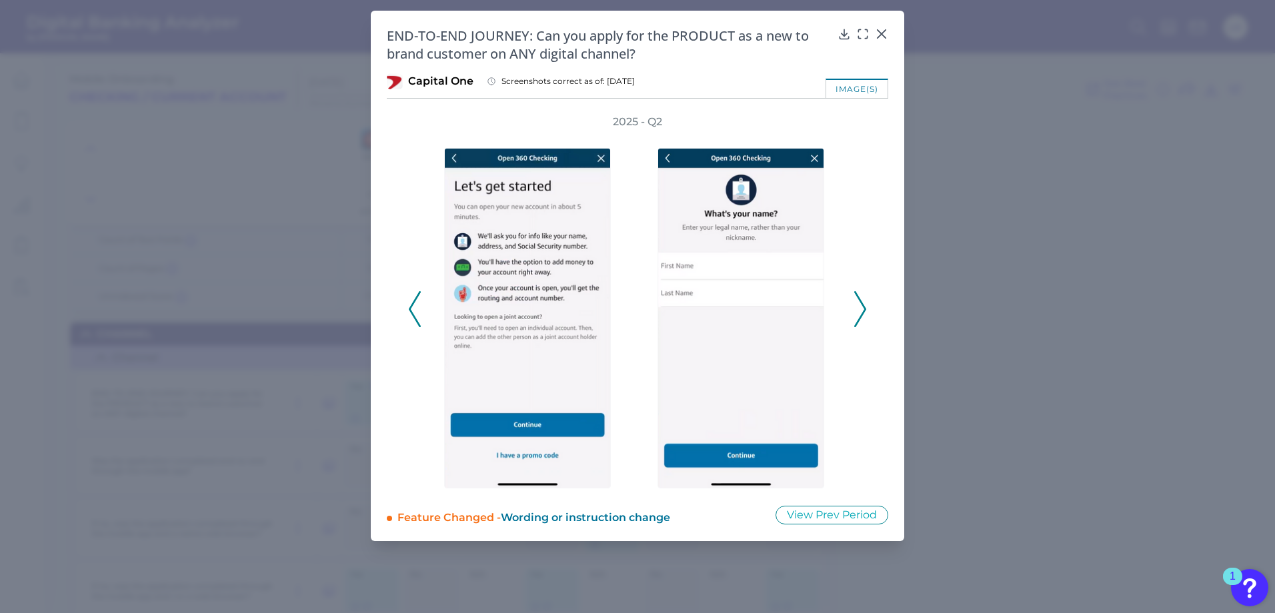
click at [864, 309] on icon at bounding box center [860, 309] width 12 height 36
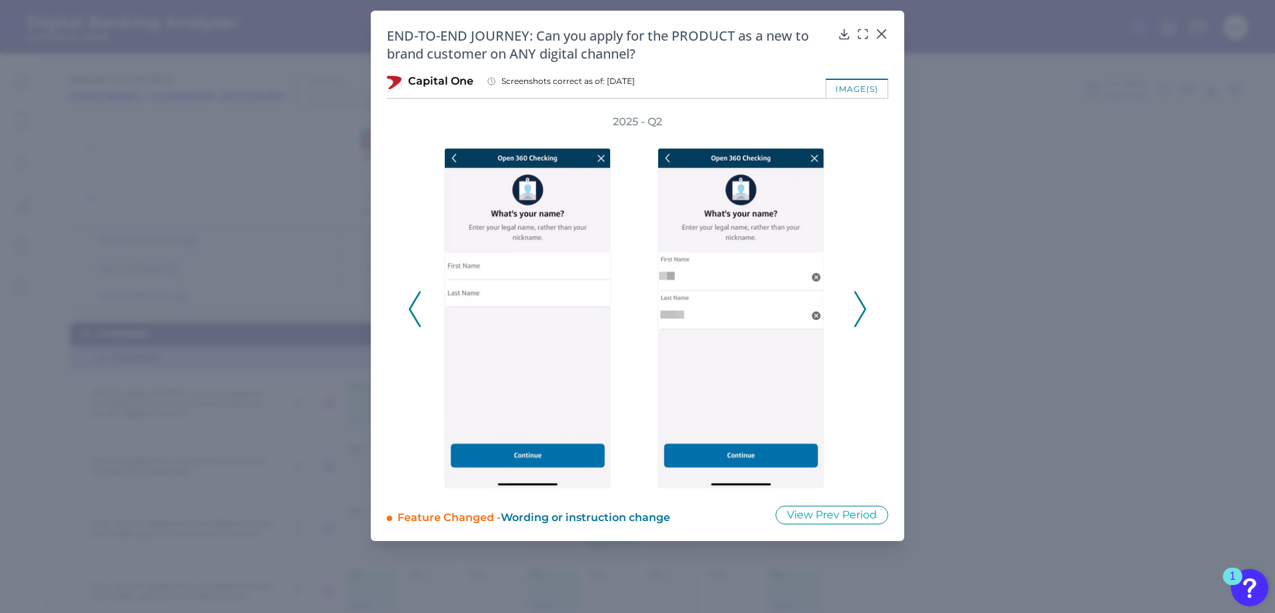
click at [859, 307] on icon at bounding box center [860, 309] width 12 height 36
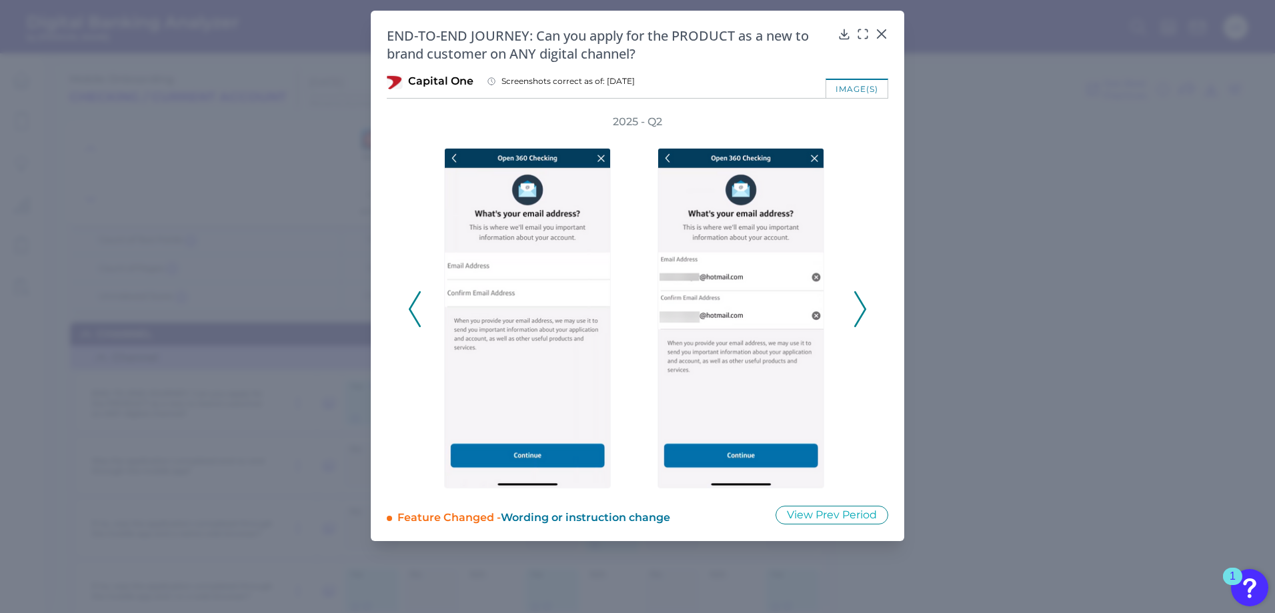
click at [865, 308] on polyline at bounding box center [860, 309] width 10 height 34
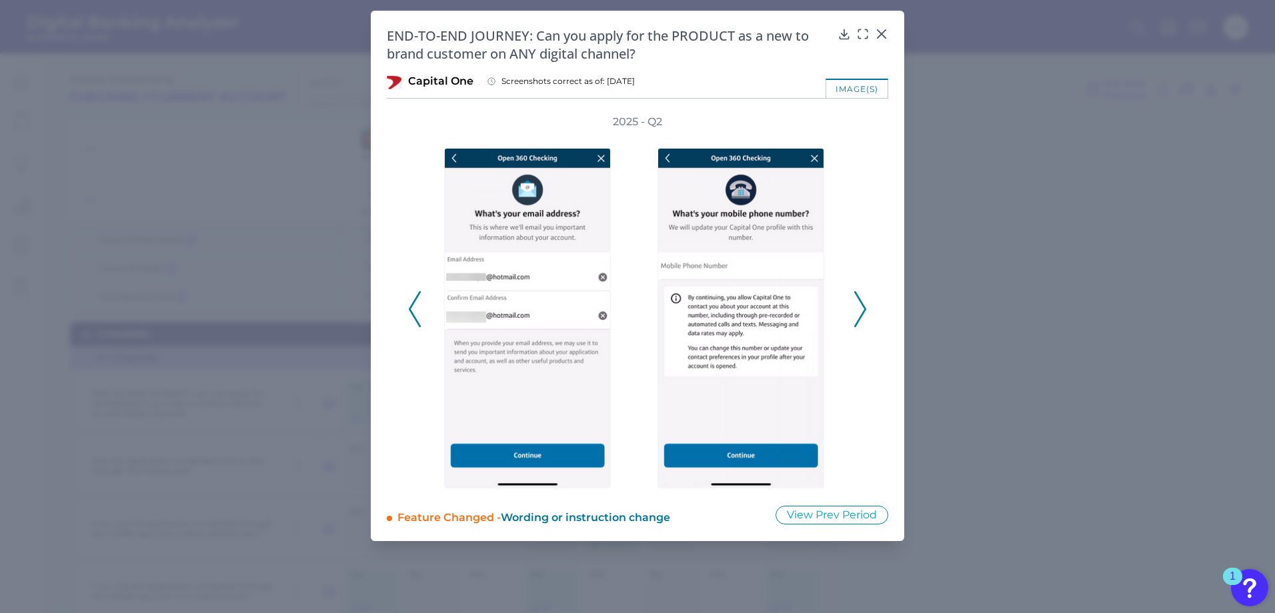
click at [865, 308] on polyline at bounding box center [860, 309] width 10 height 34
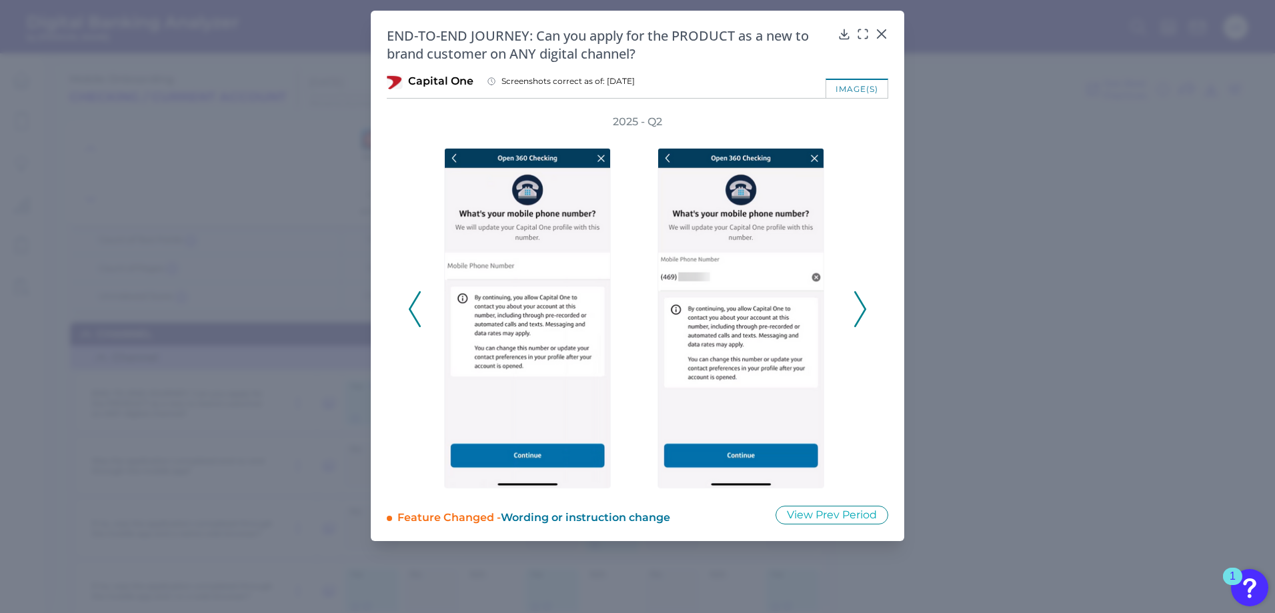
click at [865, 308] on polyline at bounding box center [860, 309] width 10 height 34
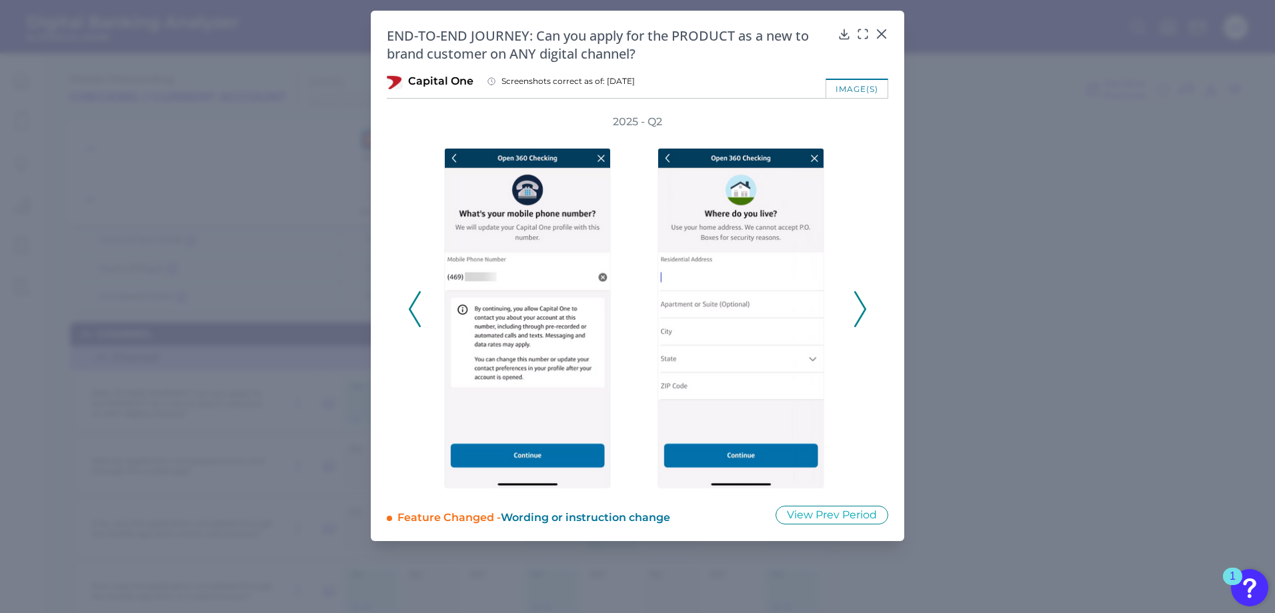
click at [865, 308] on polyline at bounding box center [860, 309] width 10 height 34
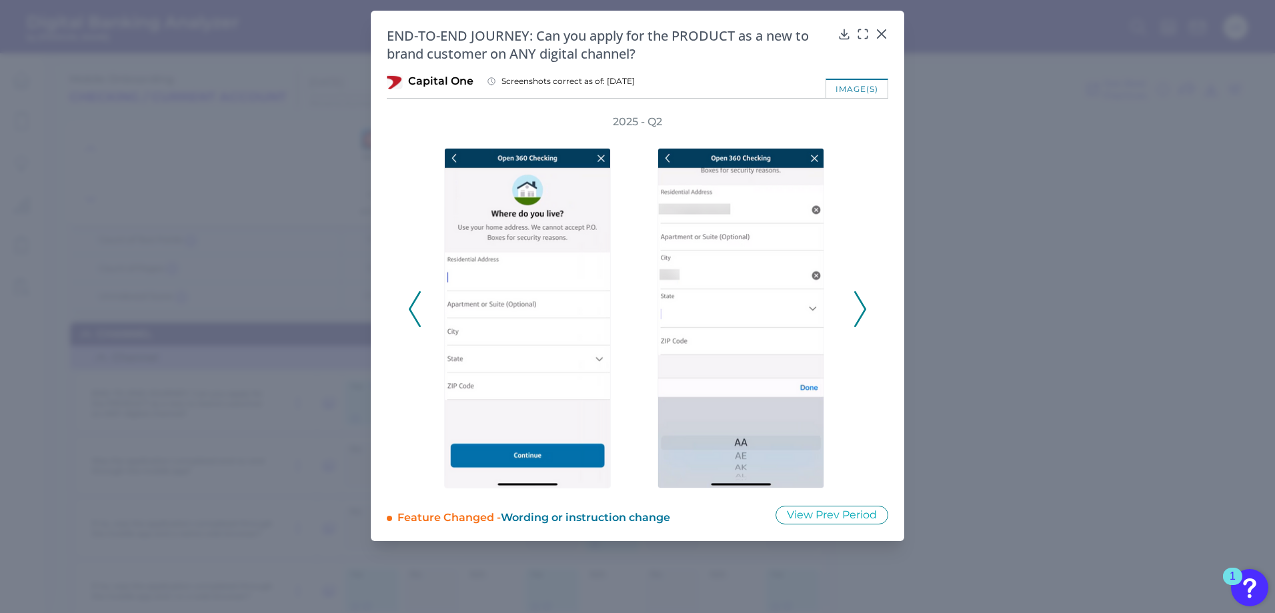
click at [860, 86] on div "image(s)" at bounding box center [856, 88] width 63 height 19
click at [859, 91] on div "image(s)" at bounding box center [856, 88] width 63 height 19
click at [863, 89] on div "image(s)" at bounding box center [856, 88] width 63 height 19
click at [875, 90] on div "image(s)" at bounding box center [856, 88] width 63 height 19
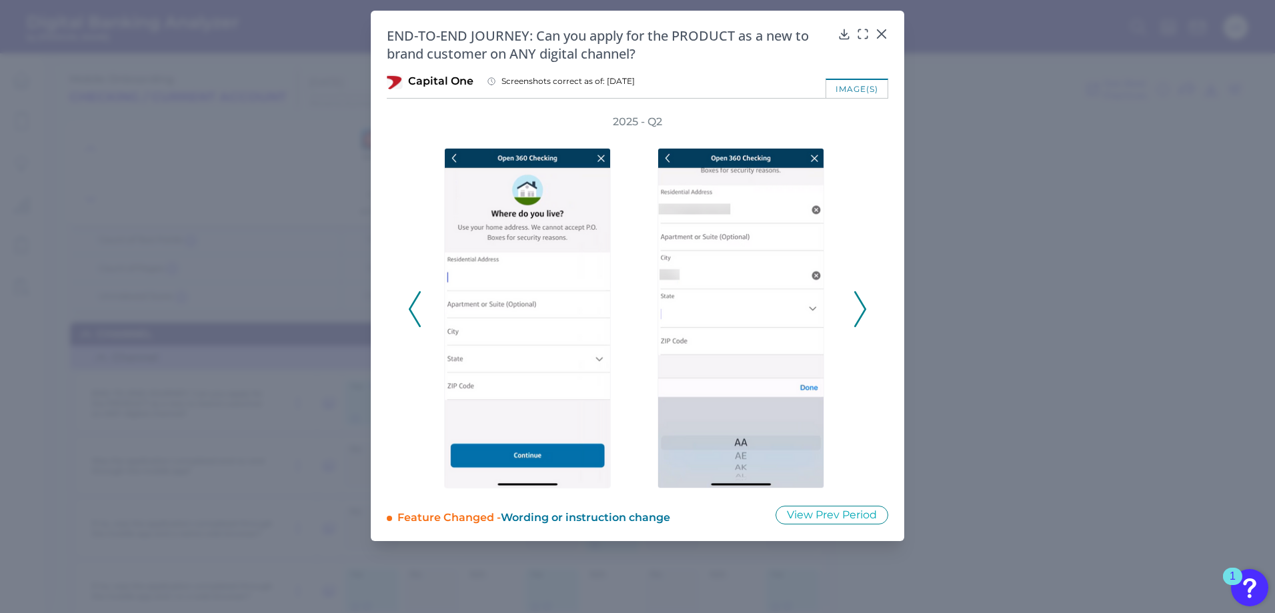
click at [875, 90] on div "image(s)" at bounding box center [856, 88] width 63 height 19
click at [803, 514] on button "View Prev Period" at bounding box center [831, 515] width 113 height 19
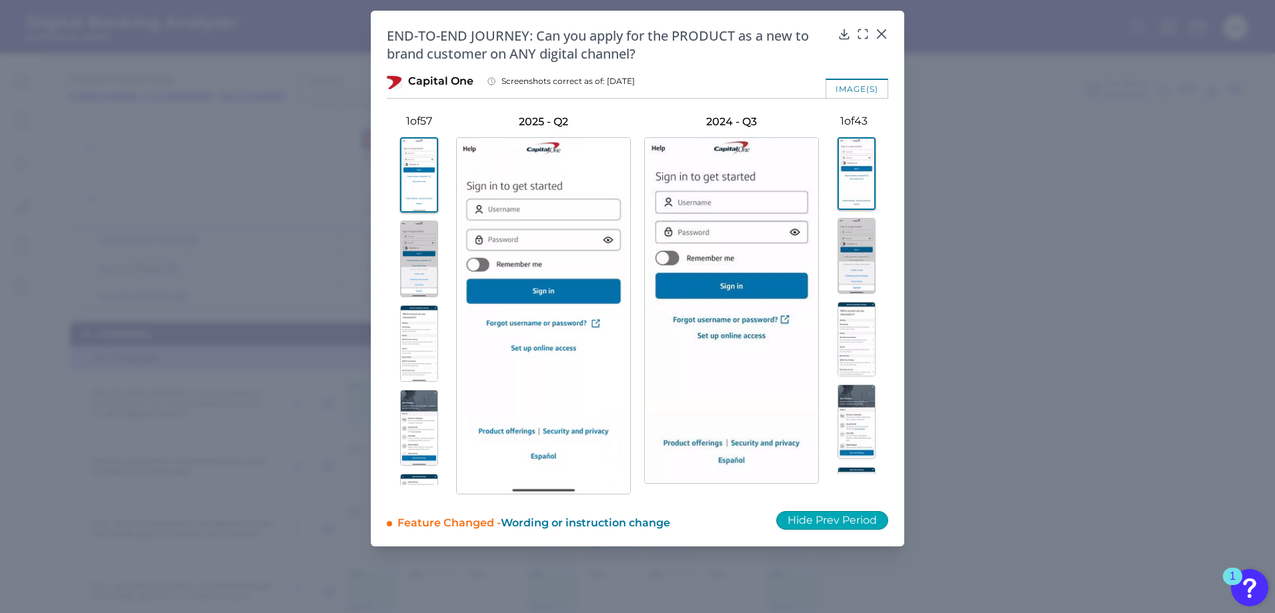
click at [855, 516] on button "Hide Prev Period" at bounding box center [832, 520] width 112 height 19
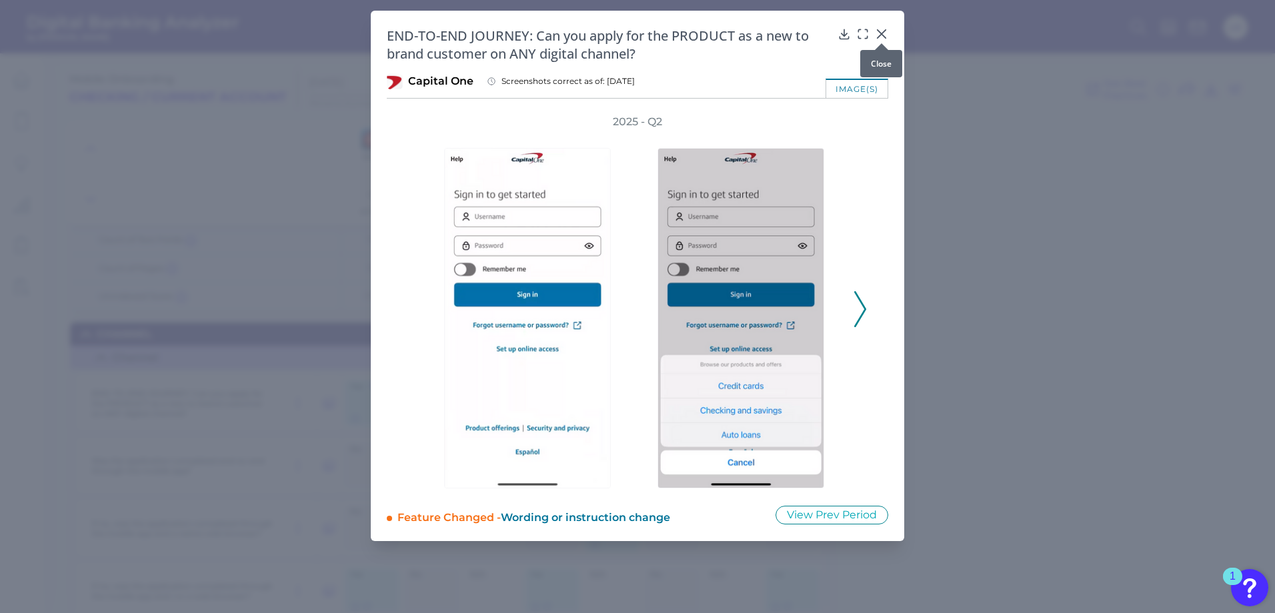
click at [881, 36] on icon at bounding box center [881, 33] width 13 height 13
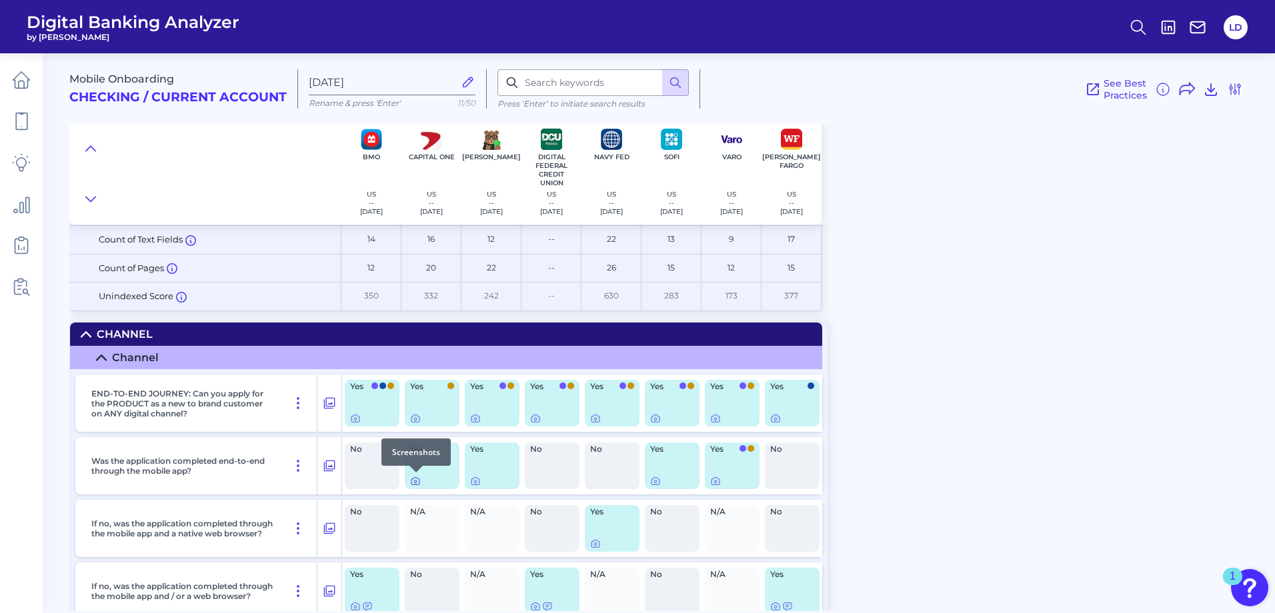
click at [417, 482] on icon at bounding box center [415, 481] width 11 height 11
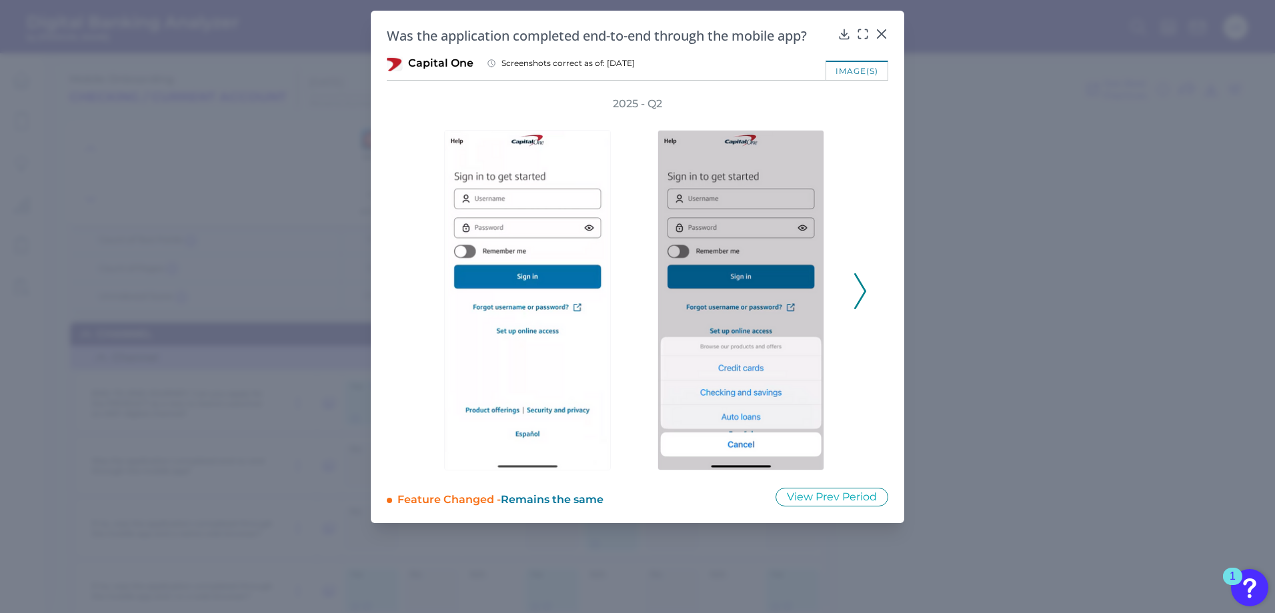
click at [865, 289] on icon at bounding box center [860, 291] width 12 height 36
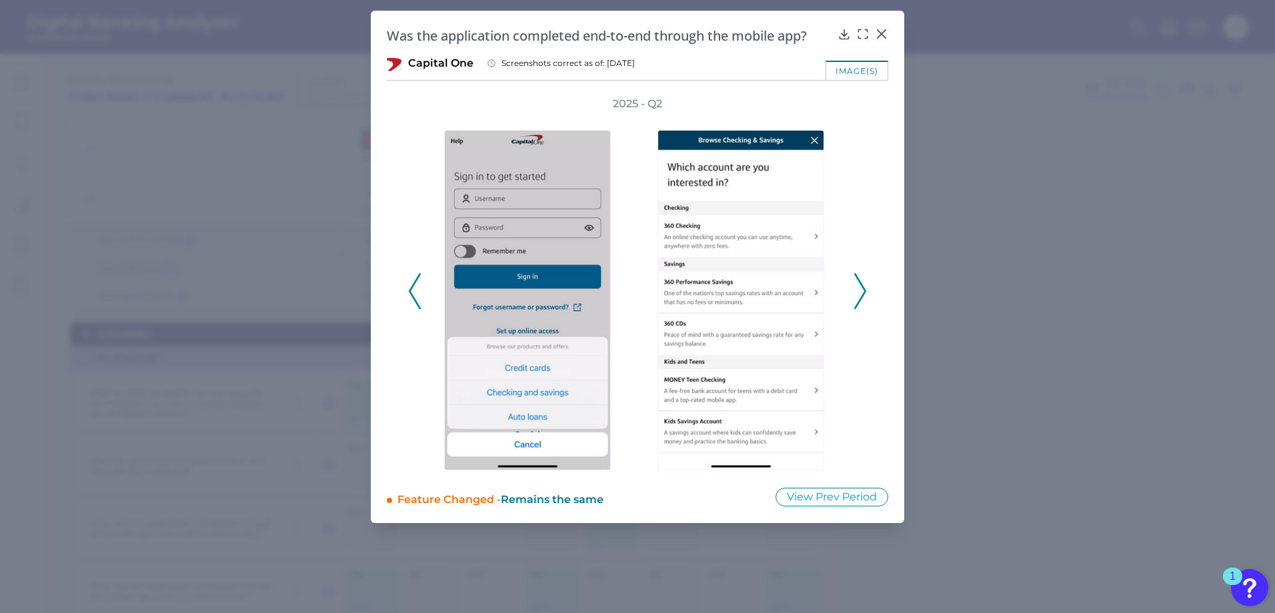
click at [865, 289] on icon at bounding box center [860, 291] width 12 height 36
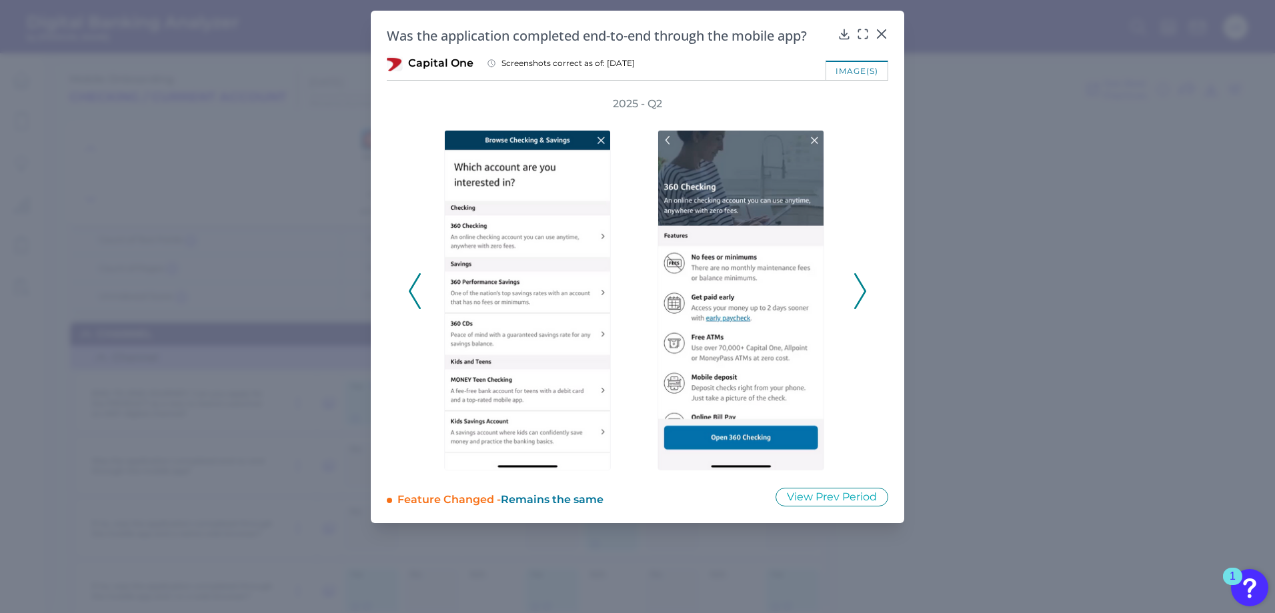
click at [865, 289] on icon at bounding box center [860, 291] width 12 height 36
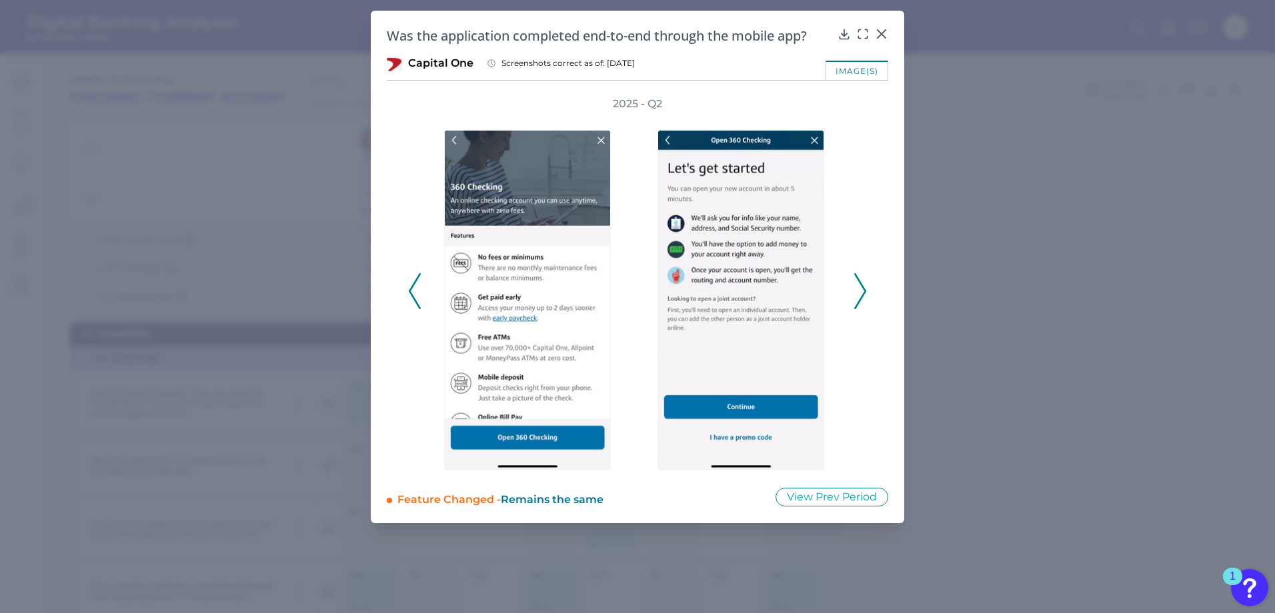
click at [865, 289] on icon at bounding box center [860, 291] width 12 height 36
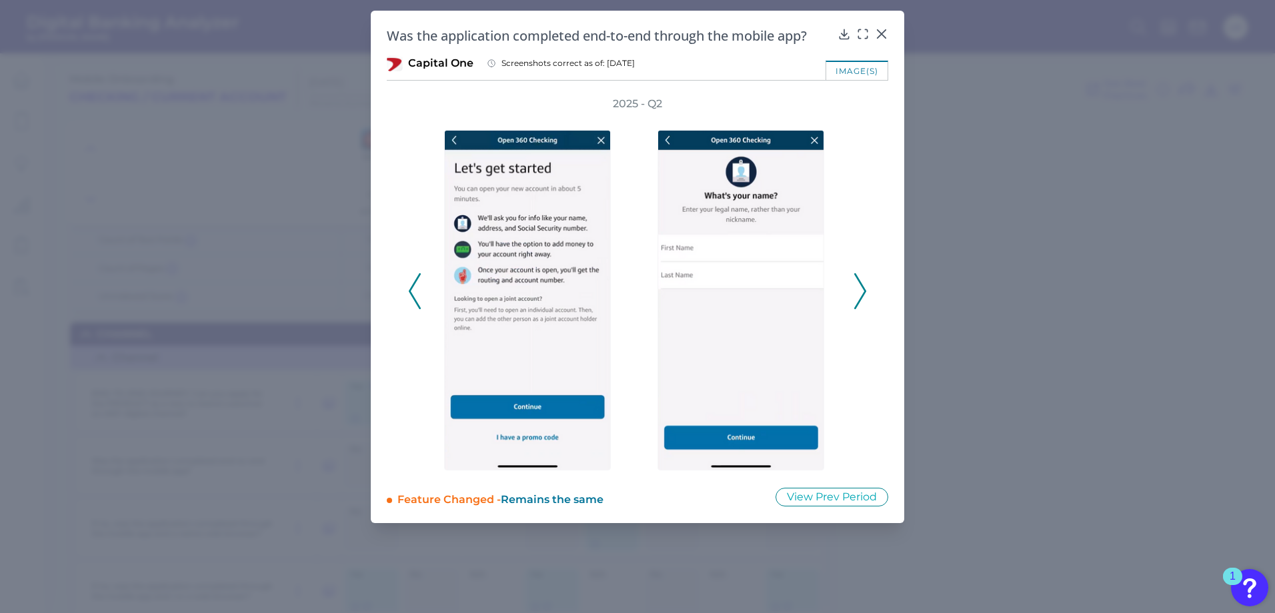
click at [865, 289] on icon at bounding box center [860, 291] width 12 height 36
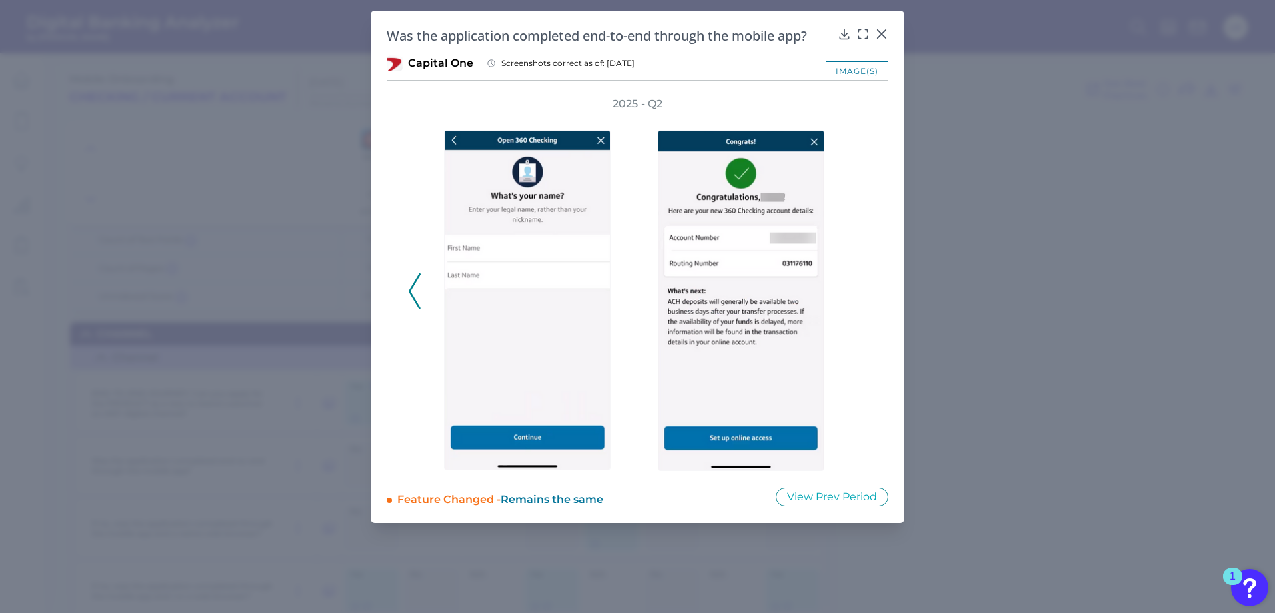
click at [880, 36] on icon at bounding box center [881, 34] width 8 height 8
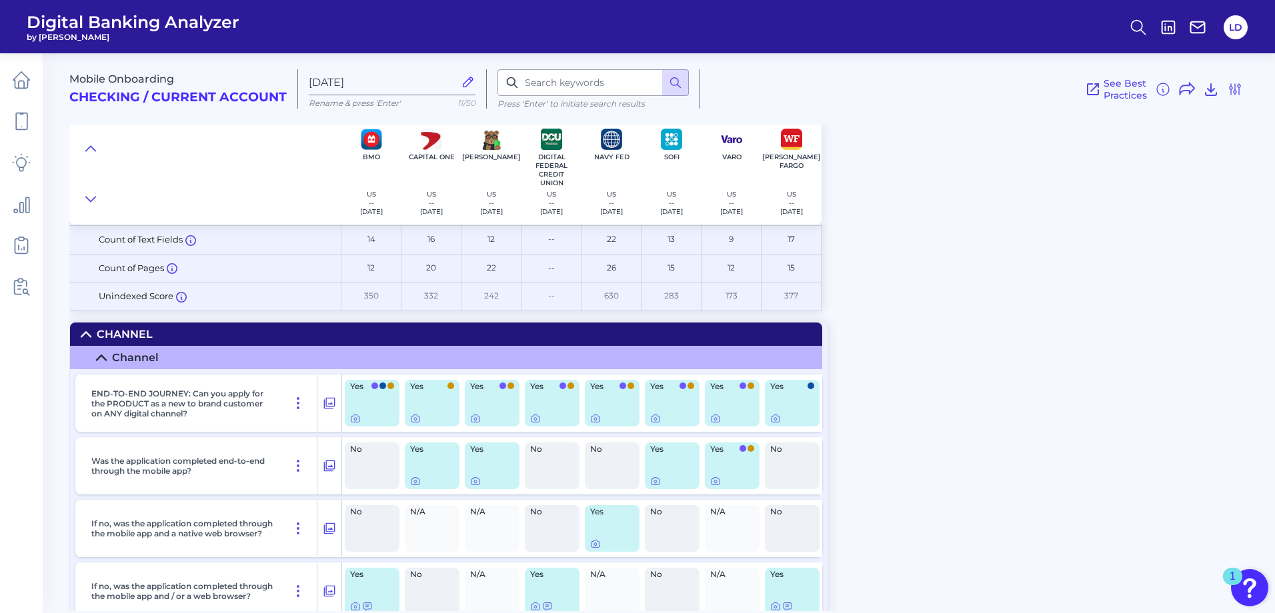
scroll to position [267, 0]
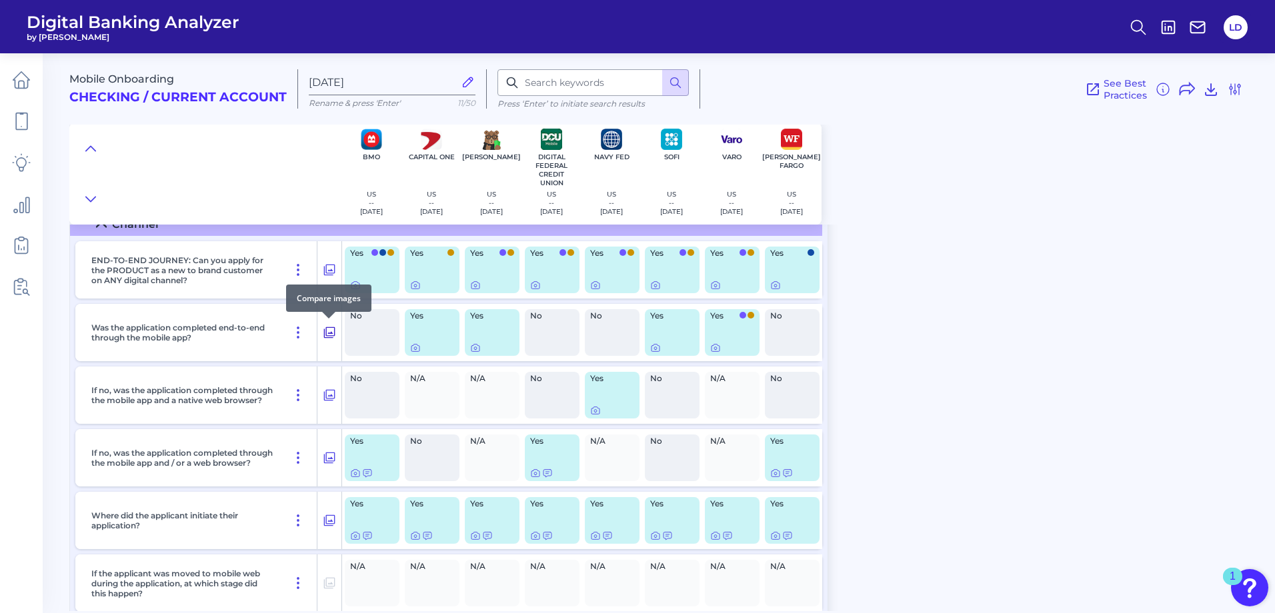
click at [329, 334] on icon at bounding box center [329, 332] width 11 height 11
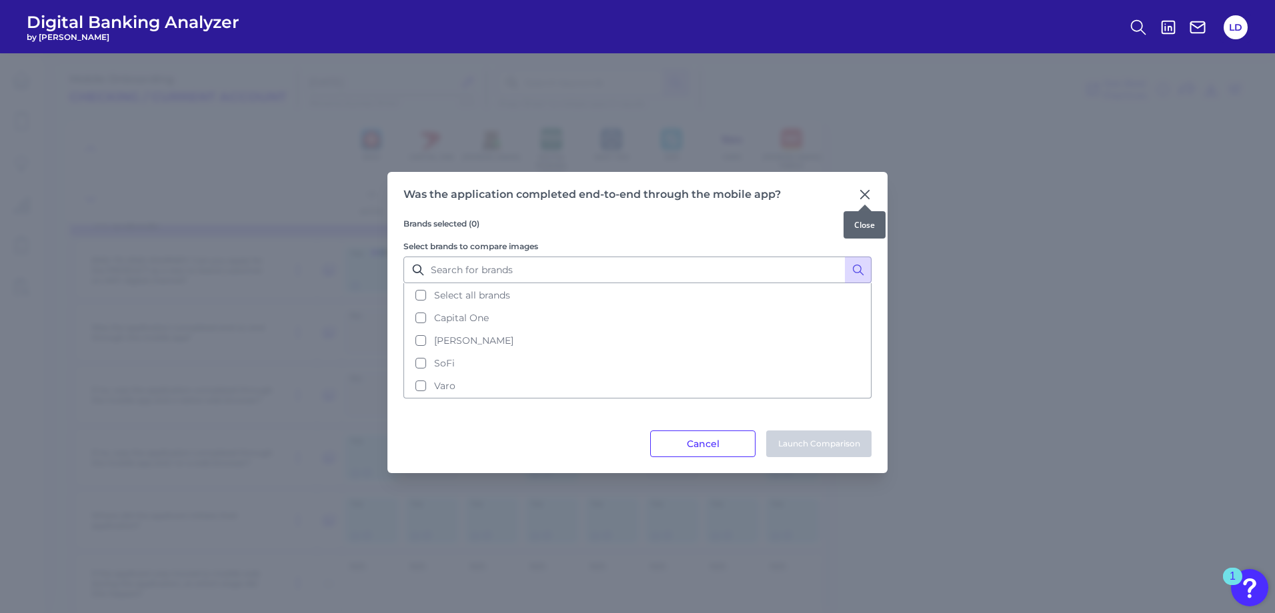
click at [862, 195] on icon at bounding box center [864, 194] width 13 height 13
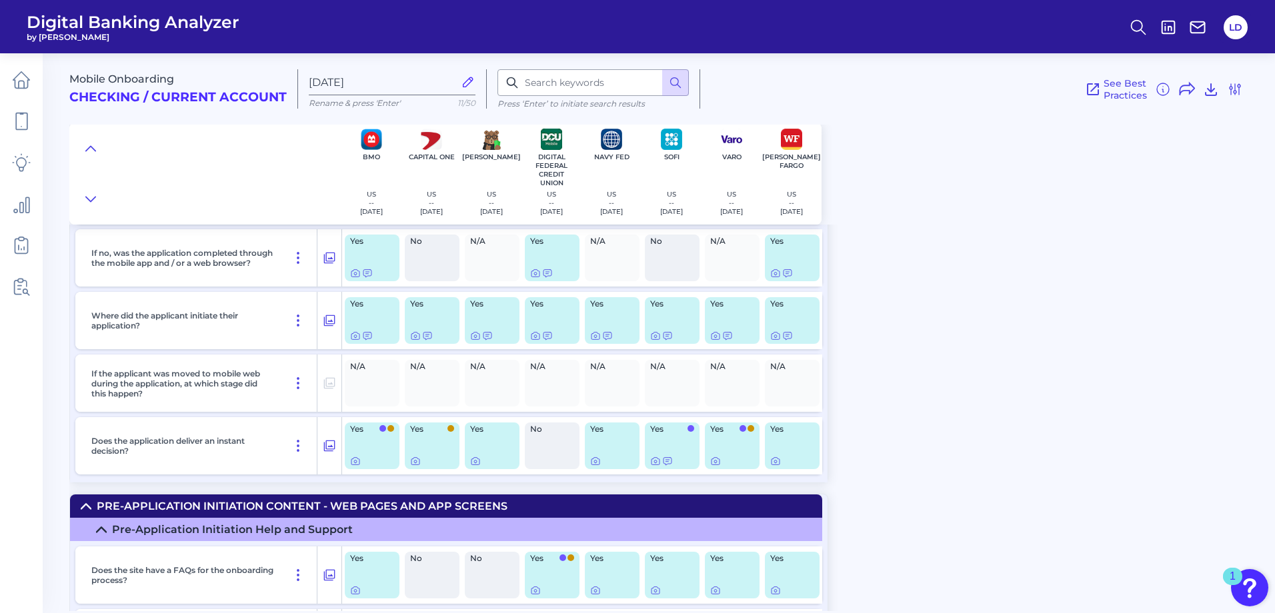
scroll to position [0, 0]
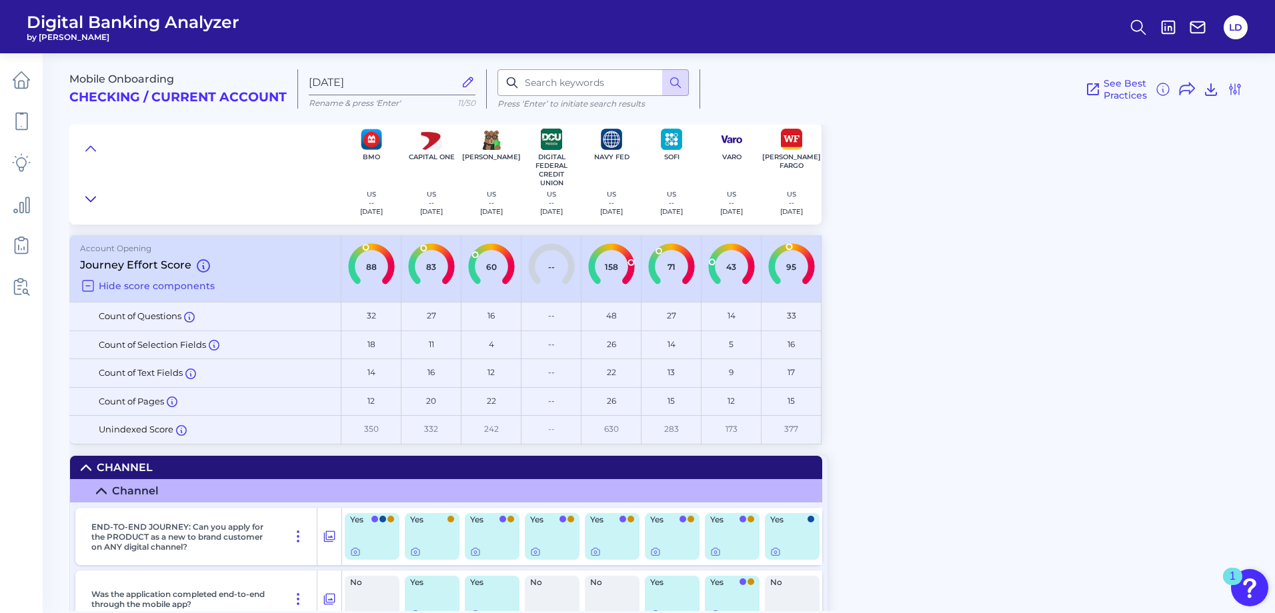
click at [87, 199] on icon at bounding box center [90, 199] width 11 height 13
click at [95, 151] on icon at bounding box center [90, 148] width 9 height 5
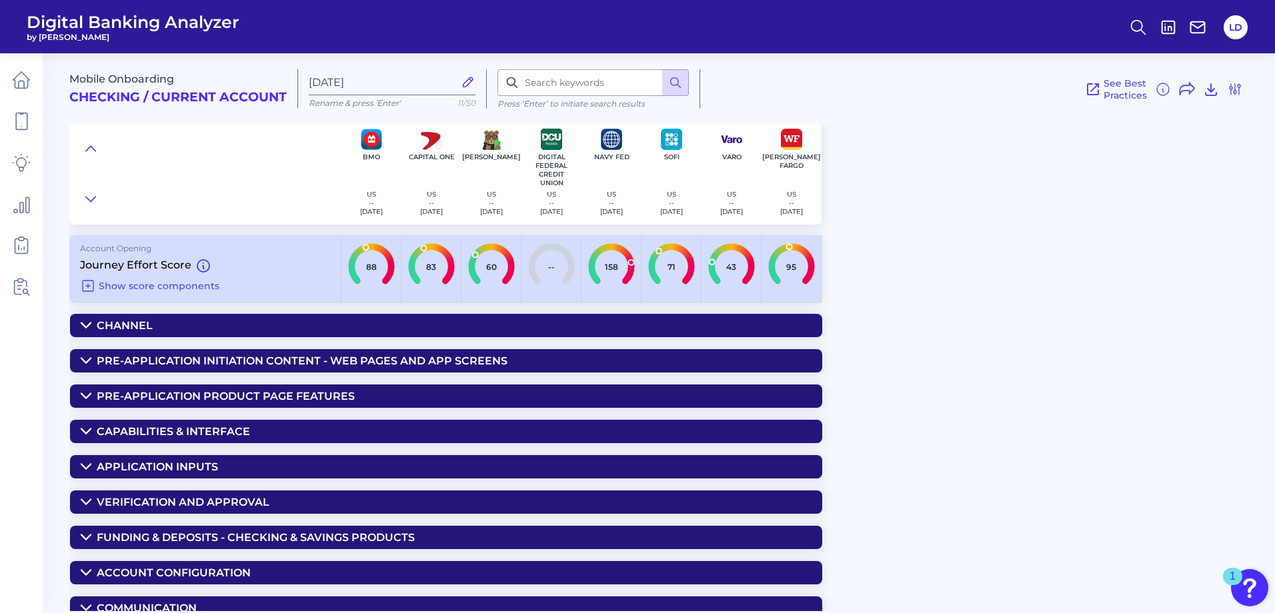
scroll to position [9, 0]
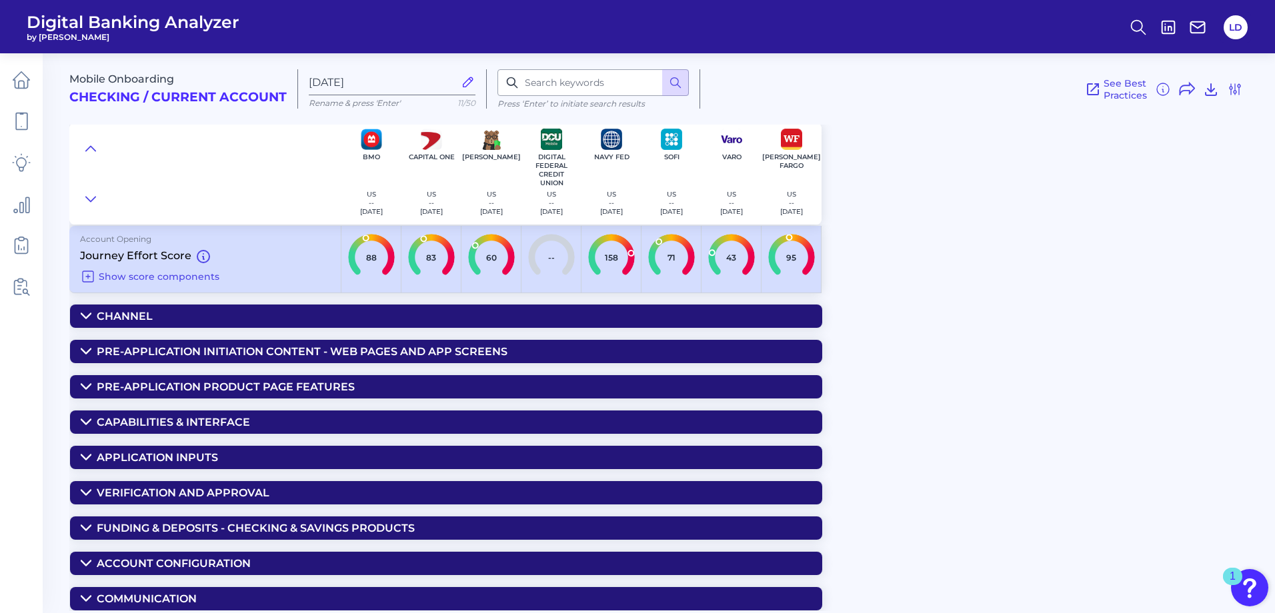
click at [85, 493] on icon at bounding box center [86, 492] width 11 height 11
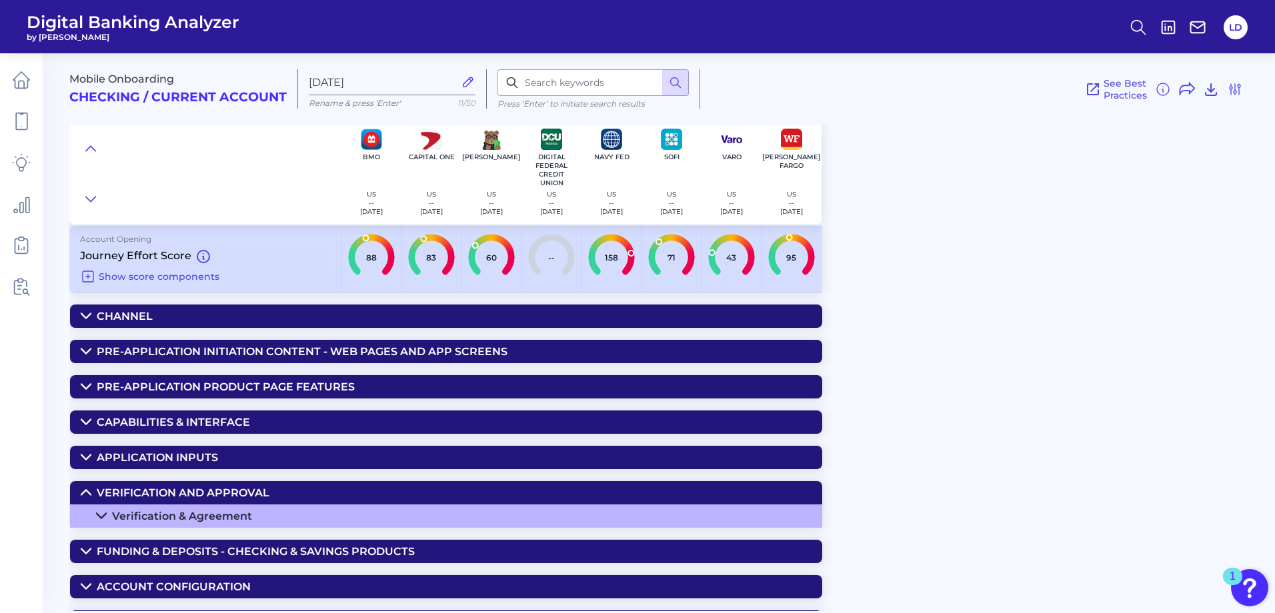
scroll to position [33, 0]
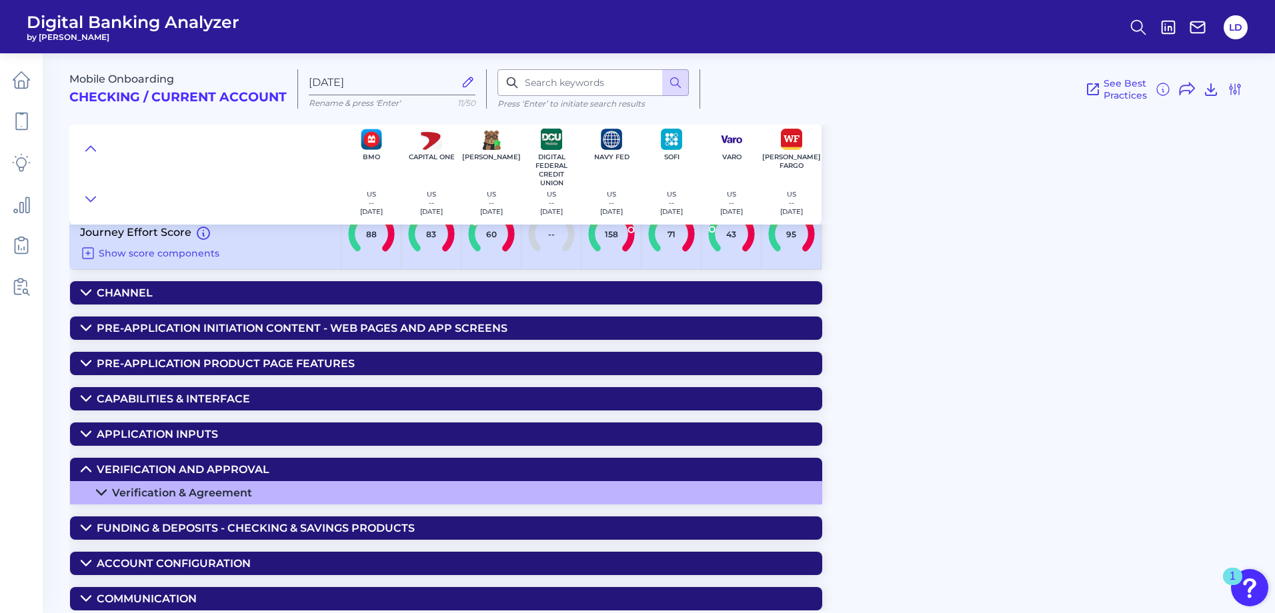
click at [105, 489] on icon at bounding box center [101, 492] width 11 height 11
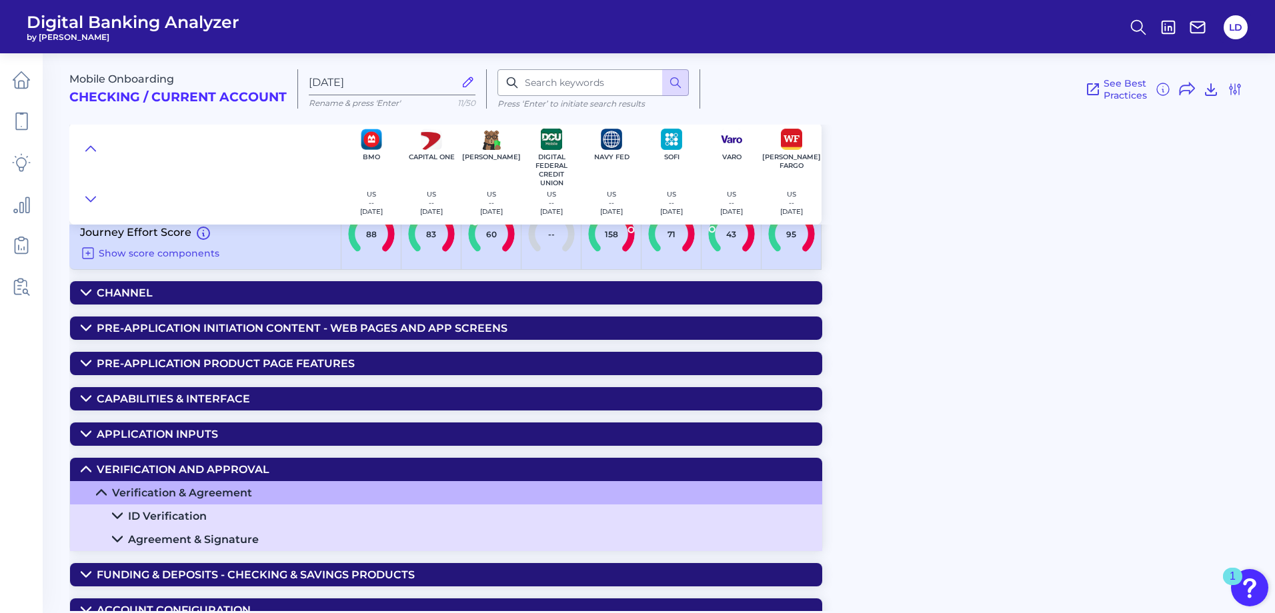
scroll to position [79, 0]
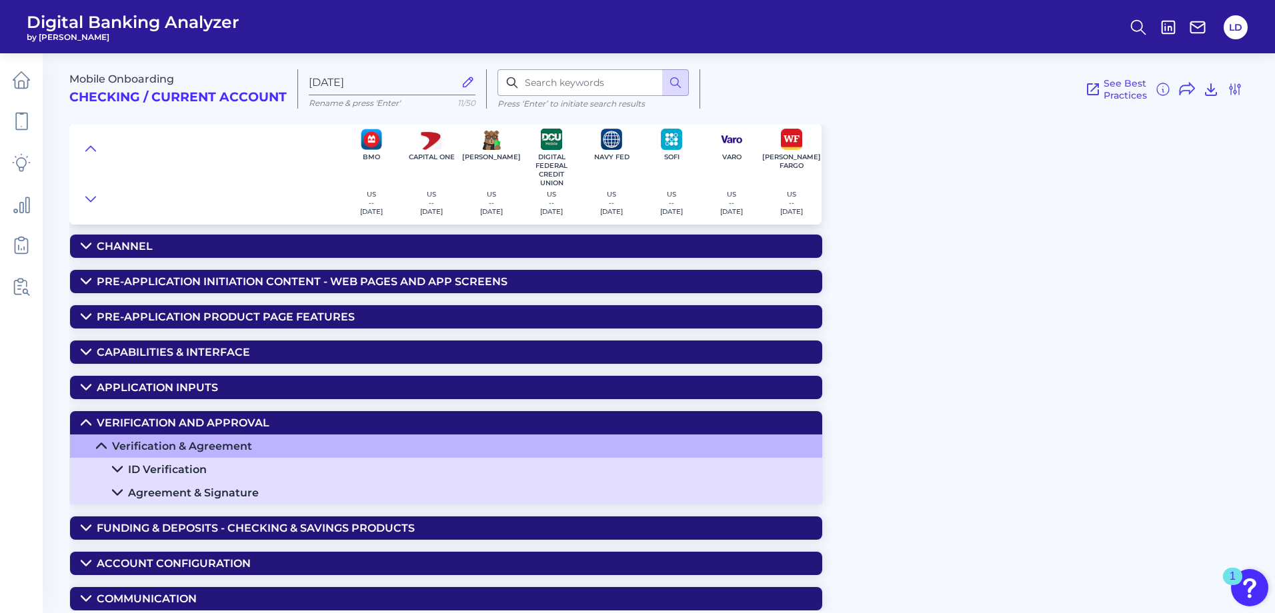
click at [119, 467] on icon at bounding box center [117, 469] width 11 height 11
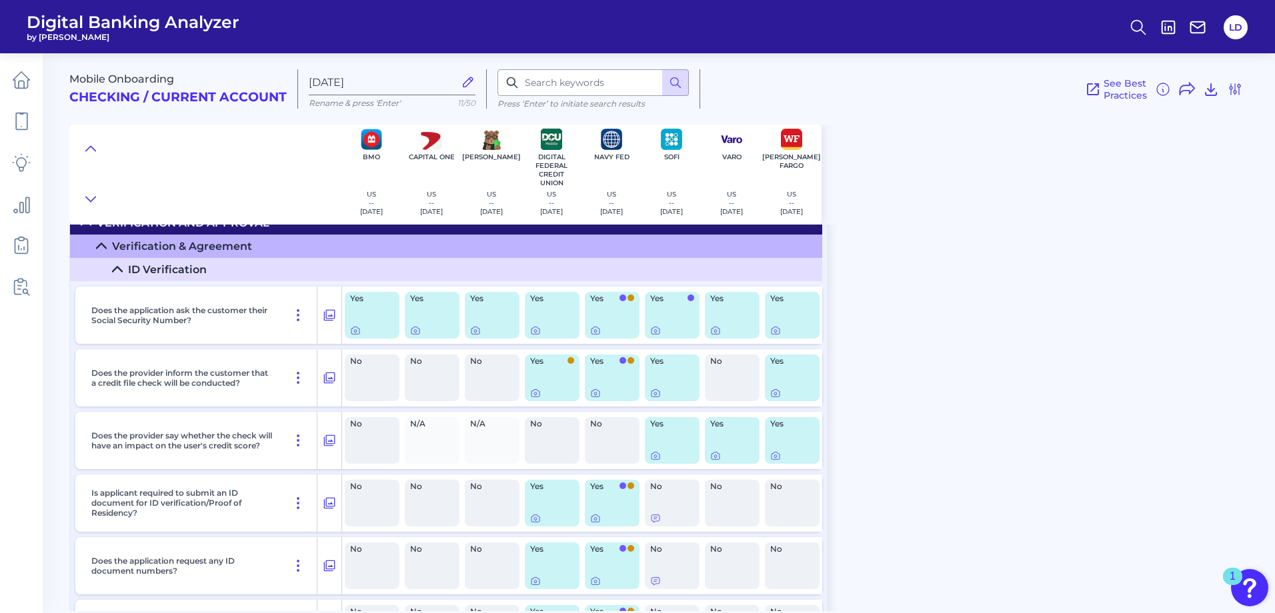
scroll to position [346, 0]
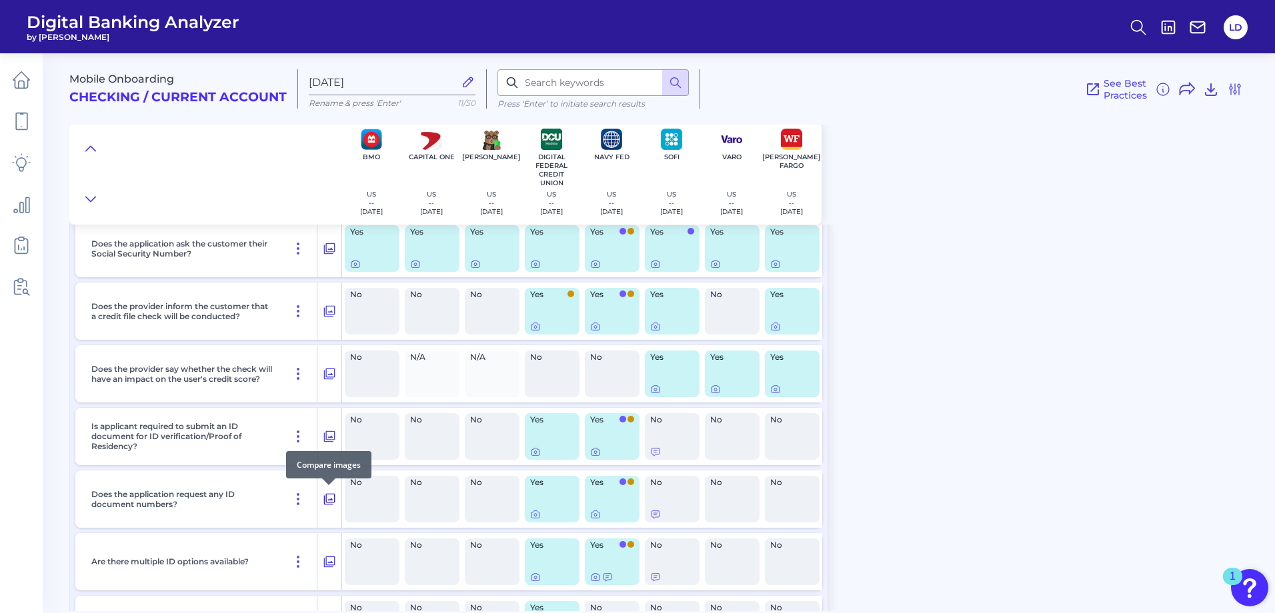
click at [331, 497] on icon at bounding box center [329, 499] width 13 height 16
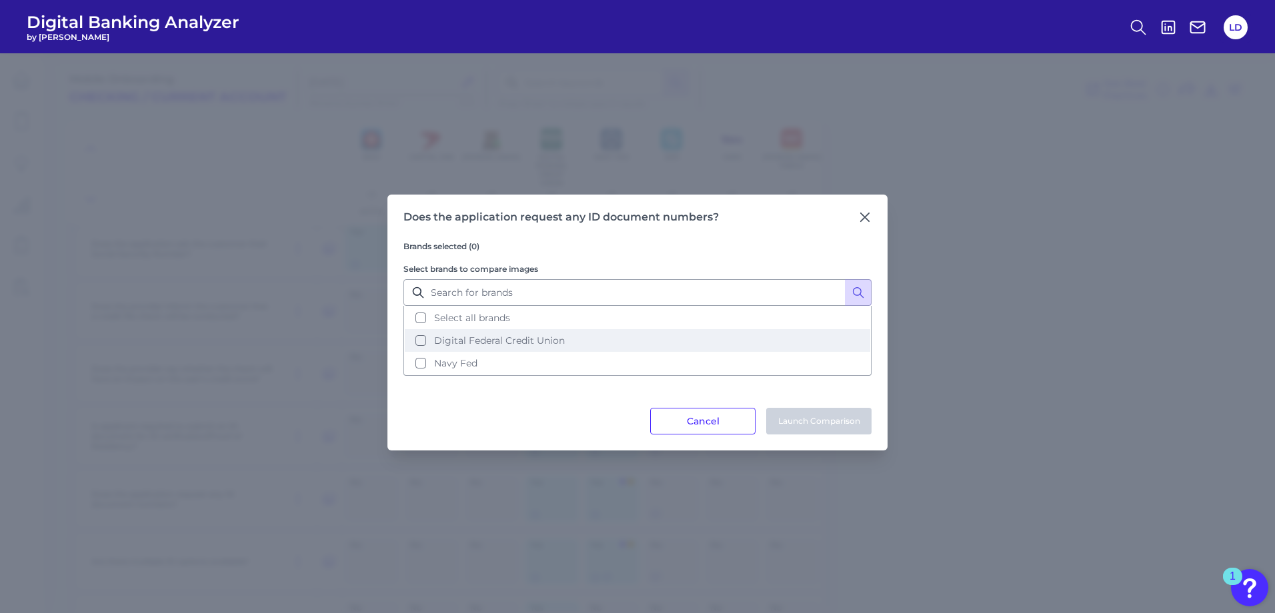
click at [425, 344] on button "Digital Federal Credit Union" at bounding box center [637, 340] width 465 height 23
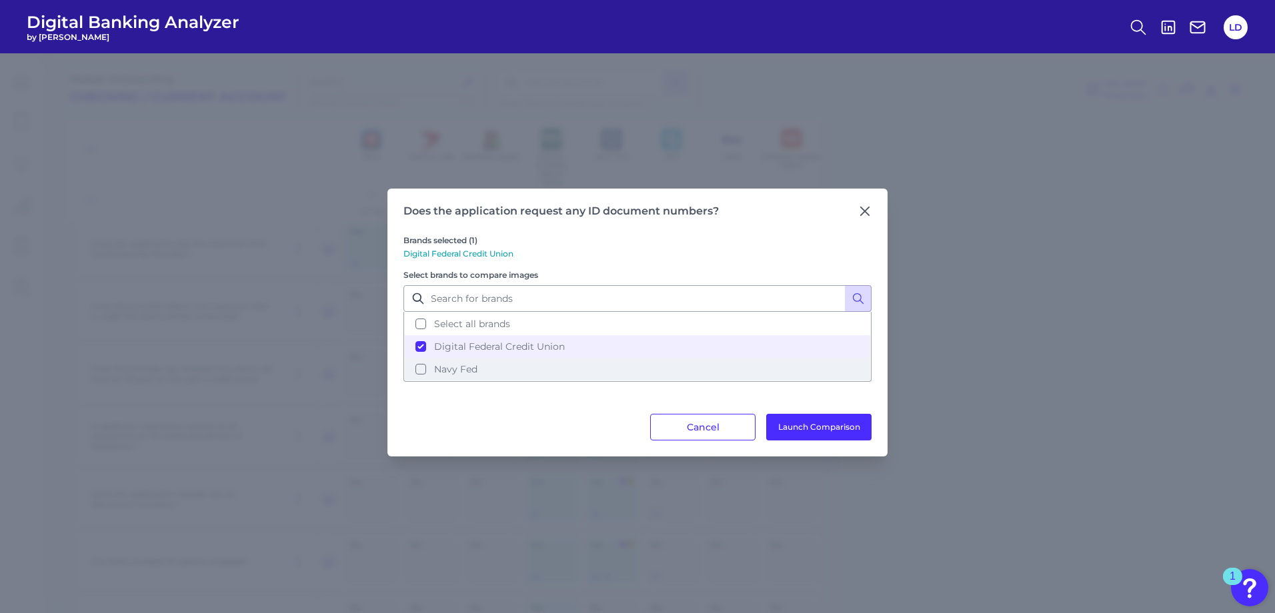
click at [421, 367] on button "Navy Fed" at bounding box center [637, 369] width 465 height 23
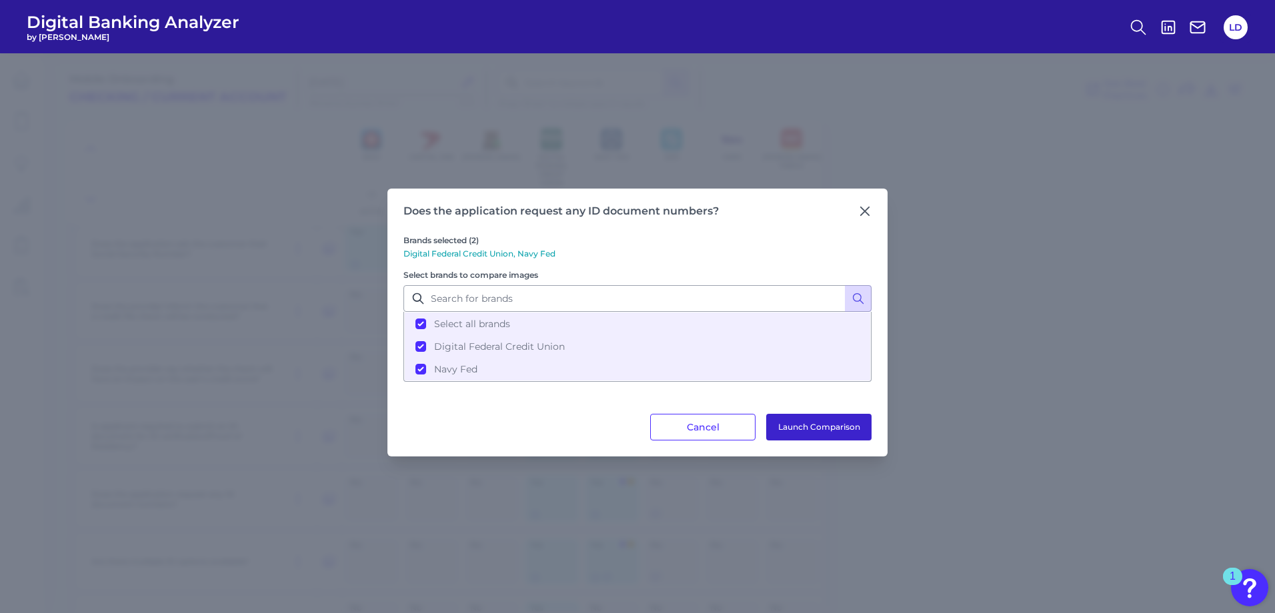
click at [838, 426] on button "Launch Comparison" at bounding box center [818, 427] width 105 height 27
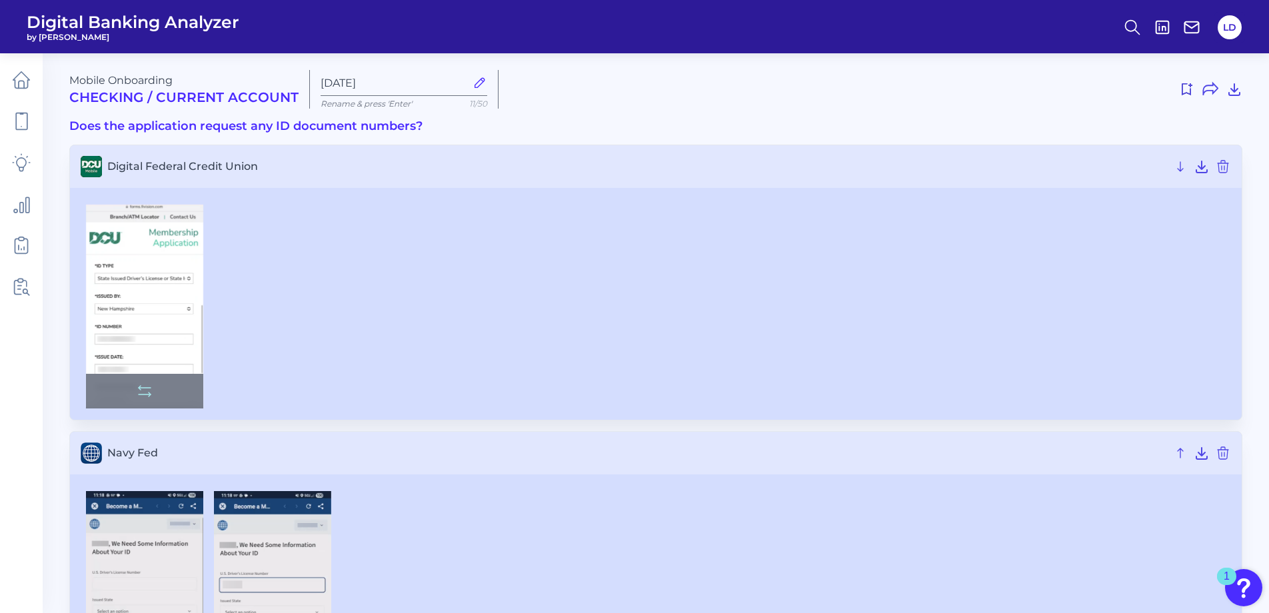
click at [142, 299] on img at bounding box center [144, 307] width 117 height 204
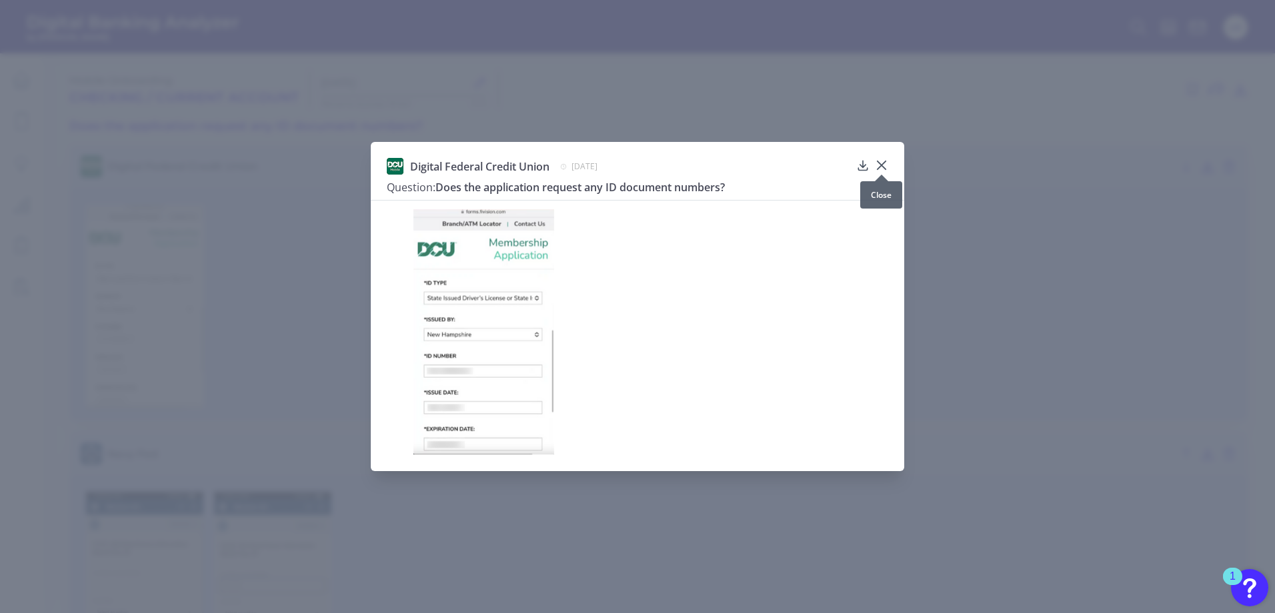
click at [884, 161] on icon at bounding box center [881, 165] width 13 height 13
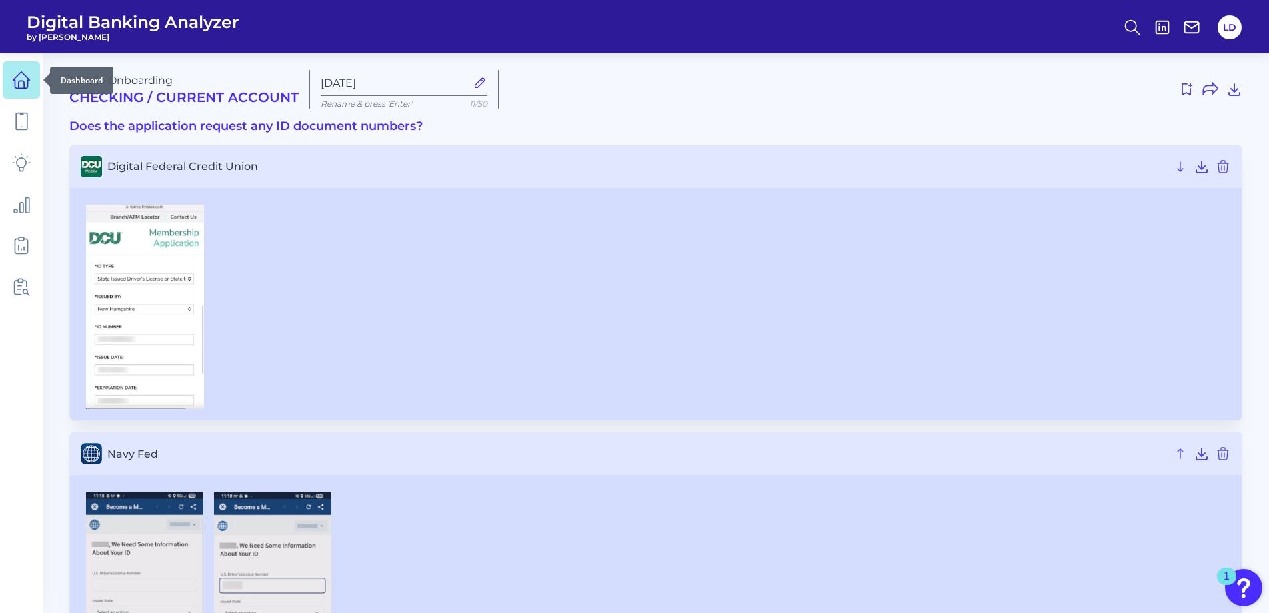
click at [23, 85] on icon at bounding box center [21, 80] width 19 height 19
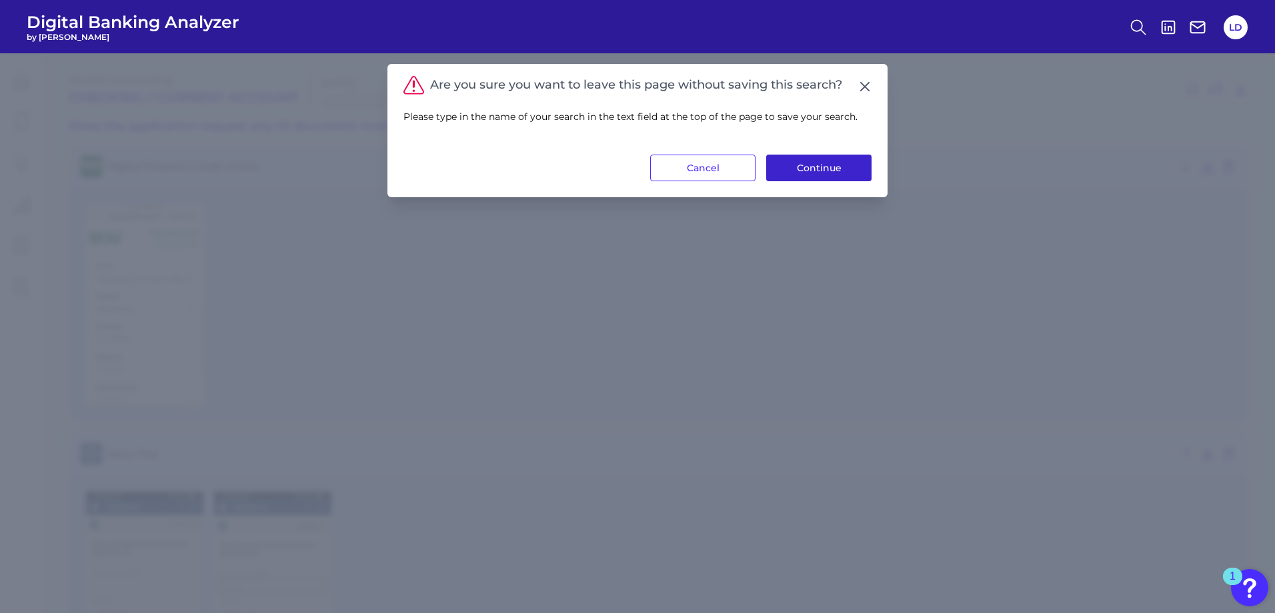
click at [813, 161] on button "Continue" at bounding box center [818, 168] width 105 height 27
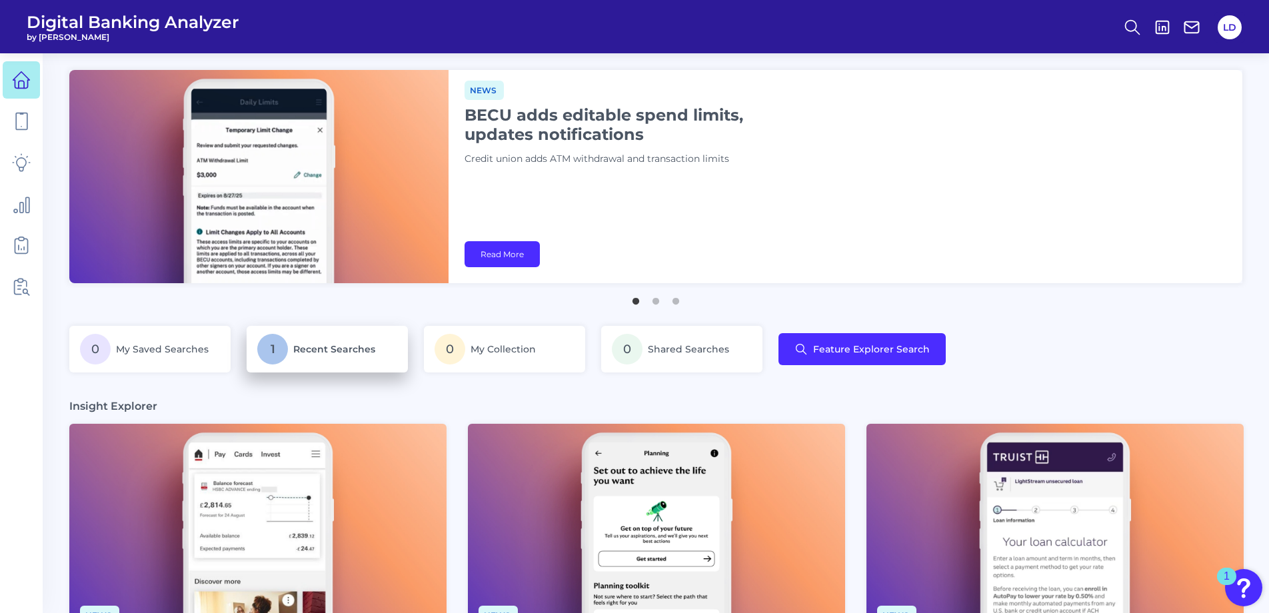
click at [334, 354] on span "Recent Searches" at bounding box center [334, 349] width 82 height 12
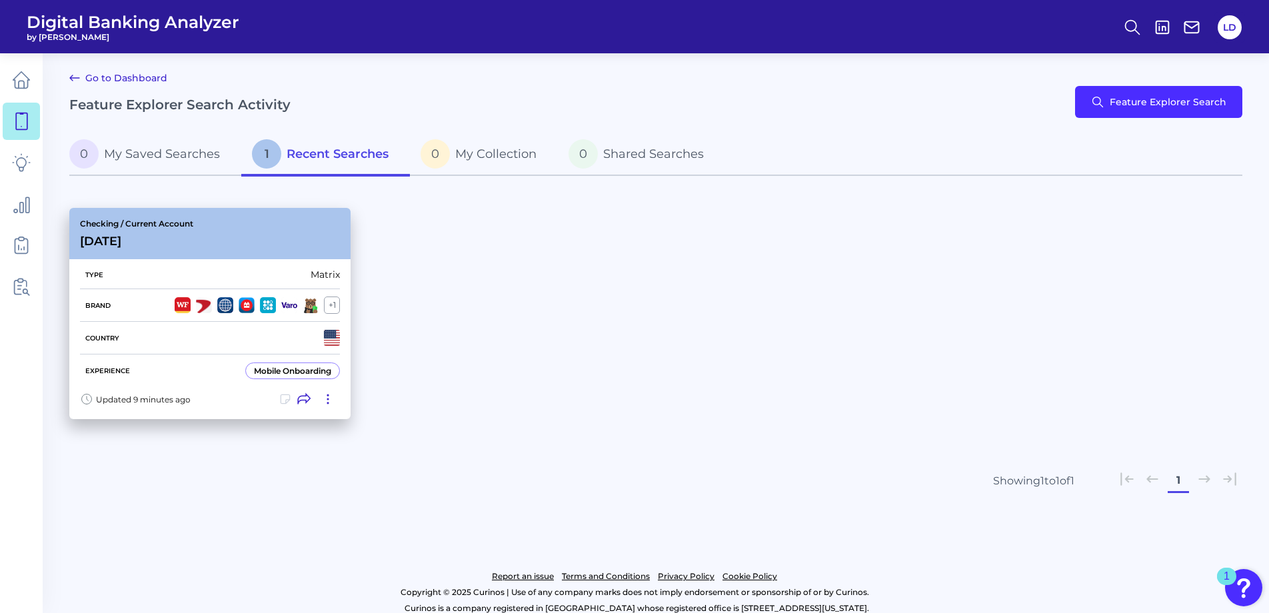
click at [213, 216] on div "Checking / Current Account [DATE]" at bounding box center [209, 233] width 281 height 51
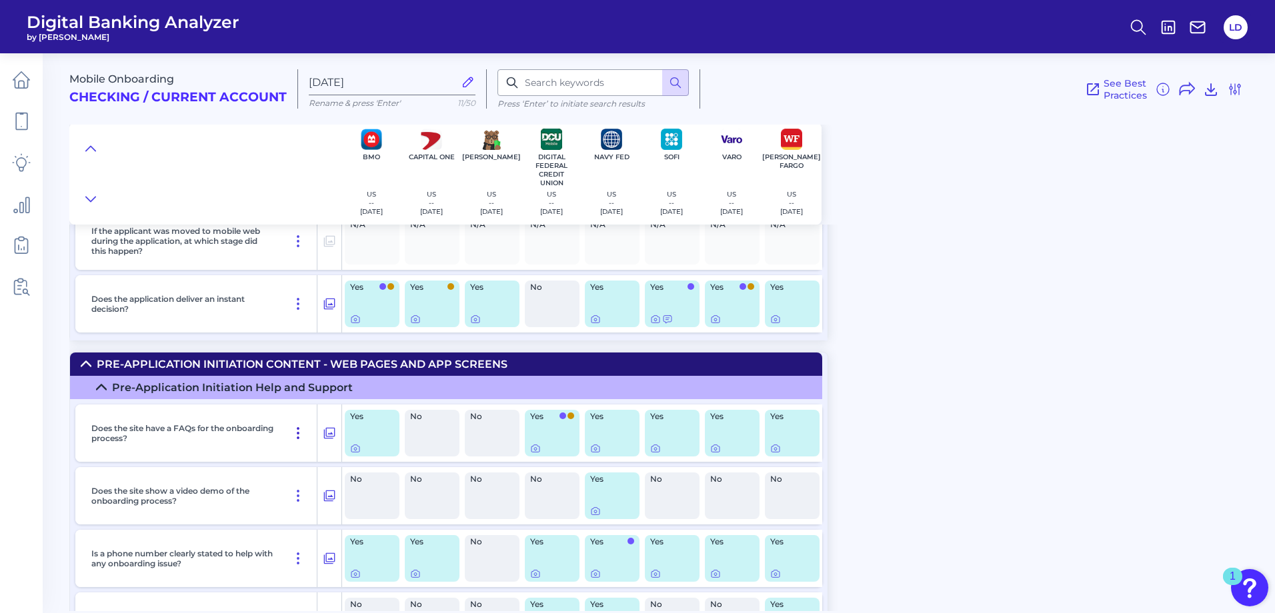
scroll to position [200, 0]
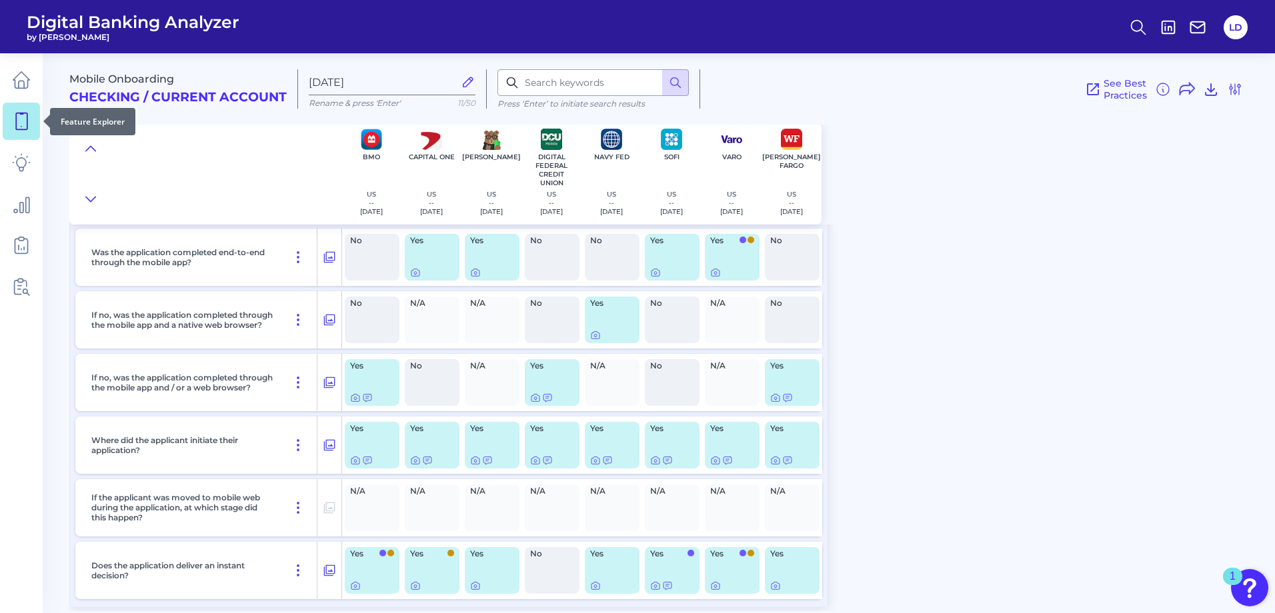
click at [26, 117] on icon at bounding box center [21, 121] width 19 height 19
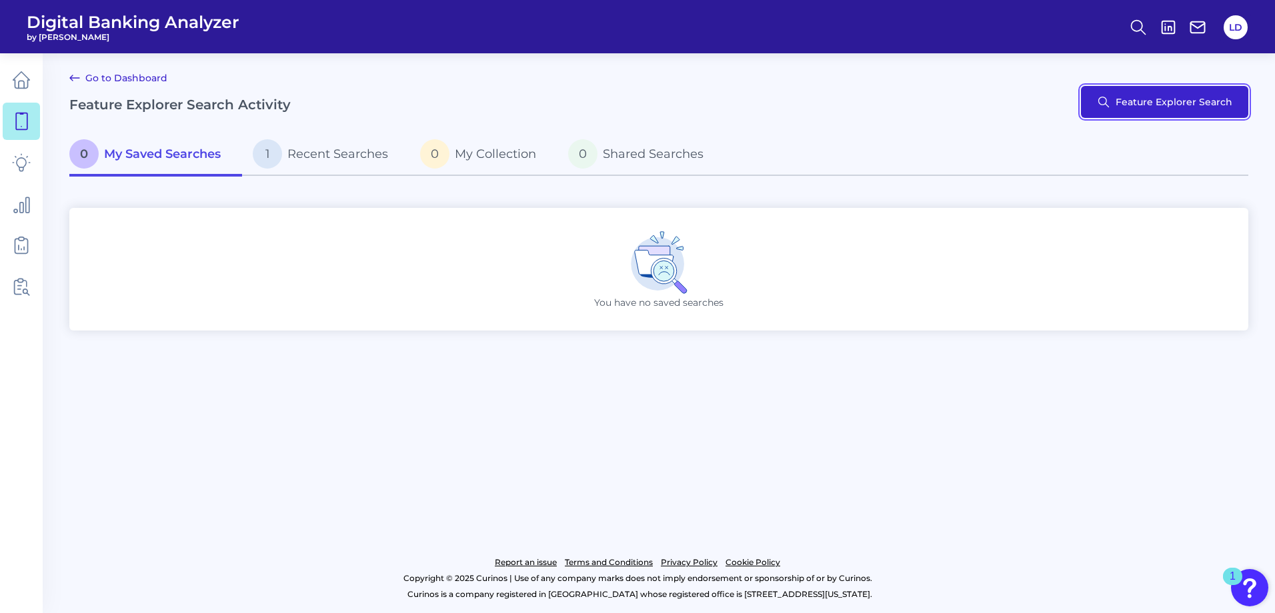
click at [1211, 101] on button "Feature Explorer Search" at bounding box center [1164, 102] width 167 height 32
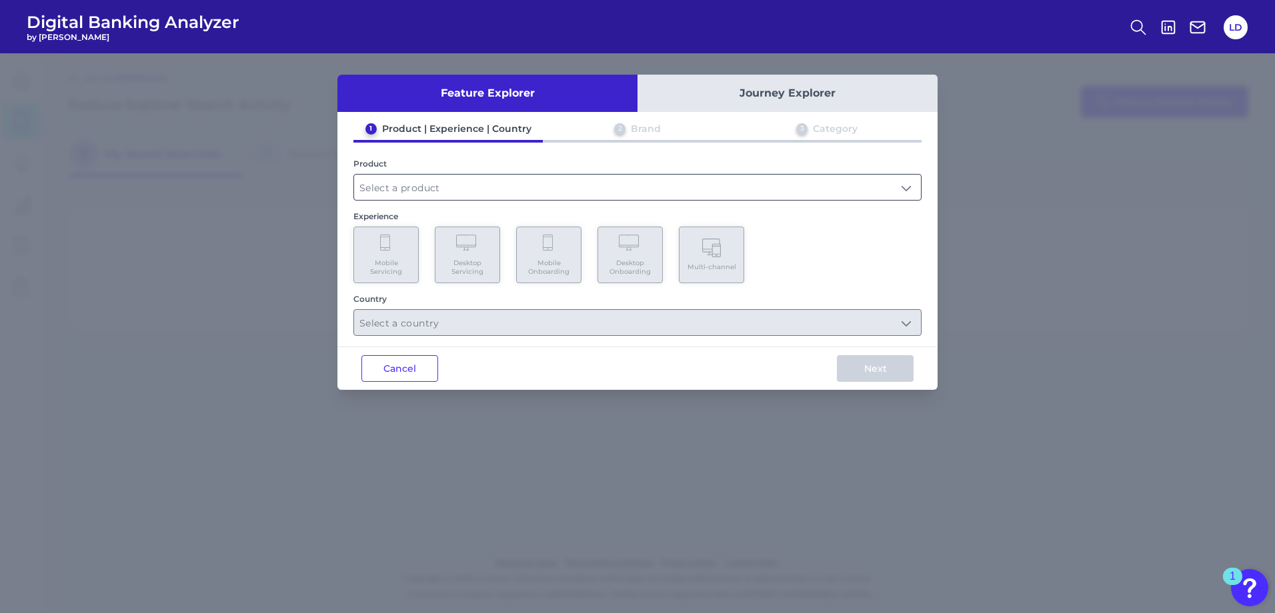
click at [602, 186] on input "text" at bounding box center [637, 187] width 567 height 25
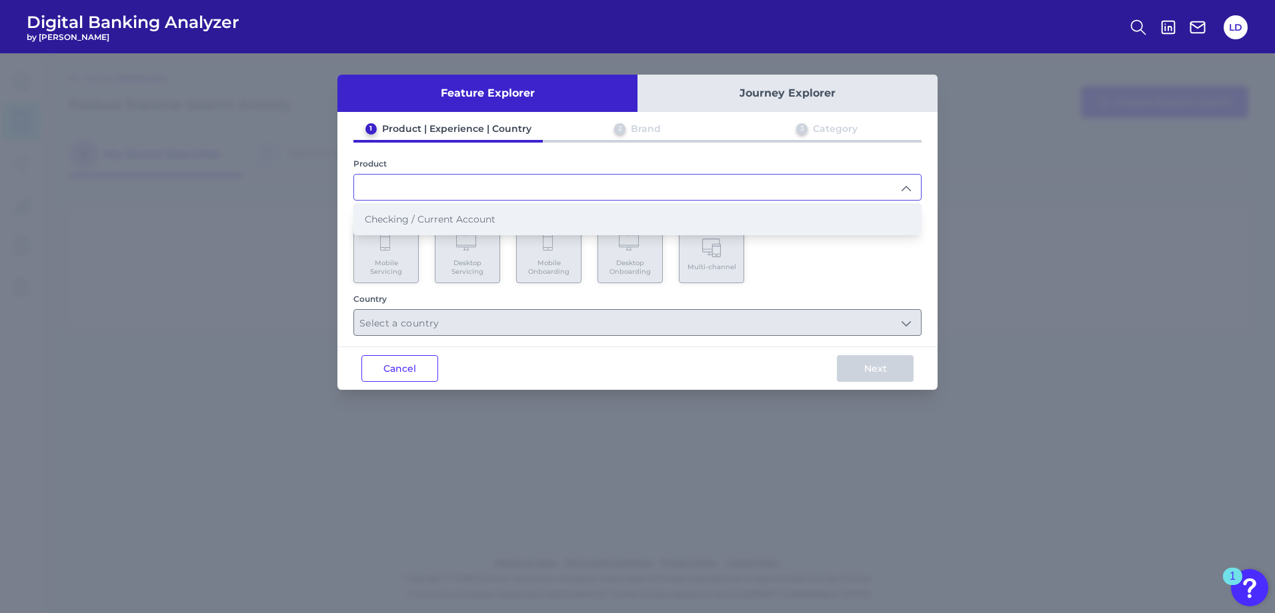
click at [510, 223] on li "Checking / Current Account" at bounding box center [637, 219] width 567 height 31
type input "Checking / Current Account"
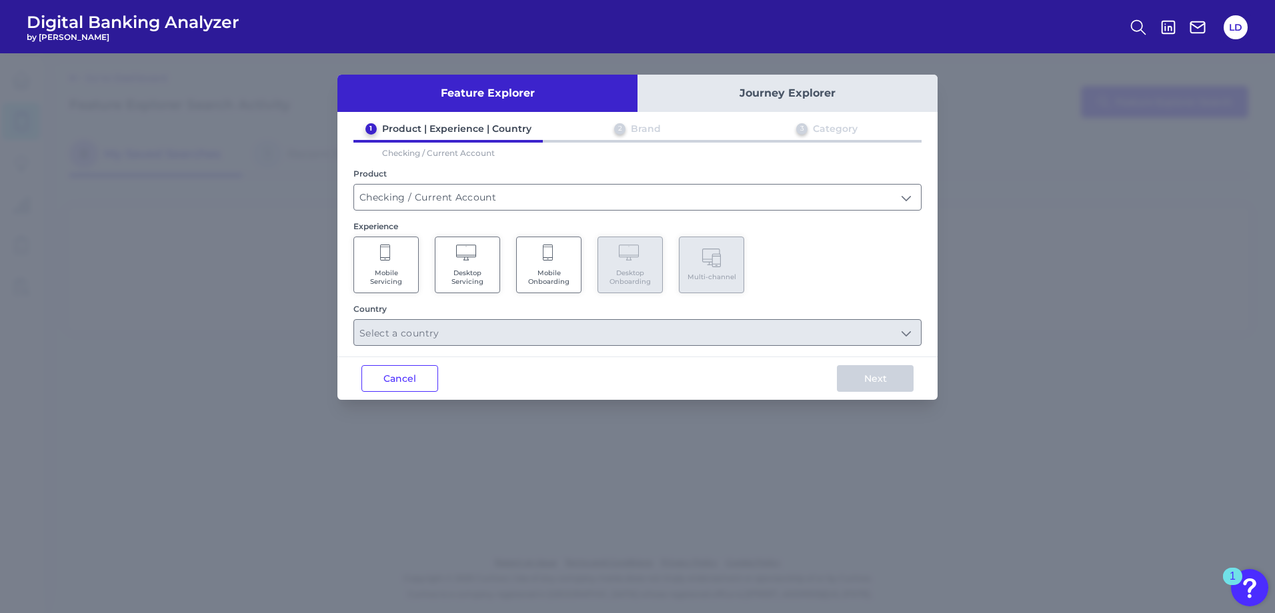
click at [377, 269] on span "Mobile Servicing" at bounding box center [386, 277] width 51 height 17
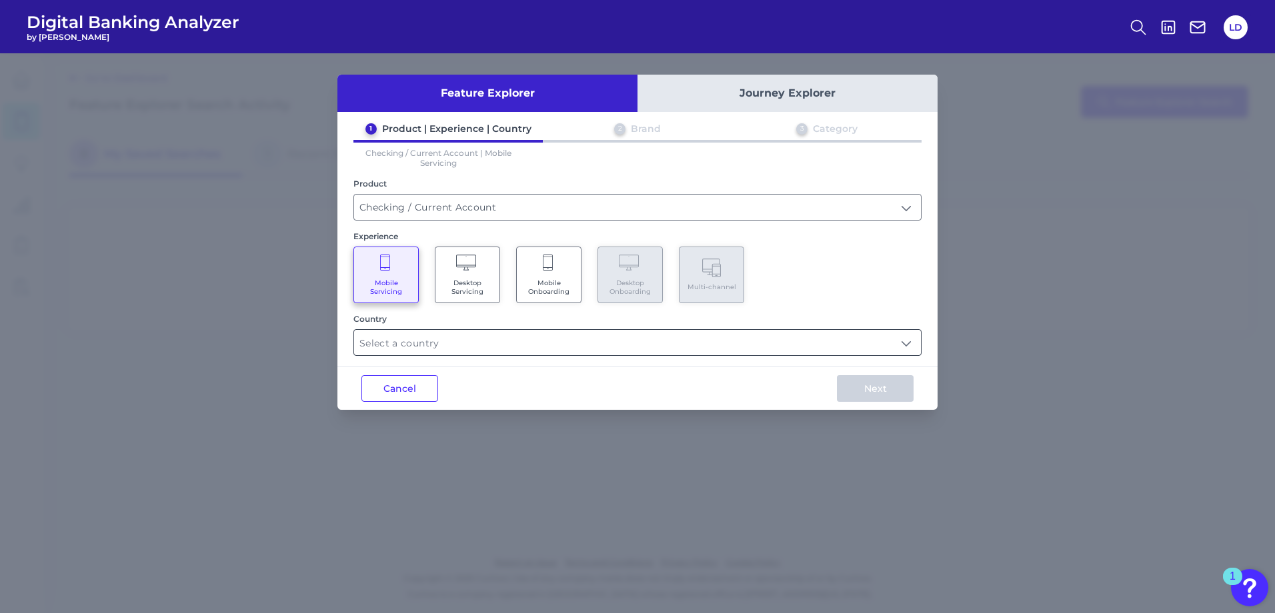
click at [578, 349] on input "text" at bounding box center [637, 342] width 567 height 25
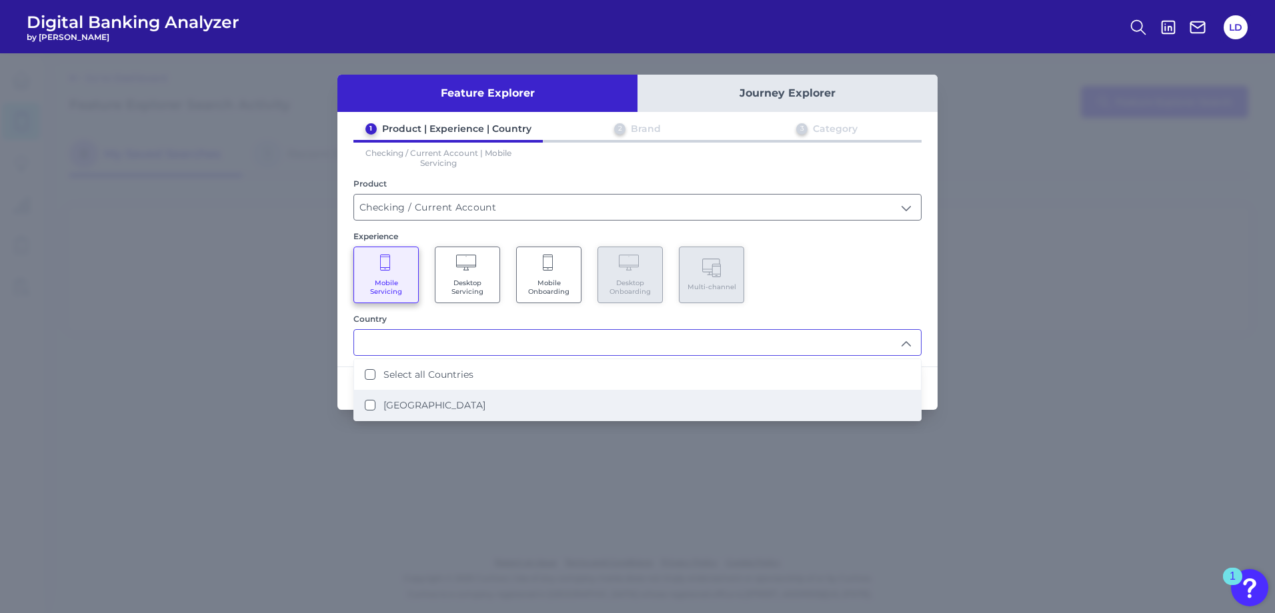
click at [499, 411] on li "[GEOGRAPHIC_DATA]" at bounding box center [637, 405] width 567 height 31
type input "Select all Countries"
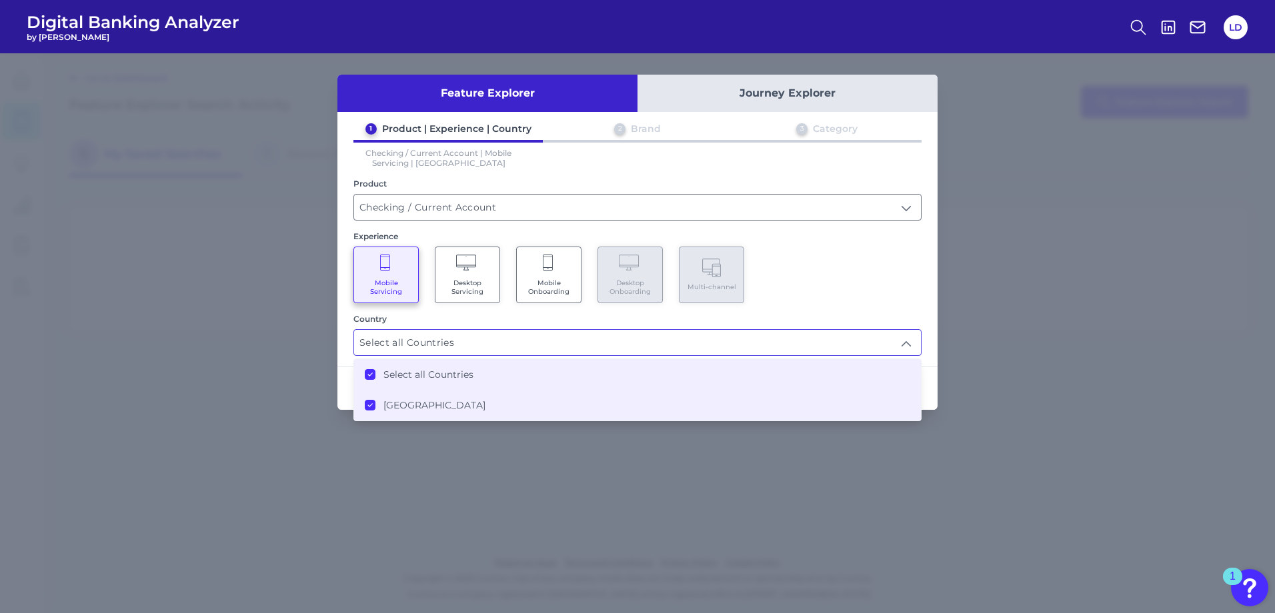
click at [821, 300] on div "Mobile Servicing Desktop Servicing Mobile Onboarding Desktop Onboarding Multi-c…" at bounding box center [637, 275] width 568 height 57
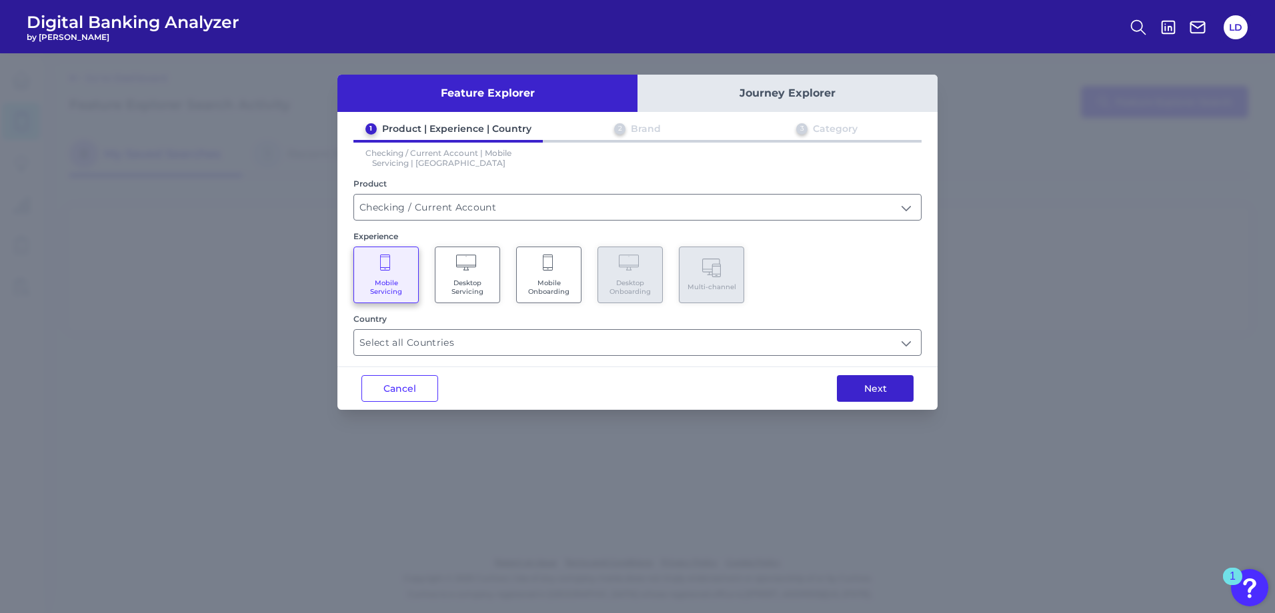
click at [861, 386] on button "Next" at bounding box center [875, 388] width 77 height 27
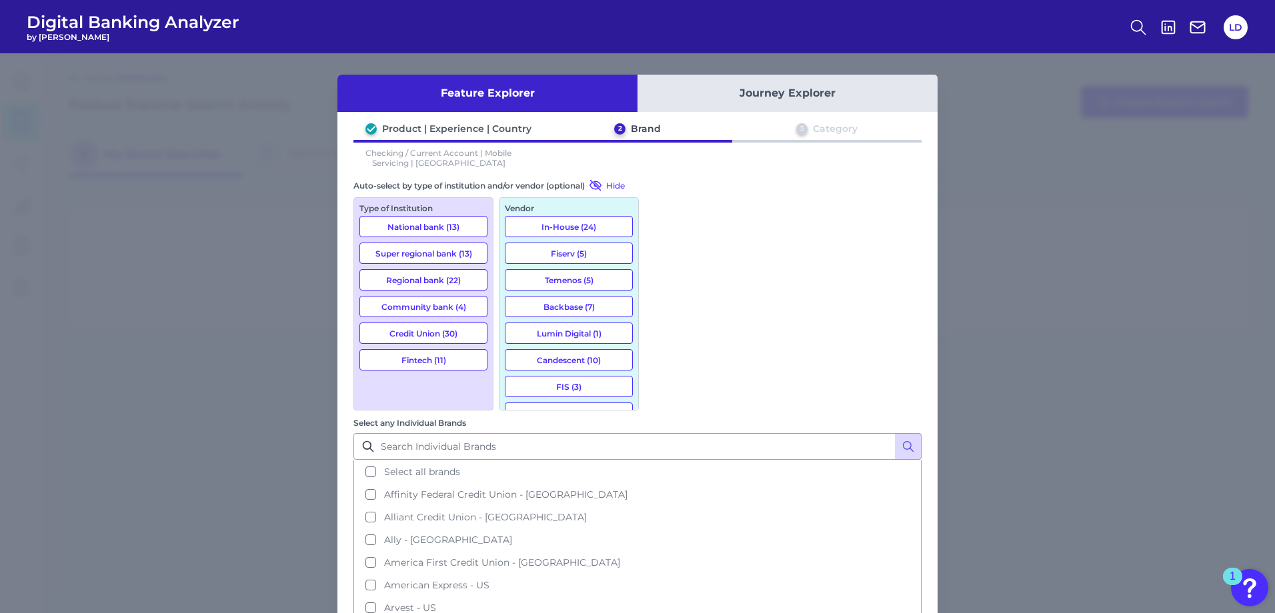
click at [443, 224] on button "National bank (13)" at bounding box center [423, 226] width 128 height 21
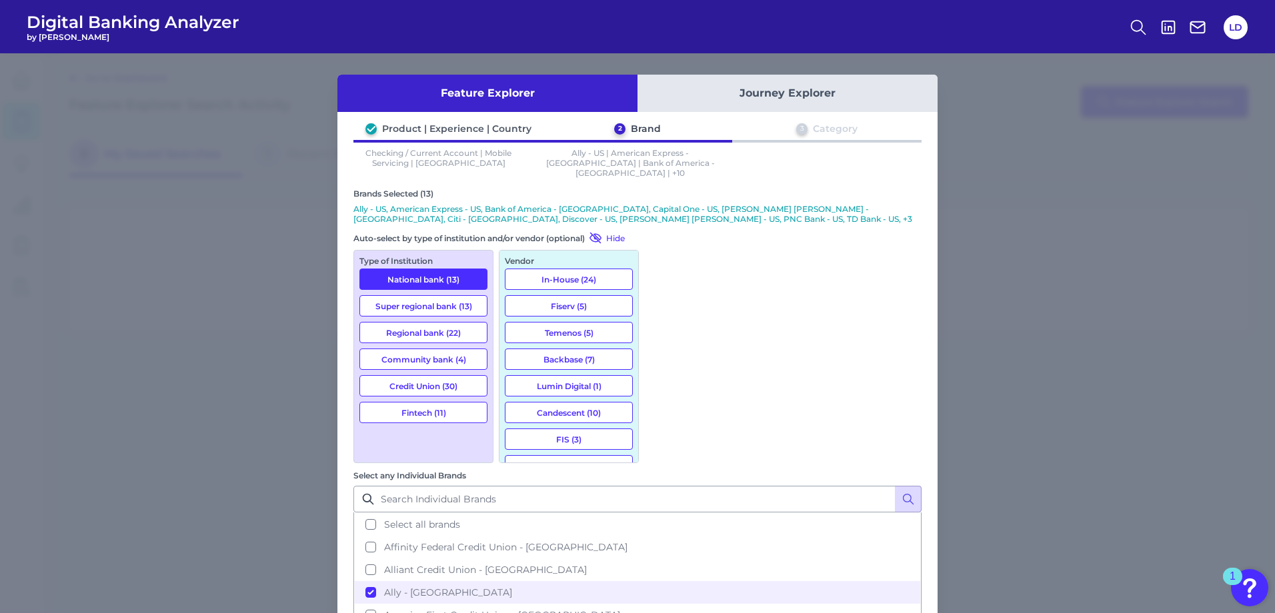
click at [433, 300] on button "Super regional bank (13)" at bounding box center [423, 305] width 128 height 21
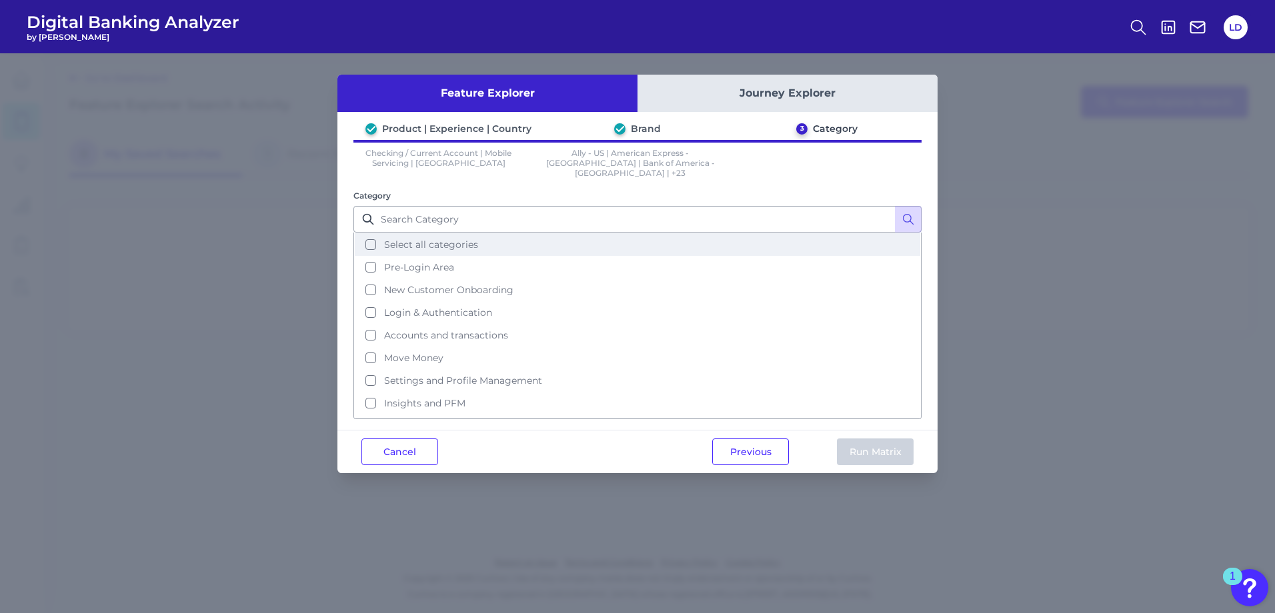
click at [364, 233] on button "Select all categories" at bounding box center [637, 244] width 565 height 23
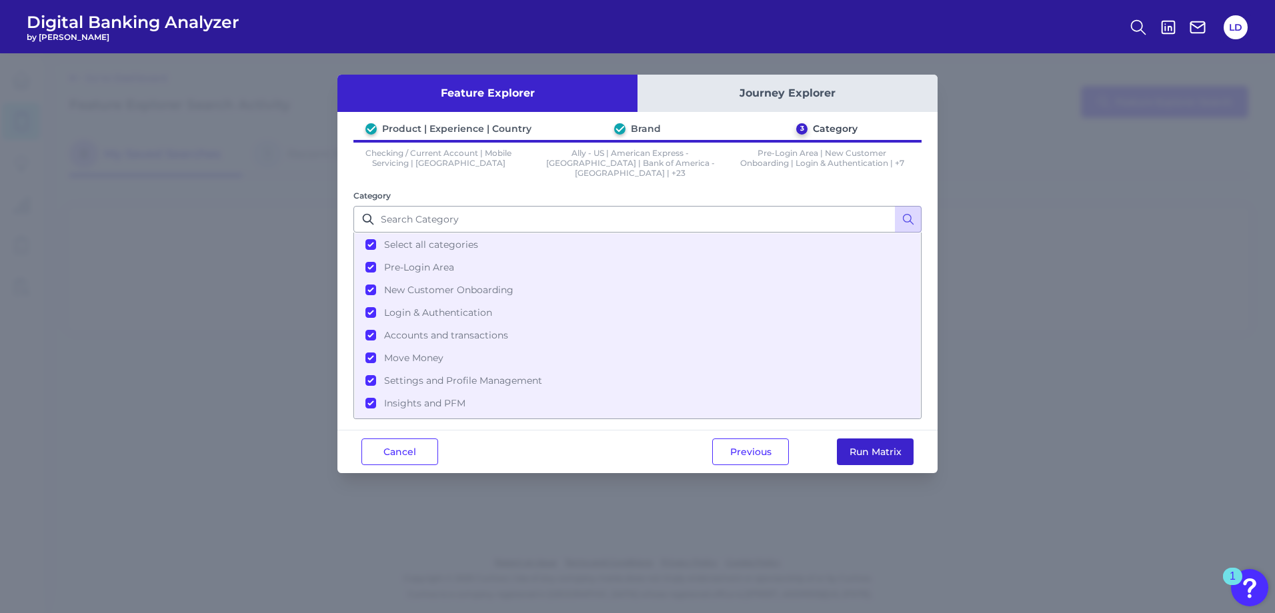
click at [870, 440] on button "Run Matrix" at bounding box center [875, 452] width 77 height 27
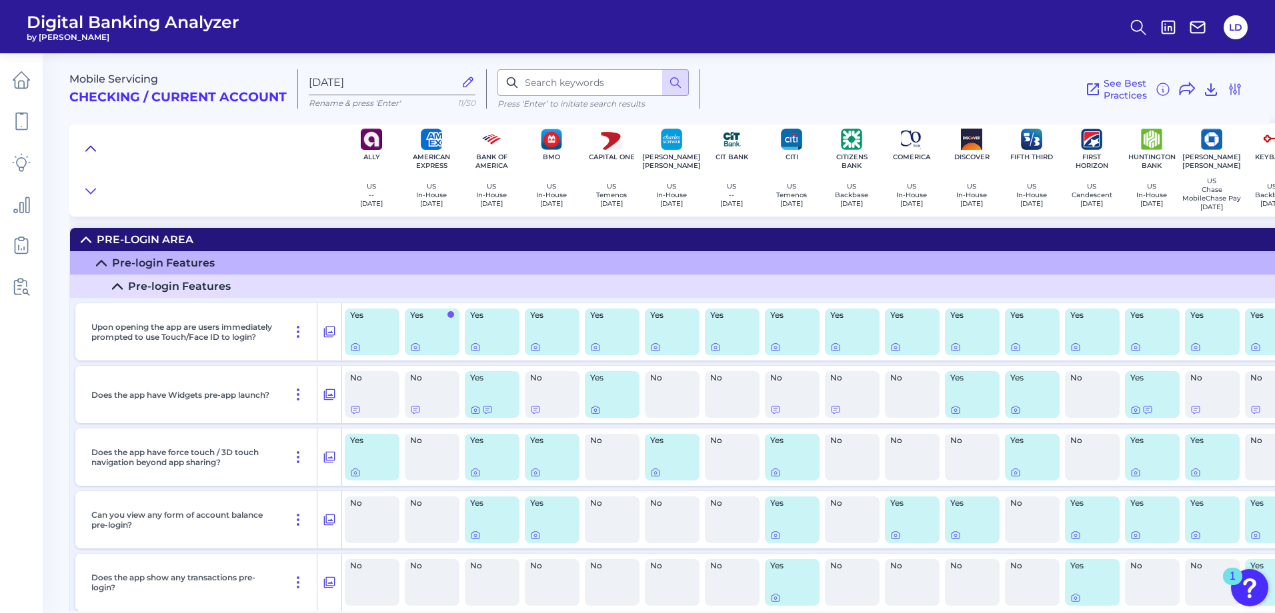
click at [91, 145] on icon at bounding box center [90, 148] width 11 height 13
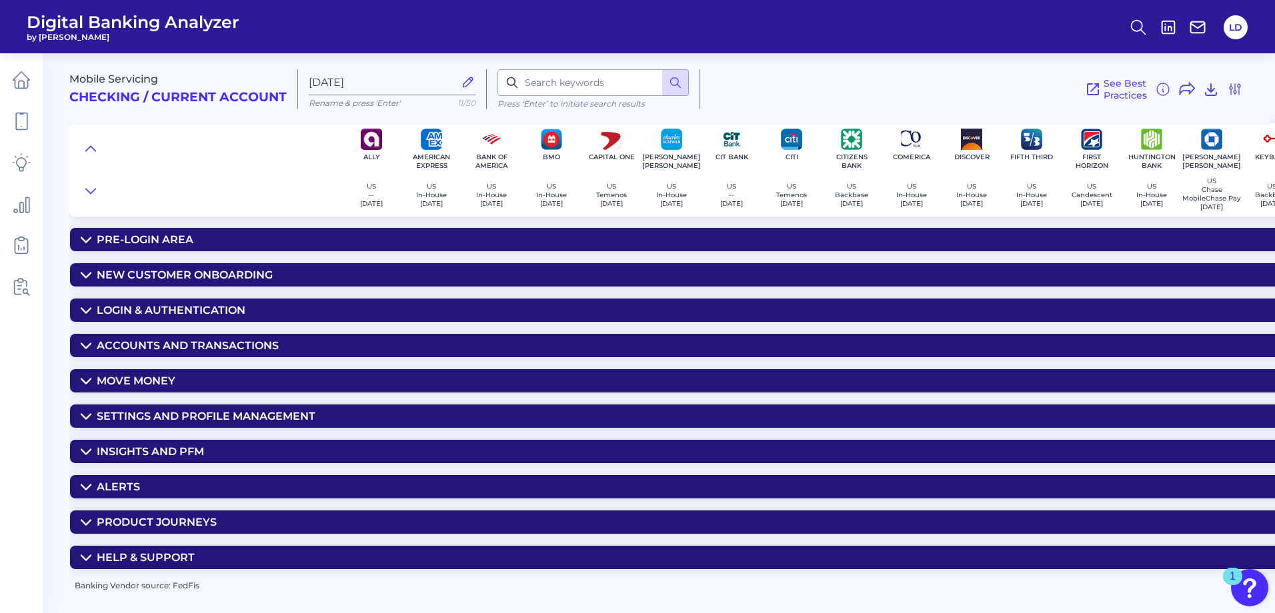
click at [87, 351] on icon at bounding box center [86, 346] width 11 height 11
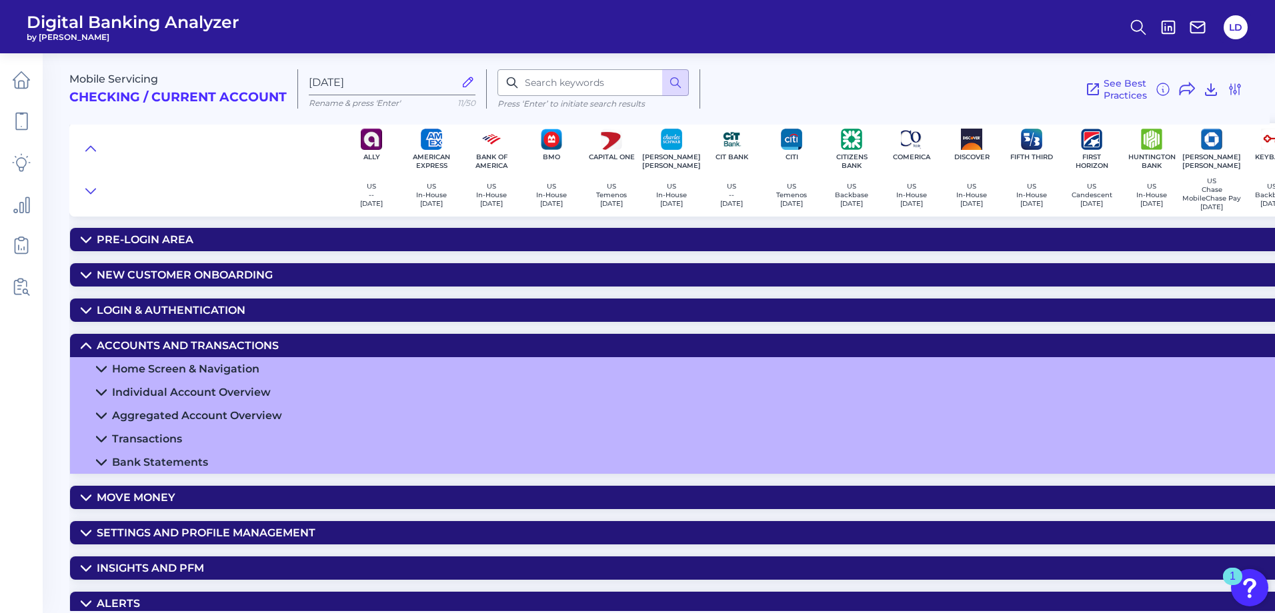
click at [102, 445] on icon at bounding box center [101, 439] width 11 height 11
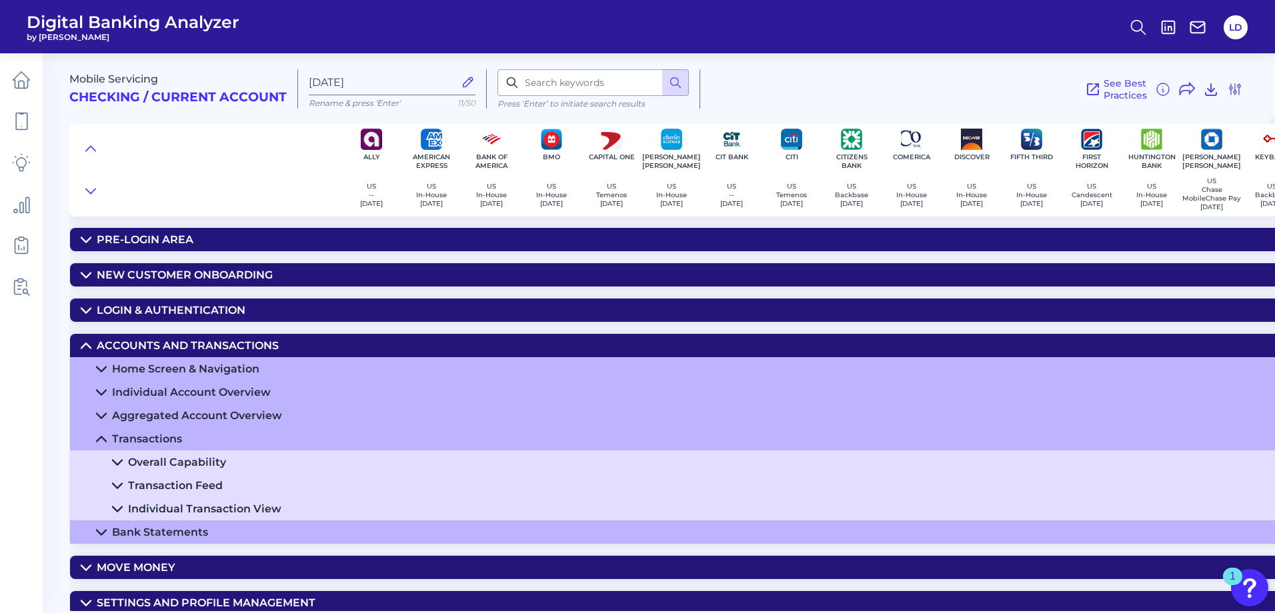
scroll to position [133, 0]
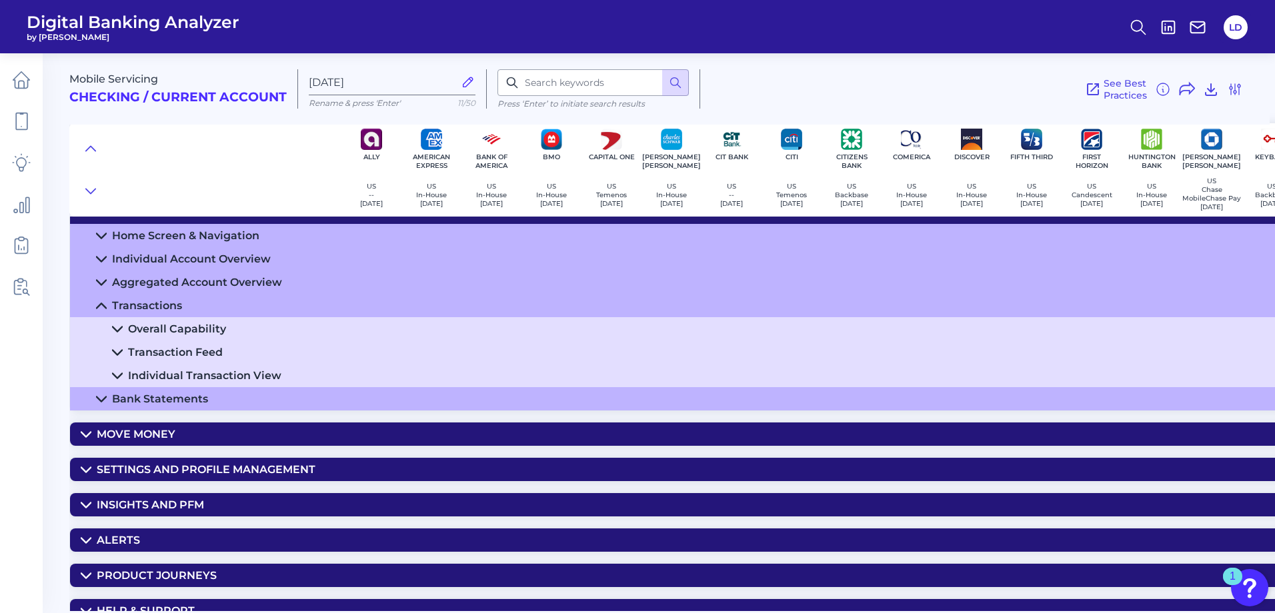
click at [121, 335] on icon at bounding box center [117, 329] width 11 height 11
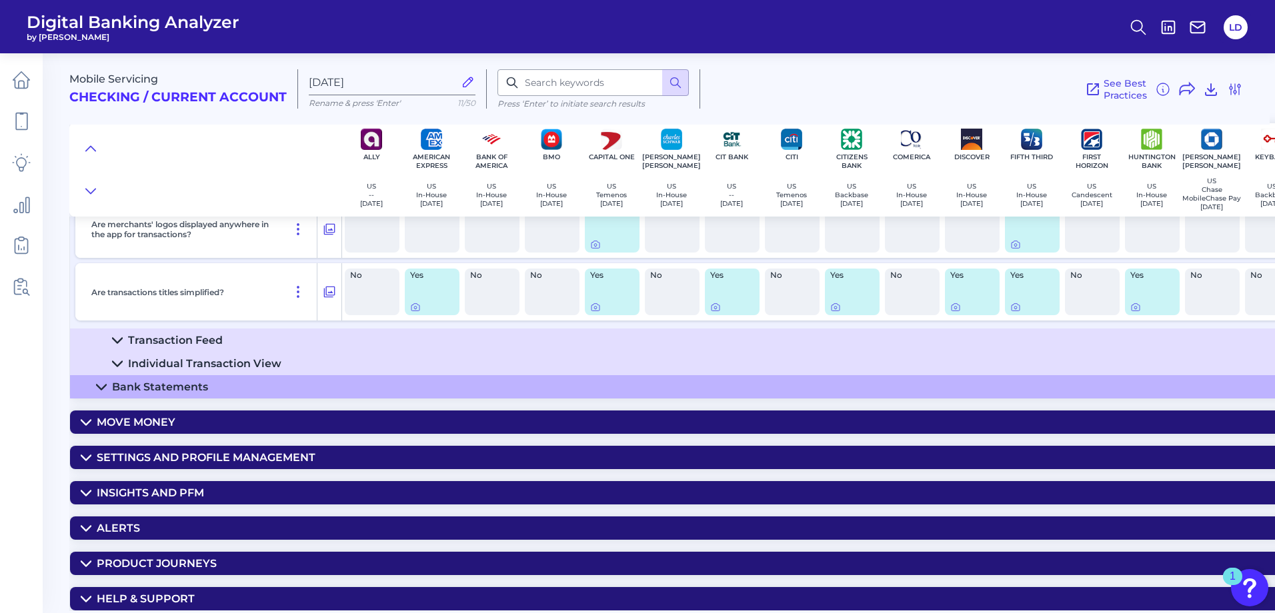
scroll to position [333, 0]
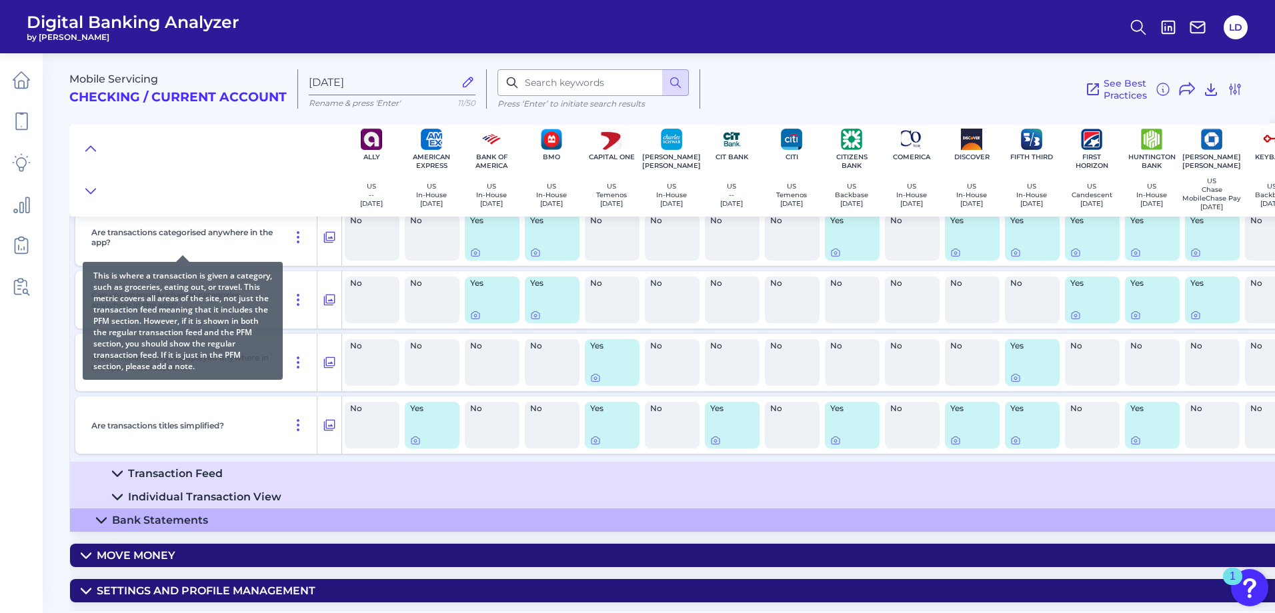
drag, startPoint x: 137, startPoint y: 234, endPoint x: 214, endPoint y: 121, distance: 136.3
click at [214, 121] on div "Mobile Servicing Checking / Current Account [DATE] Rename & press 'Enter' 11/50…" at bounding box center [669, 84] width 1200 height 82
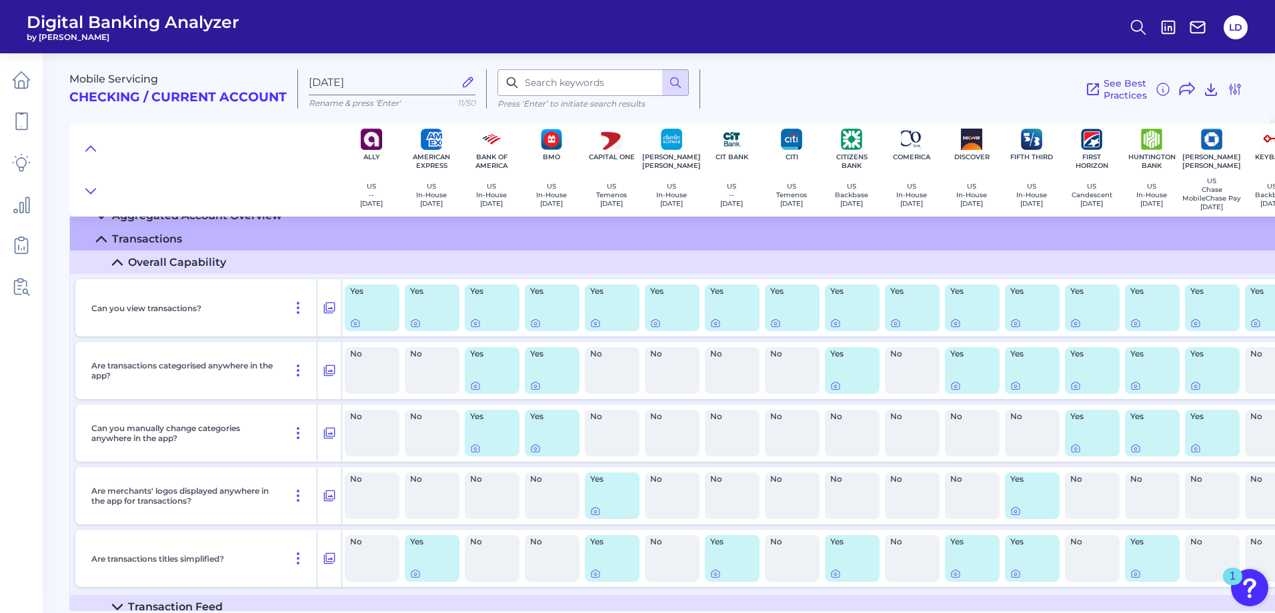
scroll to position [133, 0]
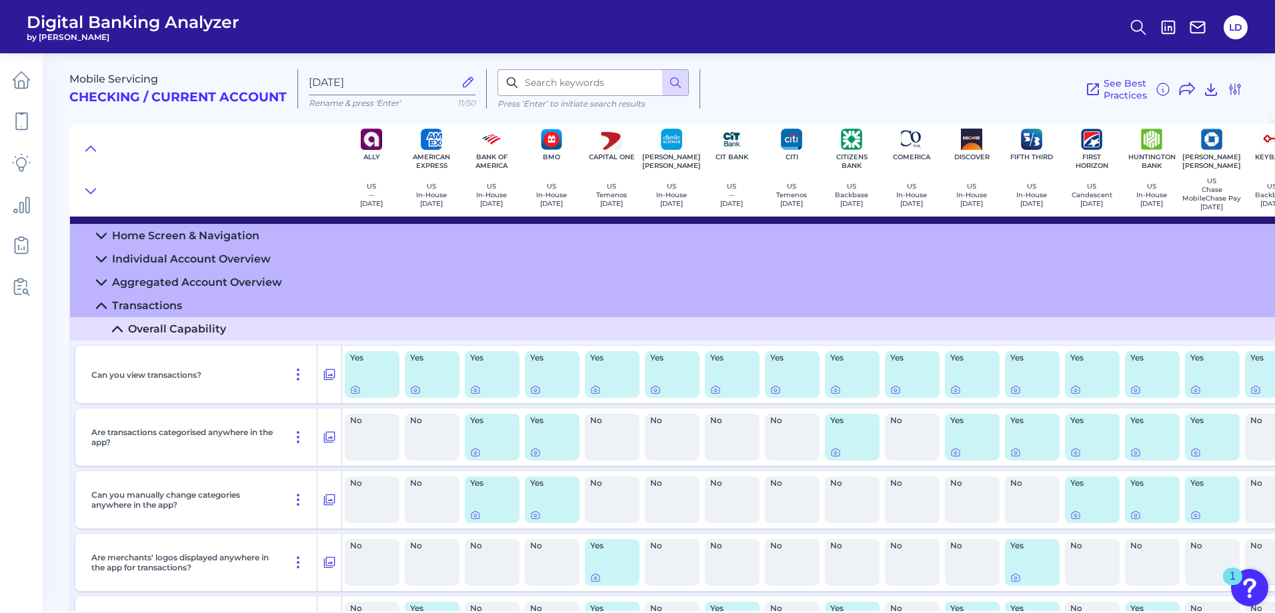
click at [116, 331] on icon at bounding box center [117, 329] width 11 height 11
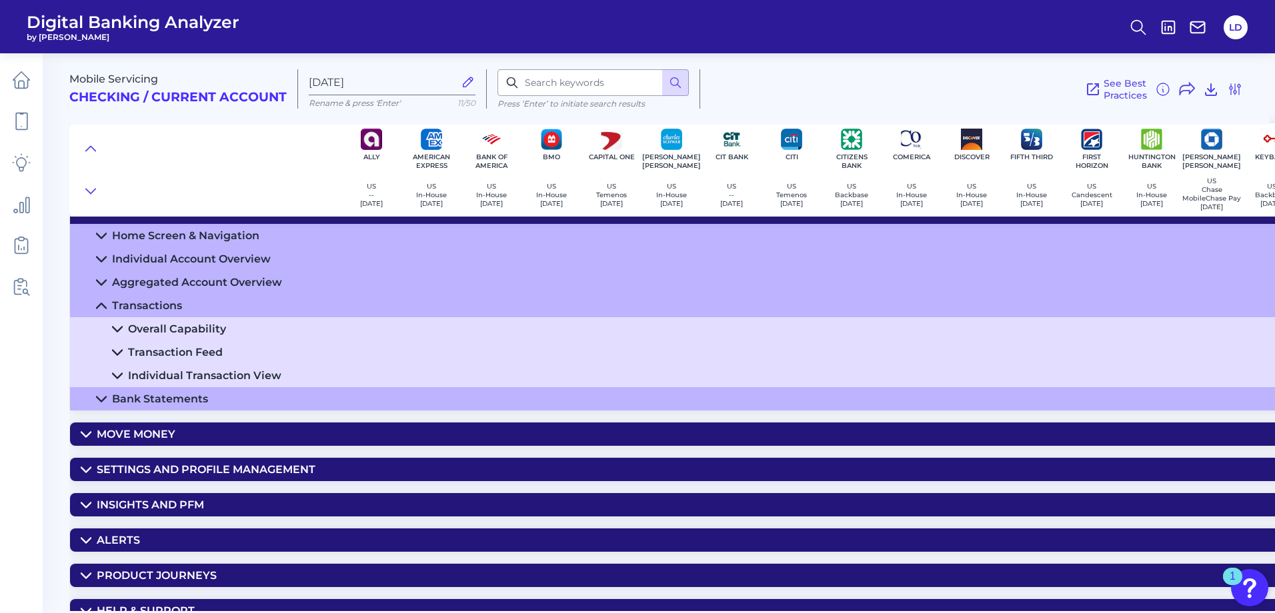
click at [117, 358] on icon at bounding box center [117, 352] width 11 height 11
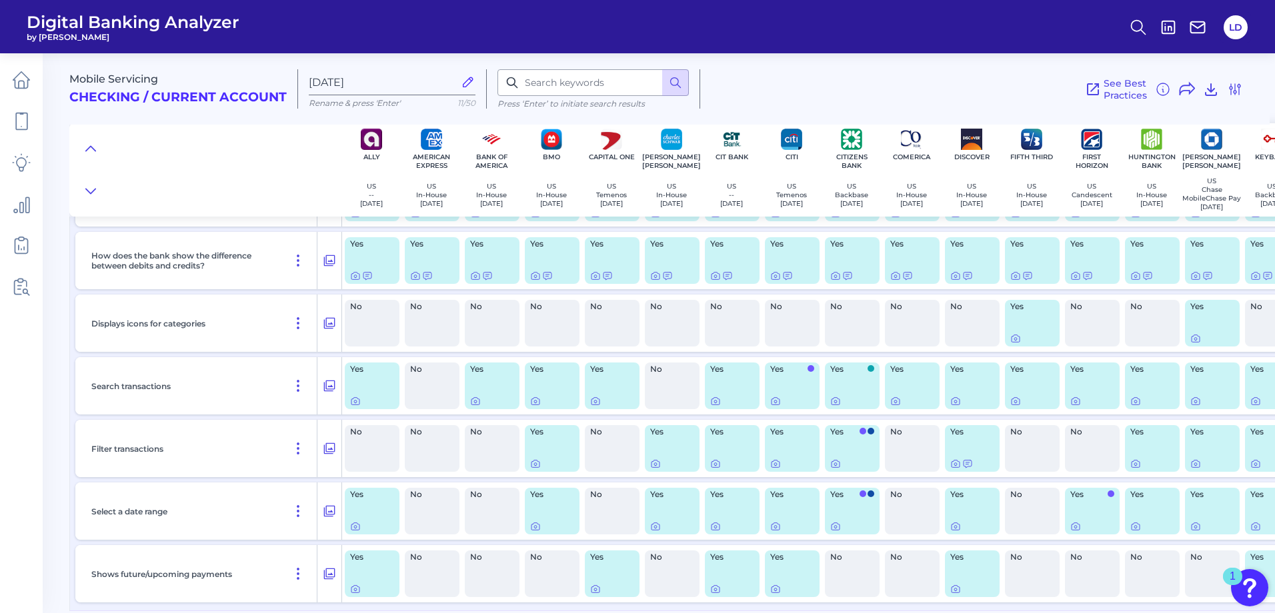
scroll to position [400, 0]
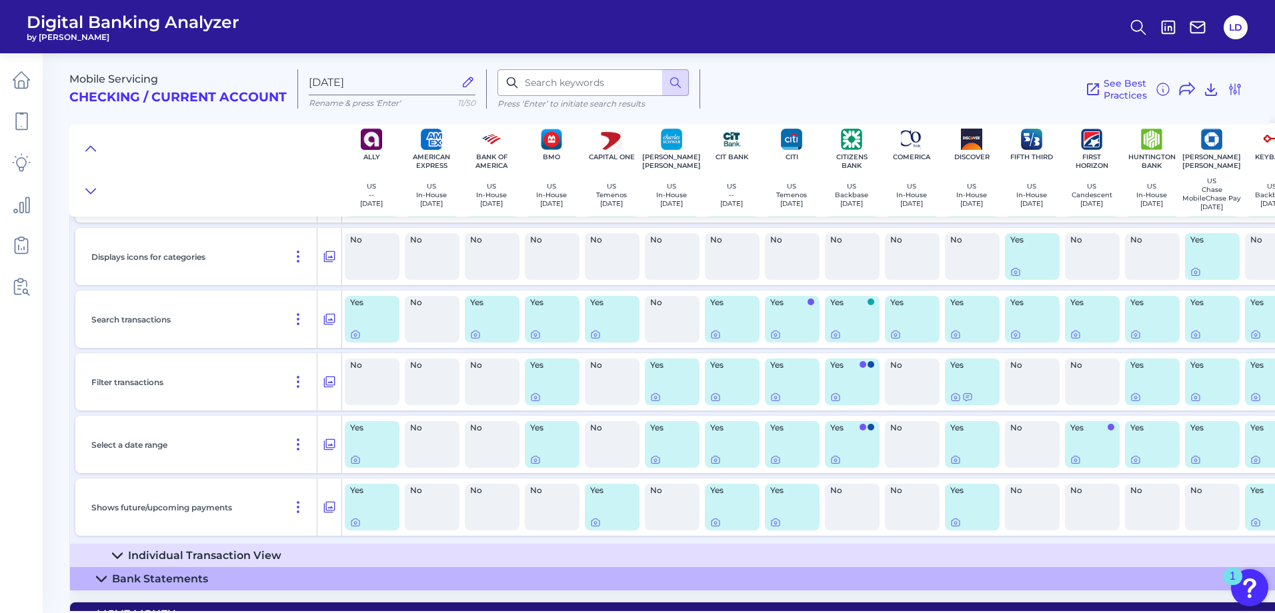
click at [116, 555] on icon at bounding box center [117, 556] width 11 height 11
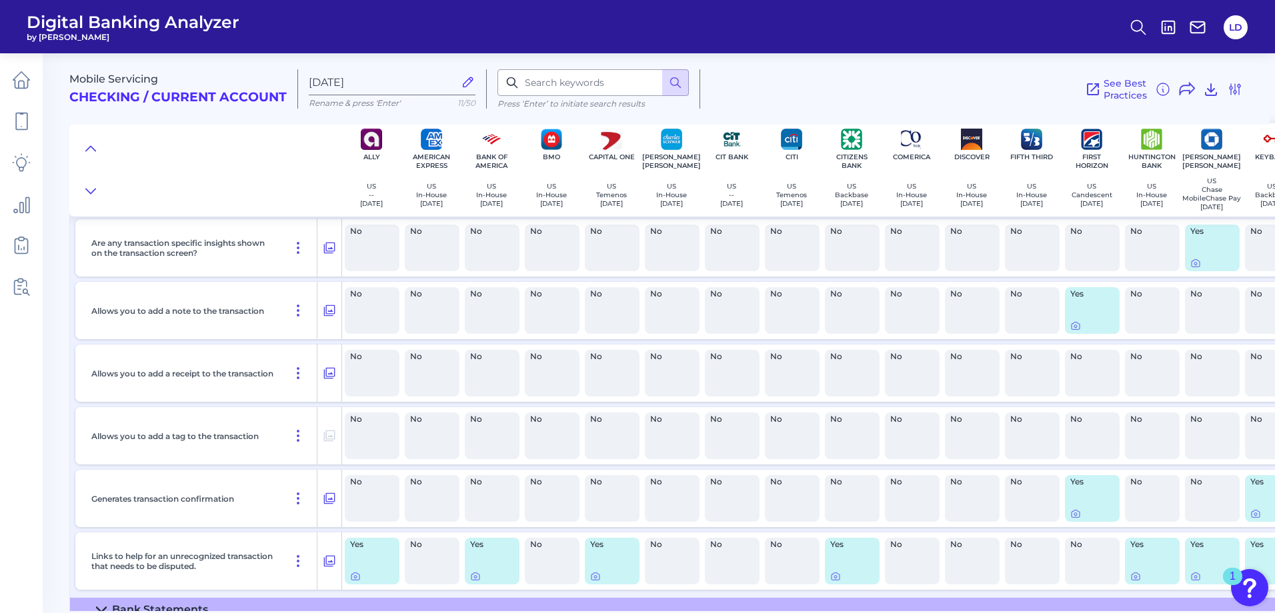
scroll to position [1133, 0]
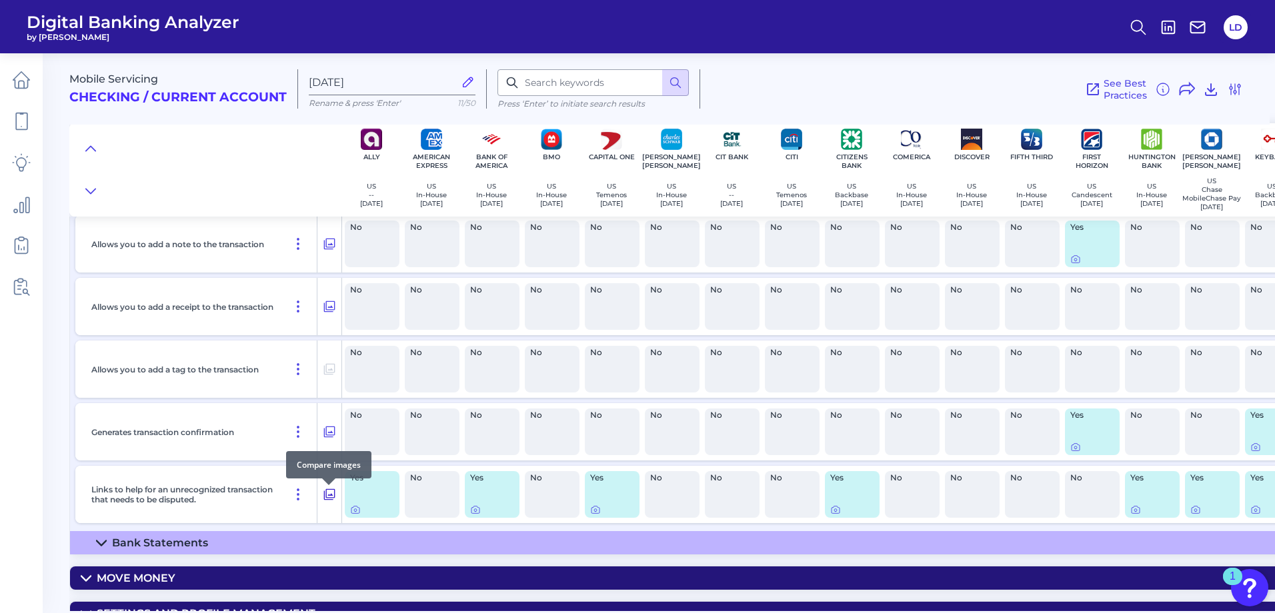
click at [331, 497] on icon at bounding box center [329, 495] width 13 height 16
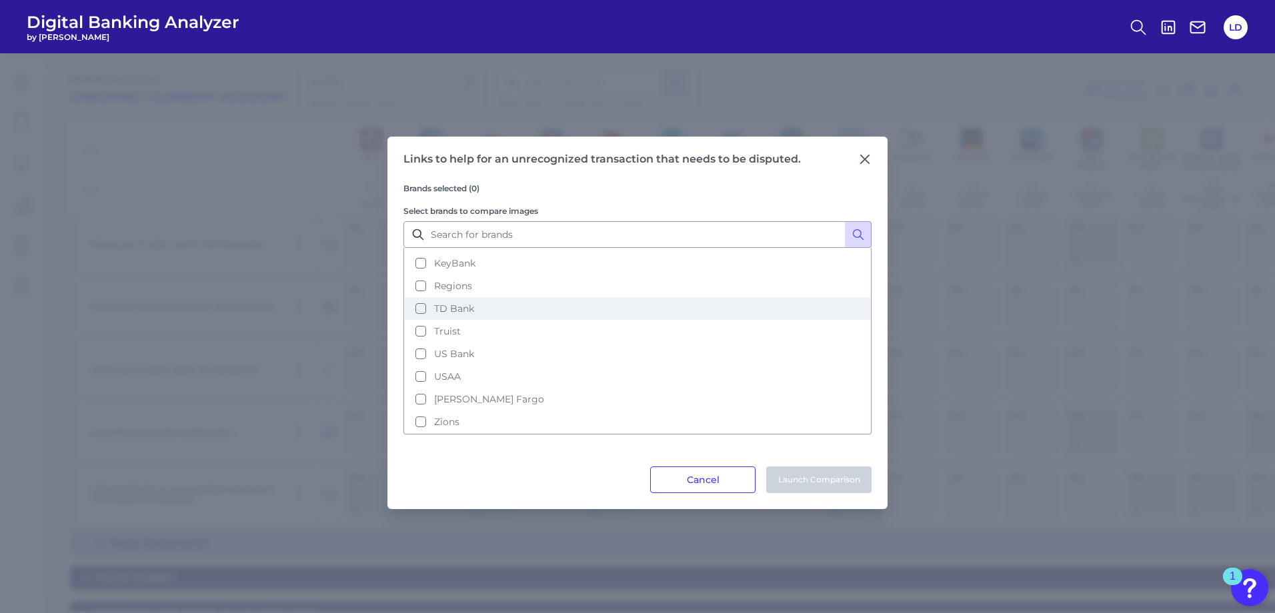
scroll to position [0, 0]
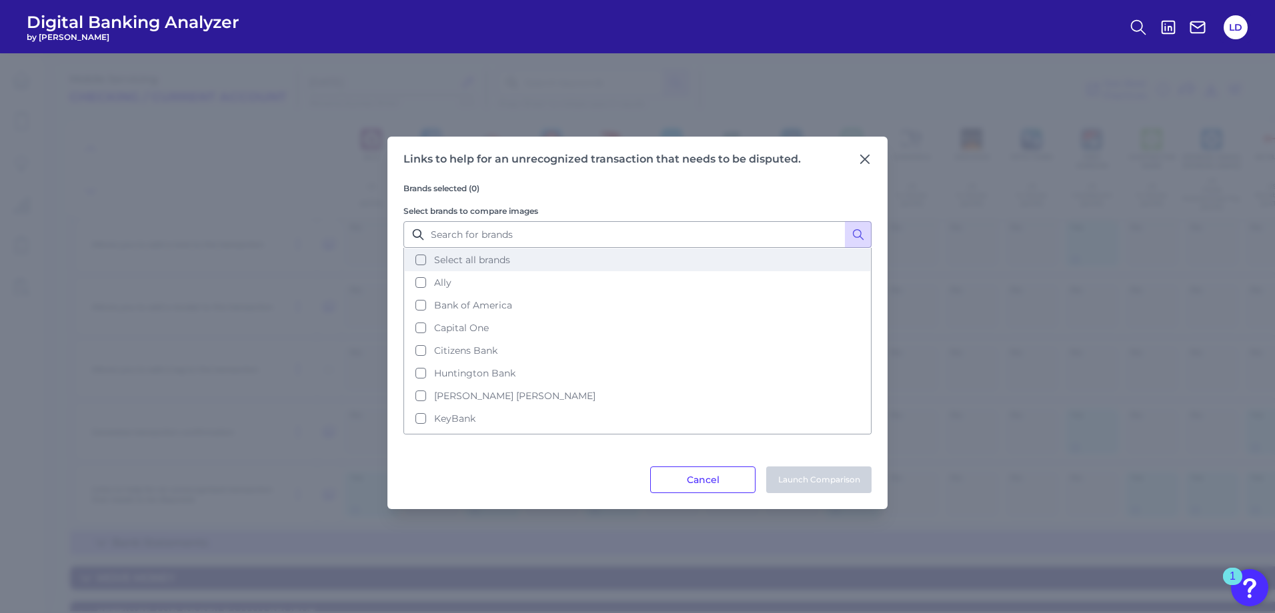
click at [421, 261] on button "Select all brands" at bounding box center [637, 260] width 465 height 23
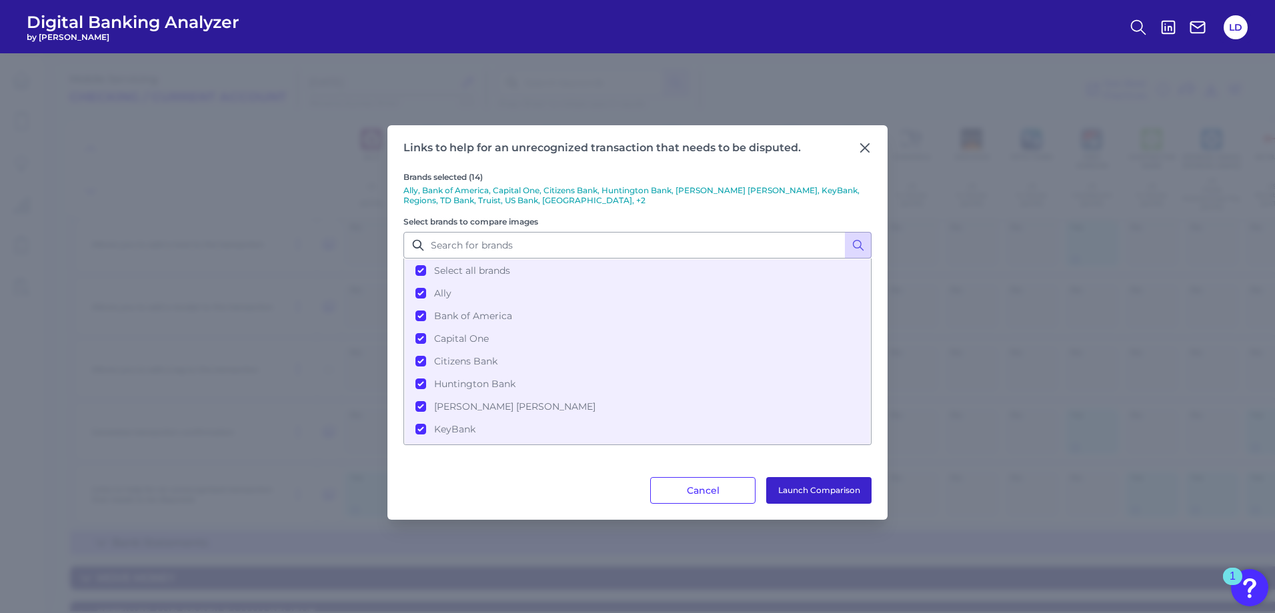
click at [821, 489] on button "Launch Comparison" at bounding box center [818, 490] width 105 height 27
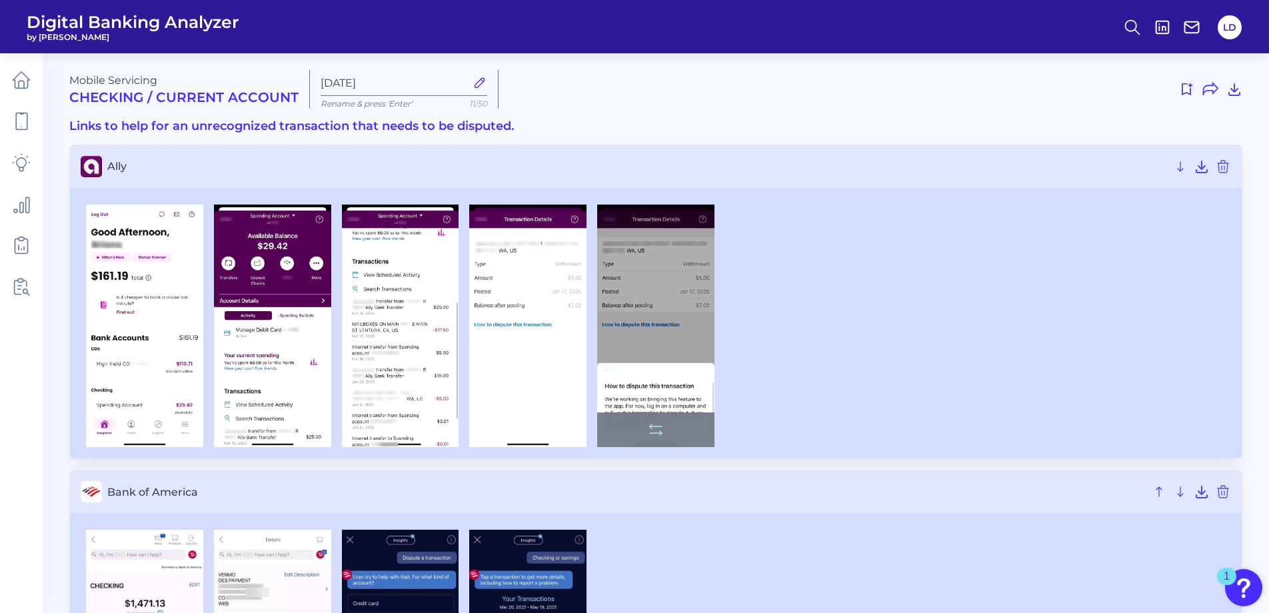
click at [671, 401] on img at bounding box center [655, 326] width 117 height 243
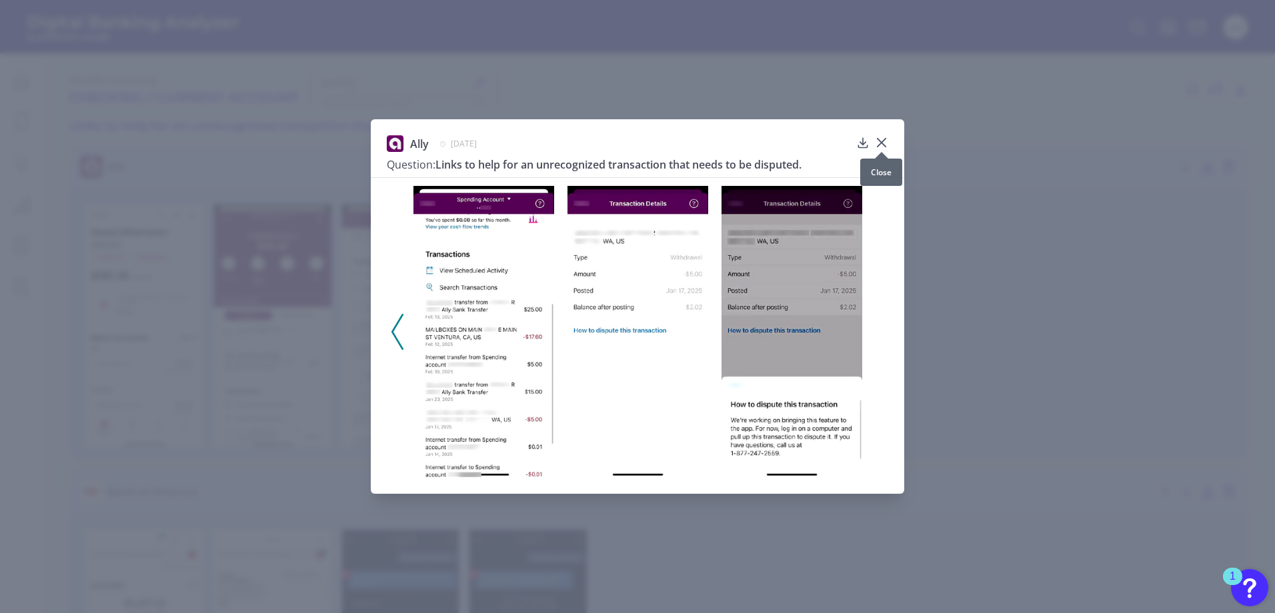
click at [883, 138] on icon at bounding box center [881, 142] width 13 height 13
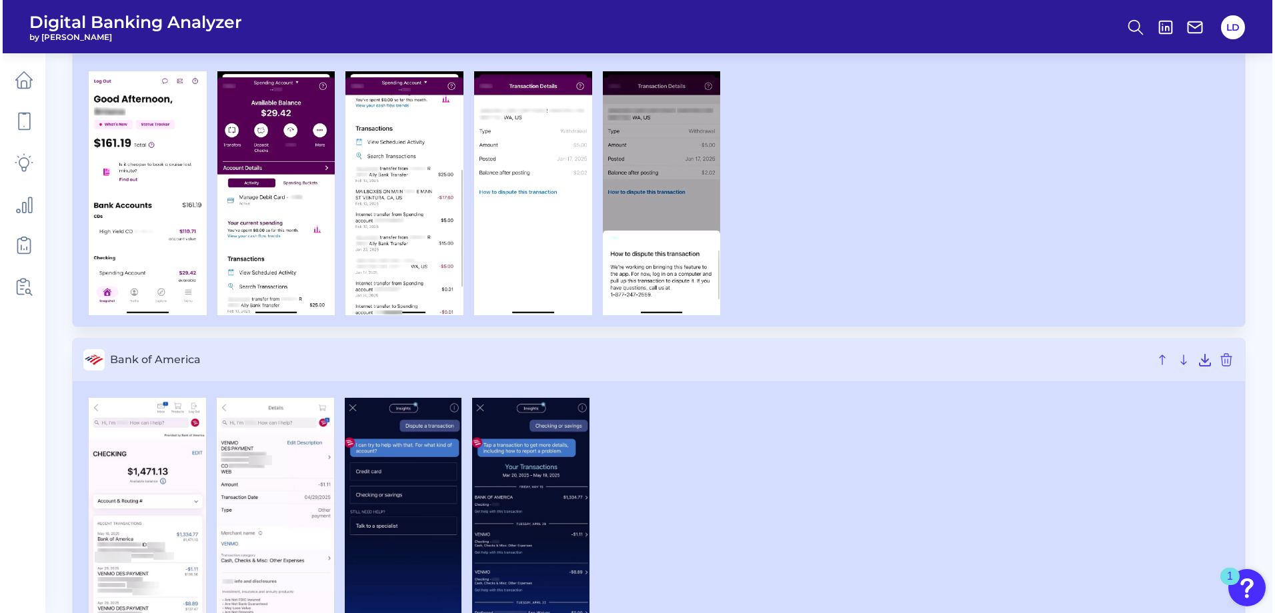
scroll to position [267, 0]
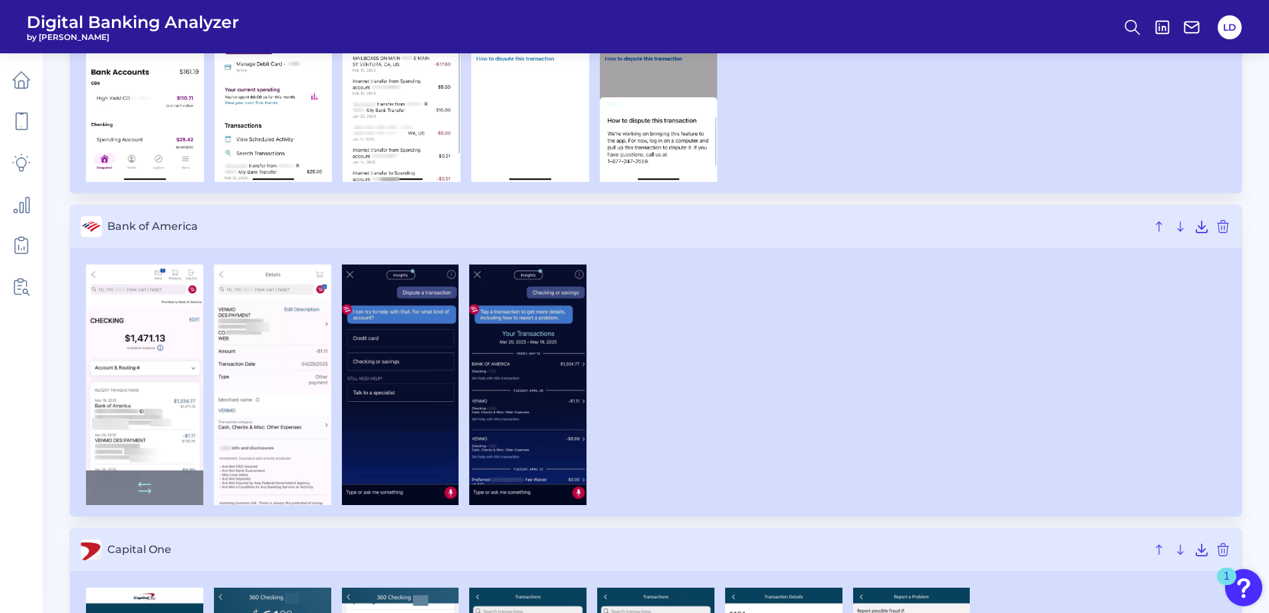
click at [130, 375] on img at bounding box center [144, 385] width 117 height 241
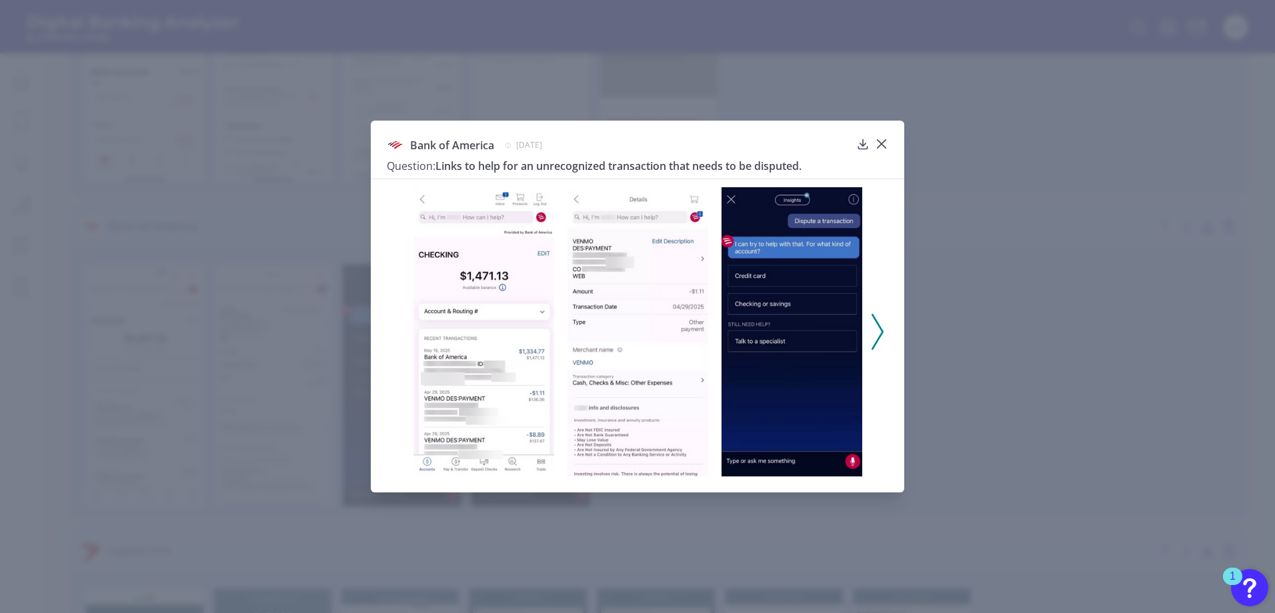
click at [510, 352] on img at bounding box center [483, 331] width 141 height 289
click at [601, 329] on img at bounding box center [637, 331] width 141 height 289
click at [664, 253] on img at bounding box center [637, 331] width 141 height 289
click at [873, 331] on icon at bounding box center [877, 332] width 12 height 36
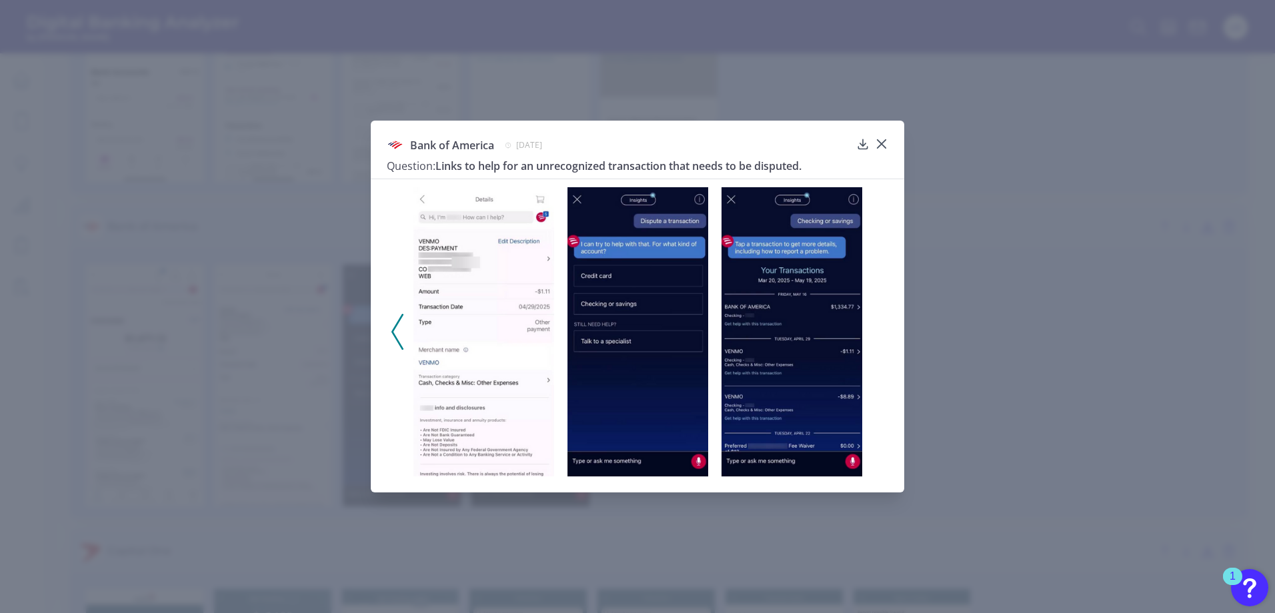
click at [878, 325] on div at bounding box center [637, 328] width 533 height 298
click at [797, 340] on img at bounding box center [791, 331] width 141 height 289
click at [862, 146] on icon at bounding box center [862, 143] width 9 height 9
click at [1029, 393] on div "Bank of America May 19, 2025 Question: Links to help for an unrecognized transa…" at bounding box center [637, 306] width 1275 height 613
click at [903, 353] on div at bounding box center [637, 328] width 533 height 298
